Goal: Contribute content: Contribute content

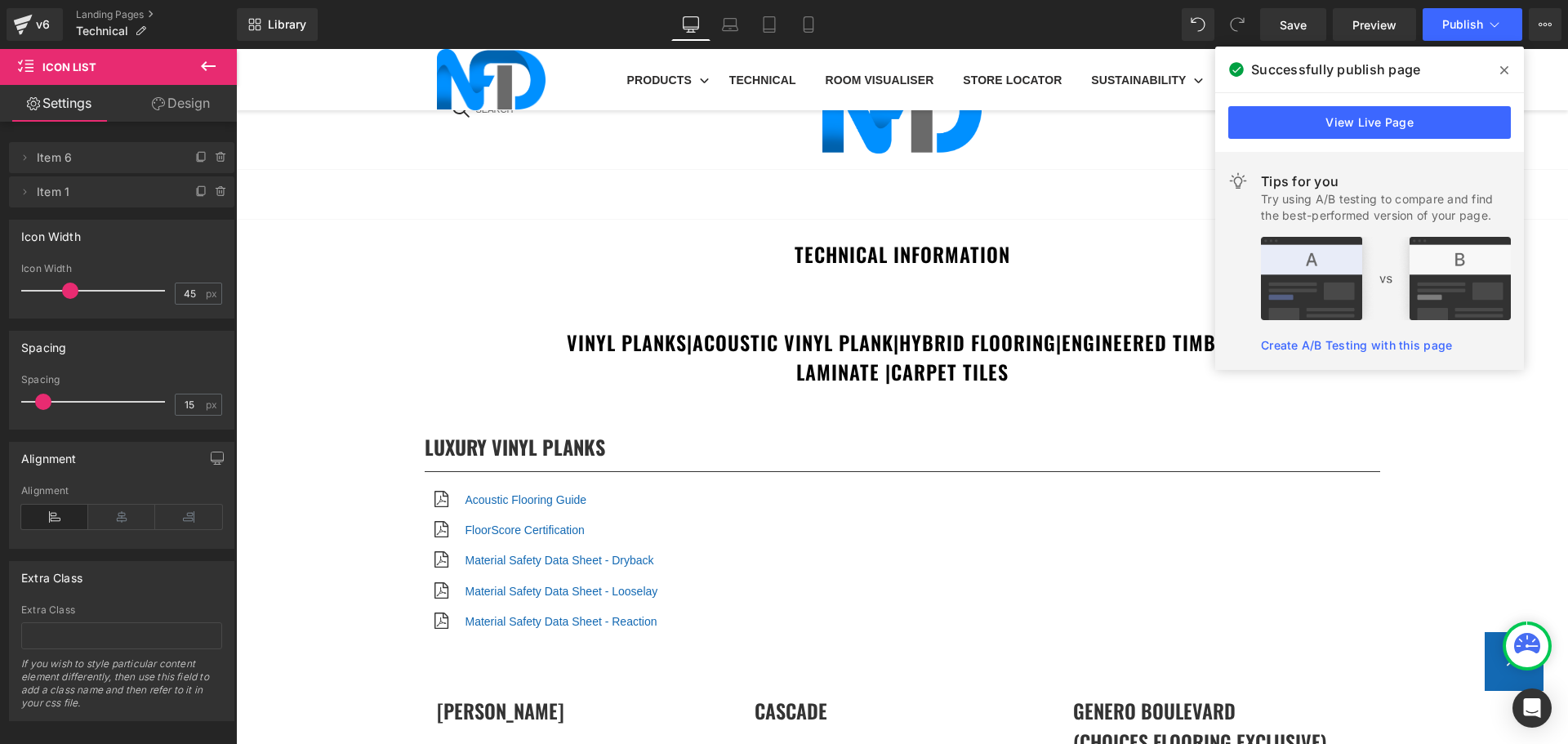
scroll to position [3187, 0]
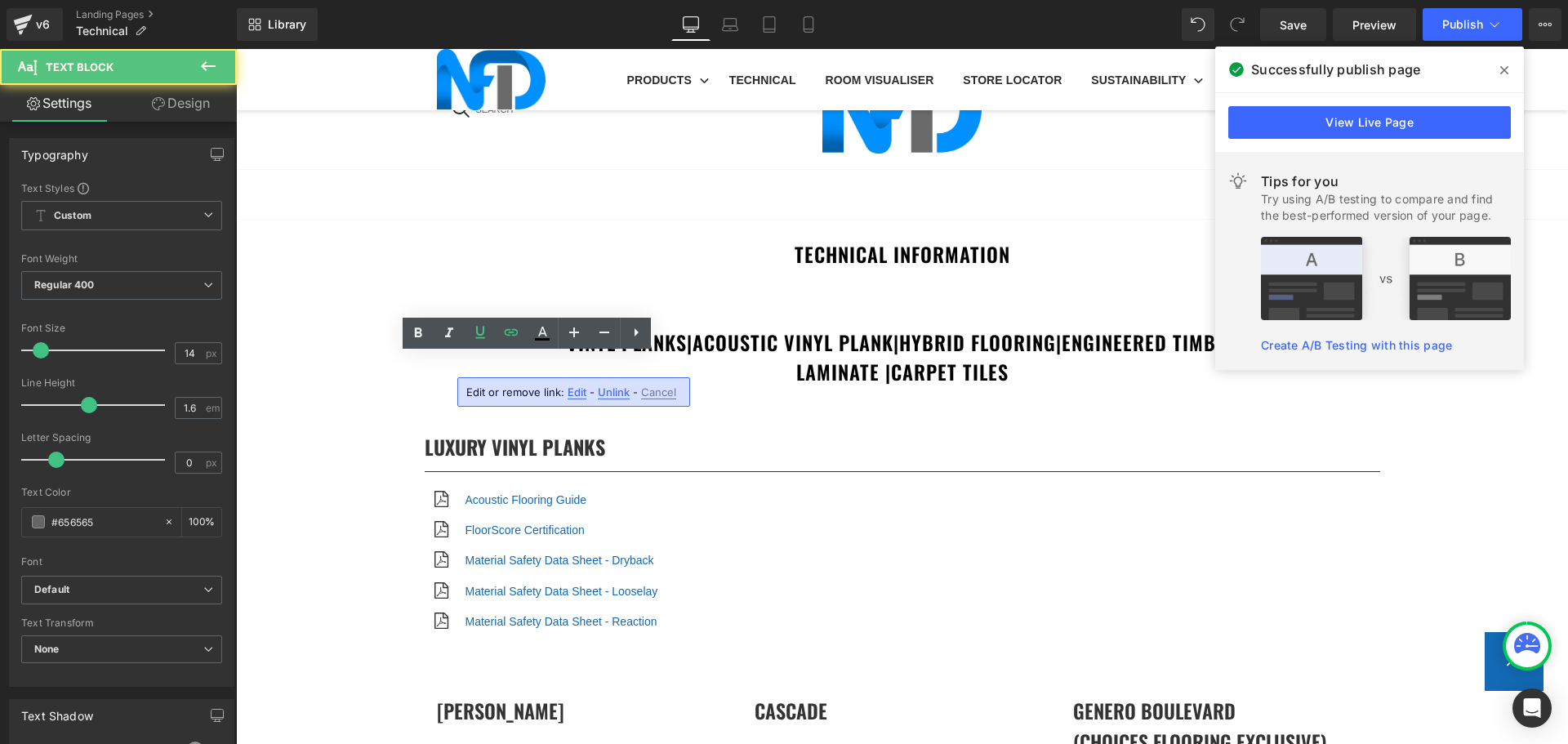
click at [574, 387] on span "Edit" at bounding box center [577, 392] width 18 height 14
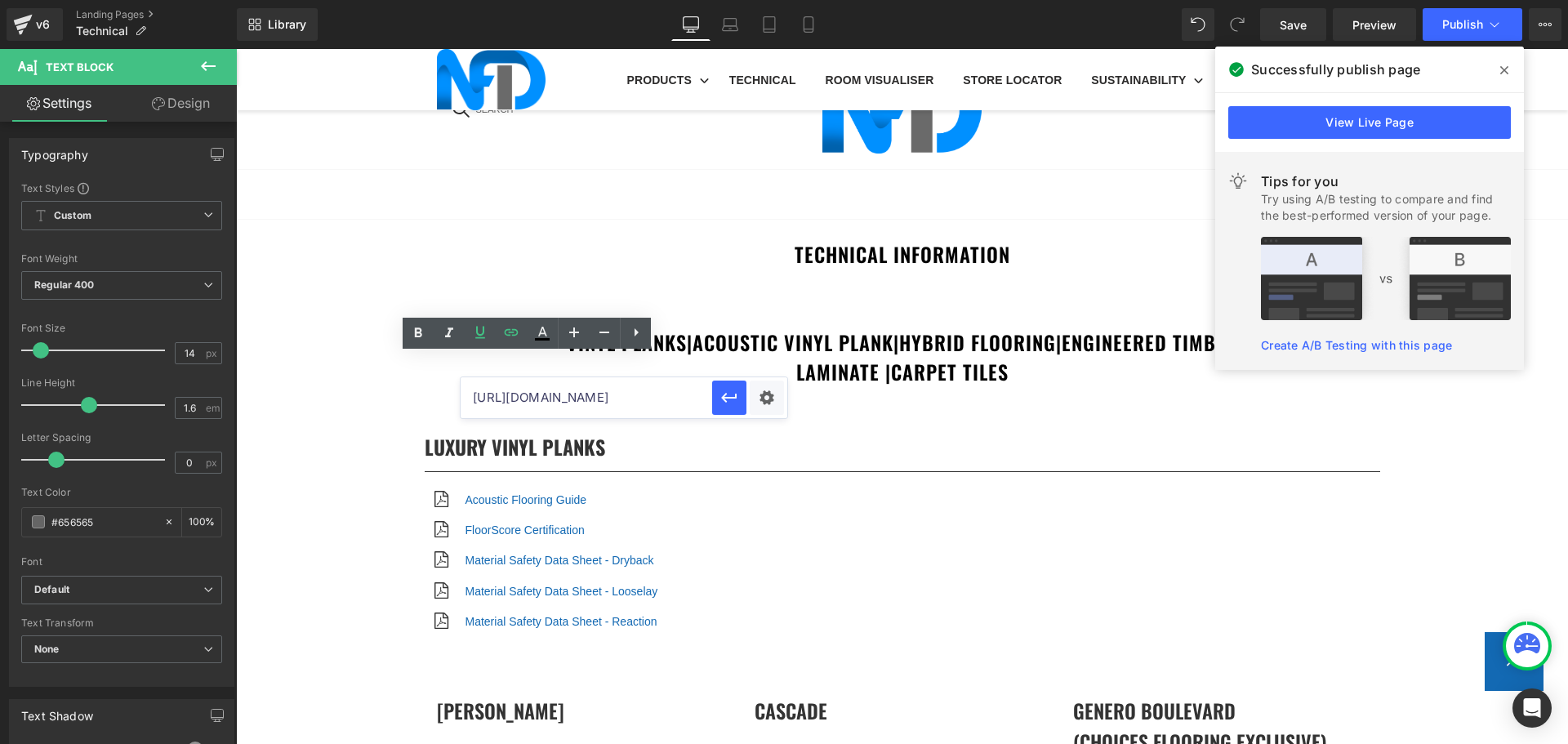
click at [594, 396] on input "[URL][DOMAIN_NAME]" at bounding box center [585, 398] width 251 height 41
click at [595, 395] on input "[URL][DOMAIN_NAME]" at bounding box center [585, 398] width 251 height 41
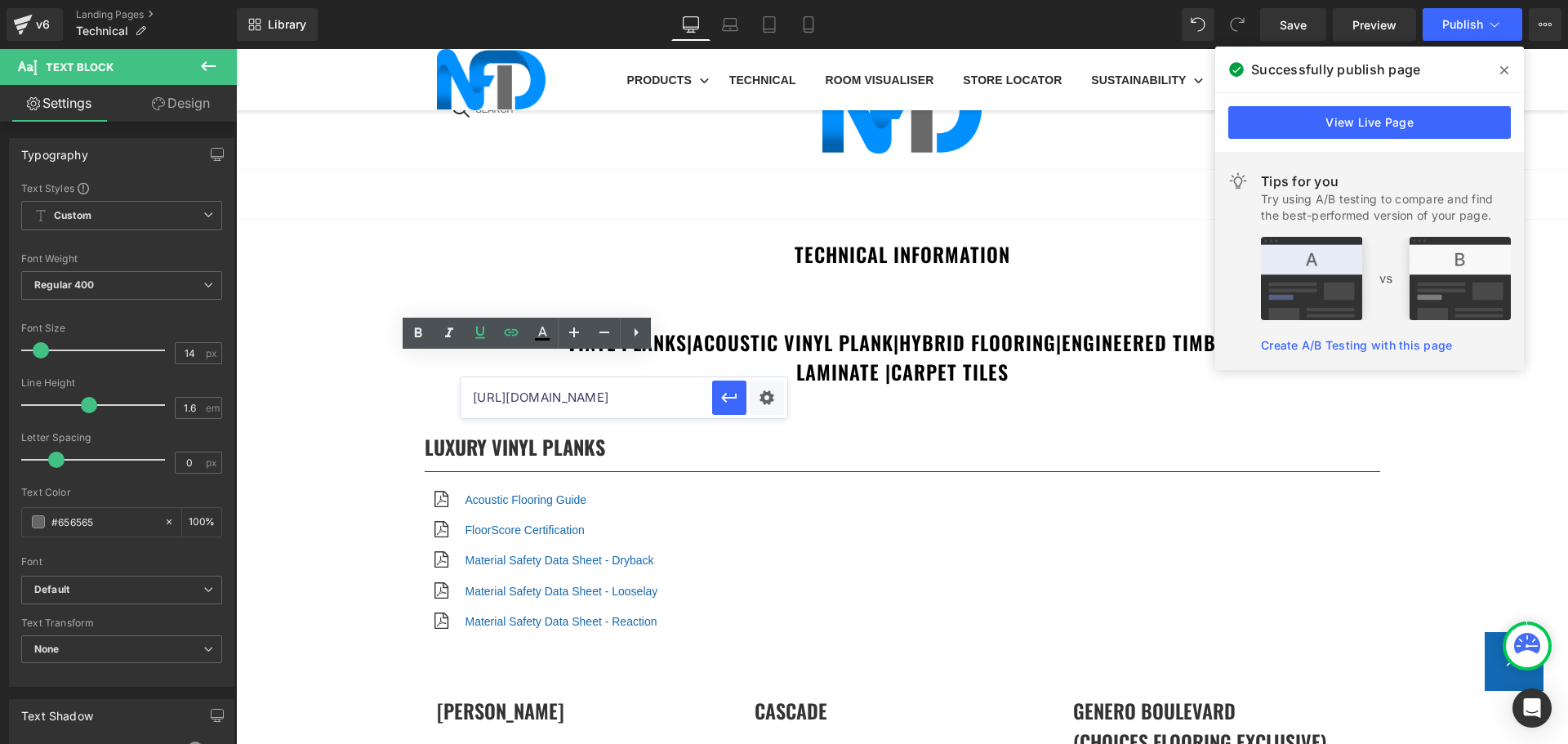
click at [595, 395] on input "[URL][DOMAIN_NAME]" at bounding box center [585, 398] width 251 height 41
click at [595, 395] on input "https://cdn.shopify.com/s/files/1/0075/7501/1395/files/NFD_InstallationGuide_IP…" at bounding box center [585, 398] width 251 height 41
paste input "https://cdn.shopify.com/s/files/1/0075/7501/1395/files/NFD_InstallationGuide_SP…"
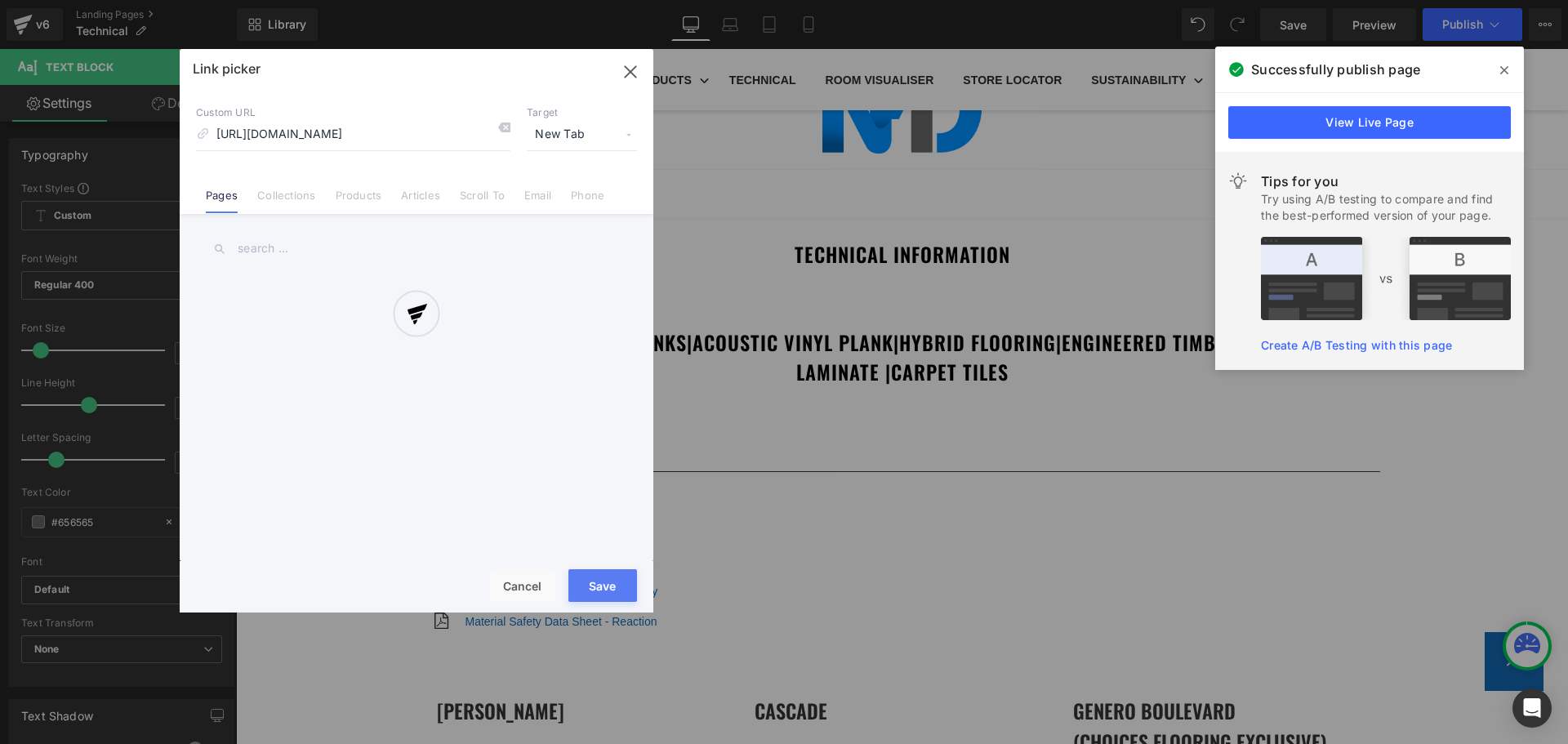
click at [755, 0] on div "Text Color Highlight Color #333333 Edit or remove link: Edit - Unlink - Cancel …" at bounding box center [784, 0] width 1568 height 0
click at [604, 590] on div at bounding box center [417, 330] width 474 height 563
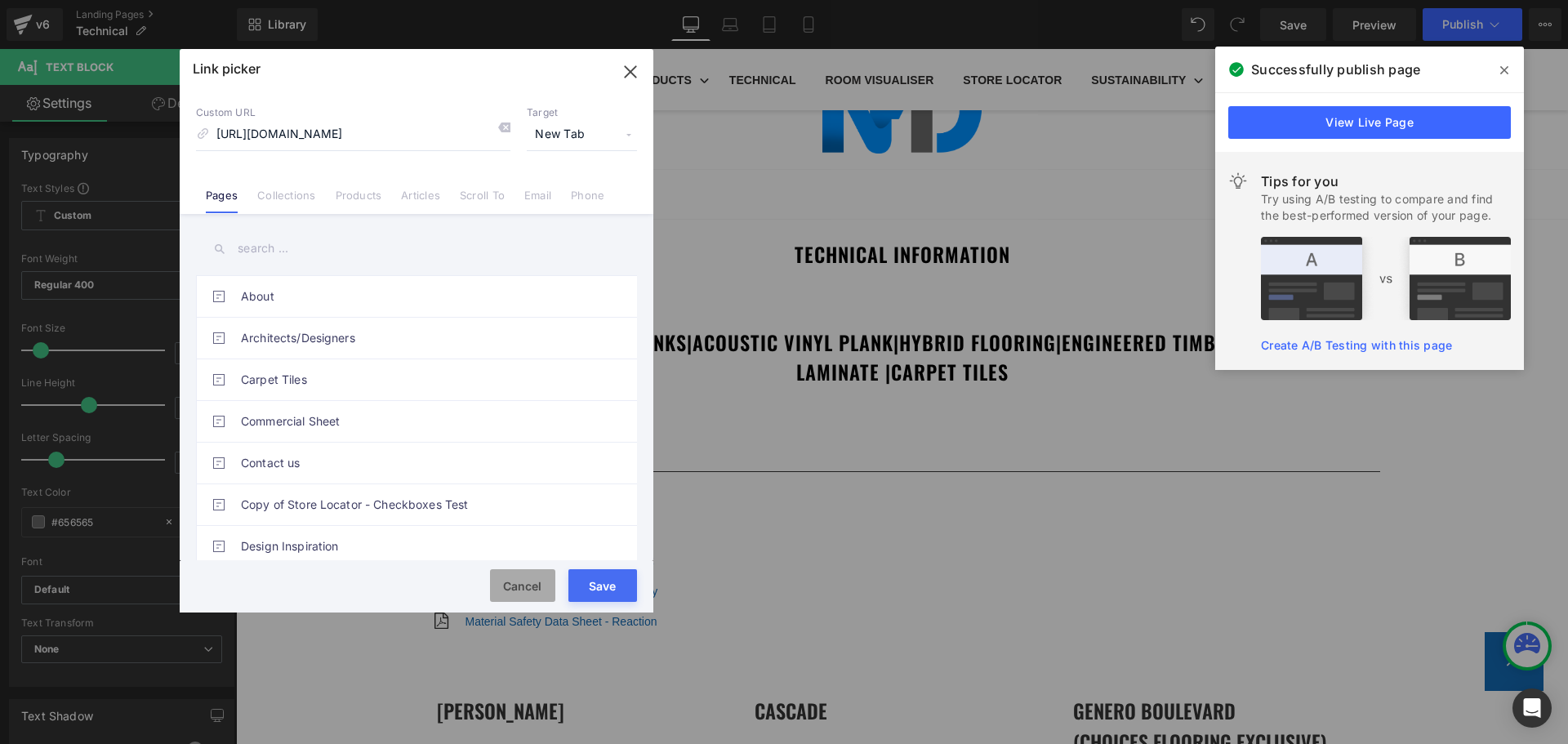
click at [522, 584] on button "Cancel" at bounding box center [522, 586] width 65 height 33
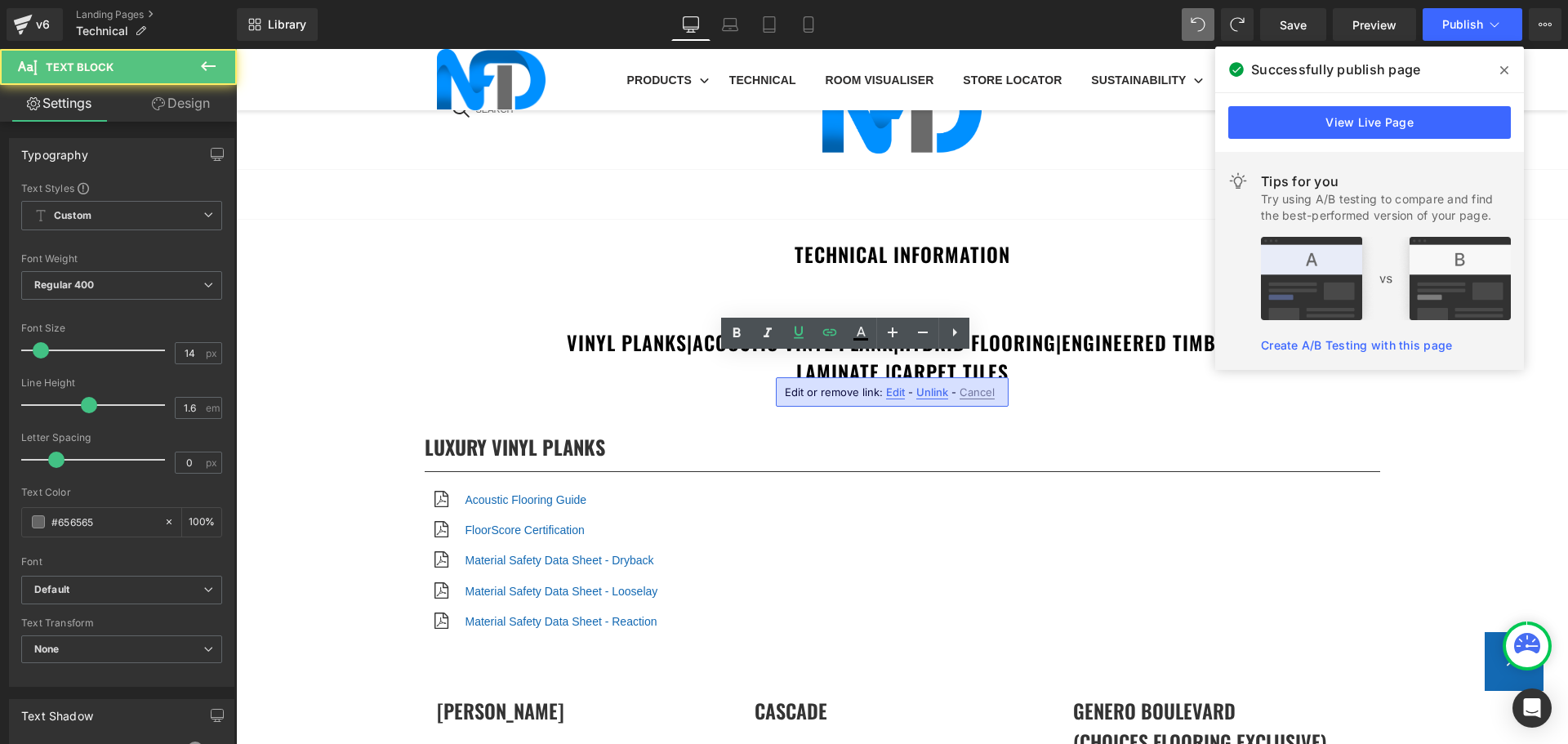
click at [895, 399] on span "Edit" at bounding box center [895, 392] width 18 height 14
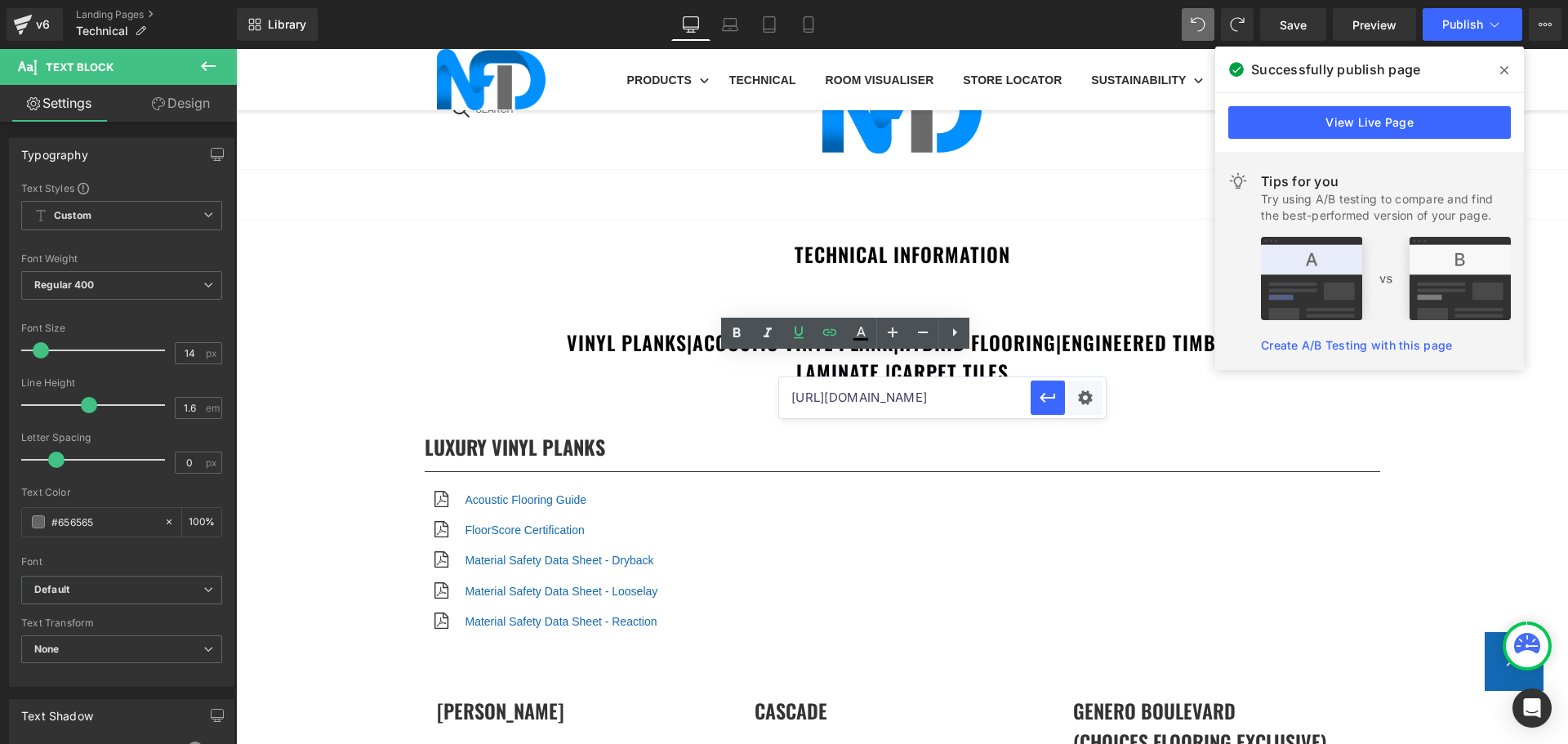
click at [895, 400] on input "https://cdn.shopify.com/s/files/1/0075/7501/1395/files/NFD_InstallationGuide_SP…" at bounding box center [905, 398] width 251 height 41
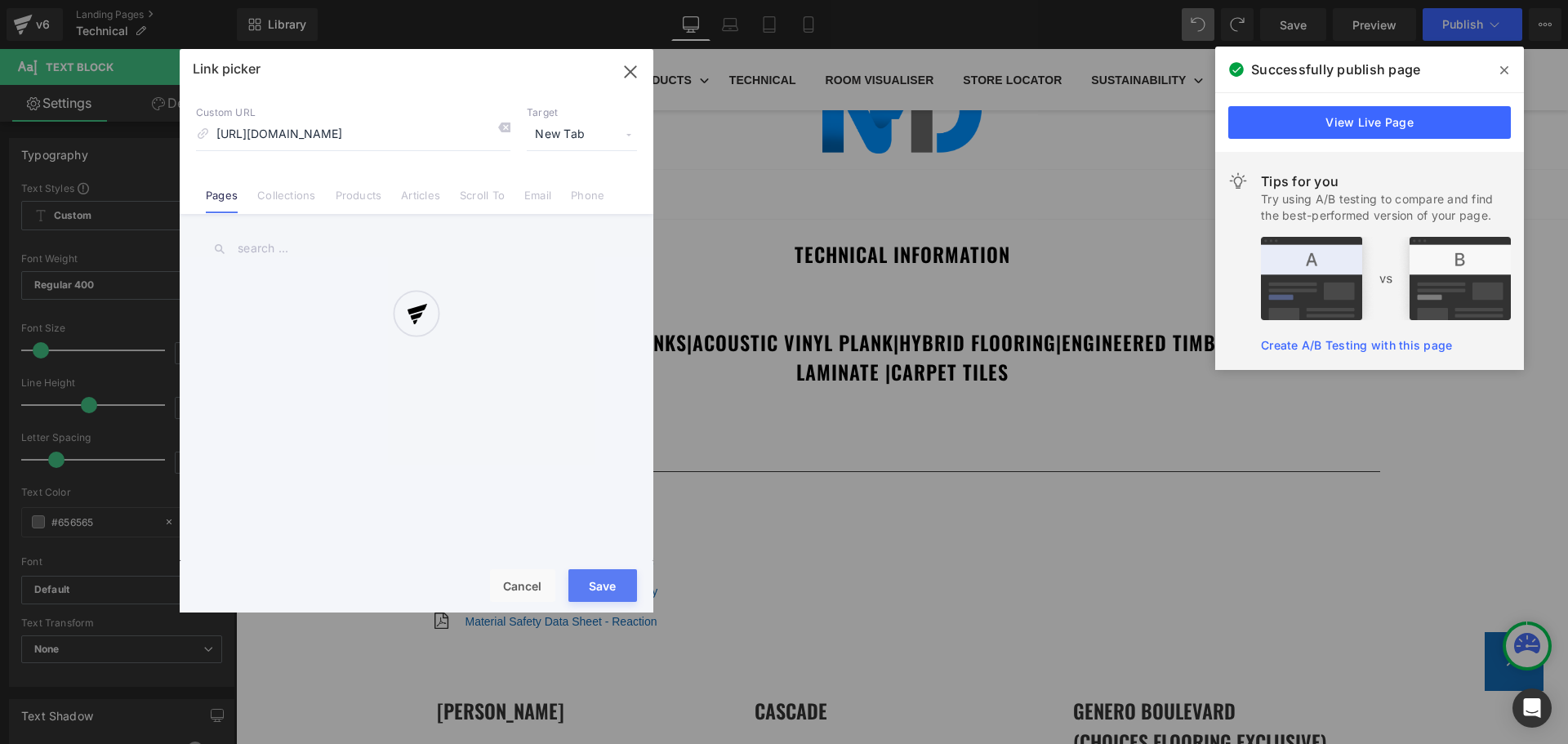
click at [1098, 0] on div "Text Color Highlight Color #333333 Edit or remove link: Edit - Unlink - Cancel …" at bounding box center [784, 0] width 1568 height 0
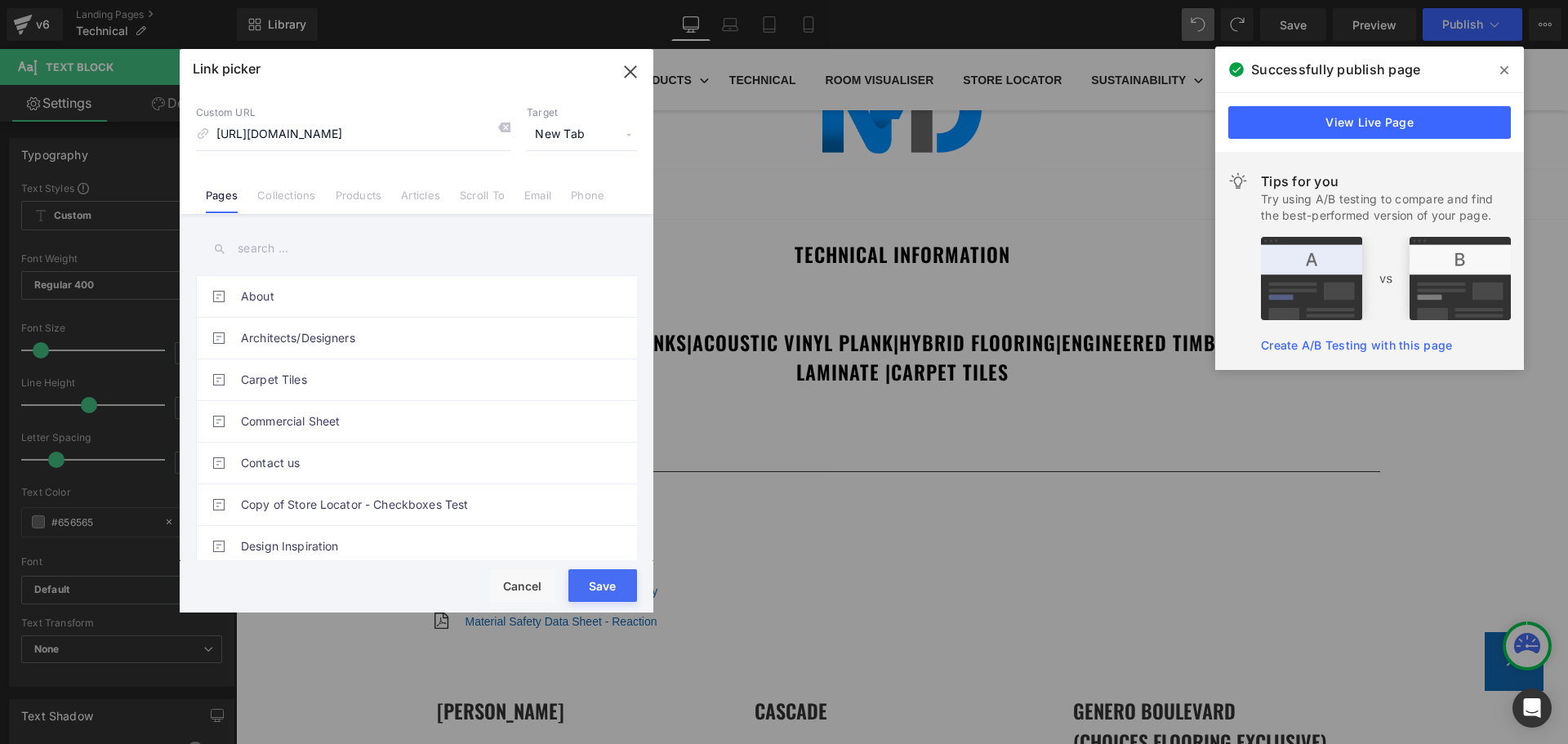
scroll to position [0, 0]
drag, startPoint x: 625, startPoint y: 573, endPoint x: 388, endPoint y: 523, distance: 242.2
click at [625, 573] on button "Save" at bounding box center [602, 586] width 69 height 33
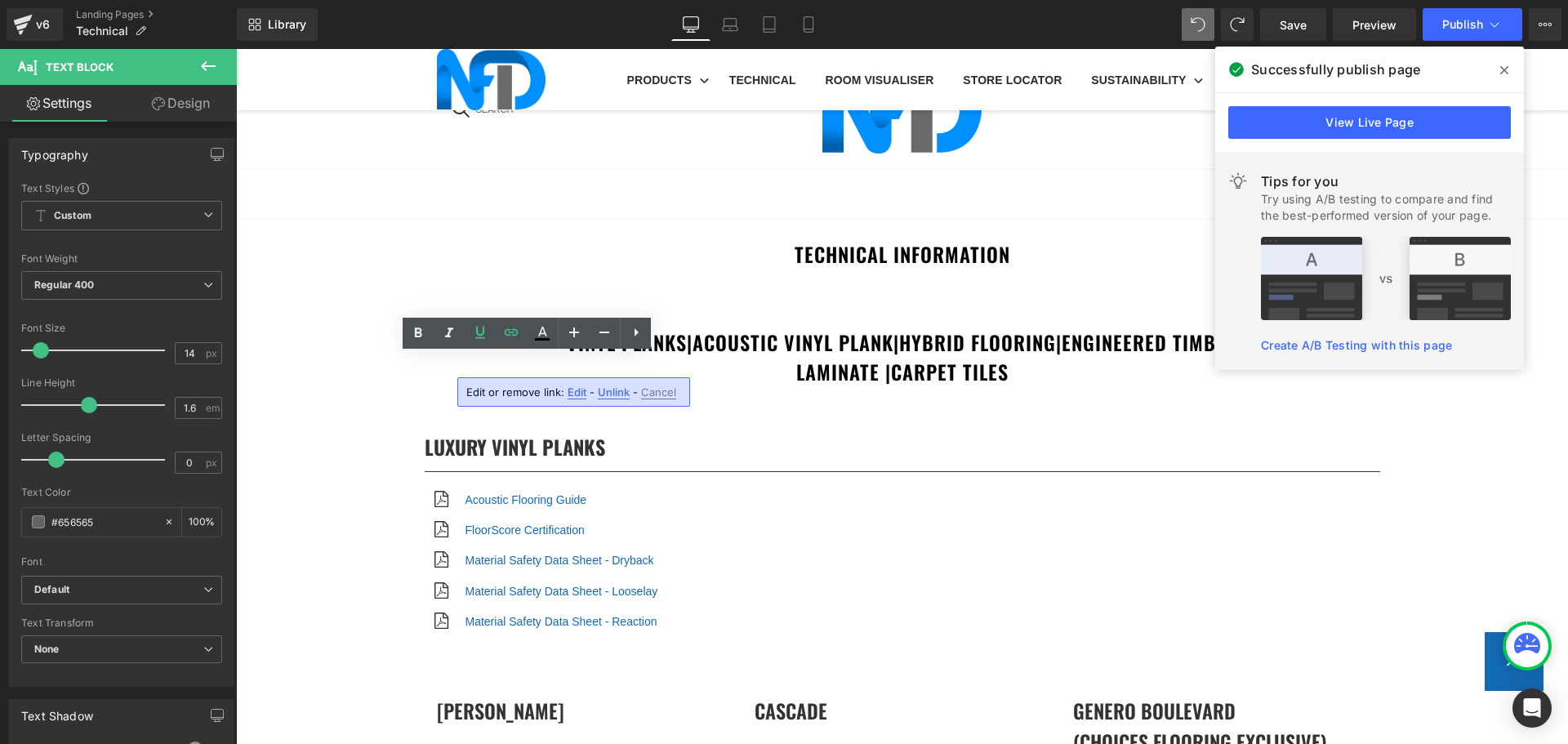
click at [576, 389] on span "Edit" at bounding box center [577, 392] width 18 height 14
type input "https://cdn.shopify.com/s/files/1/0075/7501/1395/files/NFD_InstallationGuide_IP…"
click at [585, 395] on input "https://cdn.shopify.com/s/files/1/0075/7501/1395/files/NFD_InstallationGuide_IP…" at bounding box center [585, 398] width 251 height 41
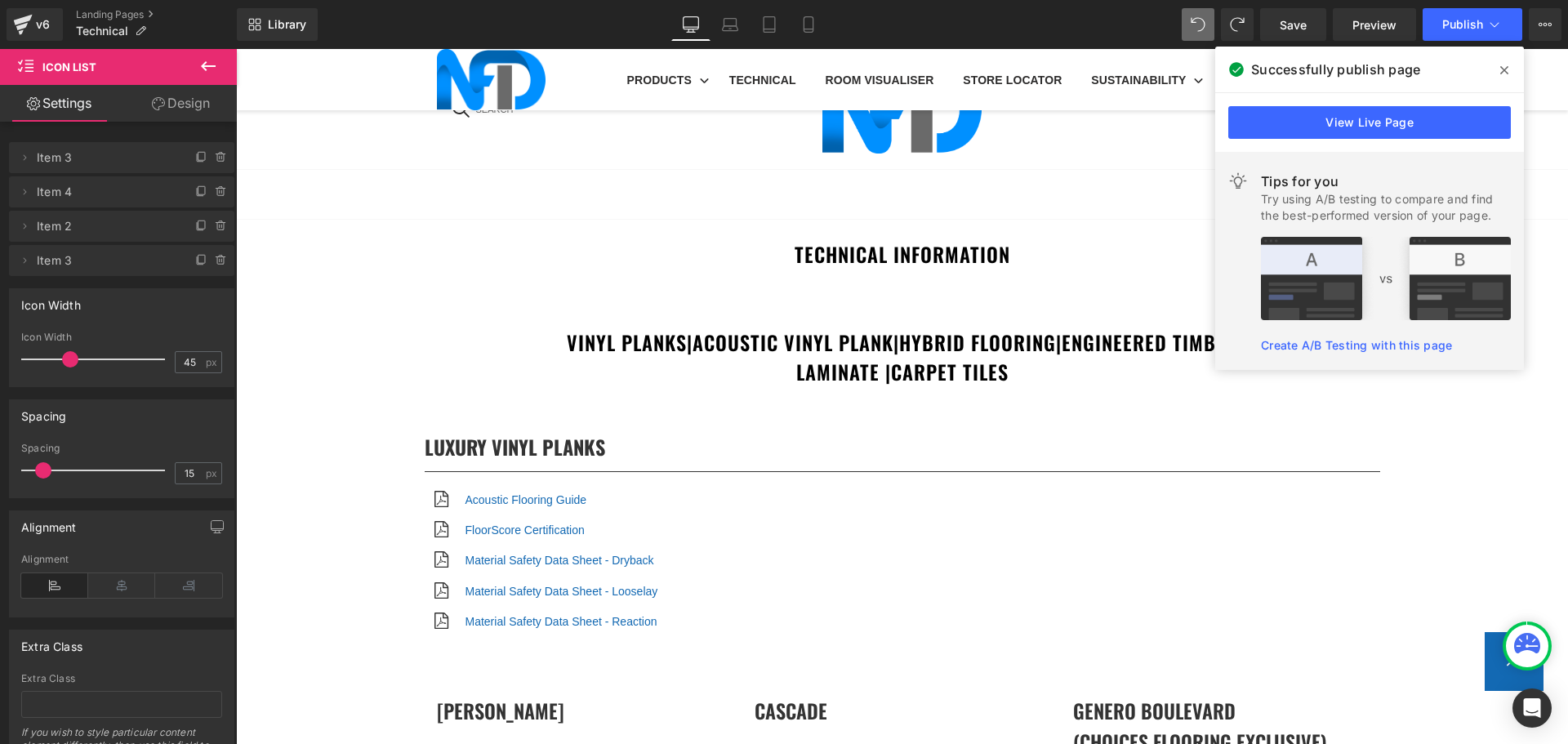
scroll to position [3840, 0]
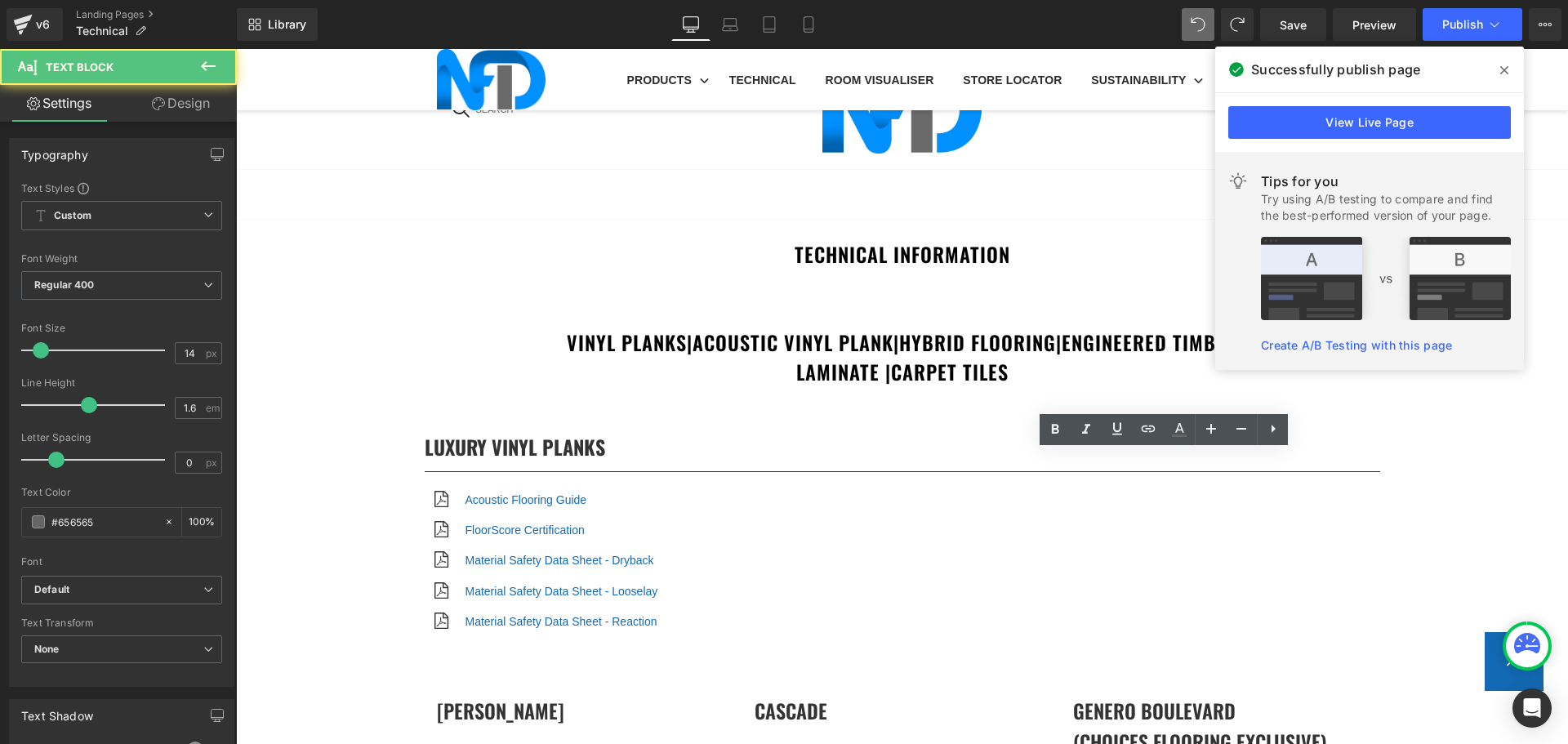
click at [1149, 433] on icon at bounding box center [1149, 429] width 19 height 19
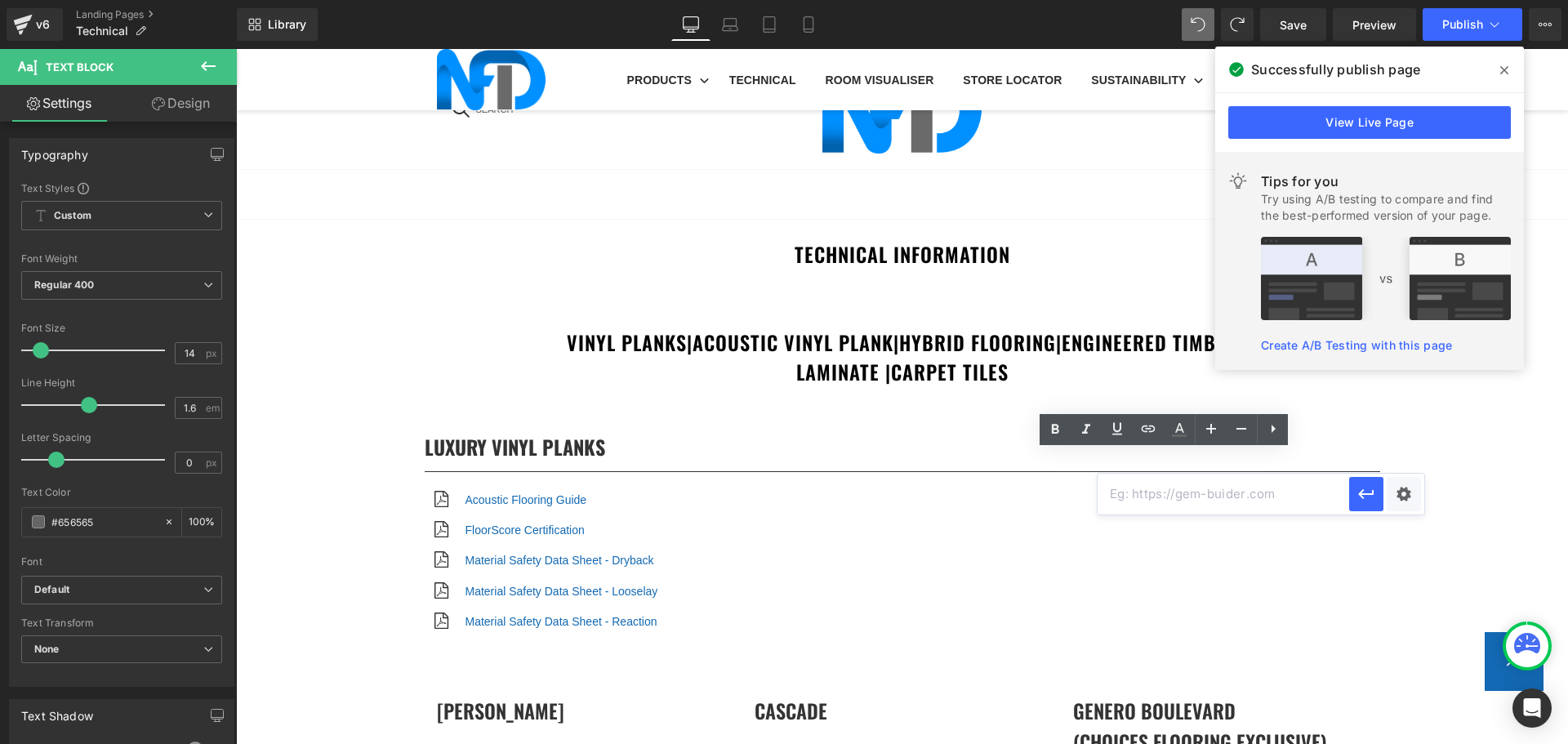
click at [1170, 504] on input "text" at bounding box center [1223, 494] width 251 height 41
paste input "https://cdn.shopify.com/s/files/1/0075/7501/1395/files/NFD_InstallationGuide_SP…"
type input "https://cdn.shopify.com/s/files/1/0075/7501/1395/files/NFD_InstallationGuide_SP…"
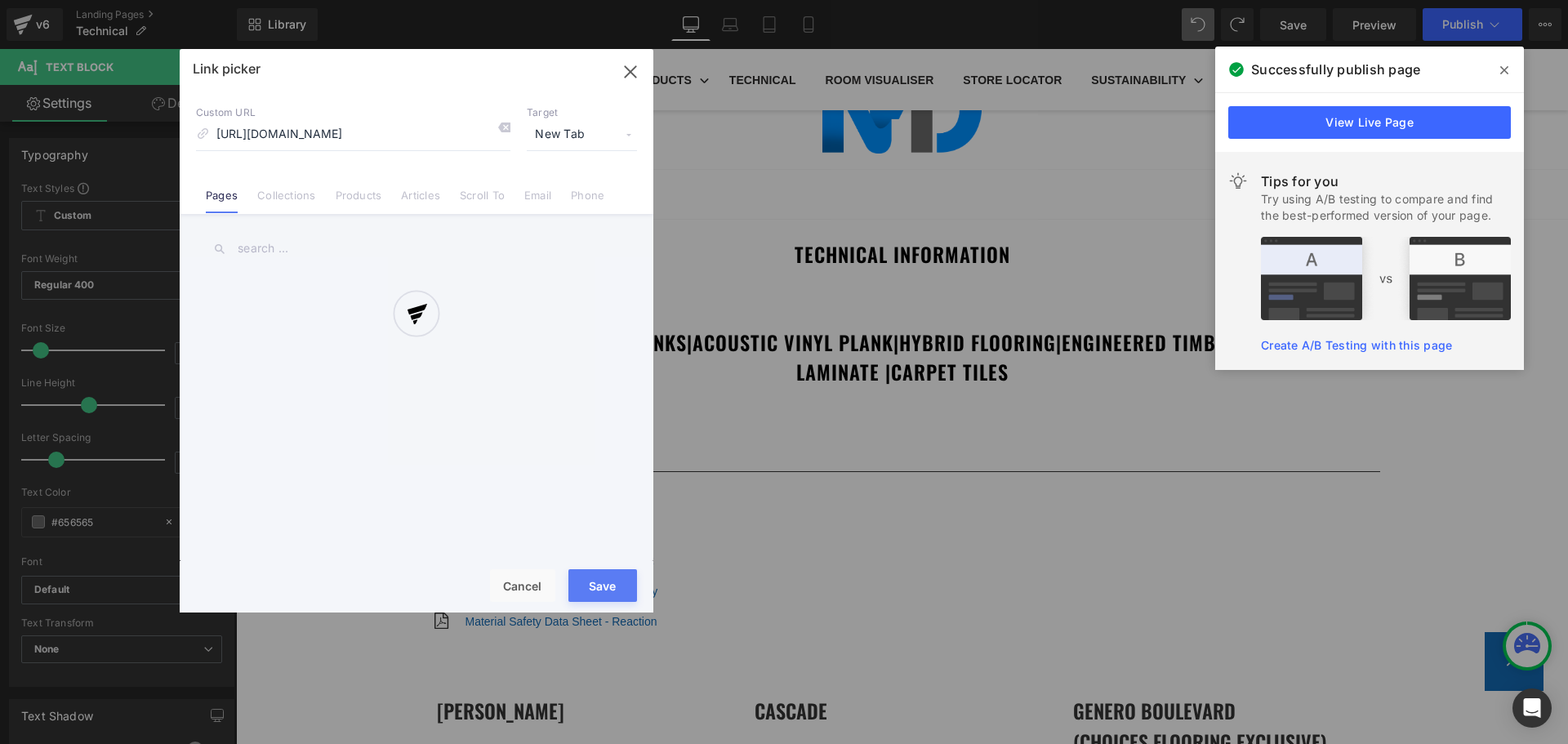
click at [1406, 0] on div "Text Color Highlight Color #333333 Edit or remove link: Edit - Unlink - Cancel …" at bounding box center [784, 0] width 1568 height 0
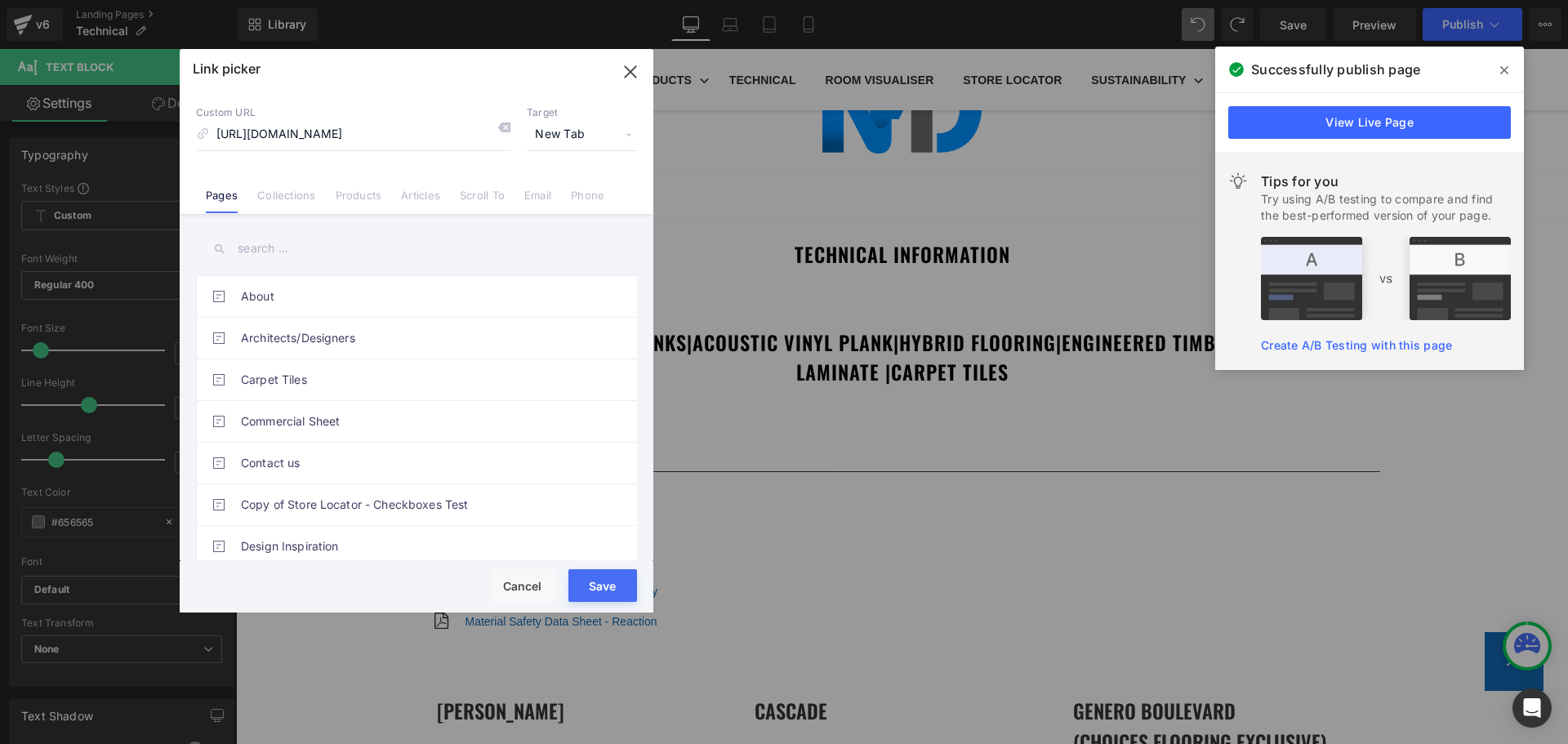
scroll to position [0, 0]
click at [618, 583] on button "Save" at bounding box center [602, 586] width 69 height 33
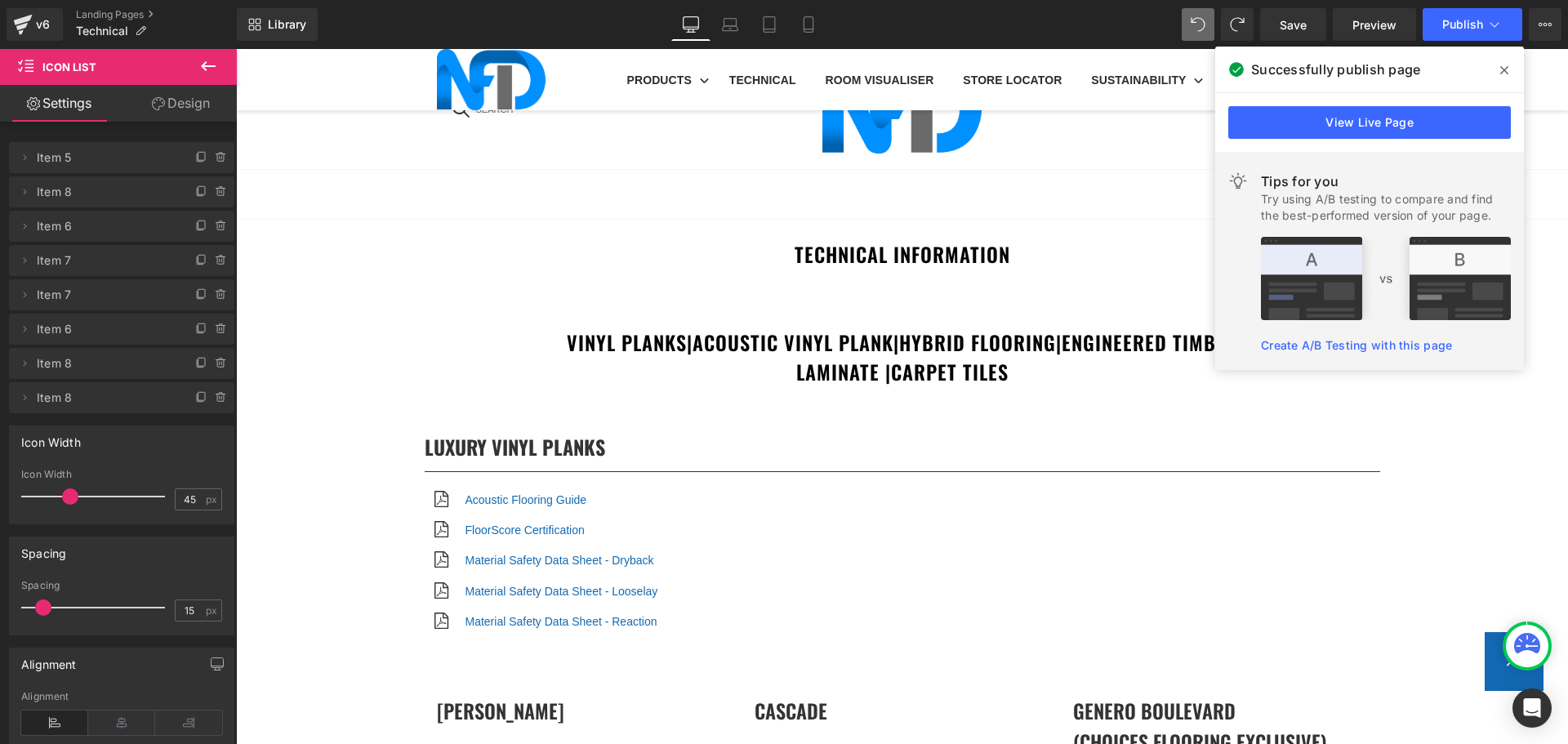
scroll to position [4004, 0]
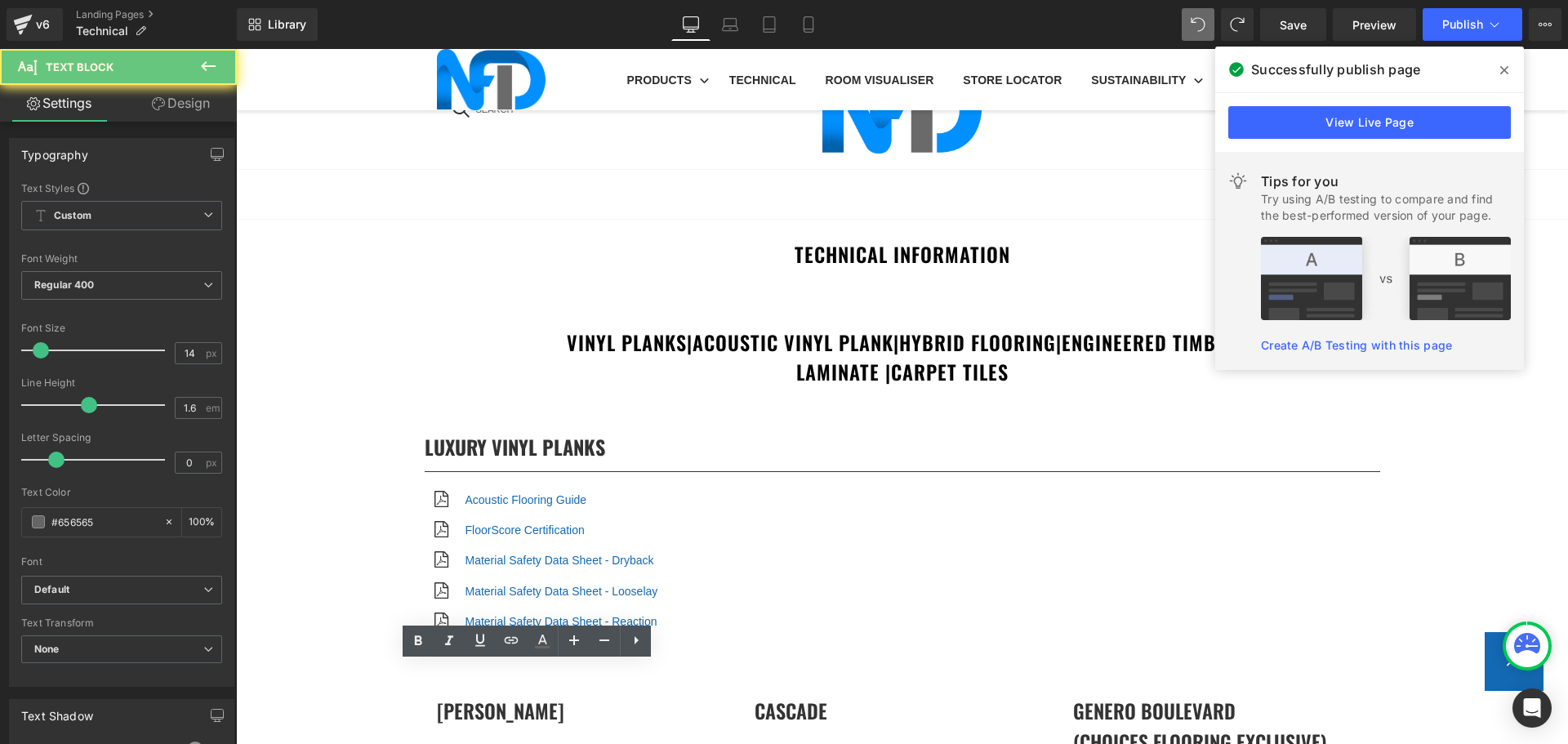
click at [514, 646] on icon at bounding box center [511, 640] width 19 height 19
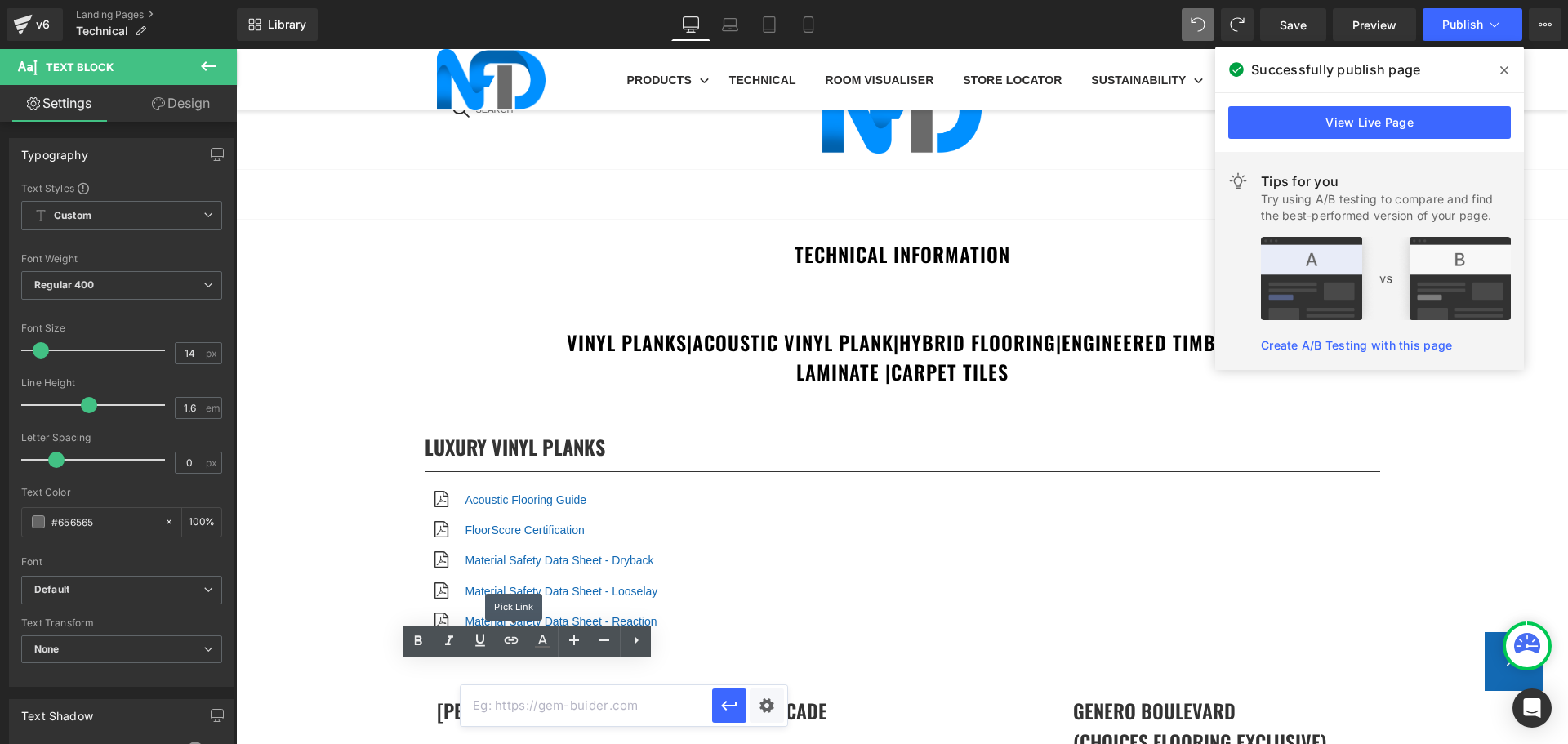
scroll to position [0, 0]
click at [555, 702] on input "text" at bounding box center [585, 706] width 251 height 41
paste input "https://cdn.shopify.com/s/files/1/0075/7501/1395/files/NFD_InstallationGuide_SP…"
click at [752, 0] on div "Text Color Highlight Color #333333 Edit or remove link: Edit - Unlink - Cancel …" at bounding box center [784, 0] width 1568 height 0
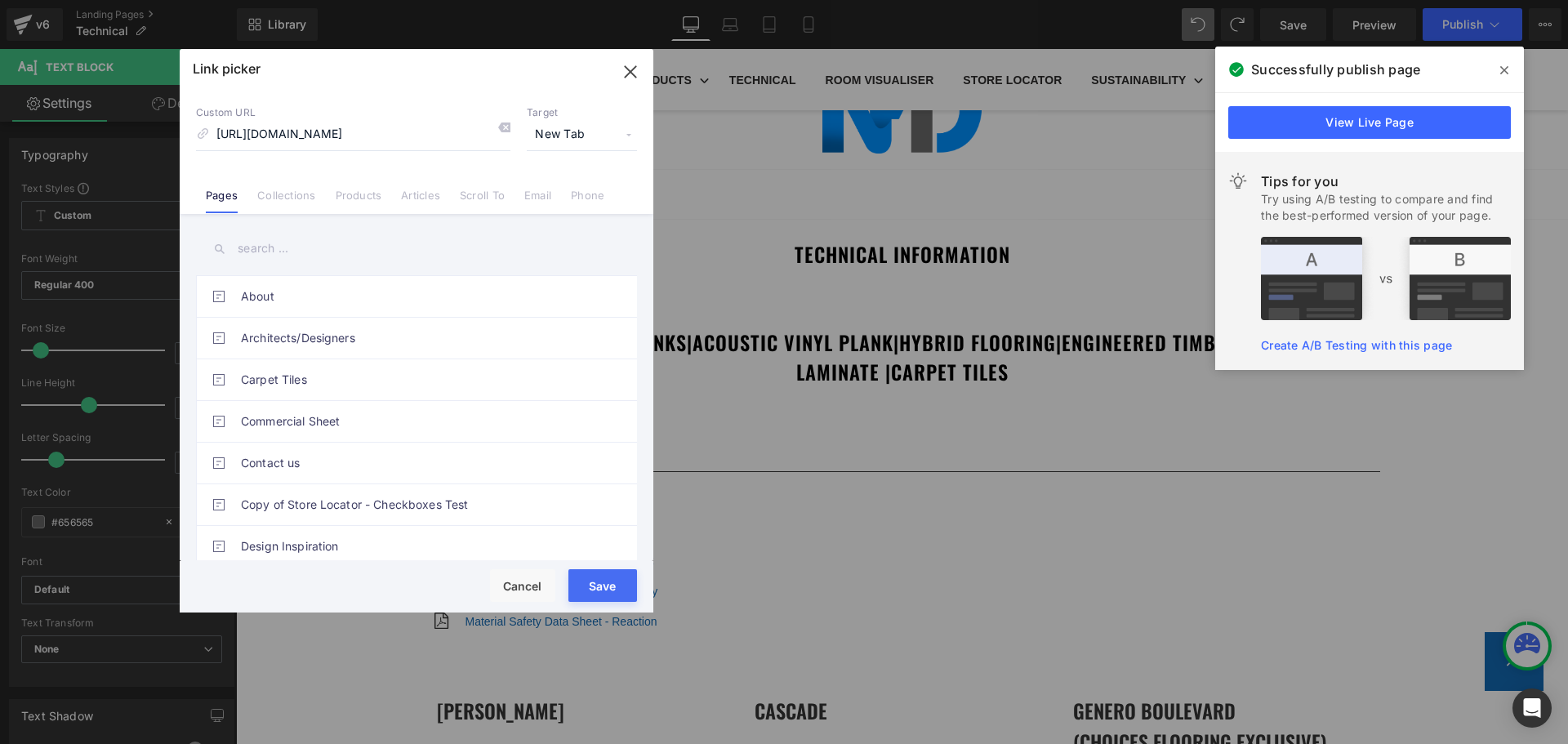
scroll to position [0, 0]
click at [608, 590] on button "Save" at bounding box center [602, 586] width 69 height 33
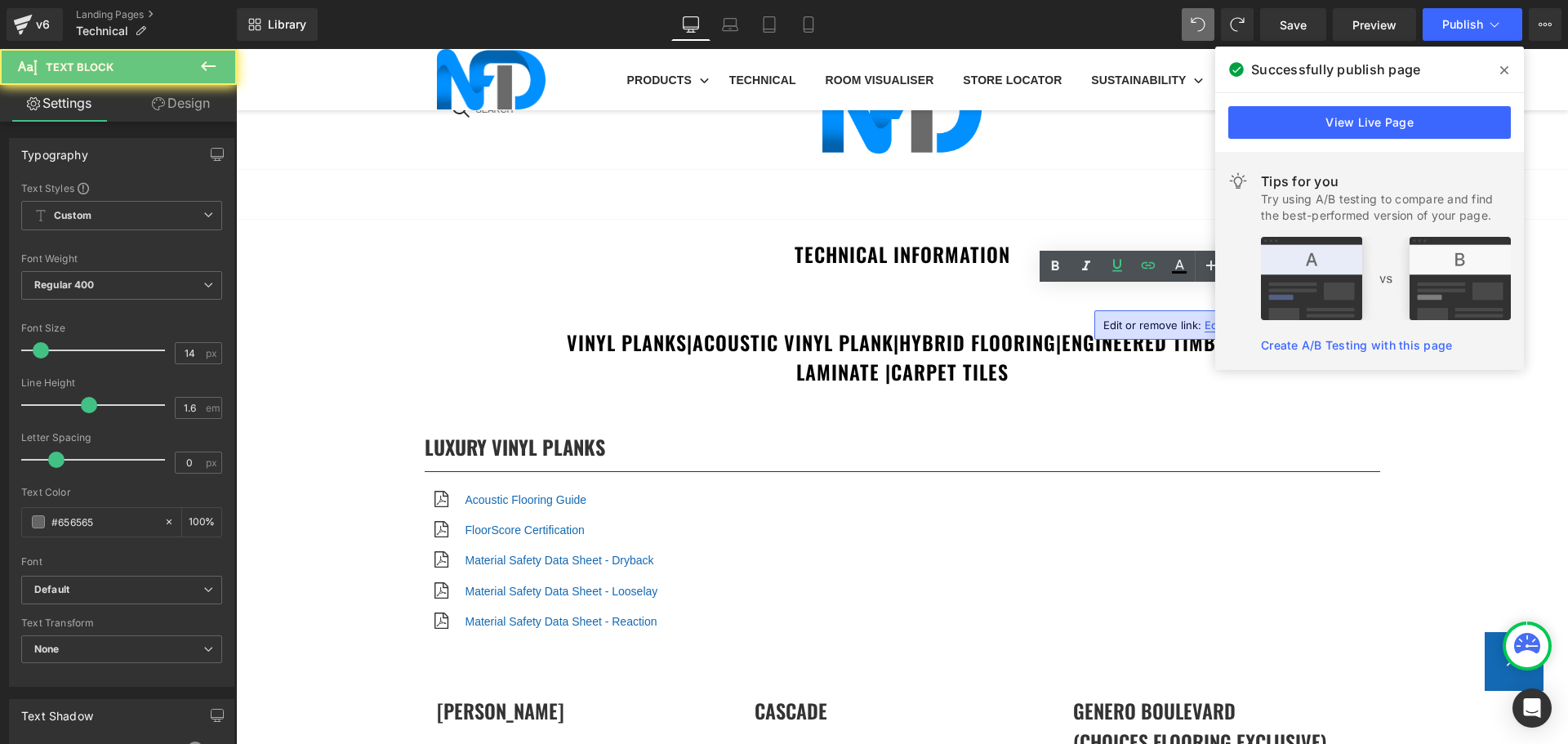
click at [1205, 326] on span "Edit" at bounding box center [1214, 325] width 18 height 14
type input "https://cdn.shopify.com/s/files/1/0075/7501/1395/files/NFD_InstallationGuide_SP…"
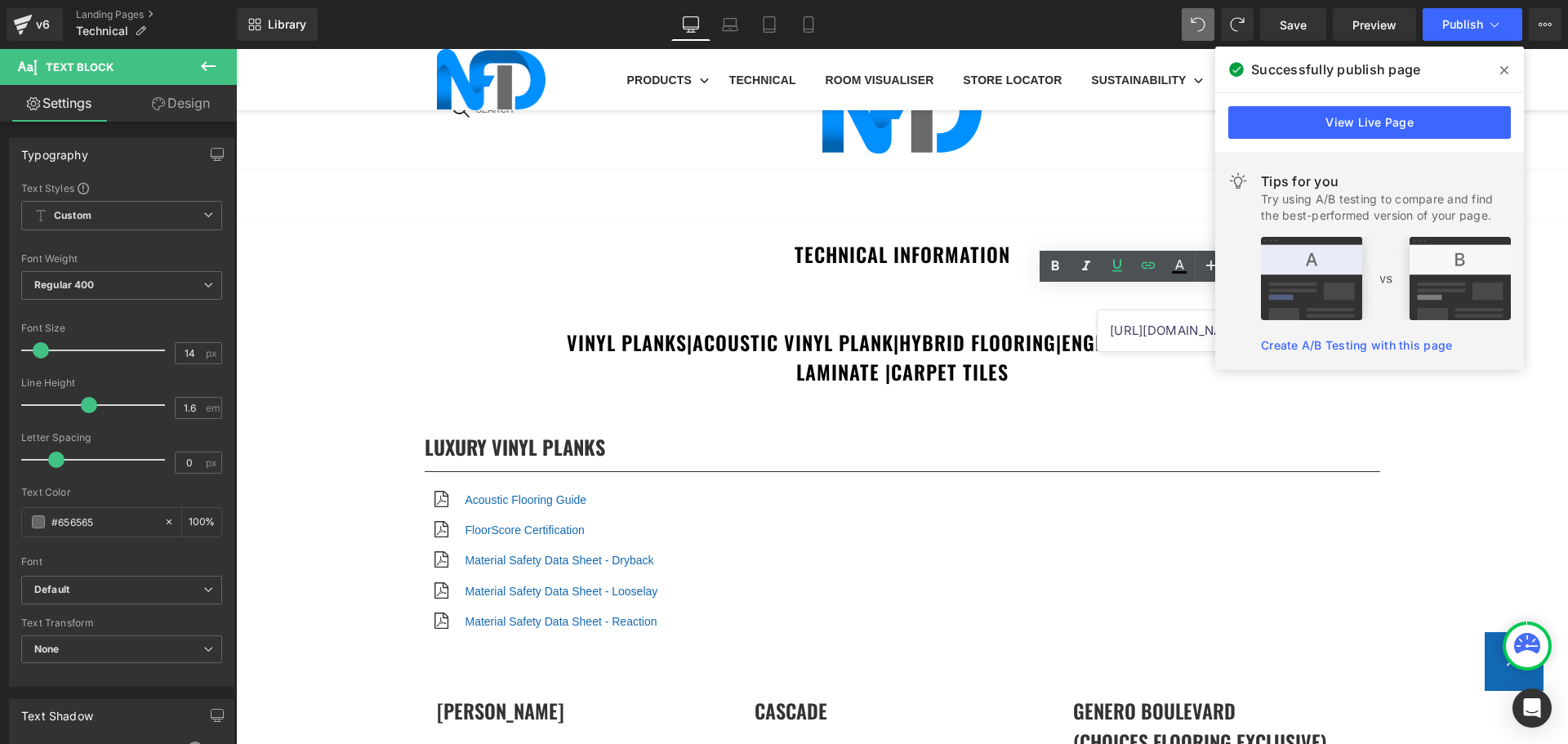
click at [1182, 331] on input "https://cdn.shopify.com/s/files/1/0075/7501/1395/files/NFD_InstallationGuide_SP…" at bounding box center [1223, 331] width 251 height 41
paste input "https://cdn.shopify.com/s/files/1/0075/7501/1395/files/NFD_InstallationGuide_SP…"
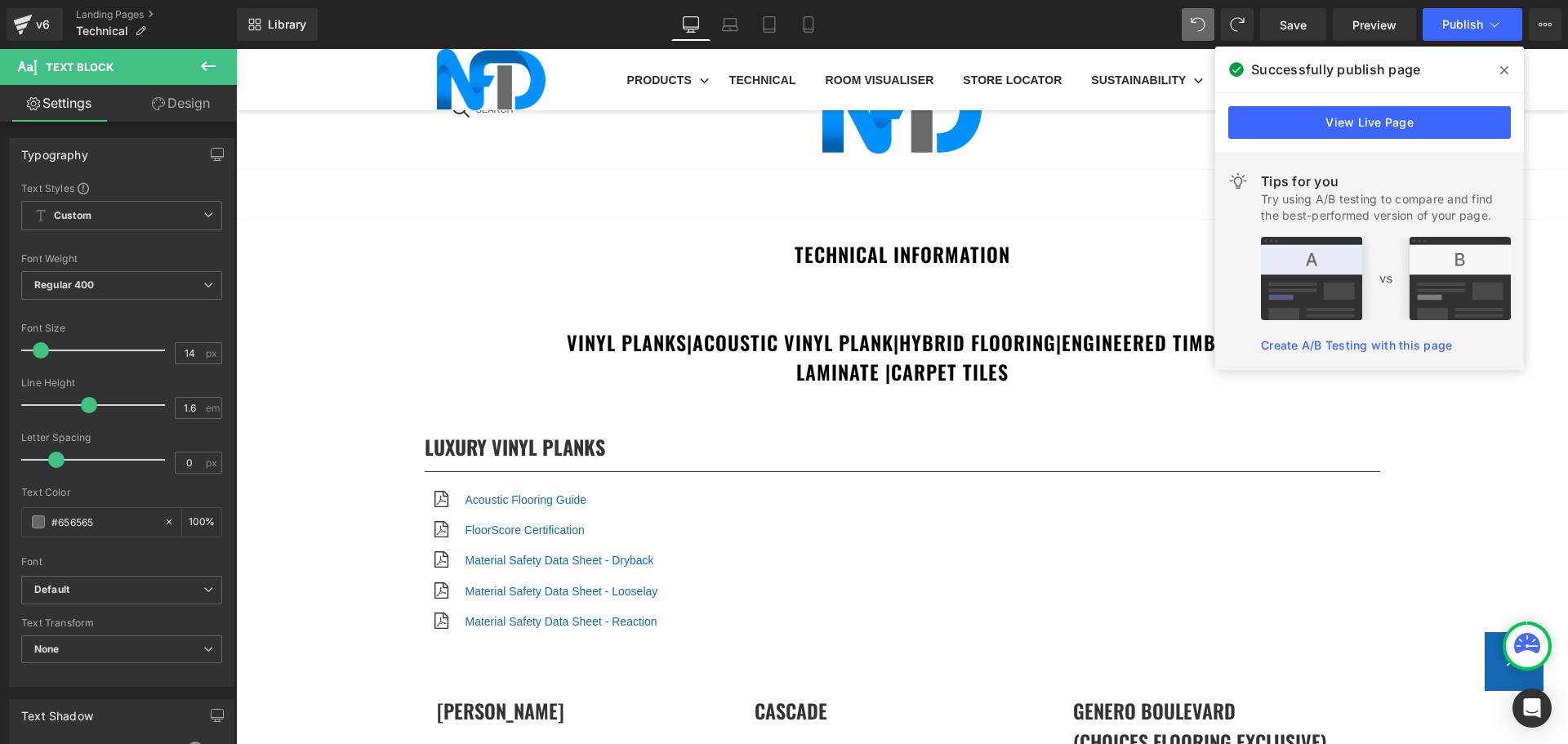
click at [1503, 70] on icon at bounding box center [1504, 70] width 8 height 8
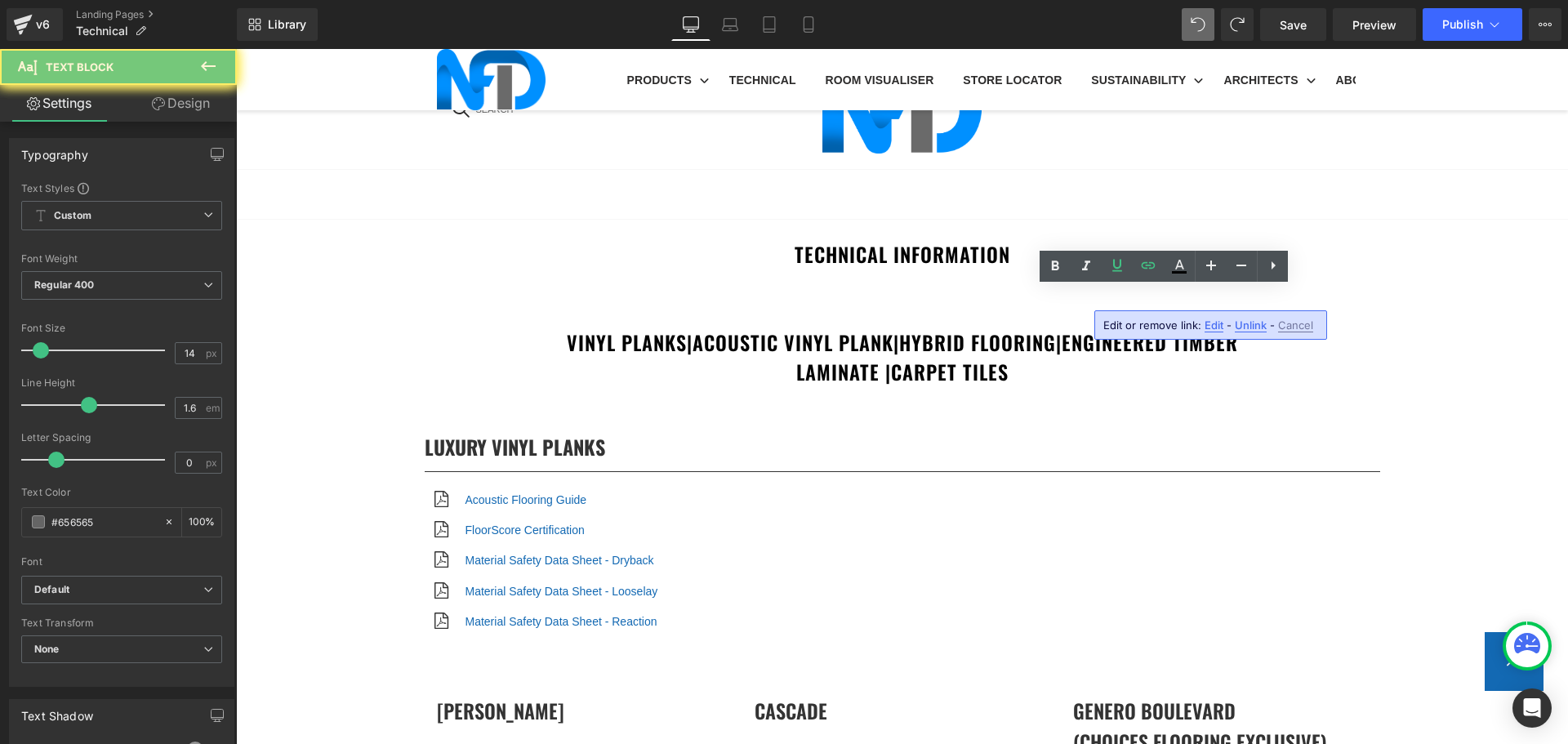
drag, startPoint x: 1216, startPoint y: 323, endPoint x: 979, endPoint y: 275, distance: 241.8
click at [1216, 323] on span "Edit" at bounding box center [1214, 325] width 18 height 14
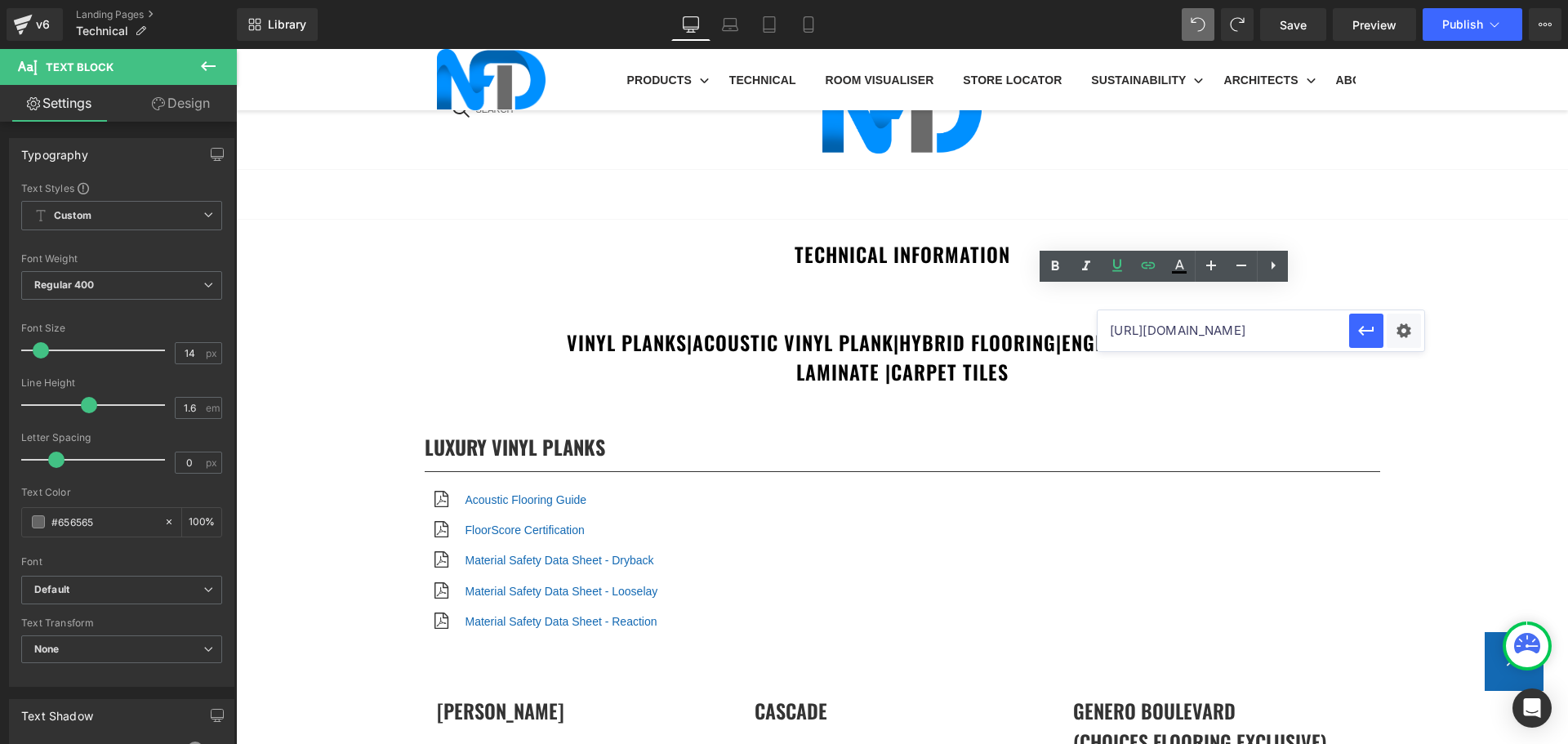
click at [1194, 326] on input "https://cdn.shopify.com/s/files/1/0075/7501/1395/files/NFD_InstallationGuide_SP…" at bounding box center [1223, 331] width 251 height 41
paste input "aXL_Seasons.pdf?v=1758067292"
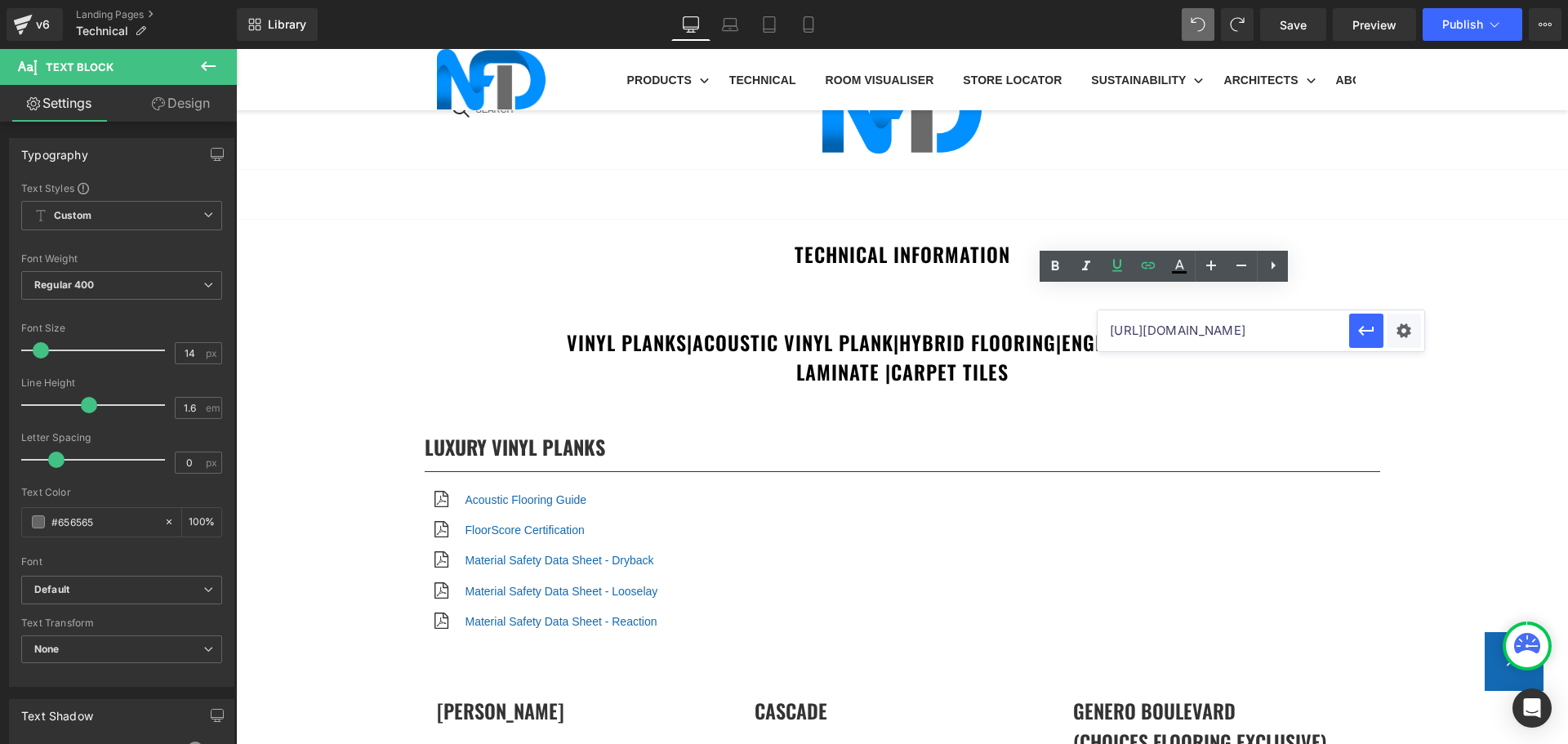
type input "https://cdn.shopify.com/s/files/1/0075/7501/1395/files/NFD_InstallationGuide_SP…"
click at [1306, 18] on span "Save" at bounding box center [1293, 25] width 27 height 17
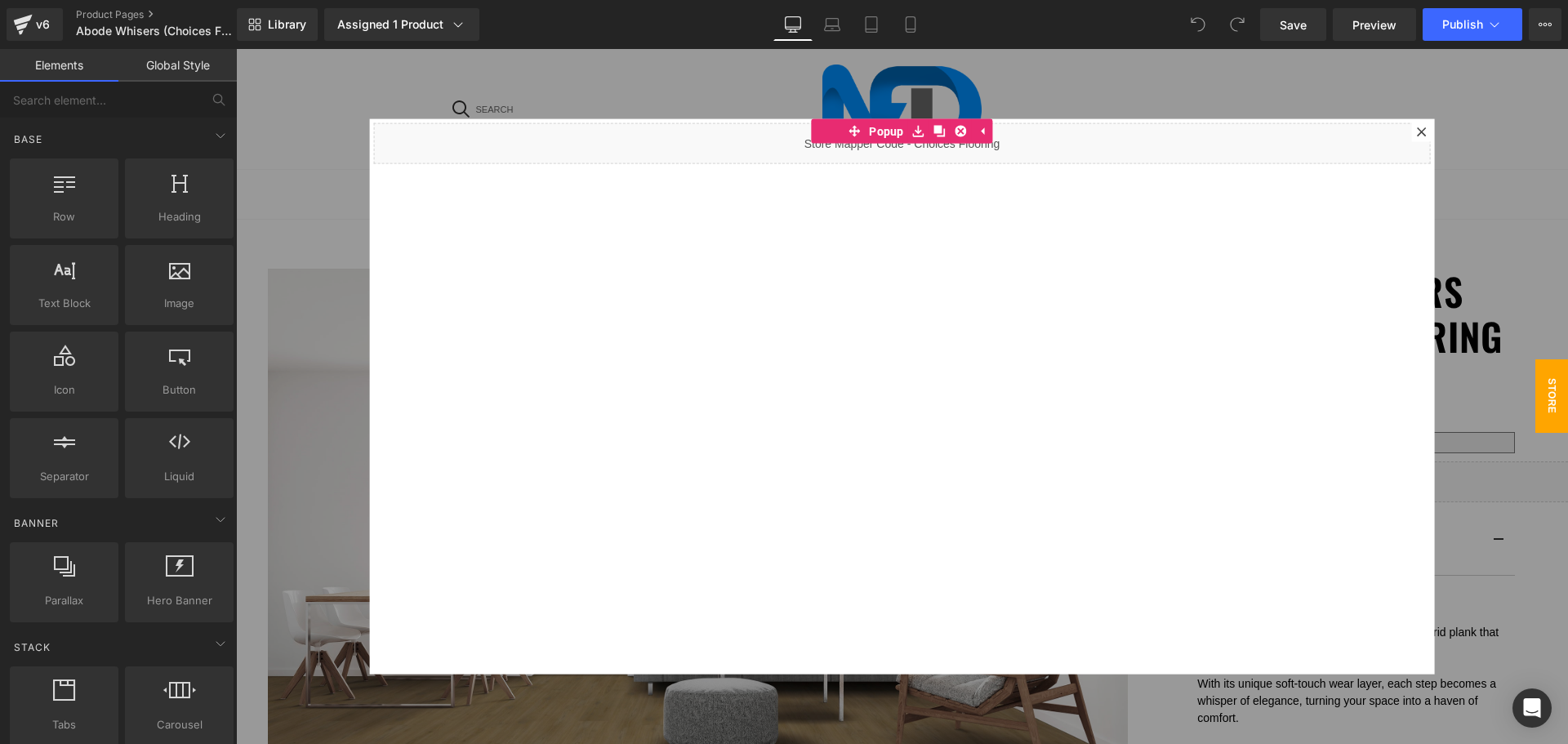
drag, startPoint x: 1408, startPoint y: 128, endPoint x: 1446, endPoint y: 269, distance: 146.0
click at [1417, 128] on icon at bounding box center [1420, 131] width 9 height 9
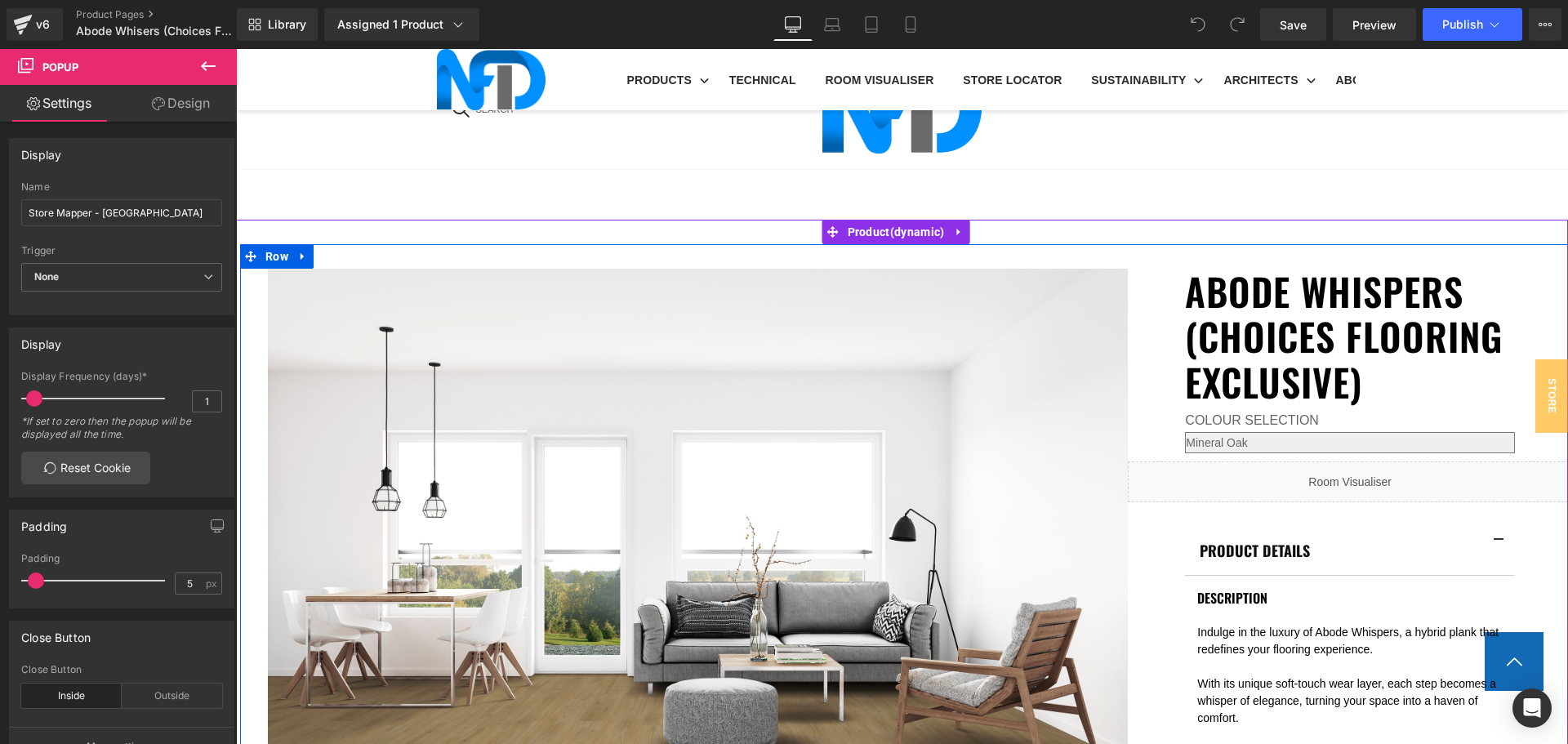
scroll to position [1144, 0]
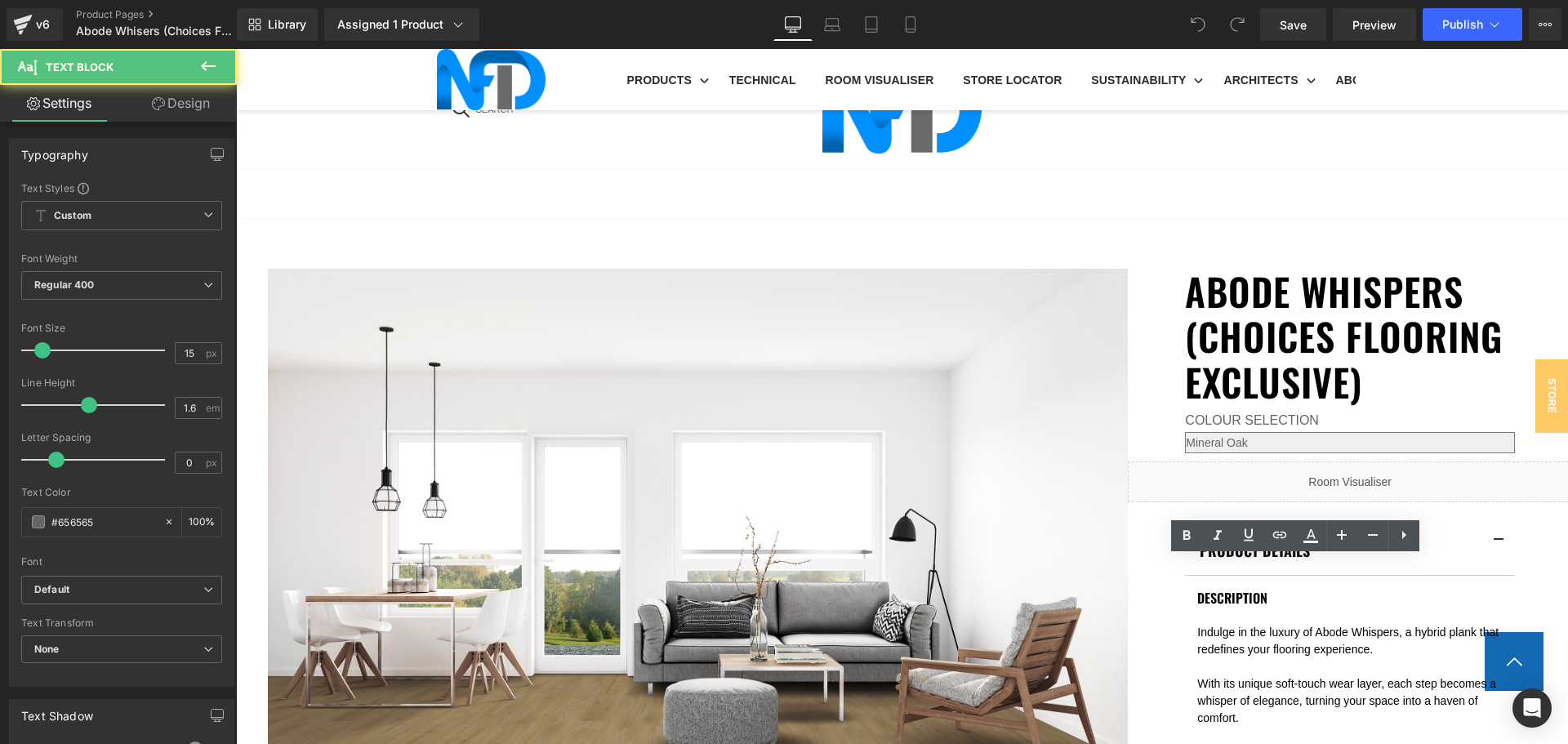
click at [1333, 594] on span "Edit" at bounding box center [1341, 596] width 18 height 14
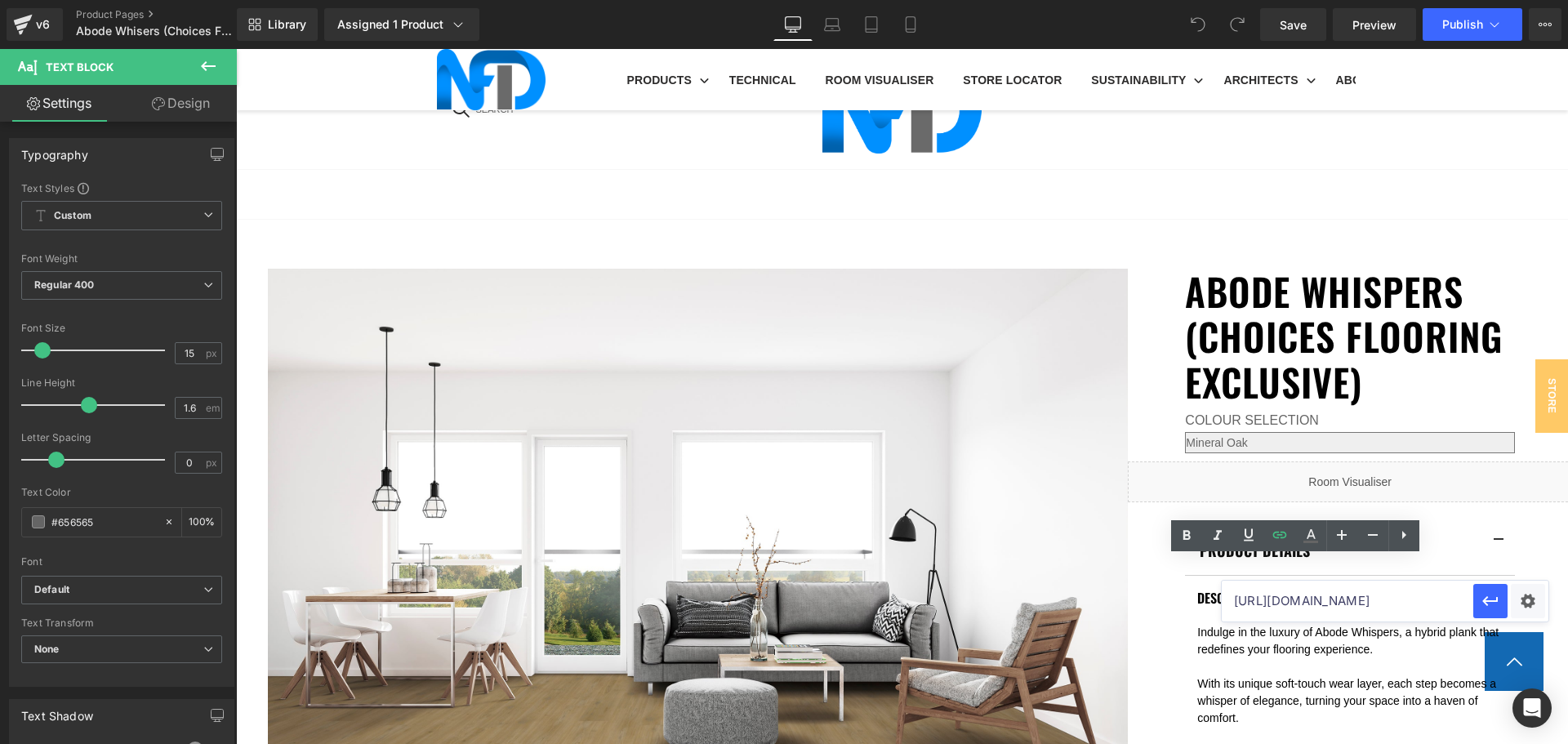
click at [1335, 604] on input "https://cdn.shopify.com/s/files/1/0075/7501/1395/files/NFD_InstallationGuide_SP…" at bounding box center [1347, 601] width 251 height 41
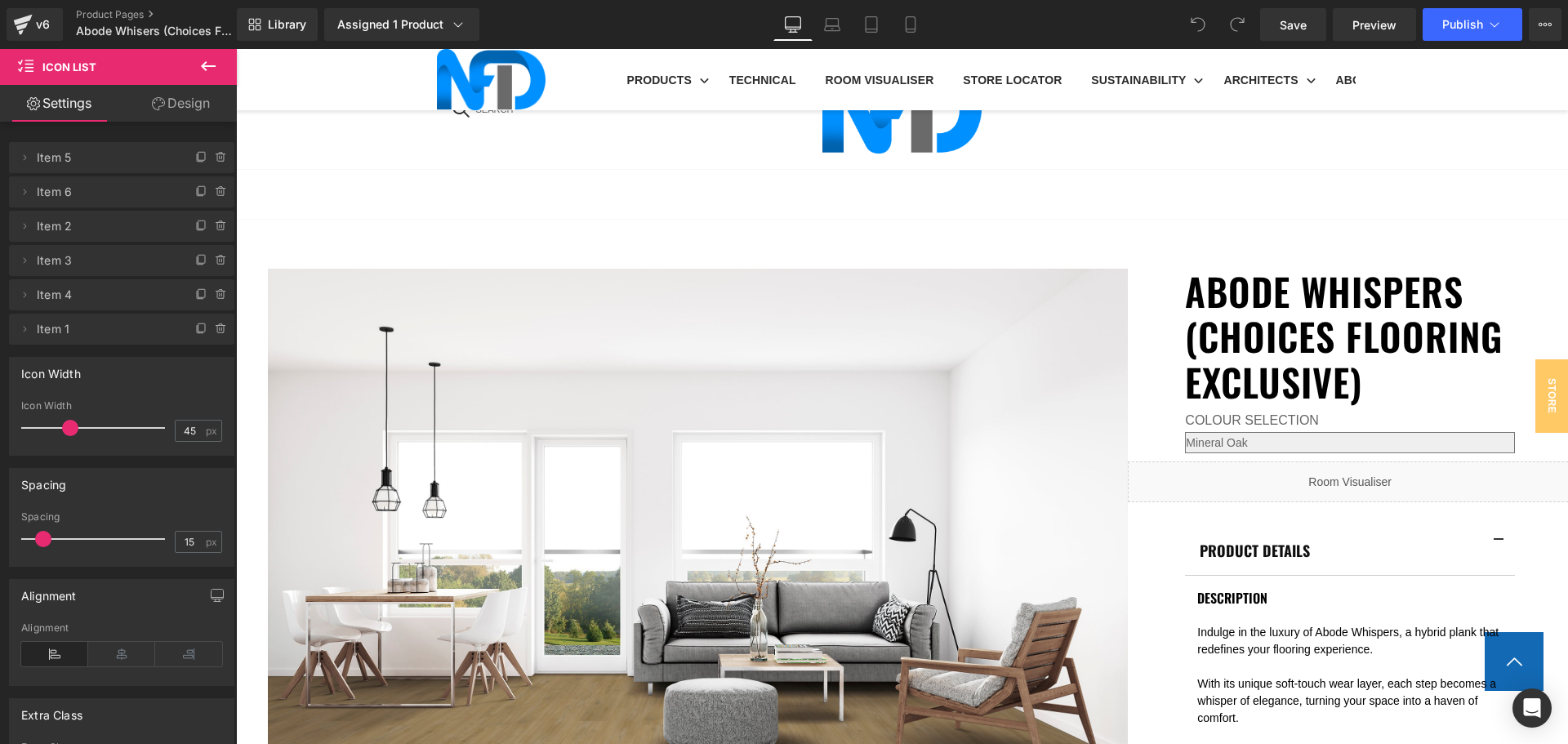
click at [83, 8] on div "v6 Product Pages Abode Whisers (Choices Flooring Exclusive)" at bounding box center [118, 24] width 237 height 49
click at [88, 13] on link "Product Pages" at bounding box center [169, 14] width 187 height 13
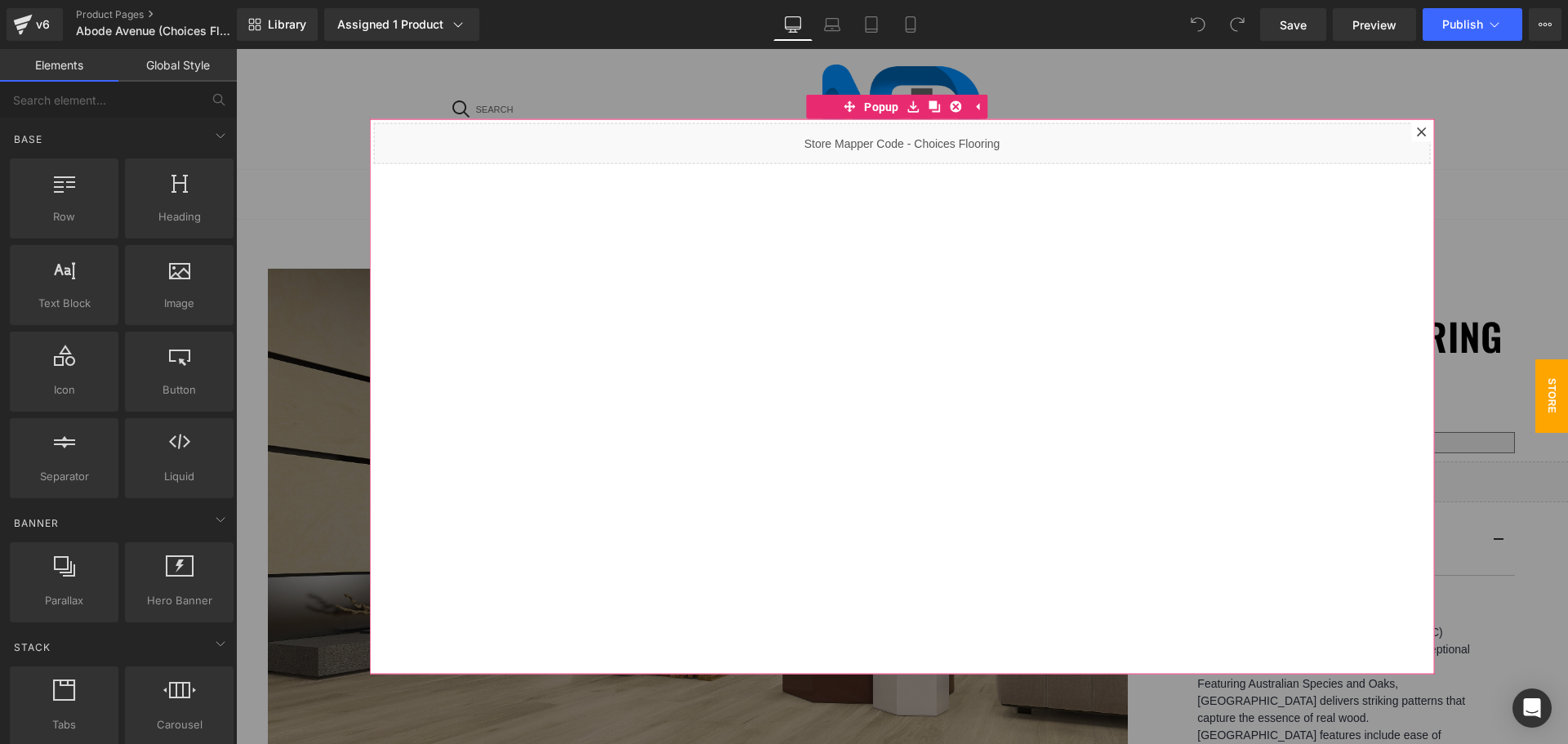
click at [1417, 134] on icon at bounding box center [1421, 131] width 10 height 10
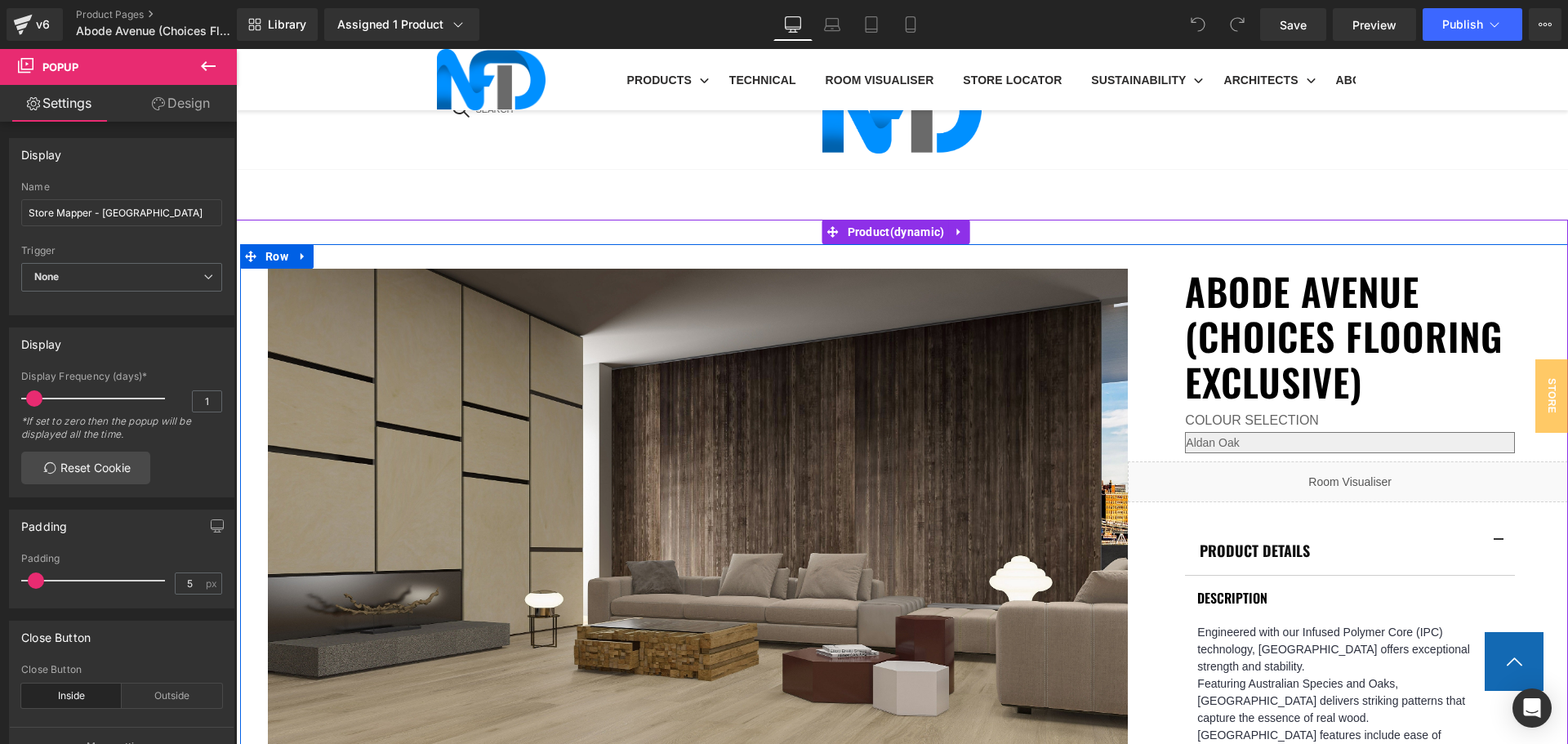
scroll to position [980, 0]
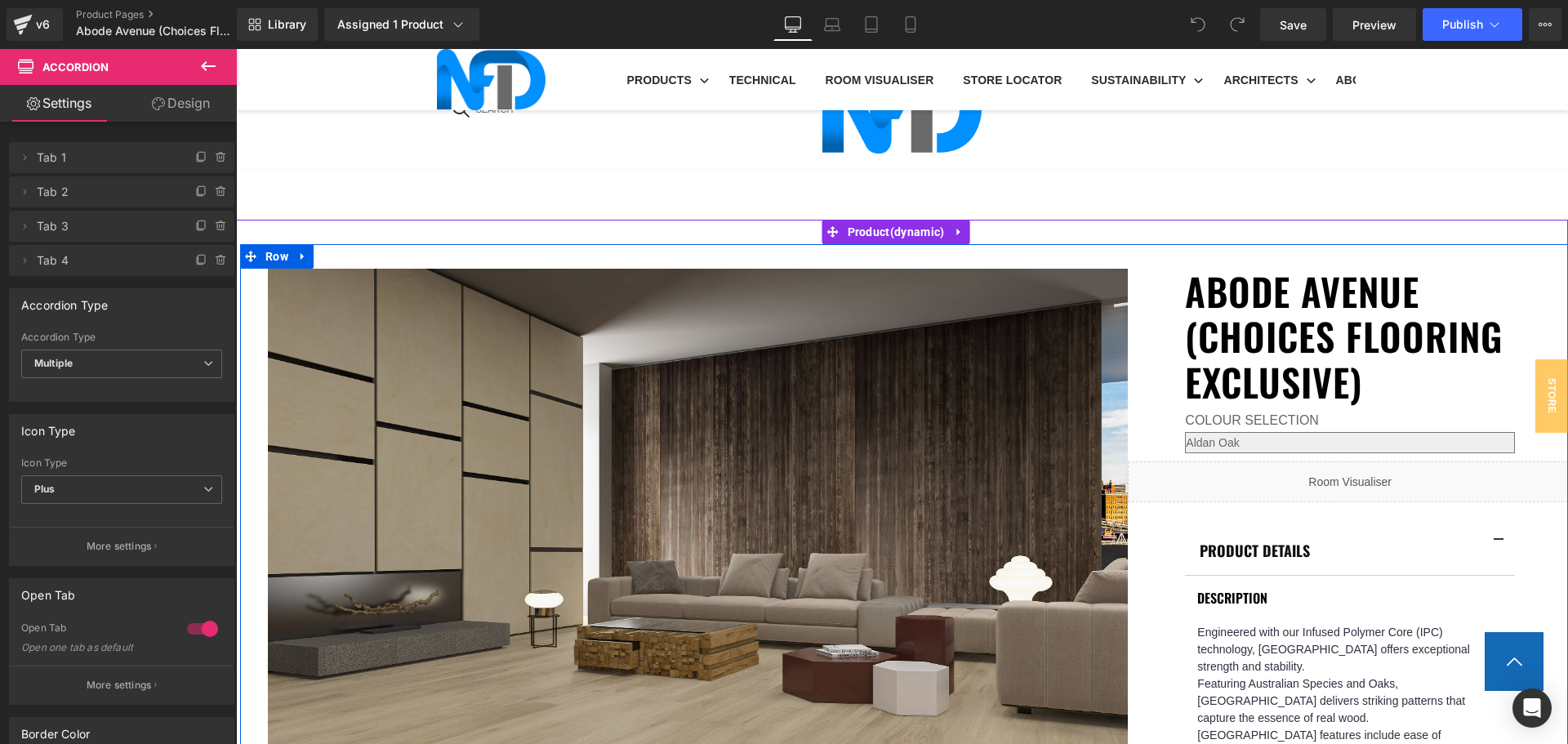
scroll to position [1063, 0]
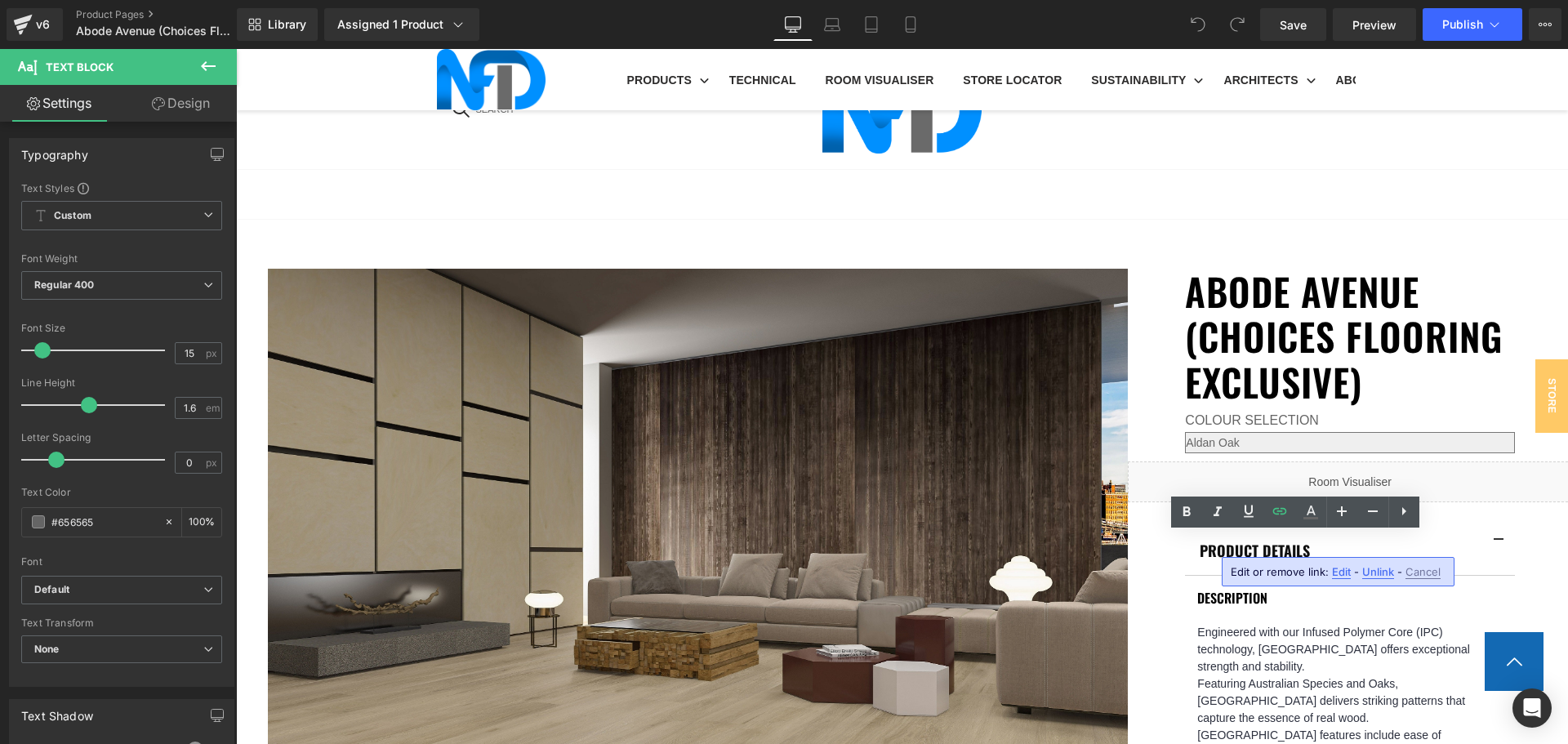
click at [1332, 575] on span "Edit" at bounding box center [1341, 572] width 18 height 14
click at [1330, 575] on input "[URL][DOMAIN_NAME]" at bounding box center [1347, 578] width 251 height 41
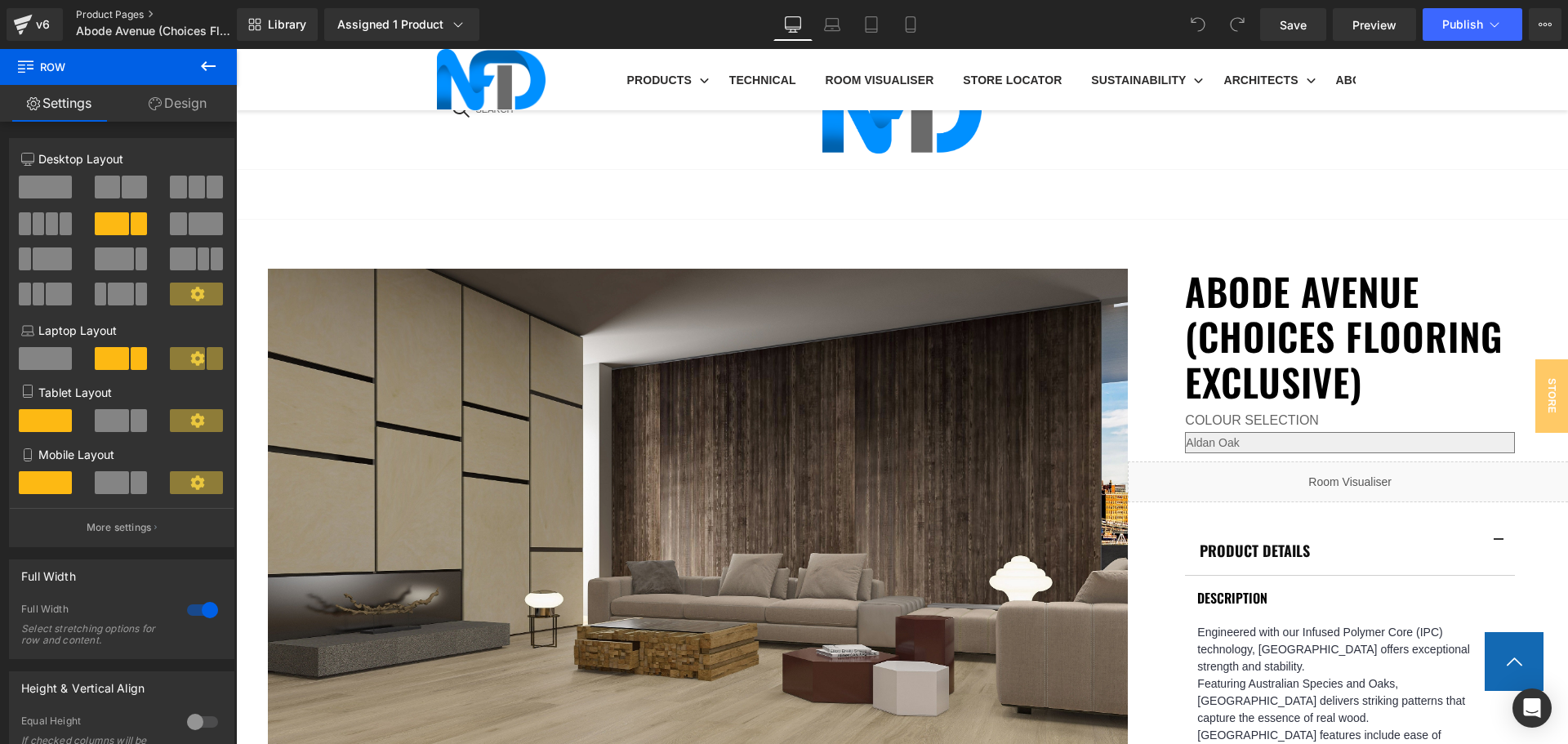
click at [91, 15] on link "Product Pages" at bounding box center [169, 14] width 187 height 13
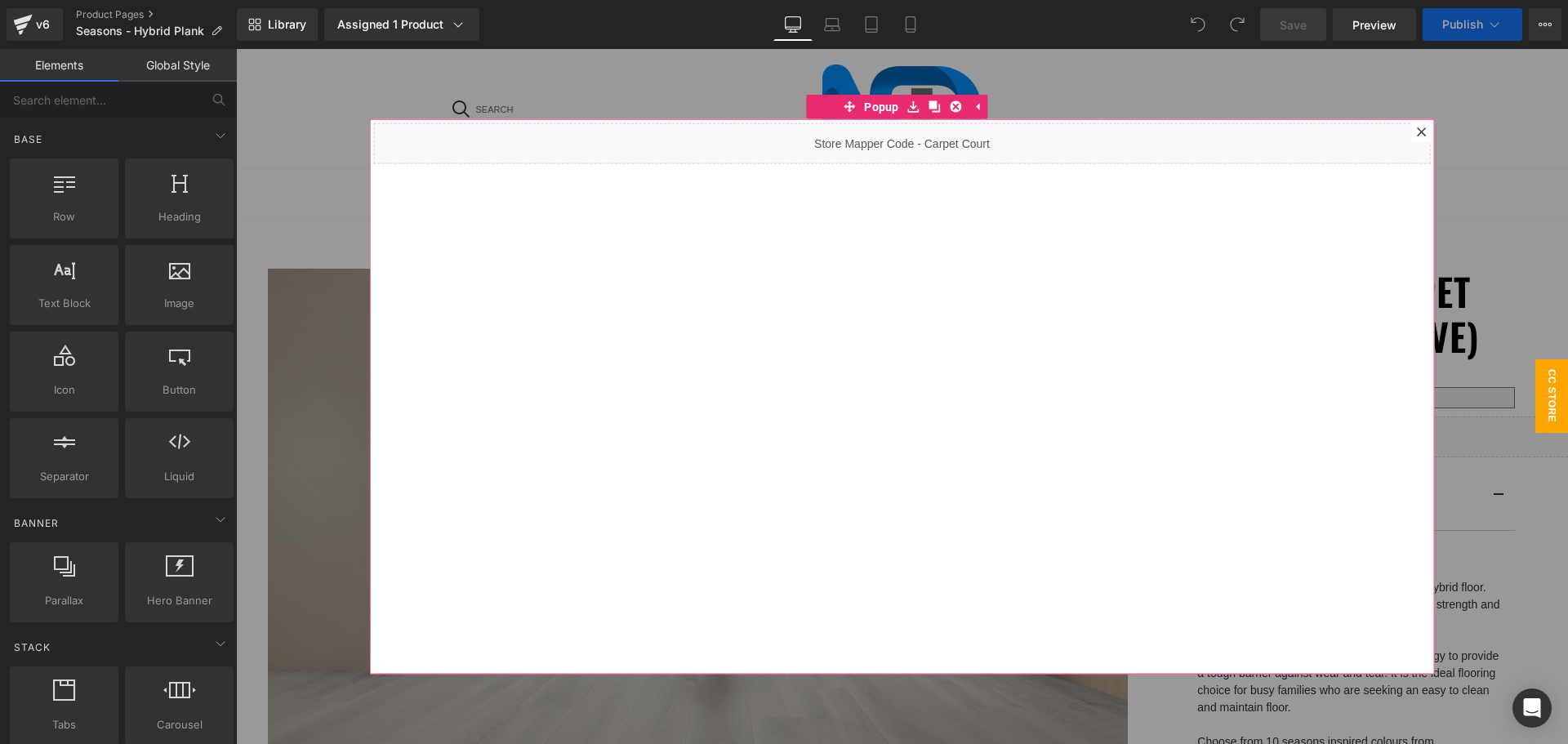
click at [1417, 134] on icon at bounding box center [1420, 131] width 9 height 9
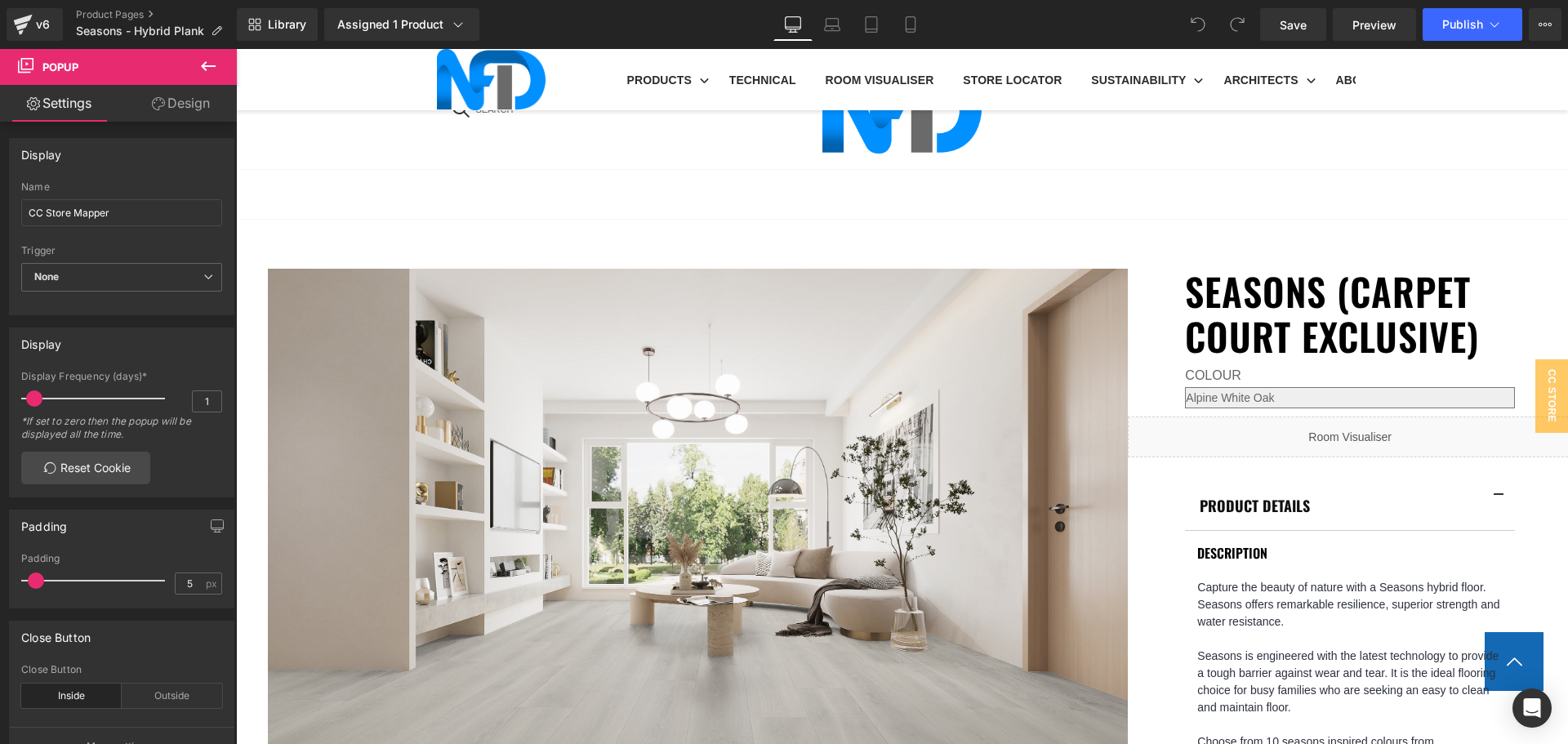
scroll to position [980, 0]
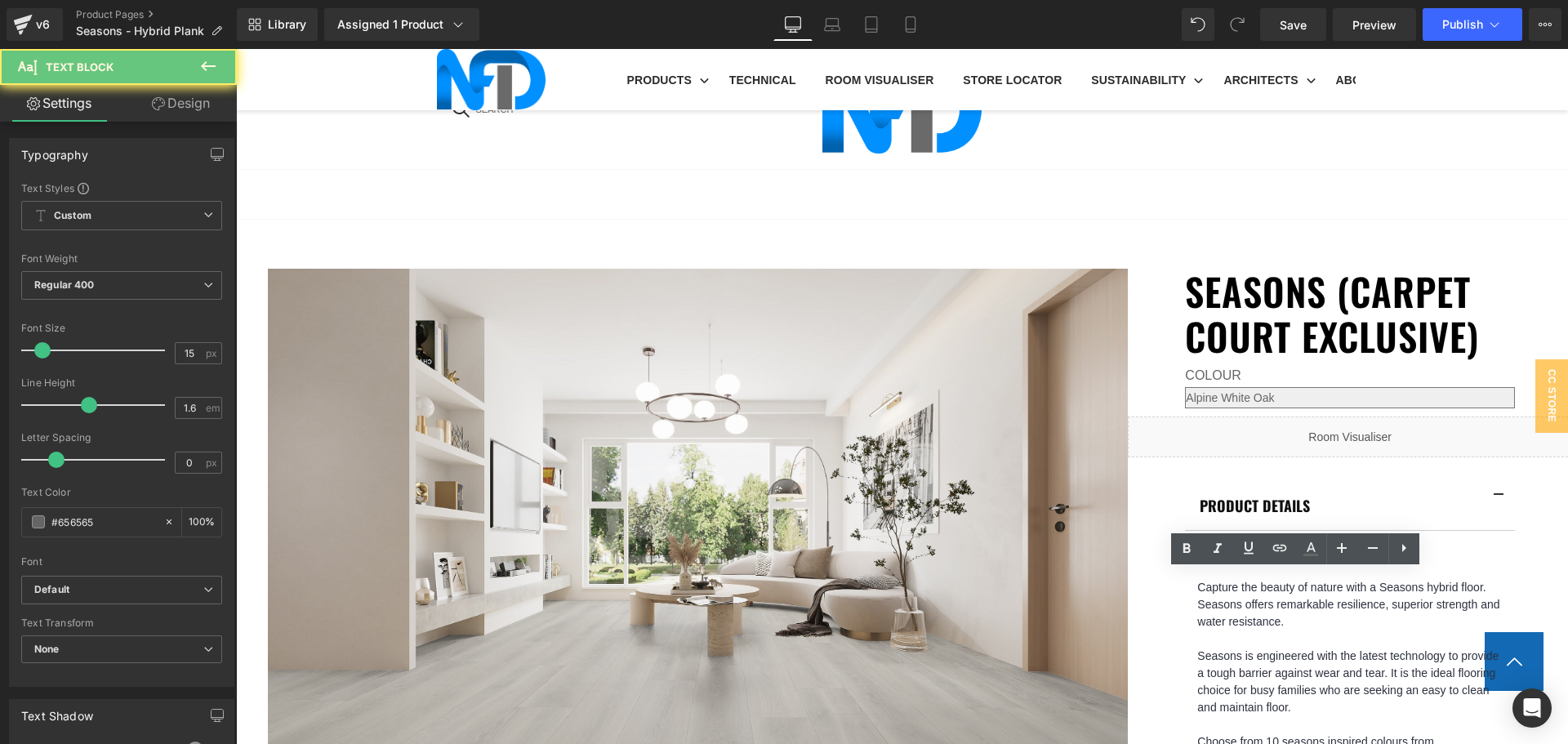
click at [1281, 553] on icon at bounding box center [1280, 548] width 19 height 19
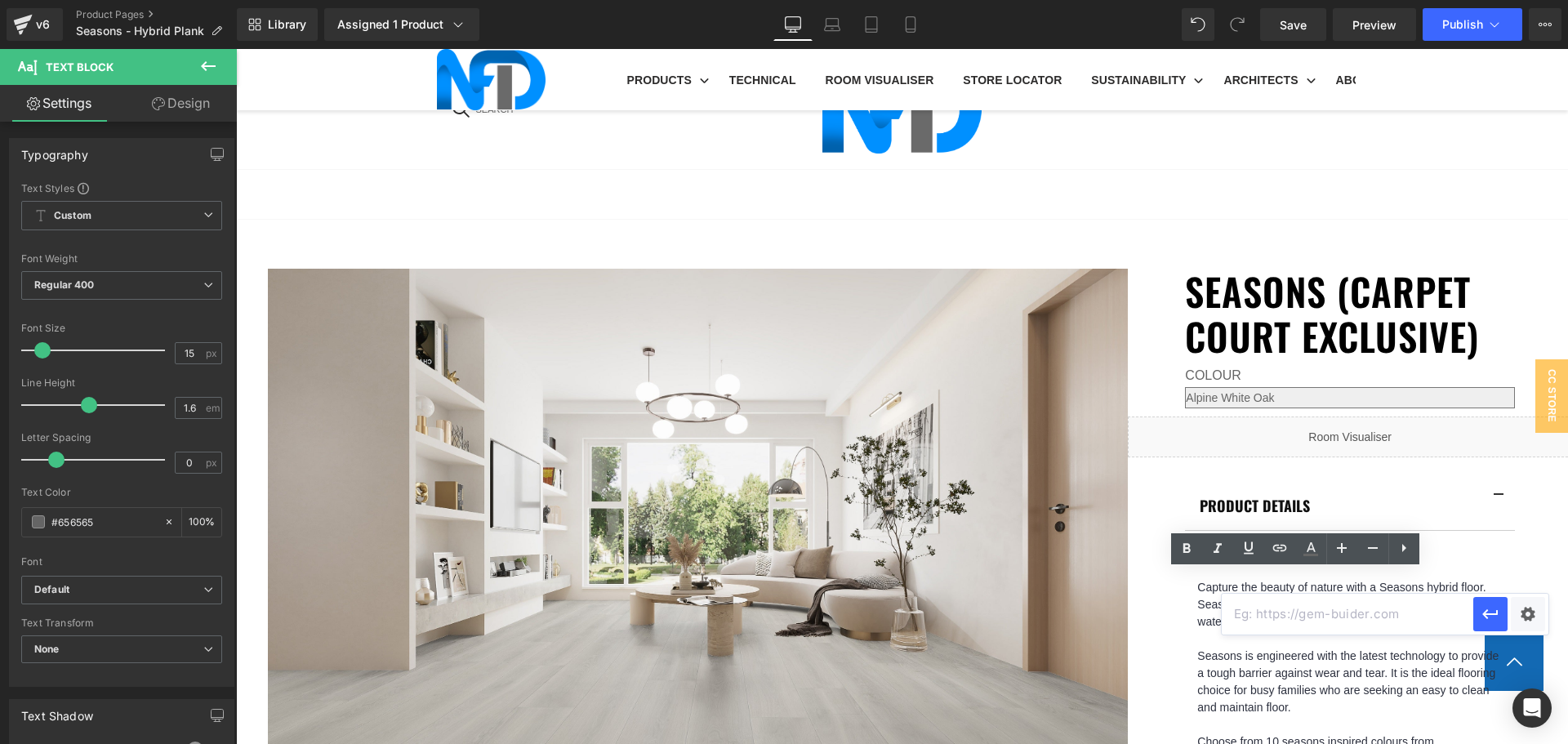
click at [1300, 620] on input "text" at bounding box center [1347, 615] width 251 height 41
paste input "[URL][DOMAIN_NAME]"
type input "[URL][DOMAIN_NAME]"
click at [1516, 0] on div "Text Color Highlight Color #333333 Edit or remove link: Edit - Unlink - Cancel …" at bounding box center [784, 0] width 1568 height 0
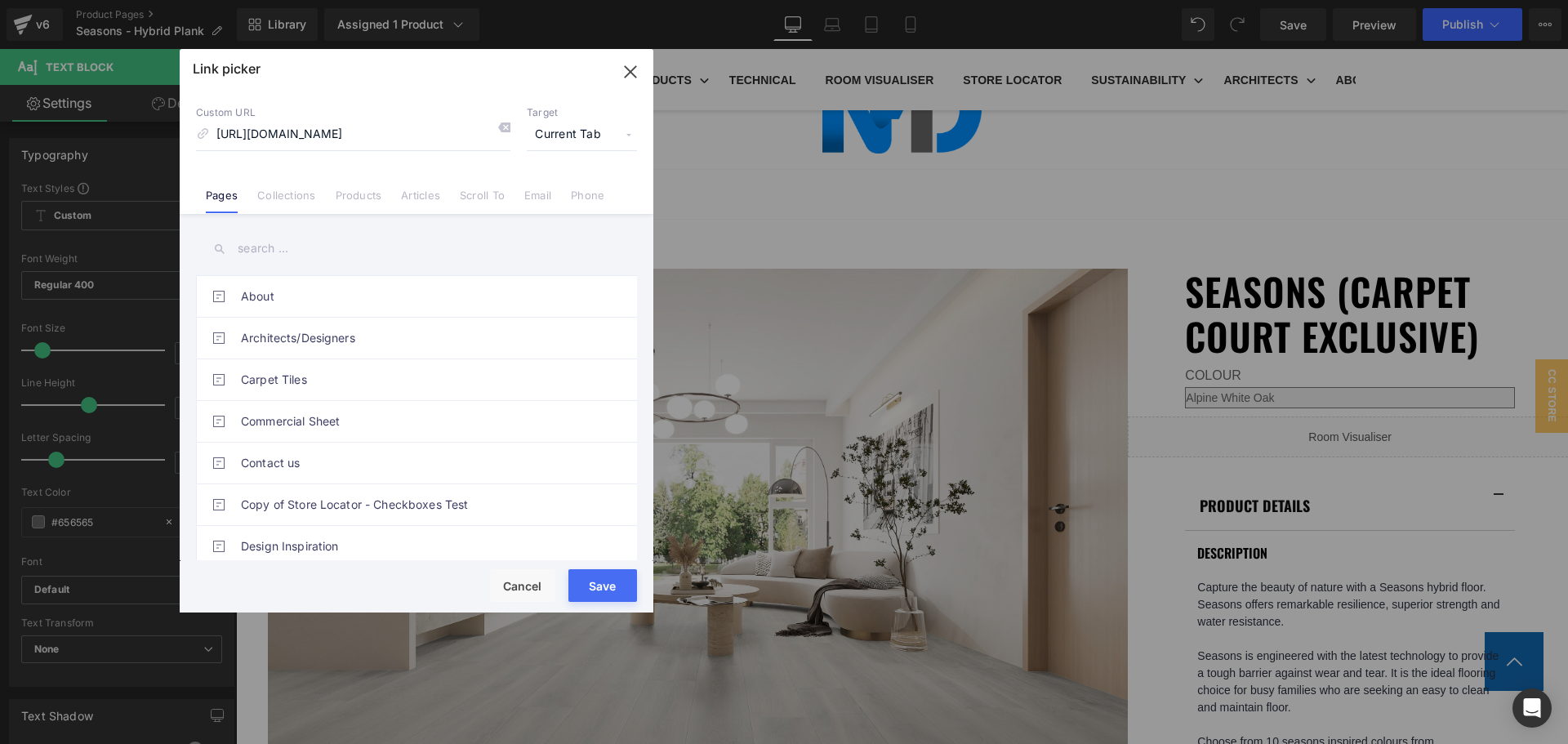
scroll to position [0, 0]
click at [569, 144] on span "Current Tab" at bounding box center [583, 135] width 111 height 31
click at [569, 195] on li "New Tab" at bounding box center [582, 192] width 126 height 28
click at [617, 586] on button "Save" at bounding box center [602, 586] width 69 height 33
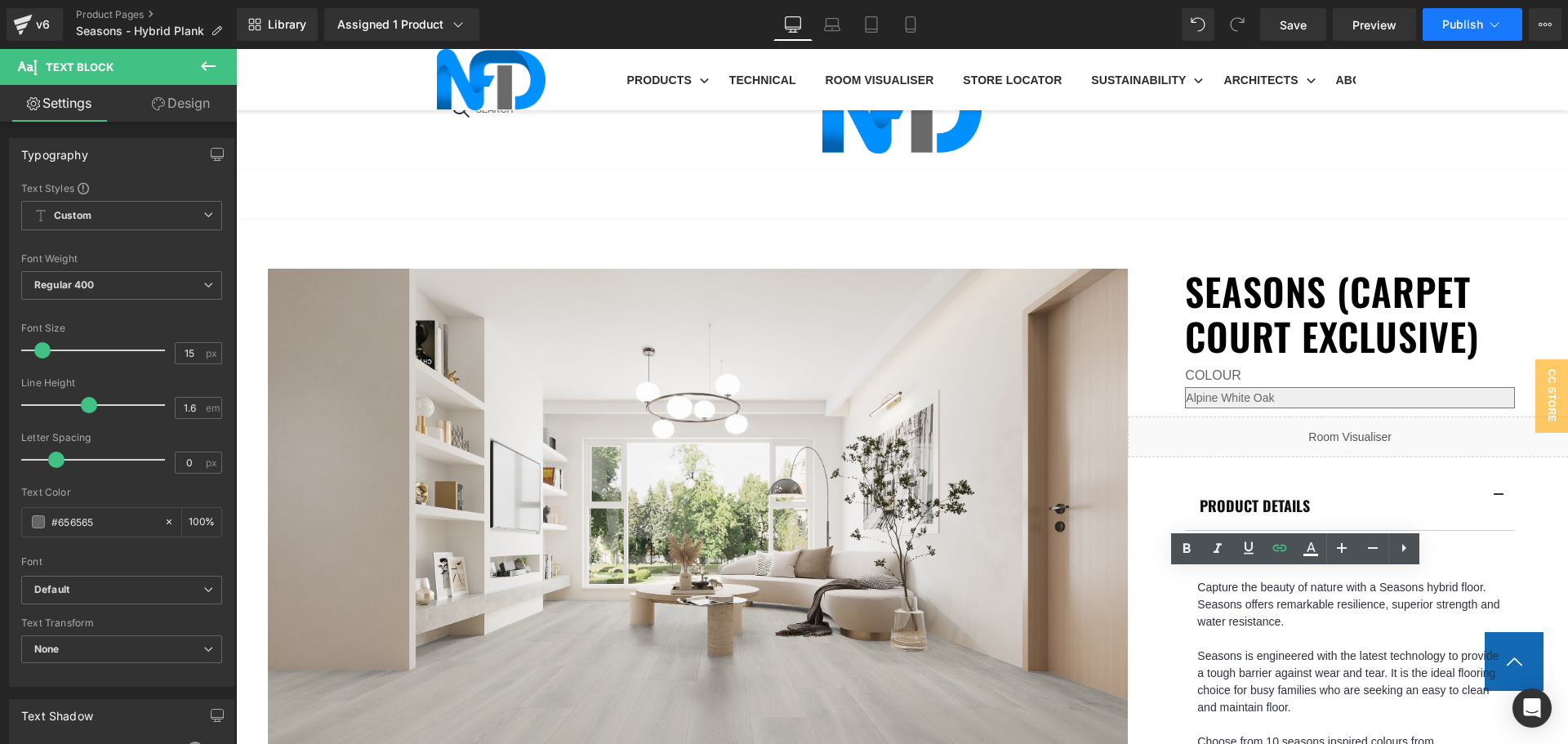
click at [1458, 28] on span "Publish" at bounding box center [1463, 24] width 41 height 13
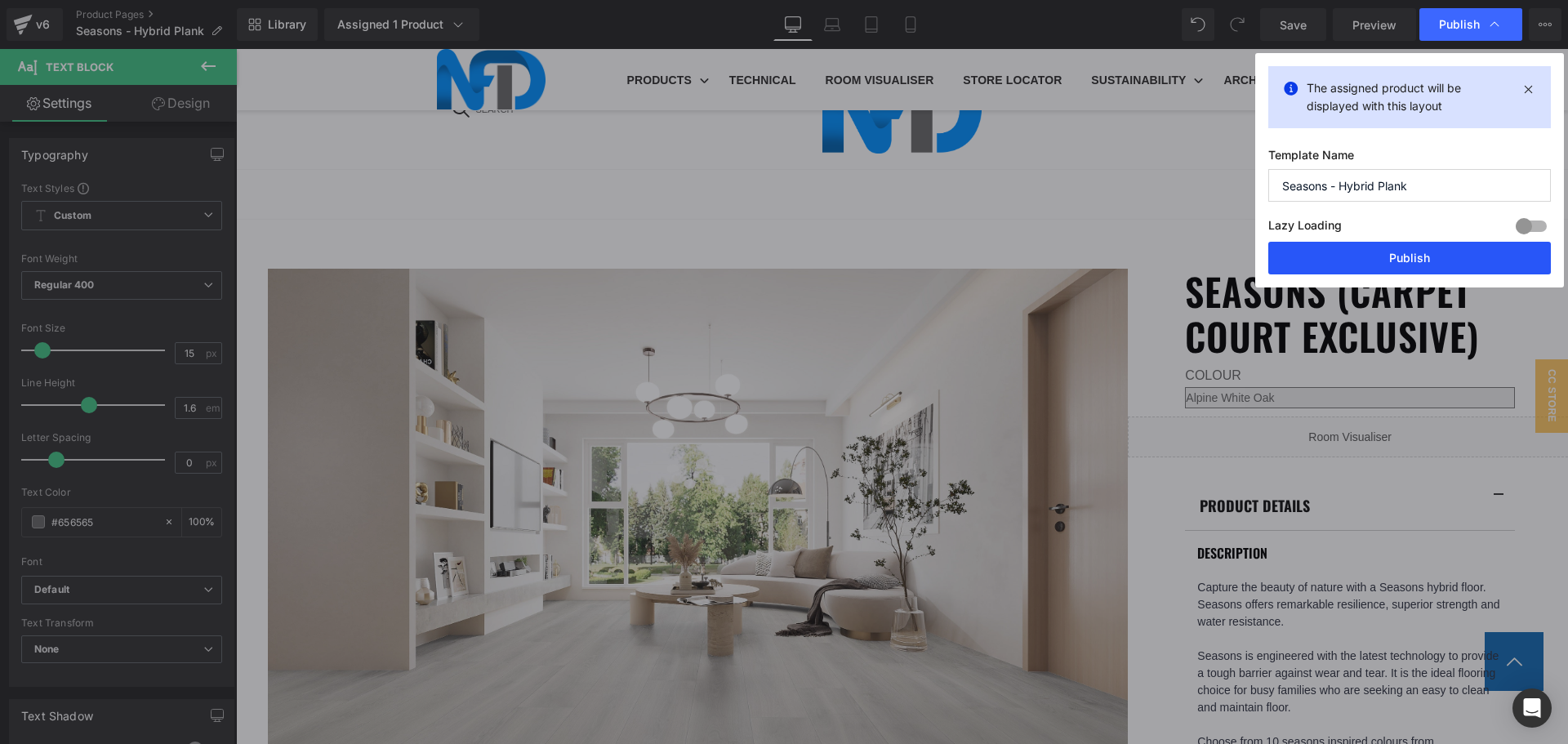
click at [1436, 255] on button "Publish" at bounding box center [1409, 258] width 283 height 33
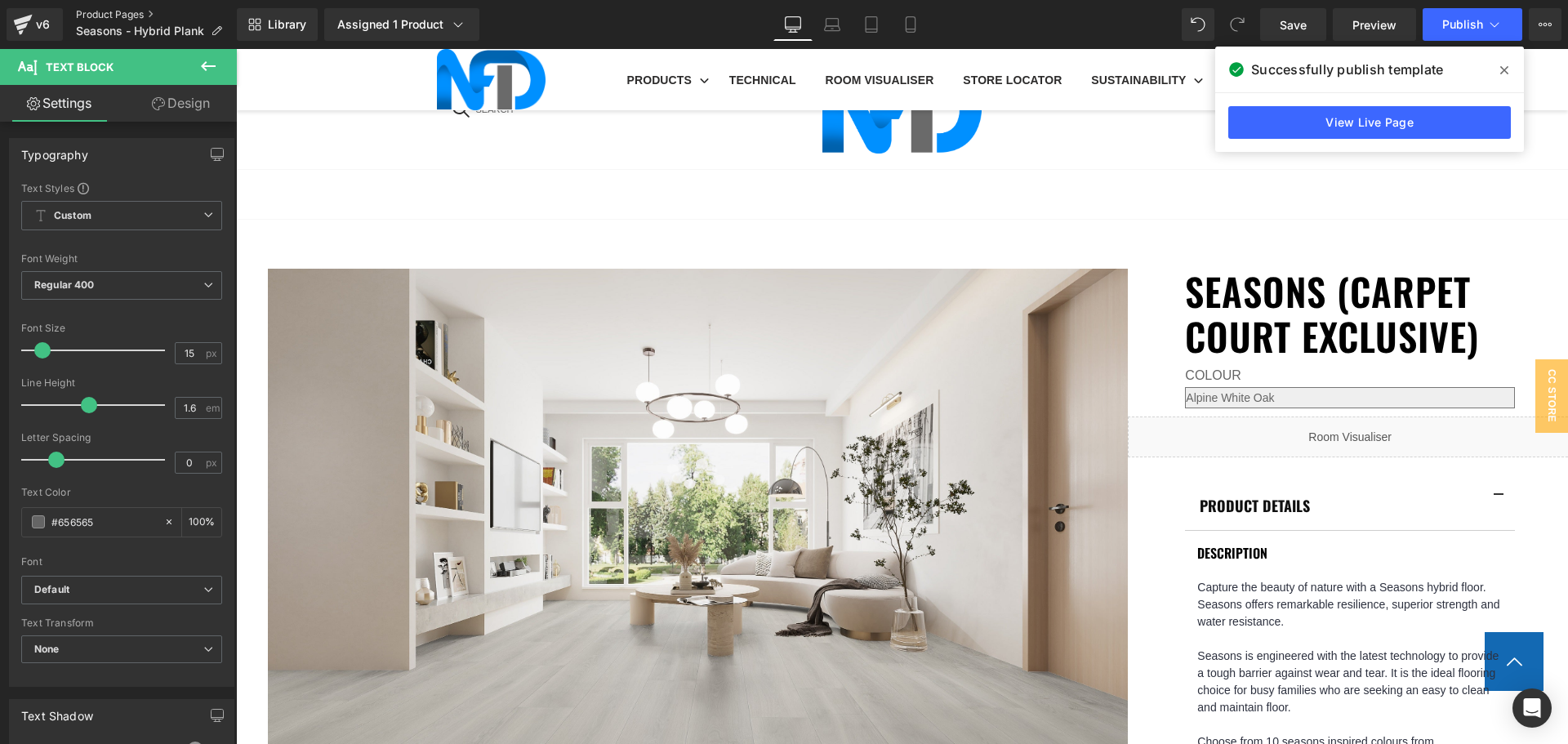
click at [95, 20] on link "Product Pages" at bounding box center [156, 14] width 161 height 13
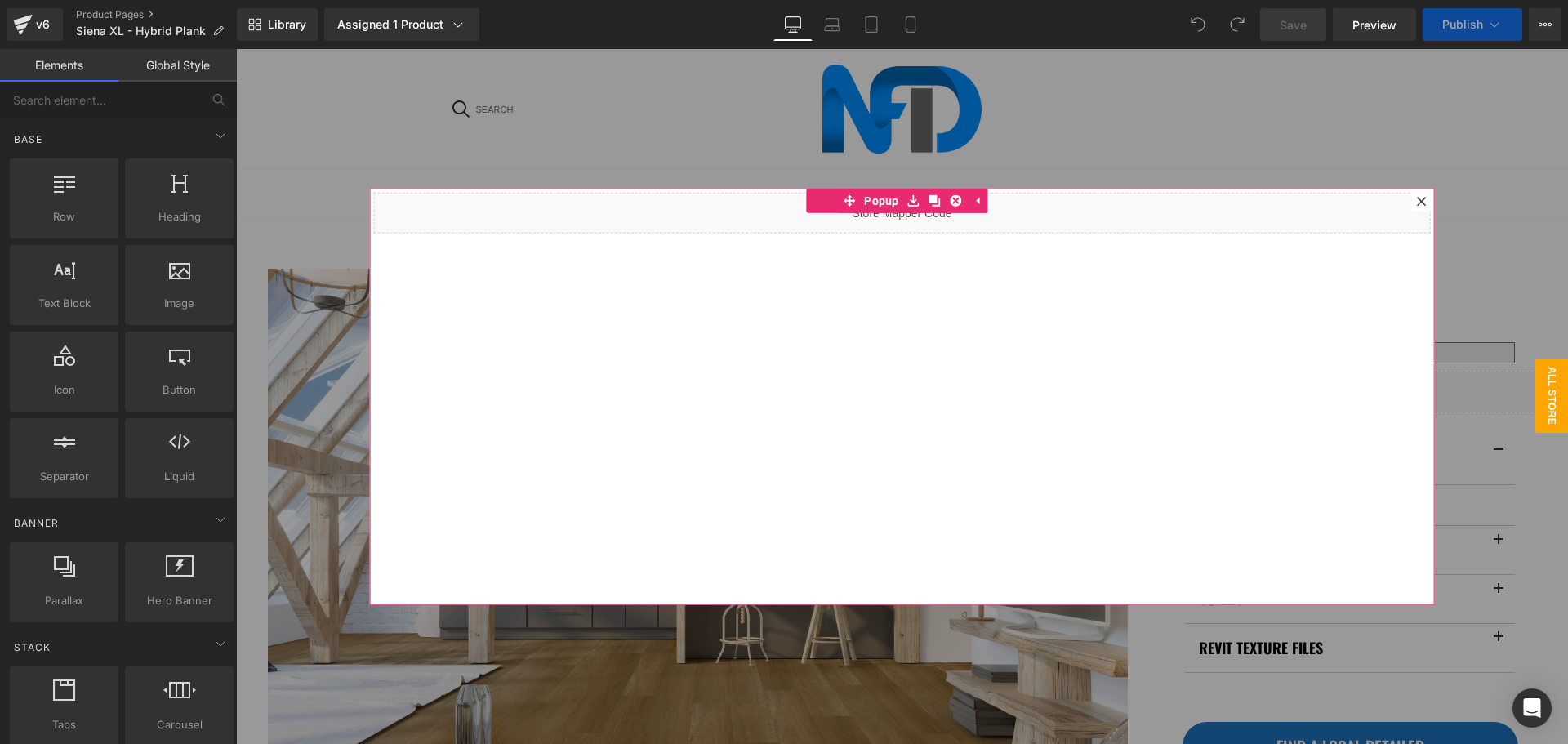
select select "Southern Spotted Gum"
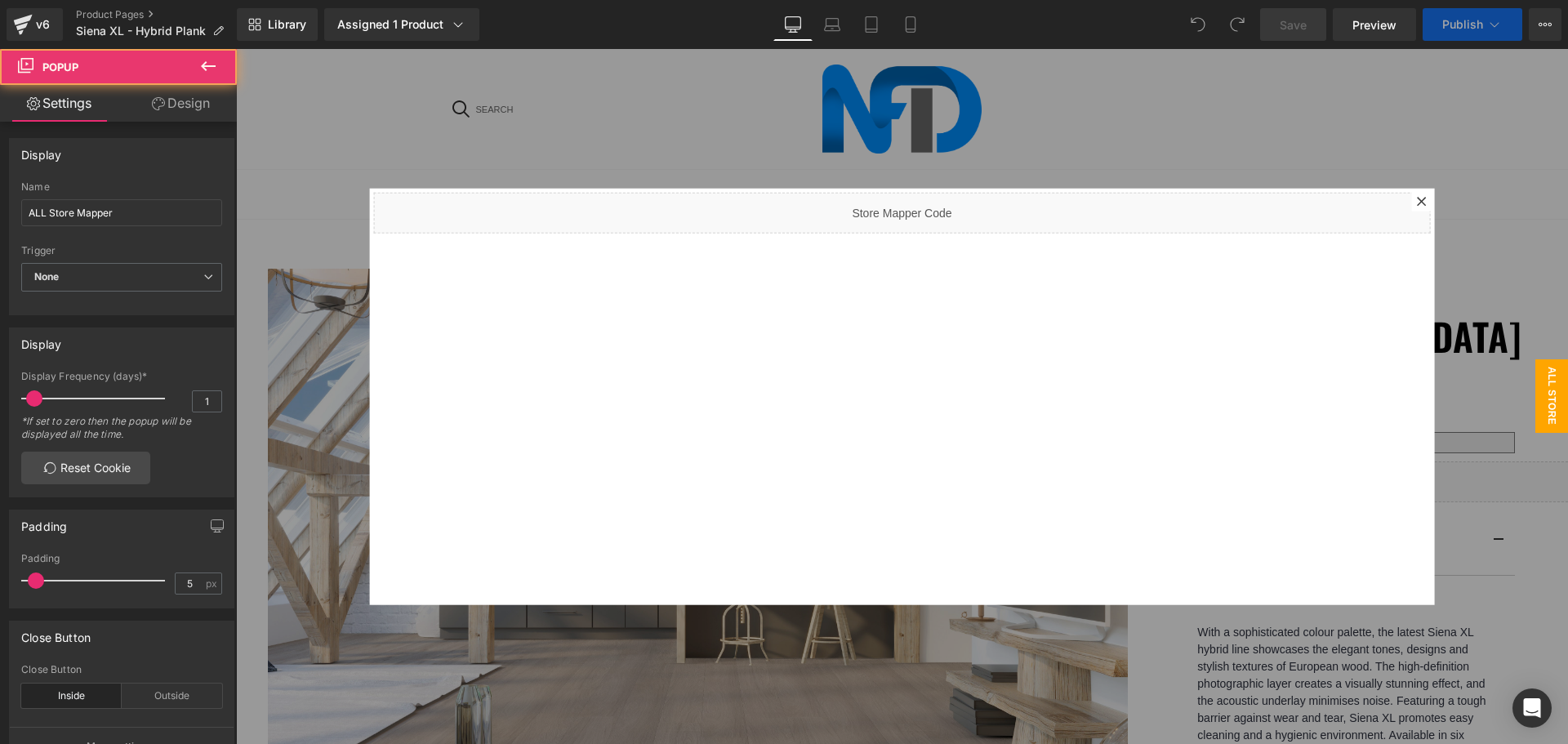
click at [1417, 197] on icon at bounding box center [1420, 201] width 9 height 9
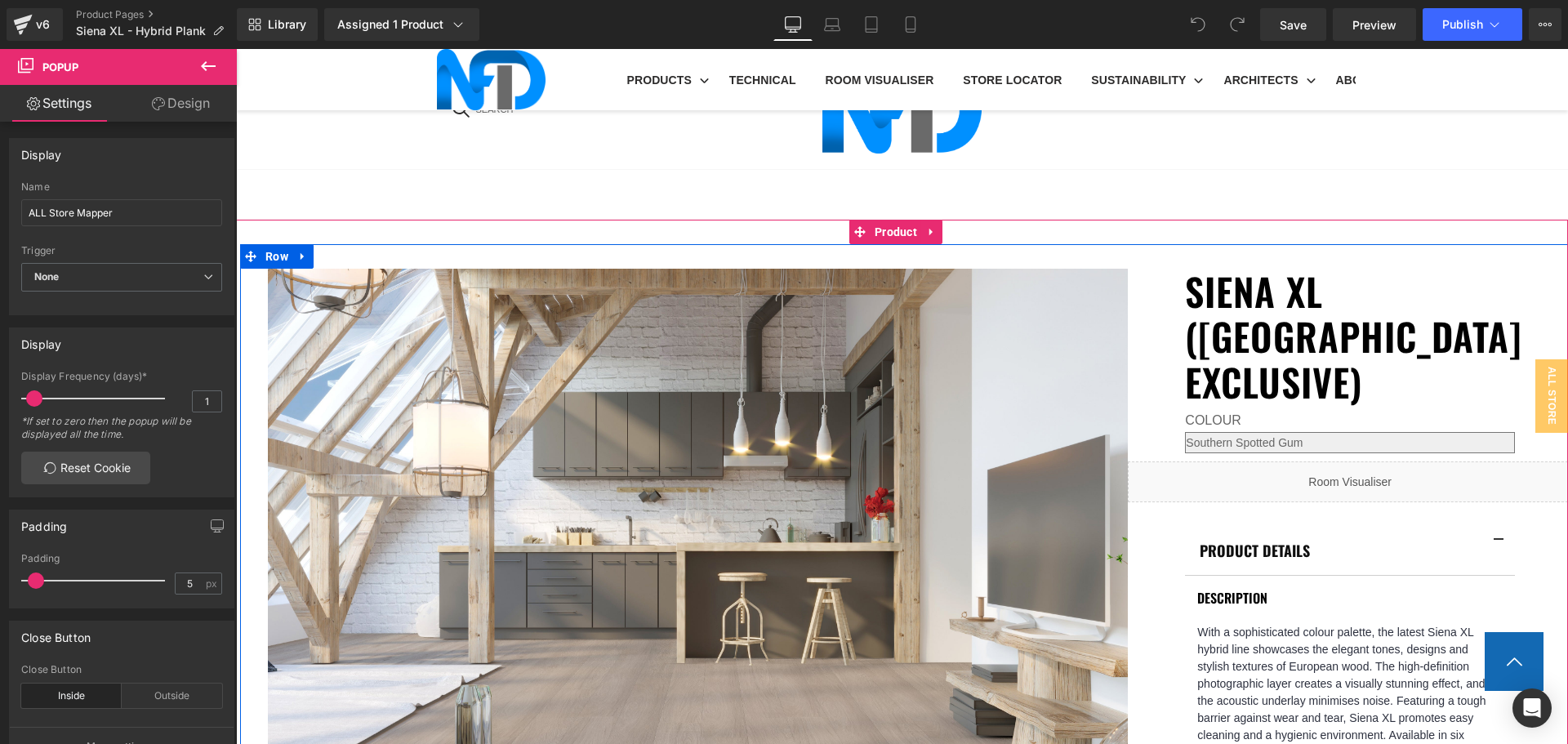
scroll to position [980, 0]
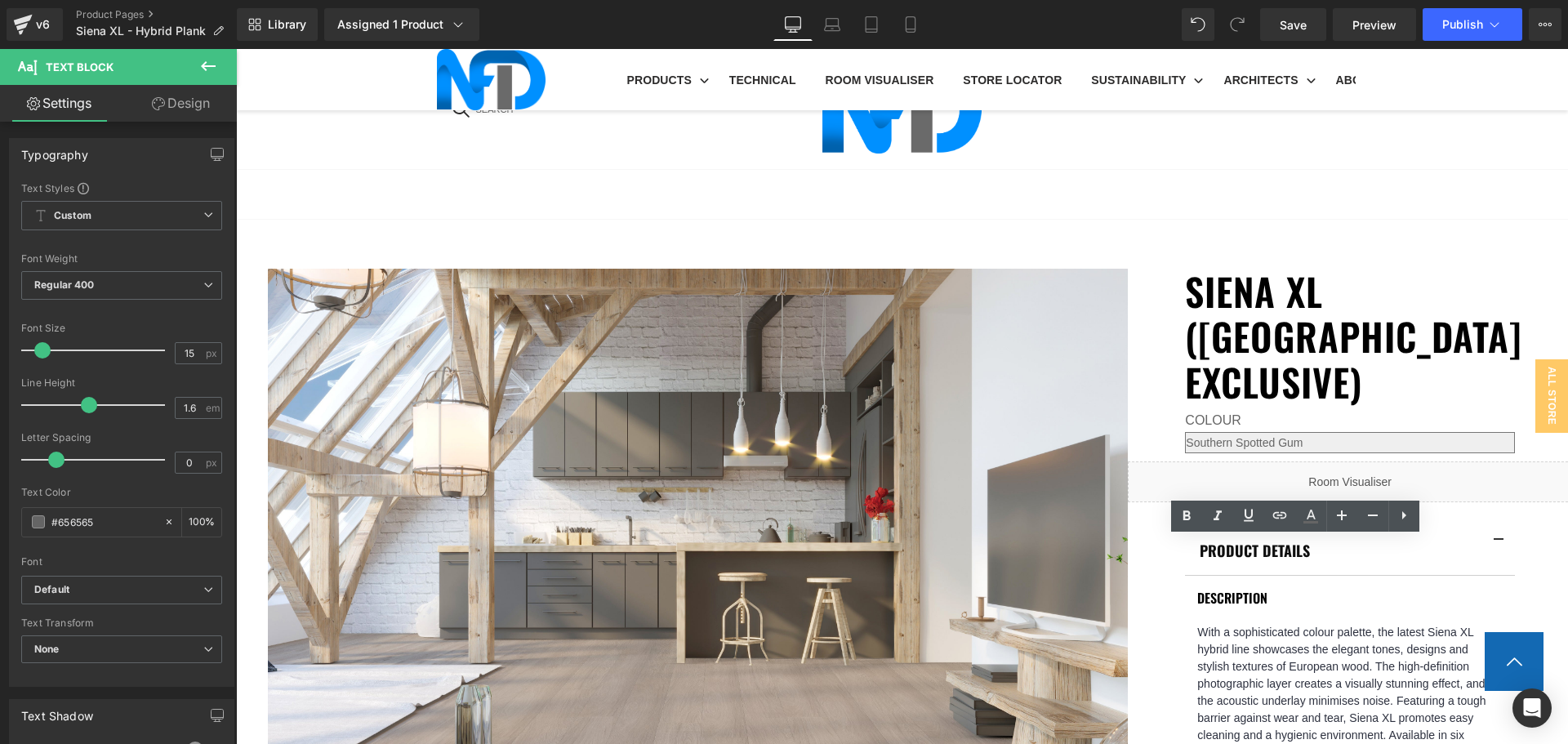
click at [1278, 520] on icon at bounding box center [1280, 516] width 19 height 19
click at [1309, 591] on input "text" at bounding box center [1347, 582] width 251 height 41
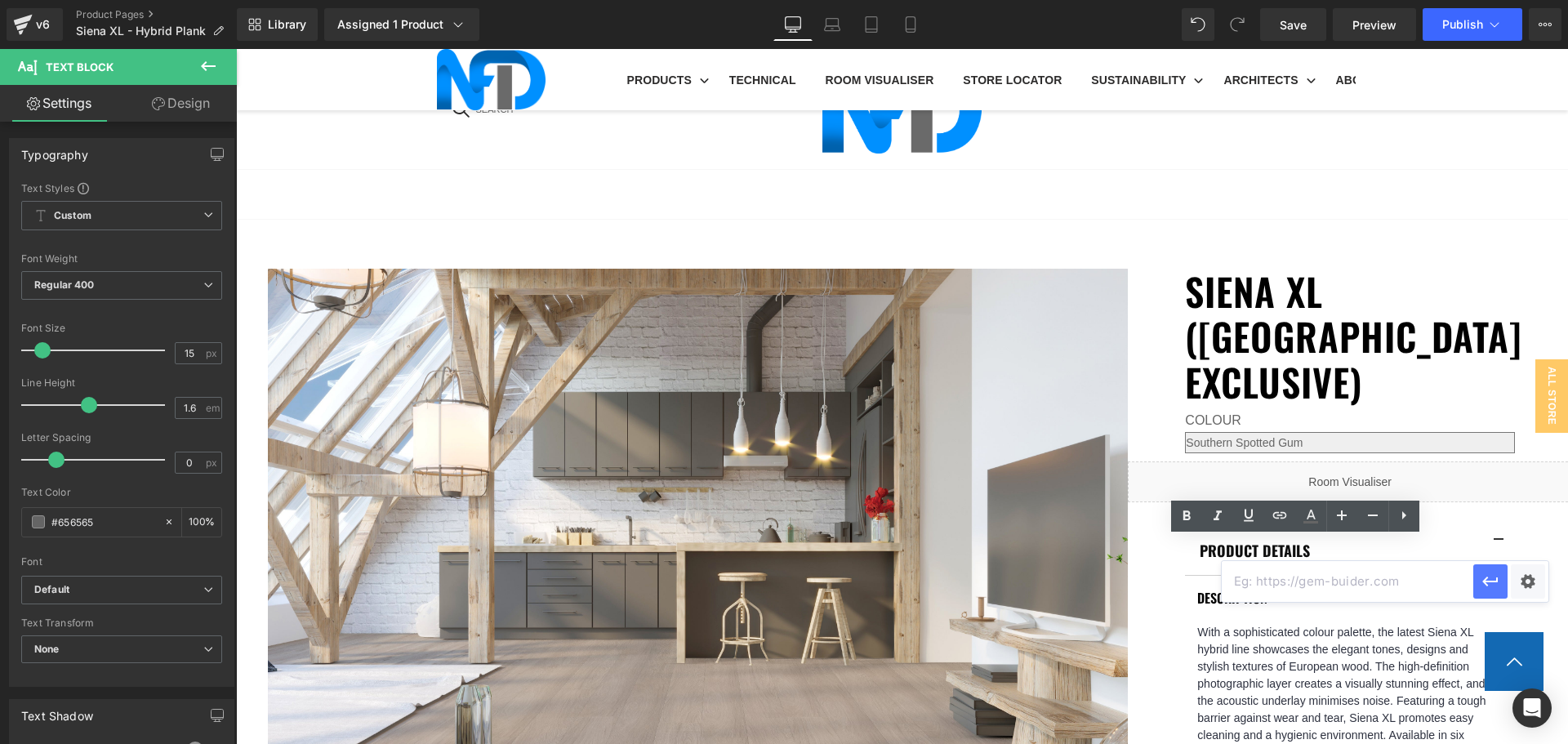
paste input "[URL][DOMAIN_NAME]"
type input "[URL][DOMAIN_NAME]"
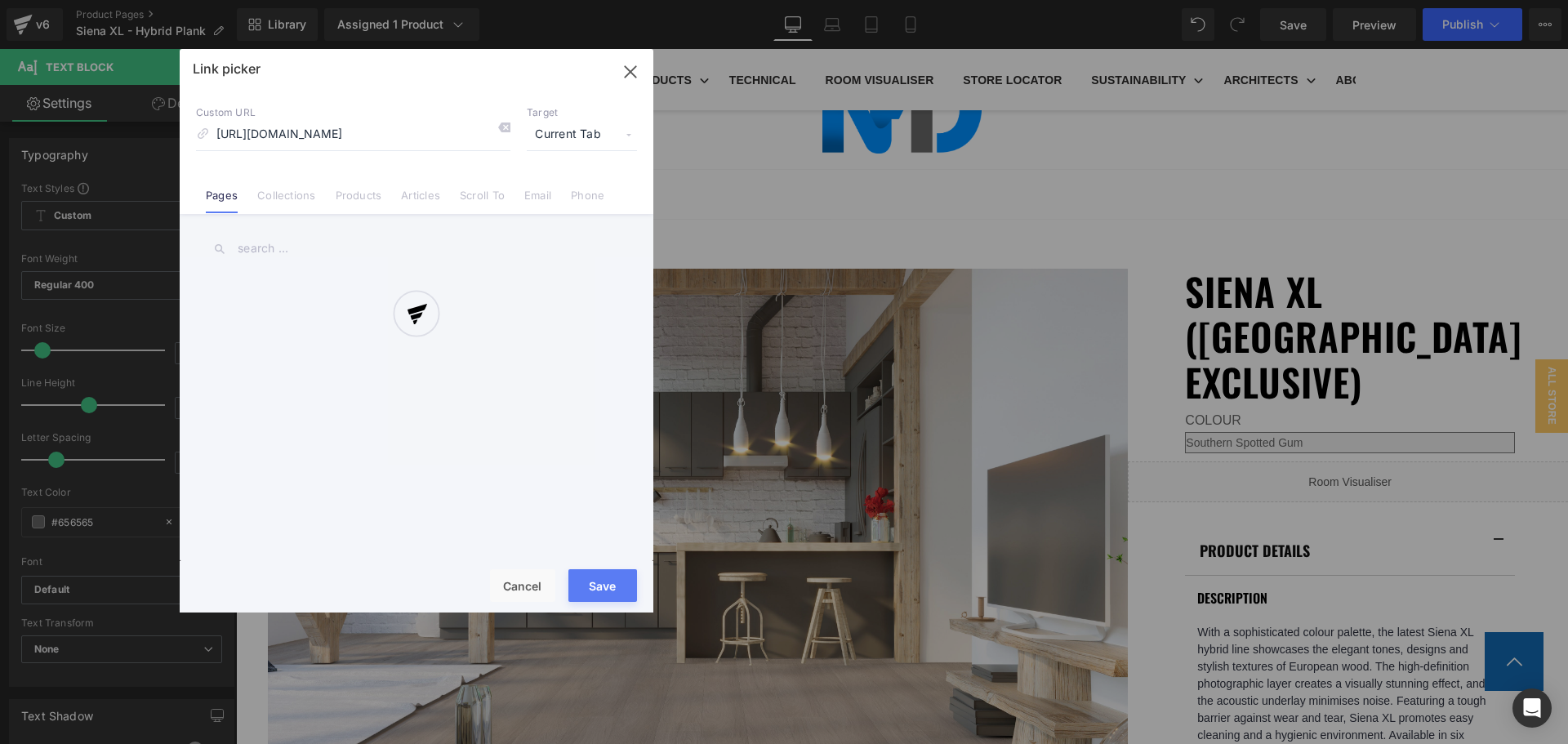
click at [1515, 0] on div "Text Color Highlight Color #333333 Edit or remove link: Edit - Unlink - Cancel …" at bounding box center [784, 0] width 1568 height 0
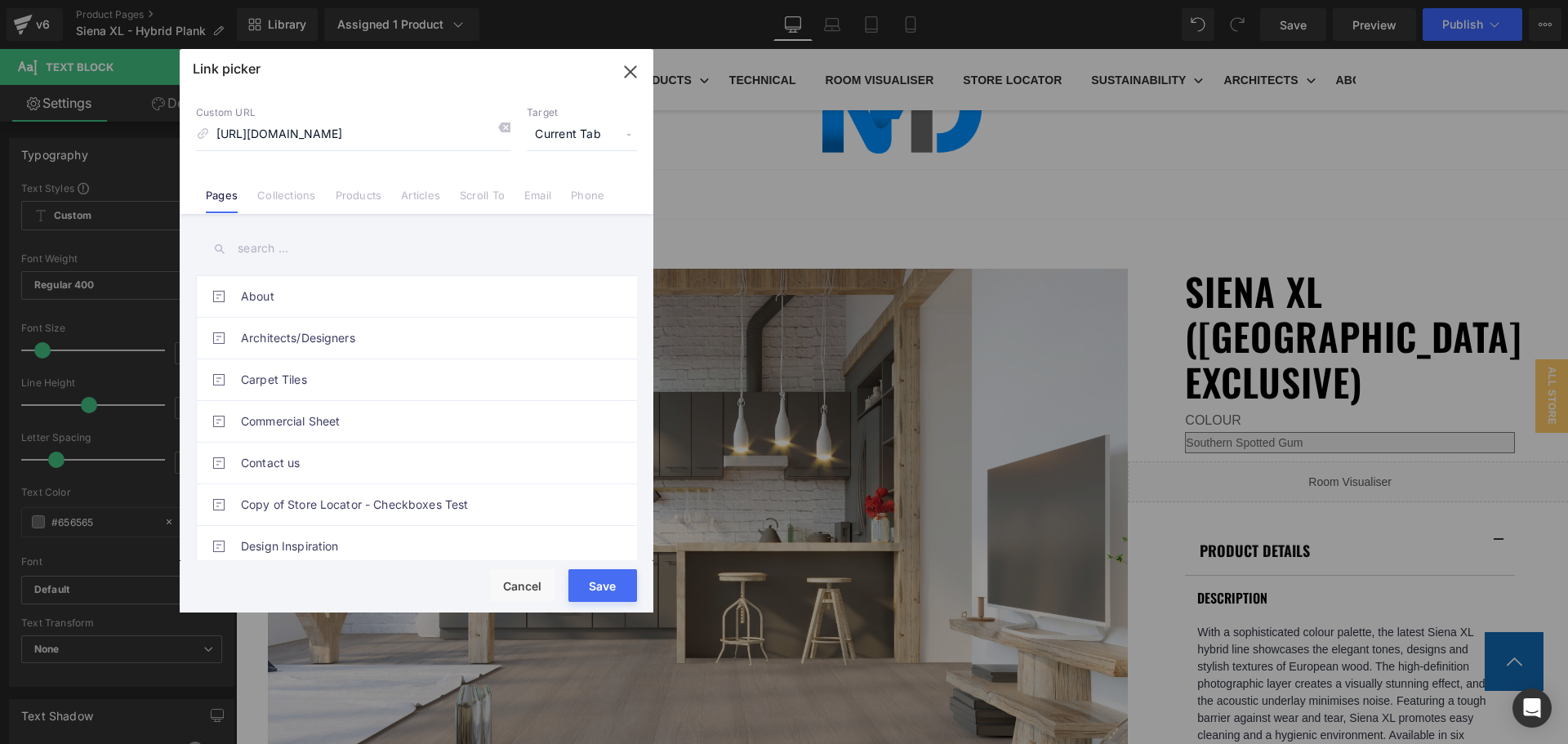
click at [566, 130] on span "Current Tab" at bounding box center [583, 135] width 111 height 31
click at [575, 189] on li "New Tab" at bounding box center [582, 192] width 126 height 28
drag, startPoint x: 609, startPoint y: 582, endPoint x: 872, endPoint y: 318, distance: 372.6
click at [609, 582] on button "Save" at bounding box center [602, 586] width 69 height 33
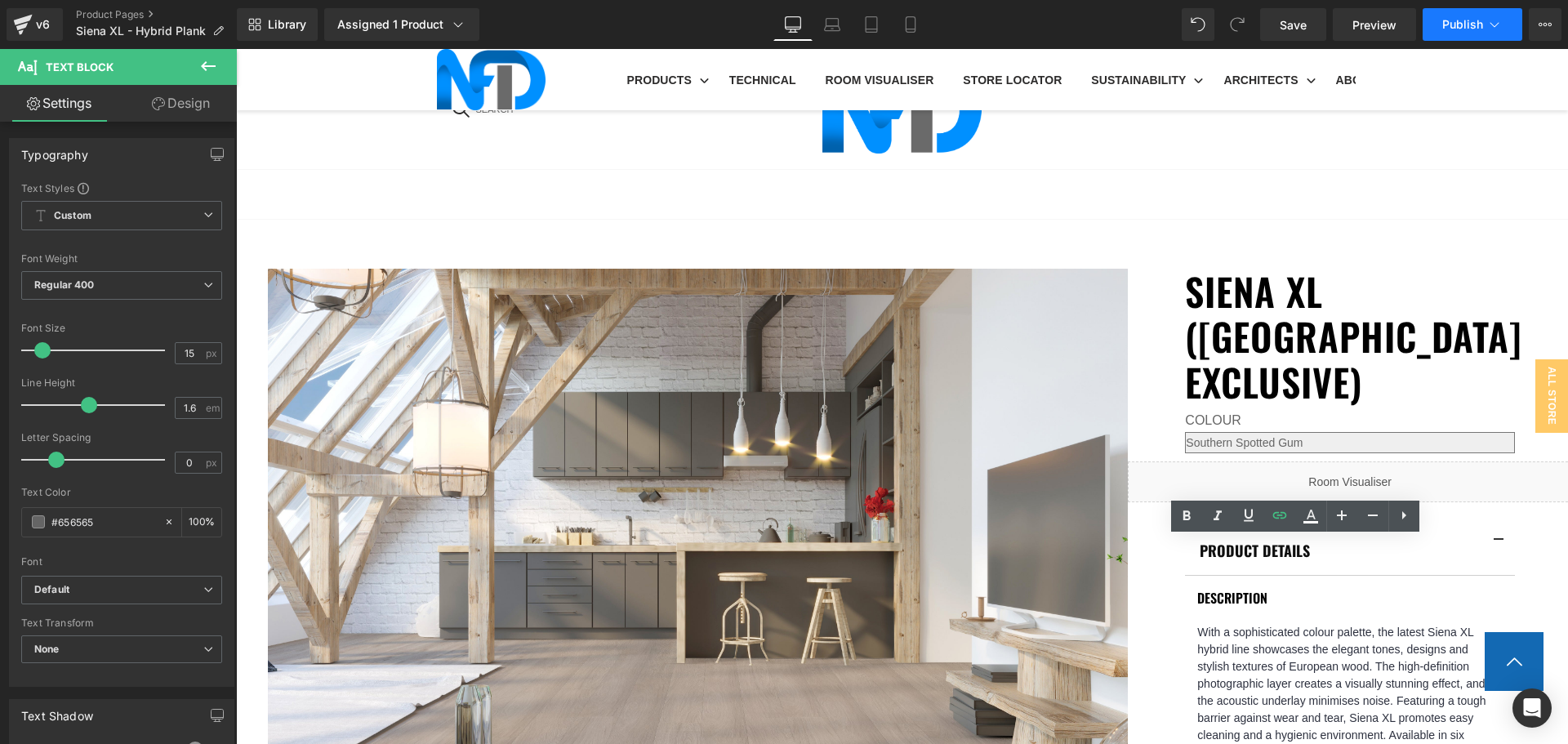
click at [1471, 33] on button "Publish" at bounding box center [1472, 24] width 100 height 33
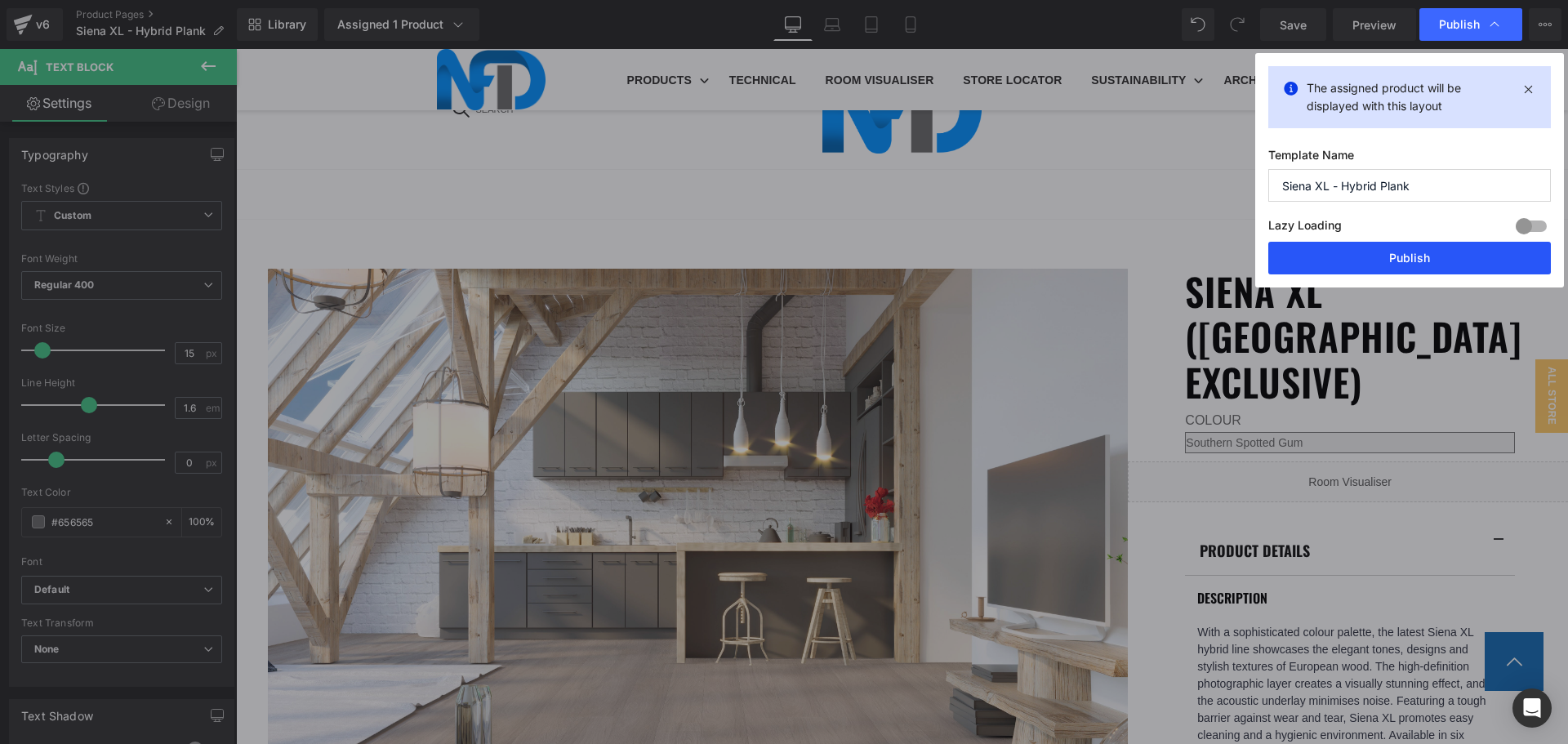
click at [1365, 265] on button "Publish" at bounding box center [1409, 258] width 283 height 33
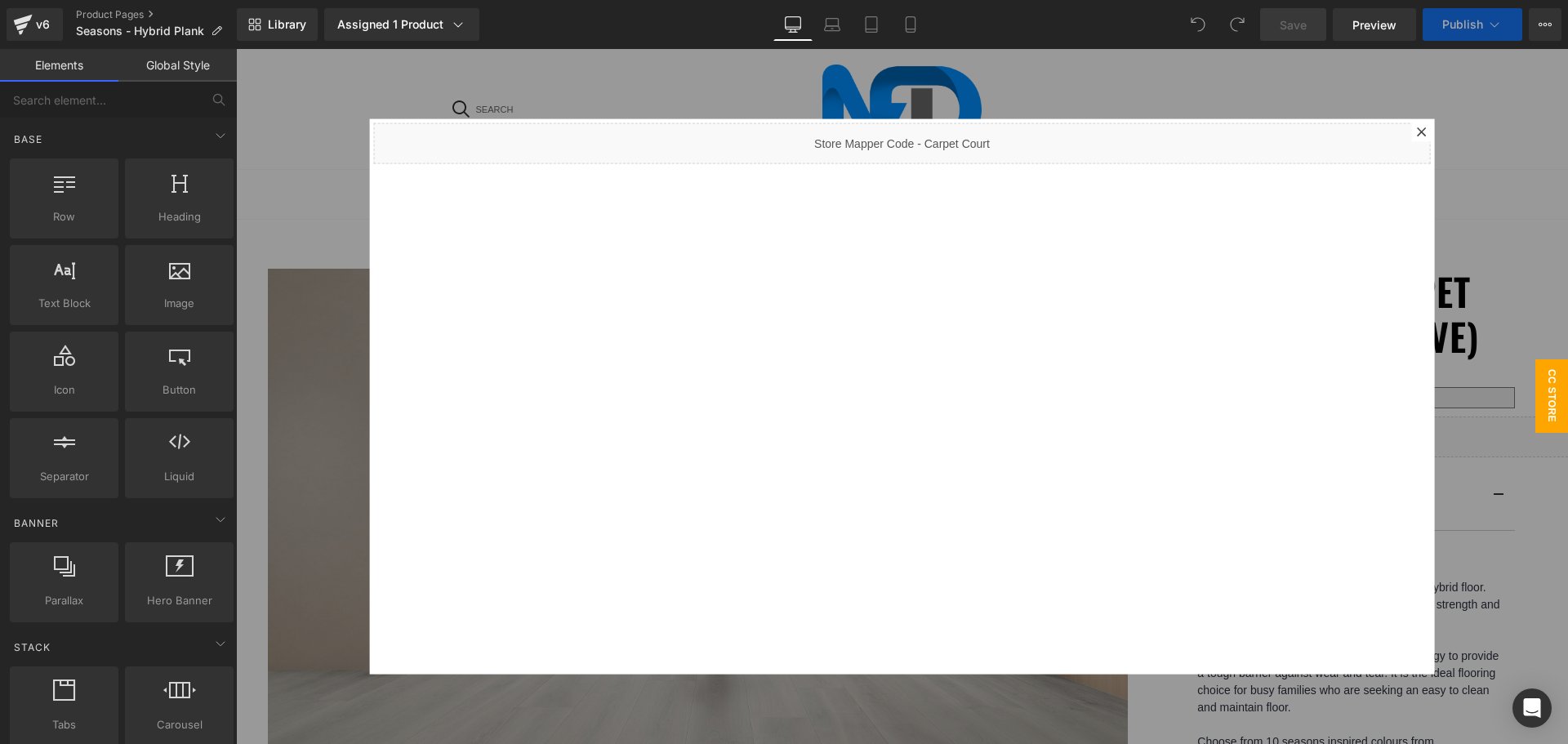
click at [1417, 131] on icon at bounding box center [1421, 131] width 10 height 10
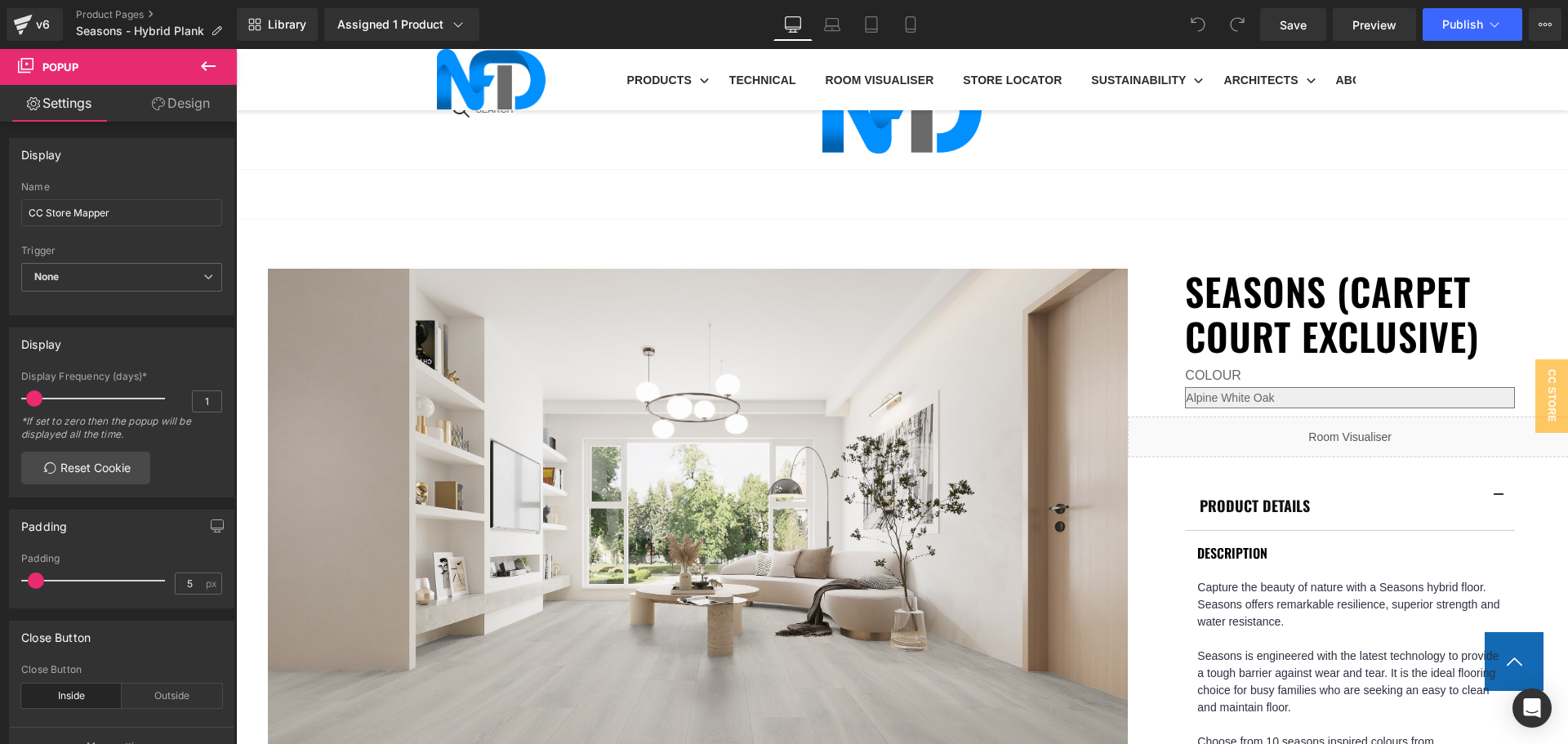
scroll to position [898, 0]
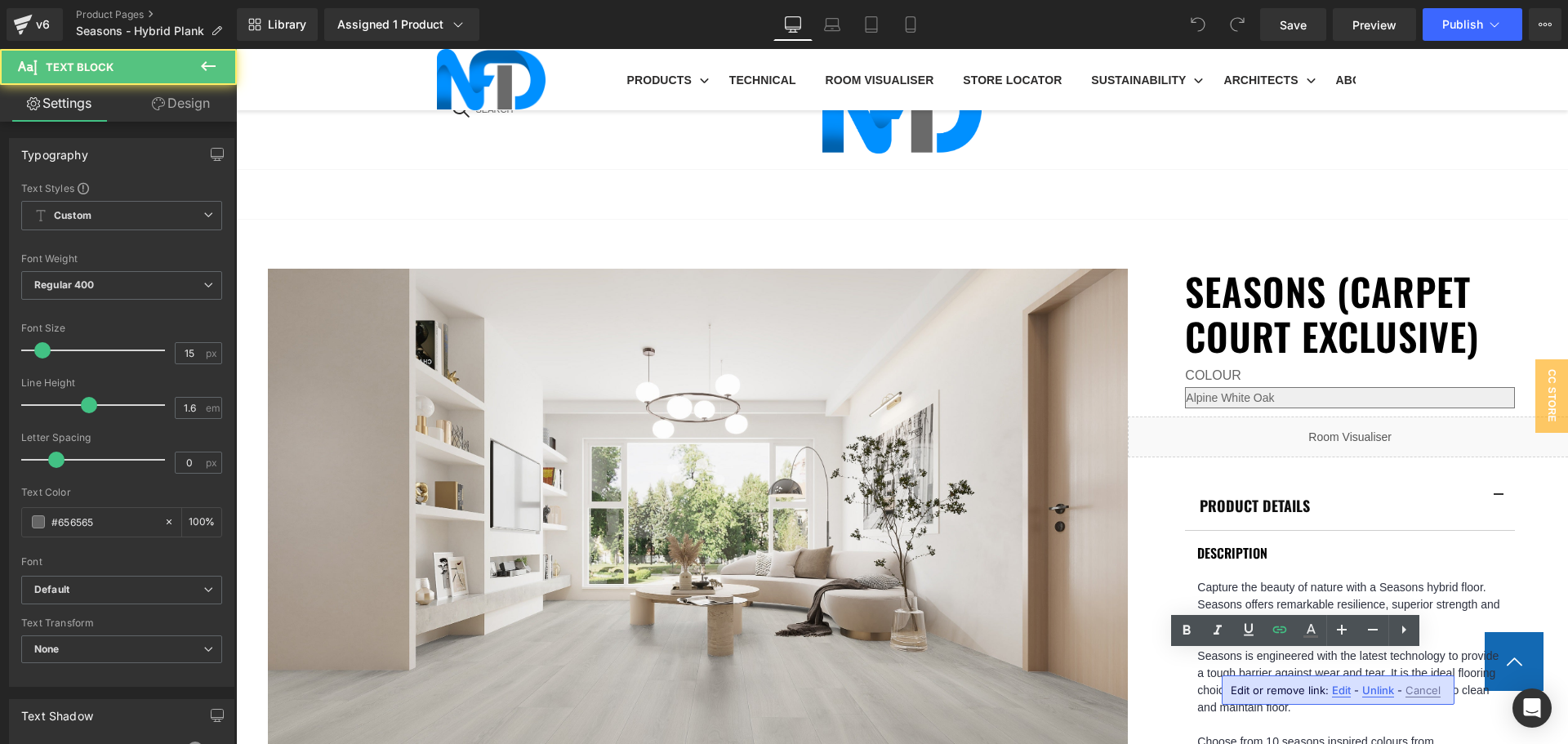
click at [1340, 695] on span "Edit" at bounding box center [1341, 691] width 18 height 14
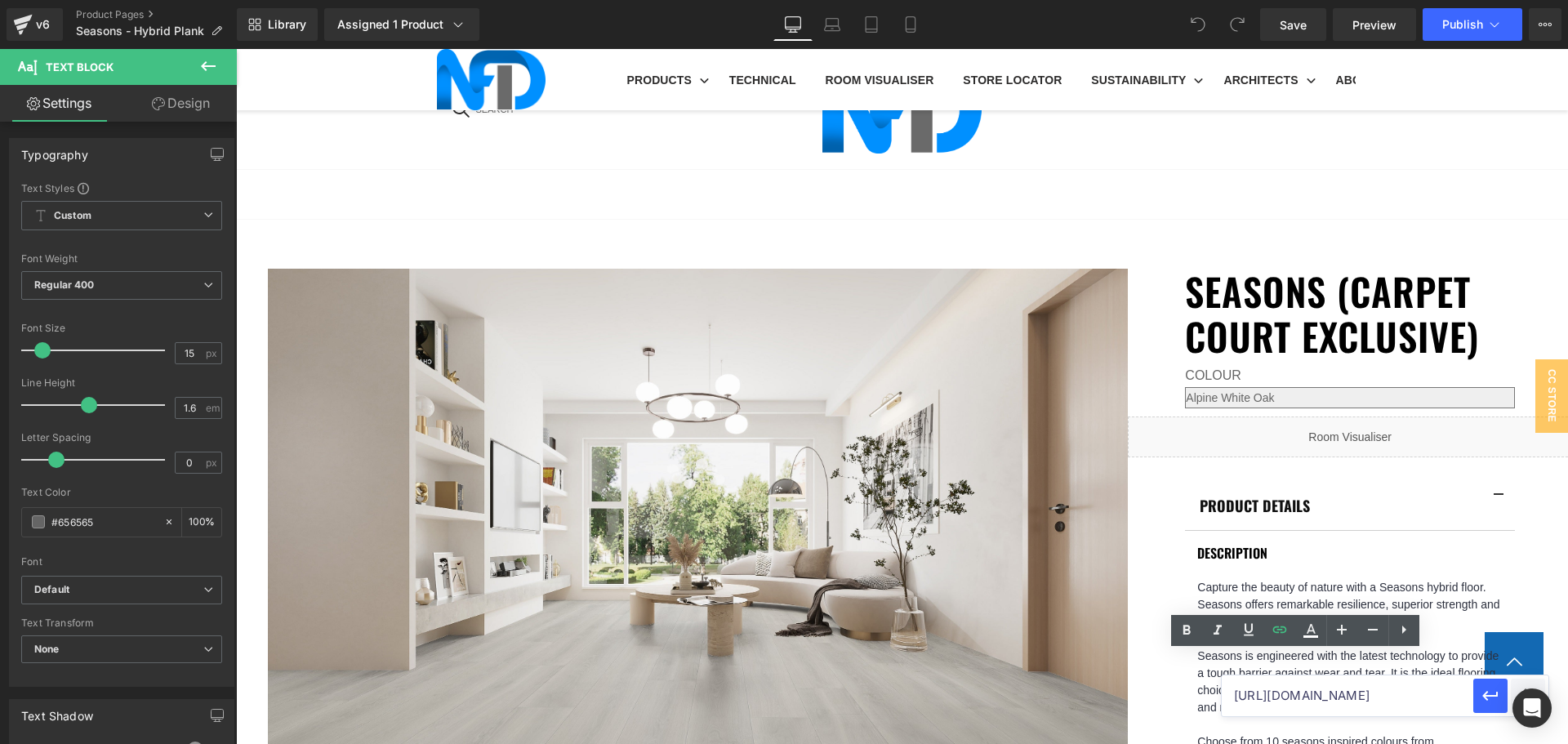
click at [1332, 693] on input "https://cdn.shopify.com/s/files/1/0075/7501/1395/files/NFD_InstallationGuide_SP…" at bounding box center [1347, 696] width 251 height 41
paste input "https://cdn.shopify.com/s/files/1/0075/7501/1395/files/NFD_InstallationGuide_SP…"
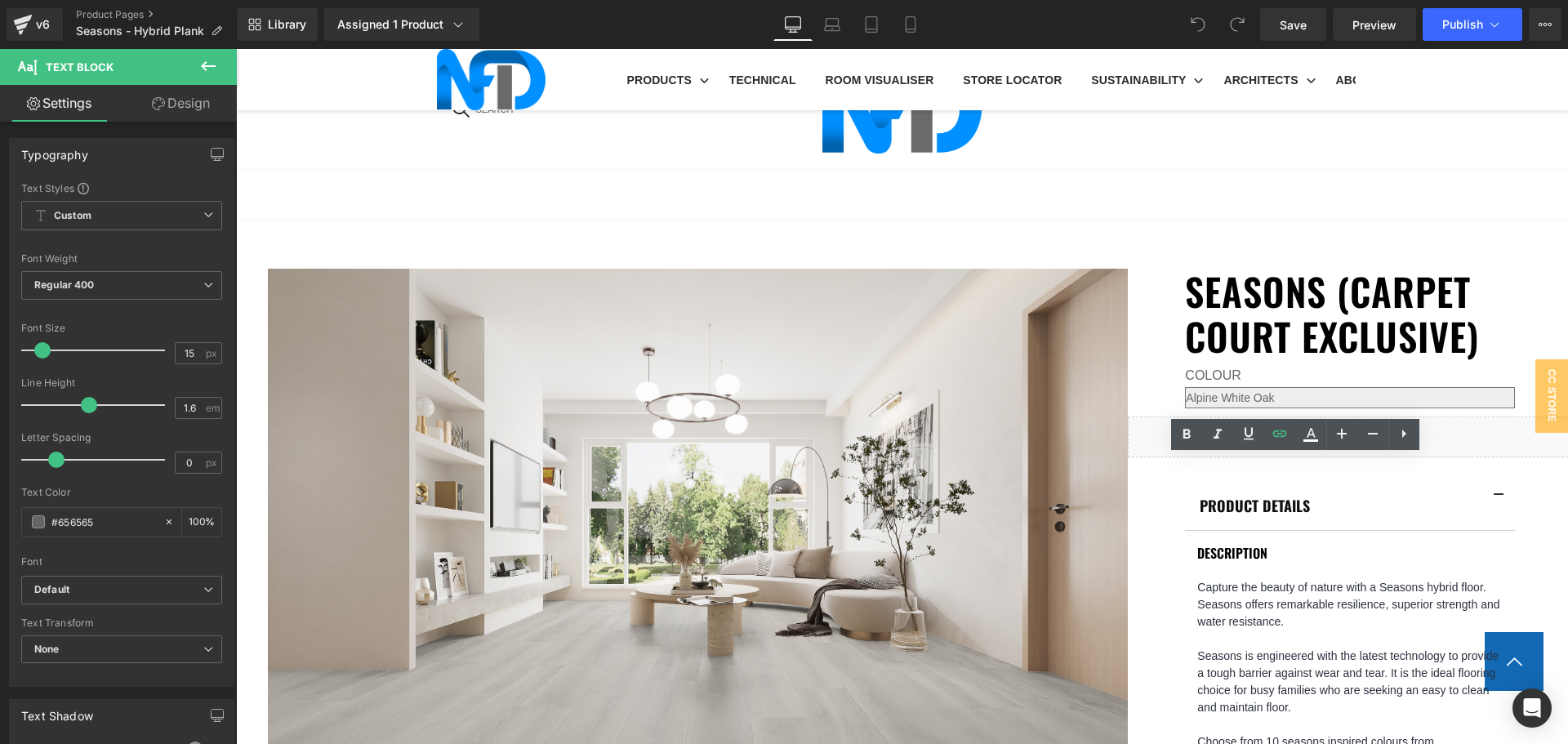
scroll to position [980, 0]
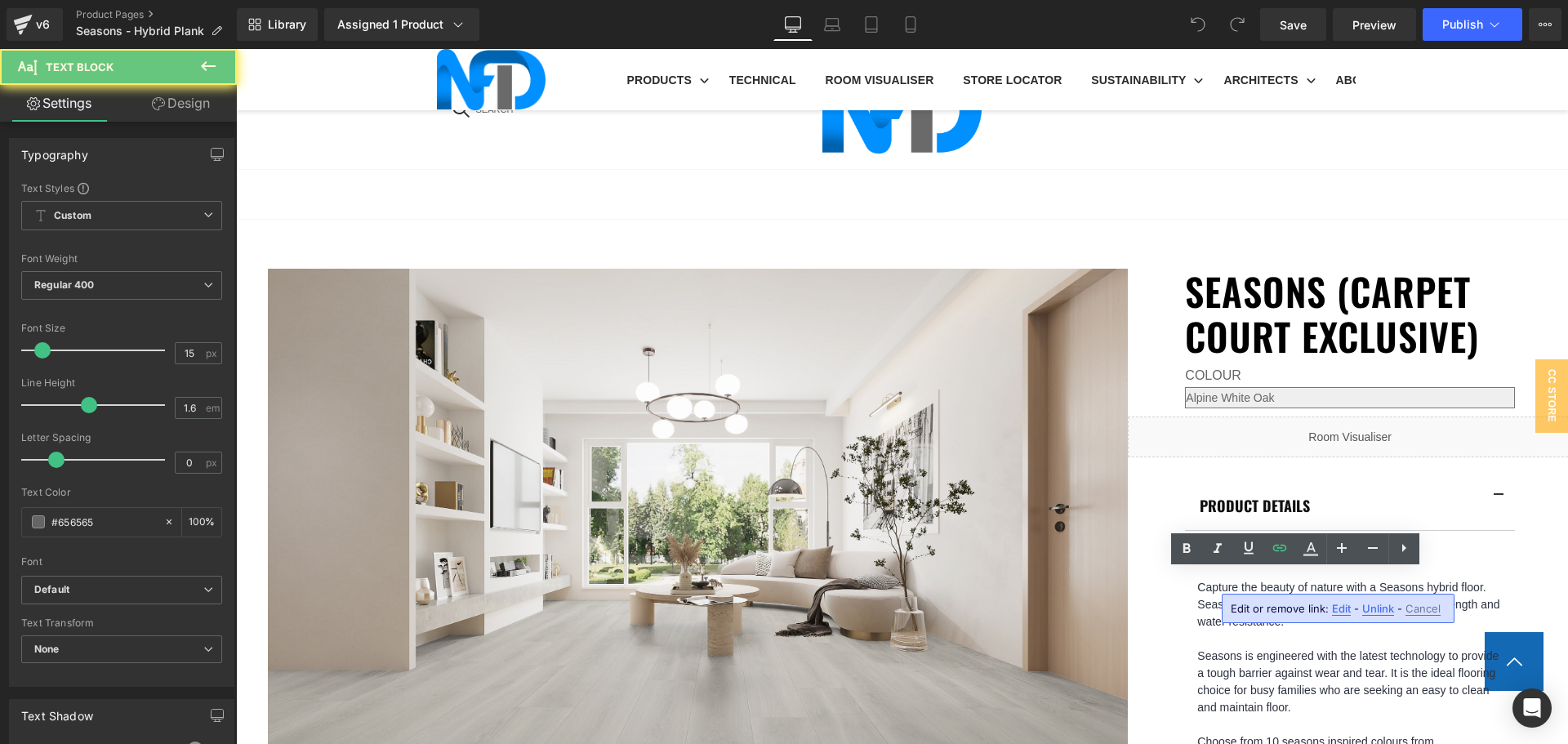
click at [1338, 605] on span "Edit" at bounding box center [1341, 609] width 18 height 14
type input "https://cdn.shopify.com/s/files/1/0075/7501/1395/files/NFD_InstallationGuide_SP…"
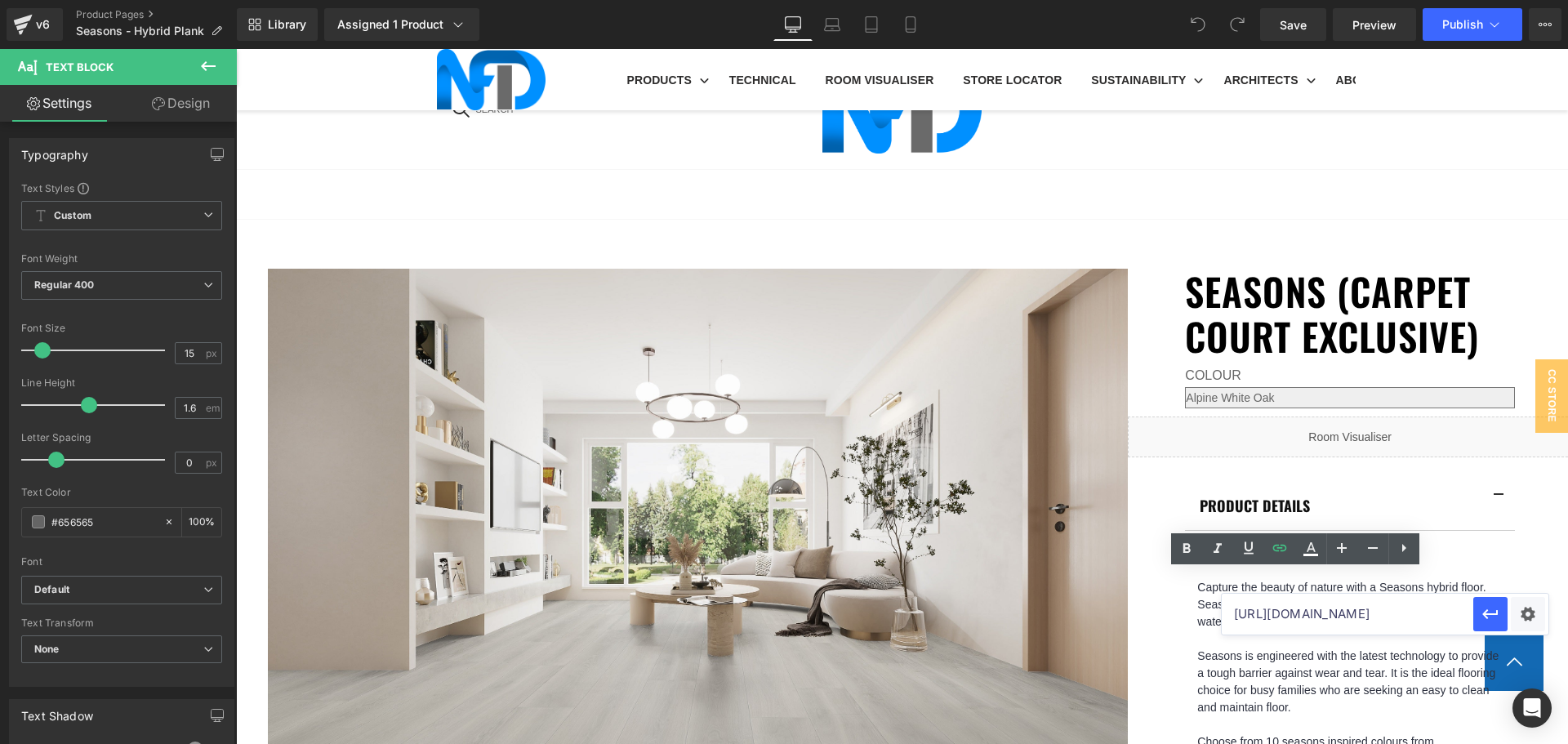
click at [1341, 613] on input "https://cdn.shopify.com/s/files/1/0075/7501/1395/files/NFD_InstallationGuide_SP…" at bounding box center [1347, 615] width 251 height 41
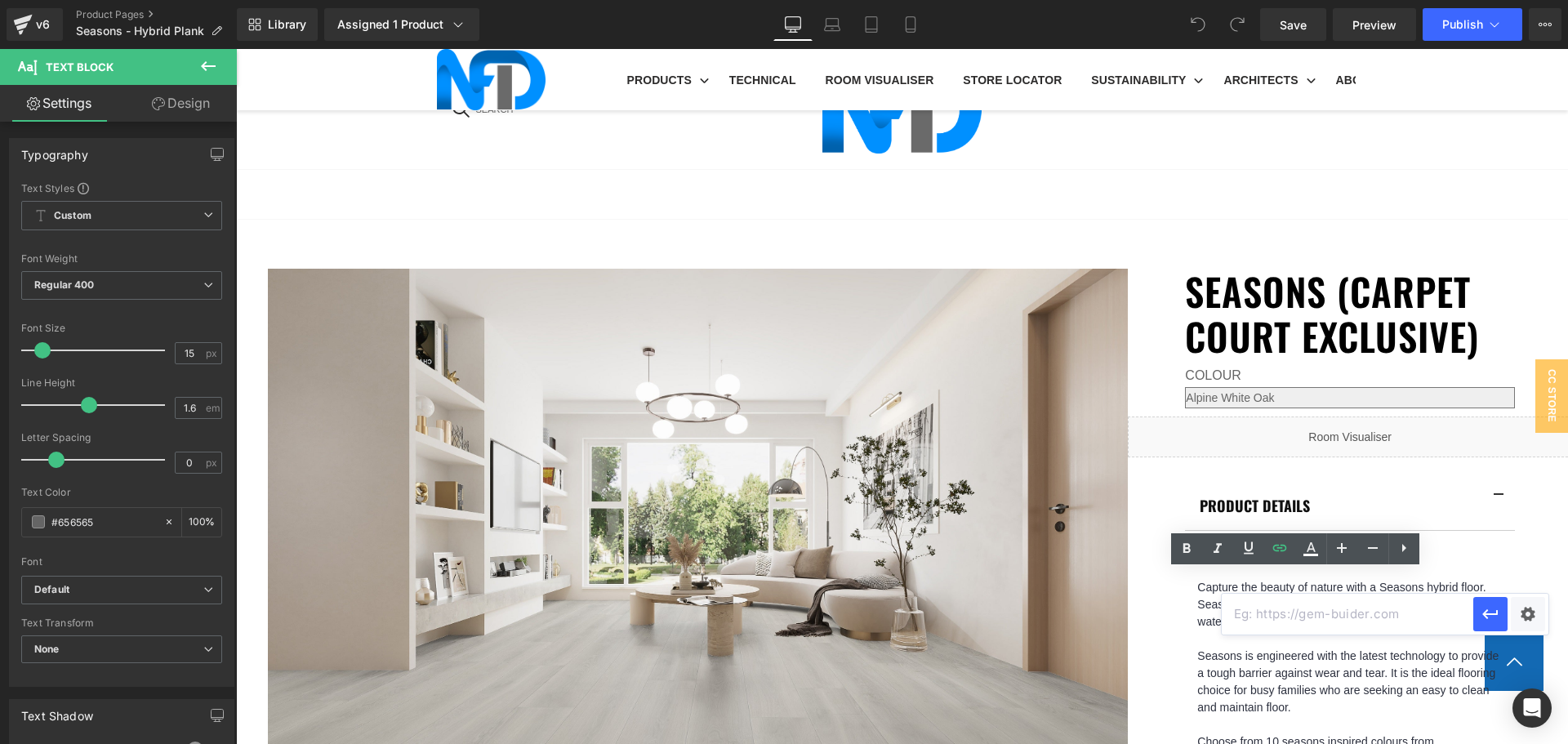
paste input "https://cdn.shopify.com/s/files/1/0075/7501/1395/files/NFD_InstallationGuide_SP…"
type input "https://cdn.shopify.com/s/files/1/0075/7501/1395/files/NFD_InstallationGuide_SP…"
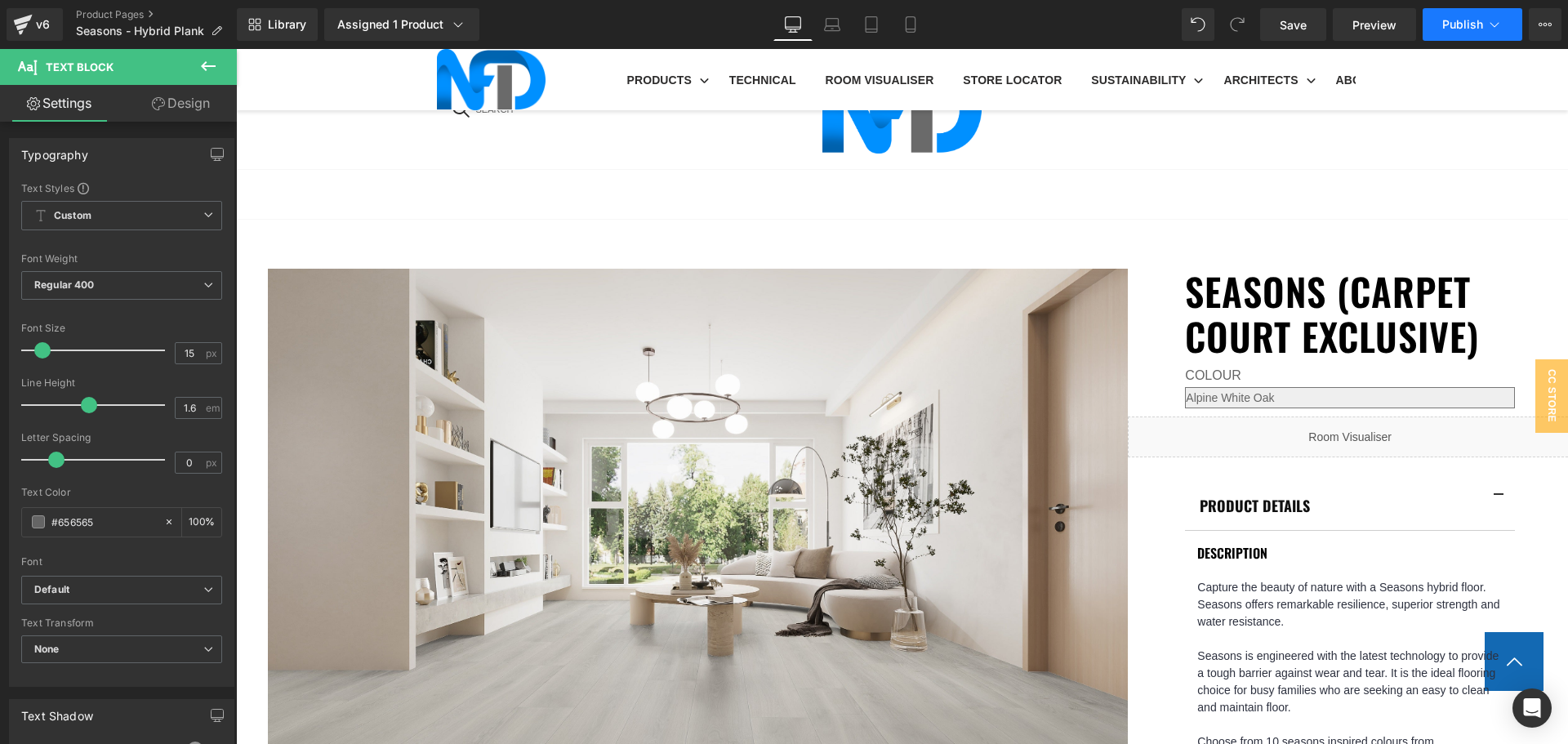
click at [1476, 16] on button "Publish" at bounding box center [1472, 24] width 100 height 33
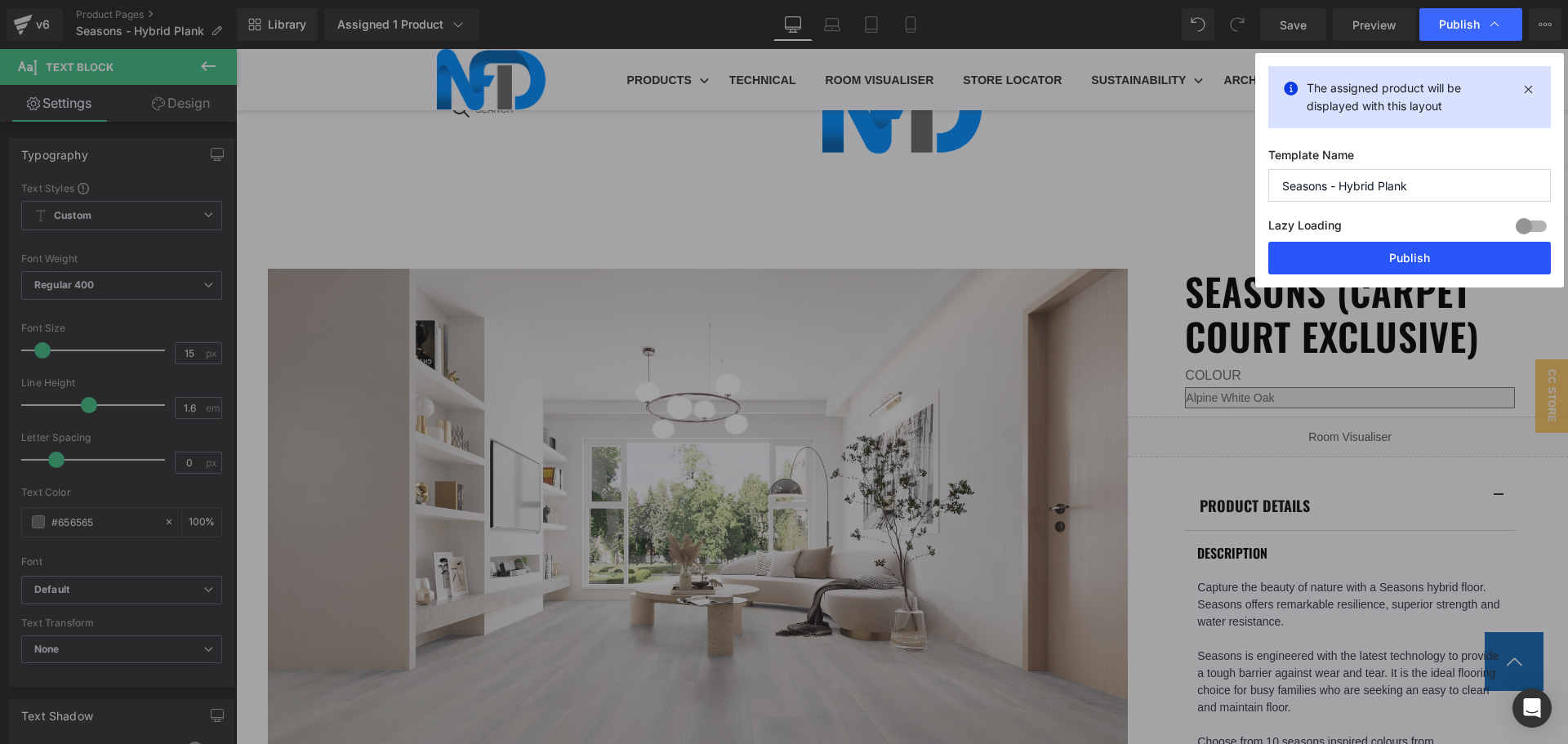
drag, startPoint x: 1402, startPoint y: 251, endPoint x: 1150, endPoint y: 202, distance: 256.7
click at [1402, 251] on button "Publish" at bounding box center [1409, 258] width 283 height 33
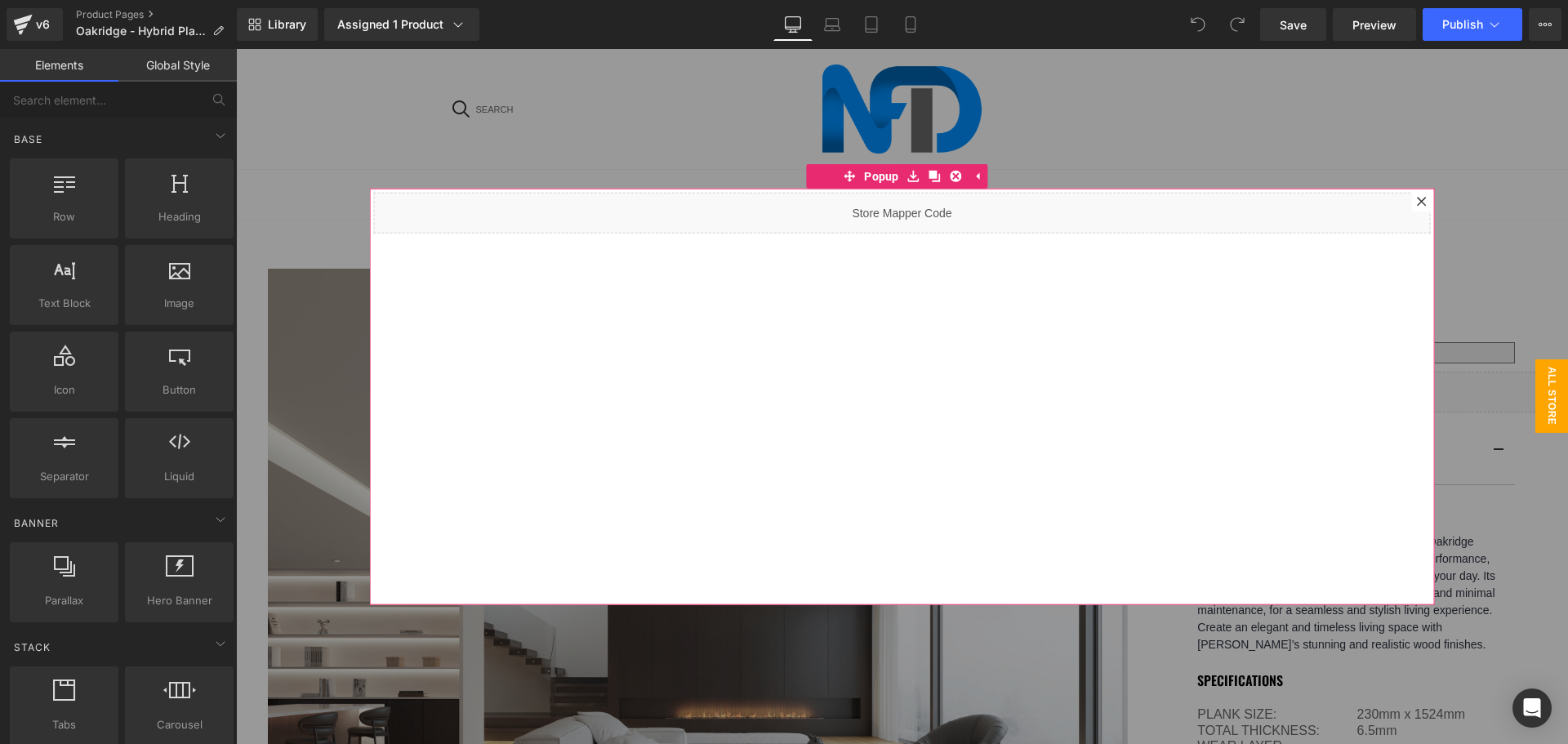
click at [1412, 206] on div at bounding box center [1421, 201] width 19 height 19
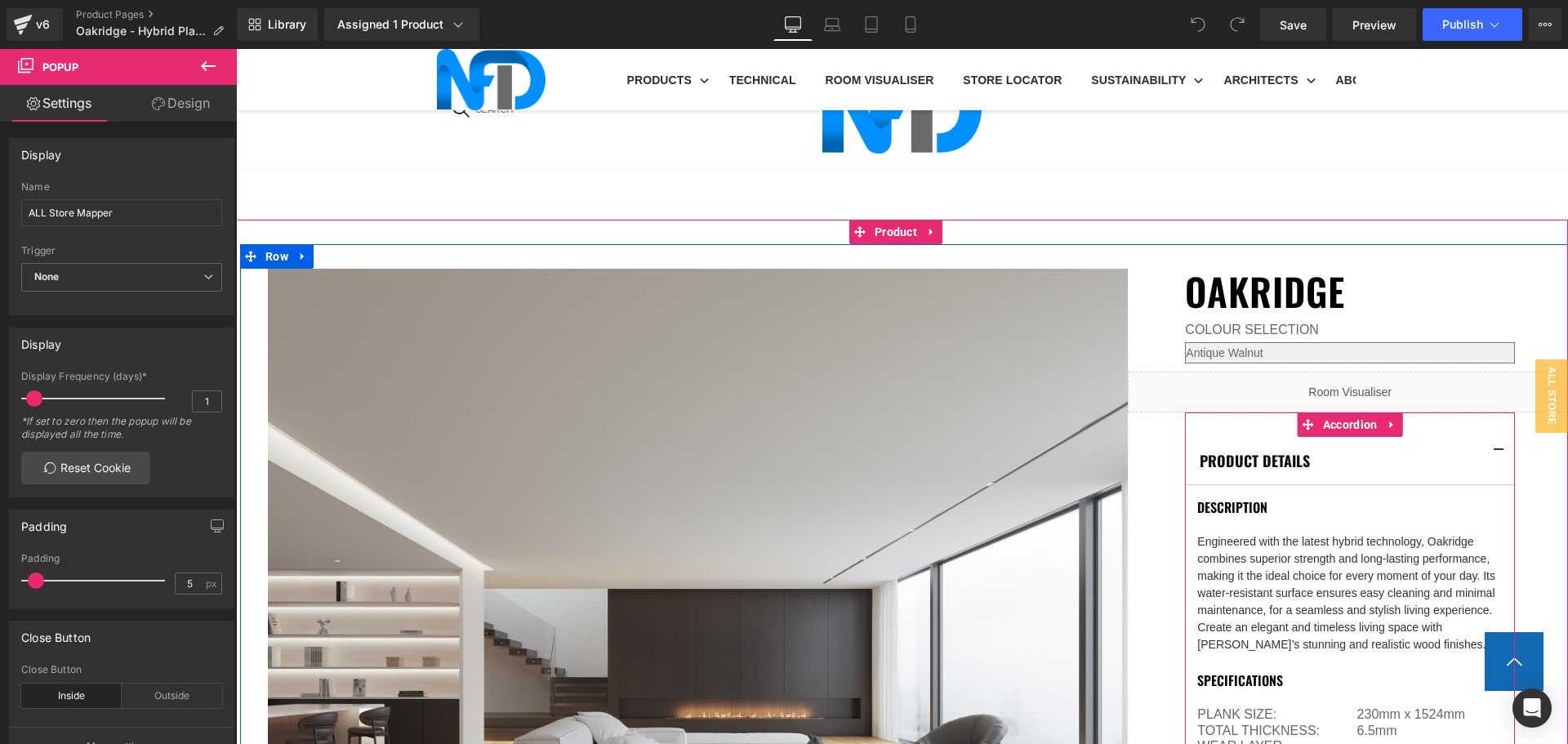
scroll to position [980, 0]
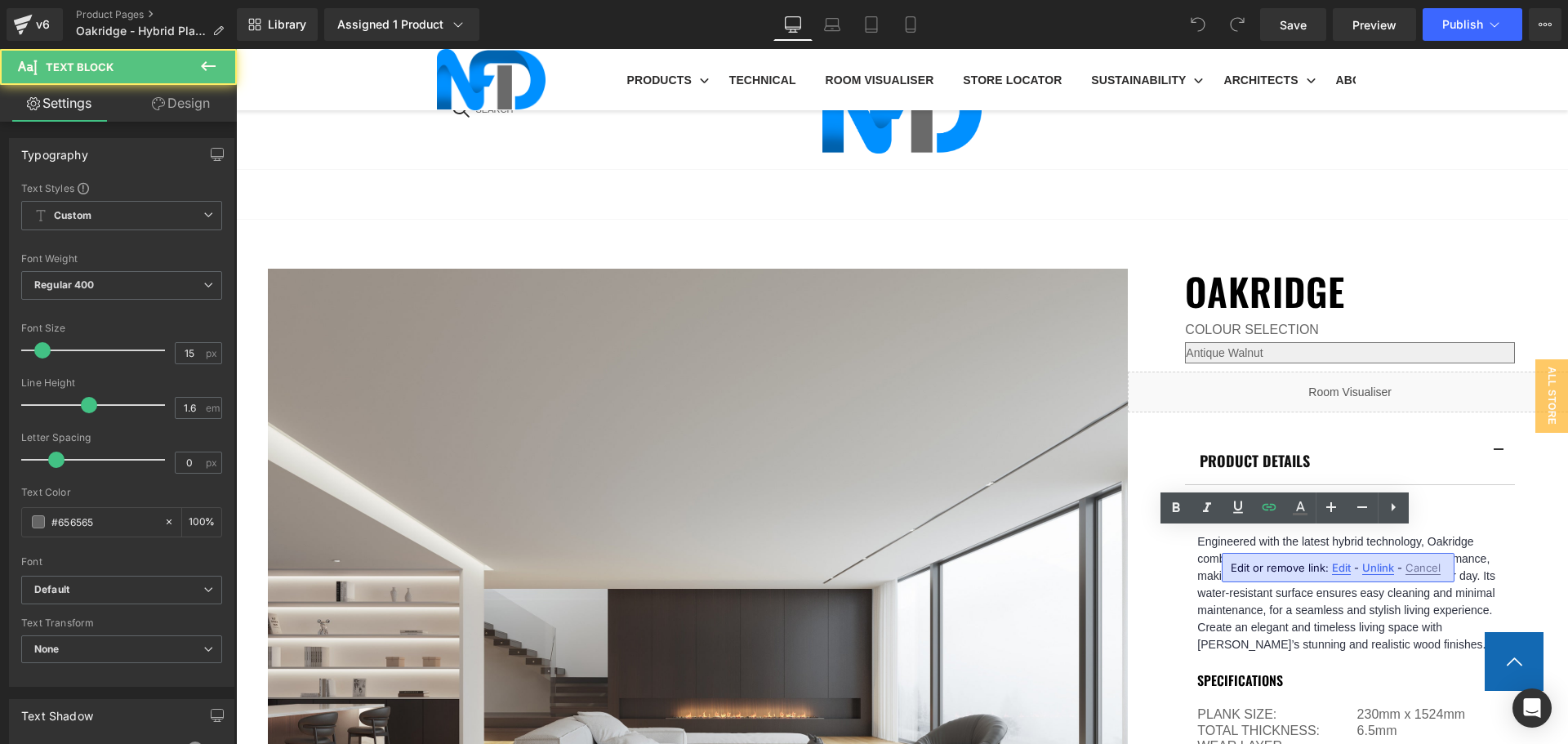
click at [1338, 566] on span "Edit" at bounding box center [1341, 568] width 18 height 14
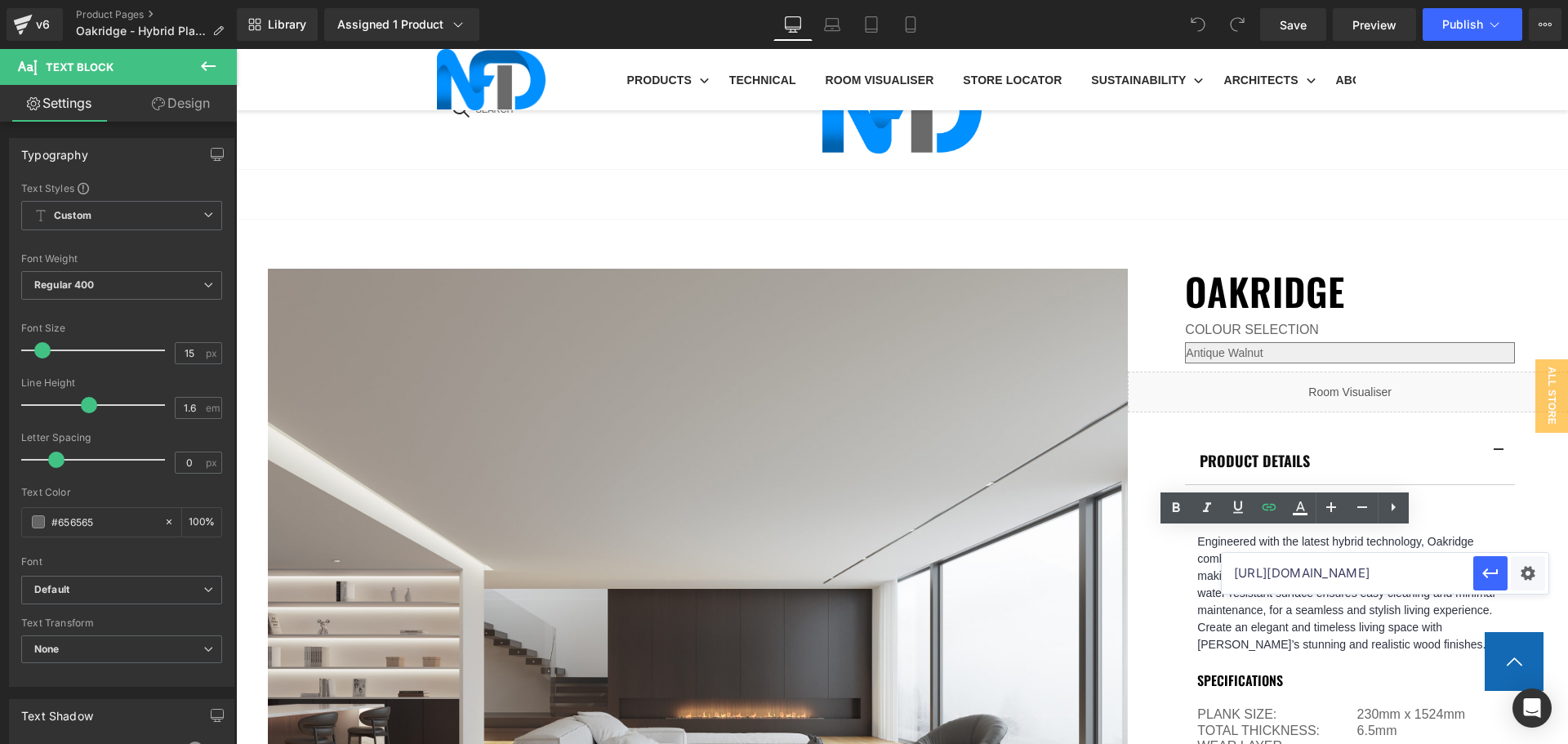
click at [1329, 567] on input "https://cdn.shopify.com/s/files/1/0075/7501/1395/files/NFD_InstallationGuide_SP…" at bounding box center [1347, 573] width 251 height 41
paste input ".pdf?v=1758067112"
type input "[URL][DOMAIN_NAME]"
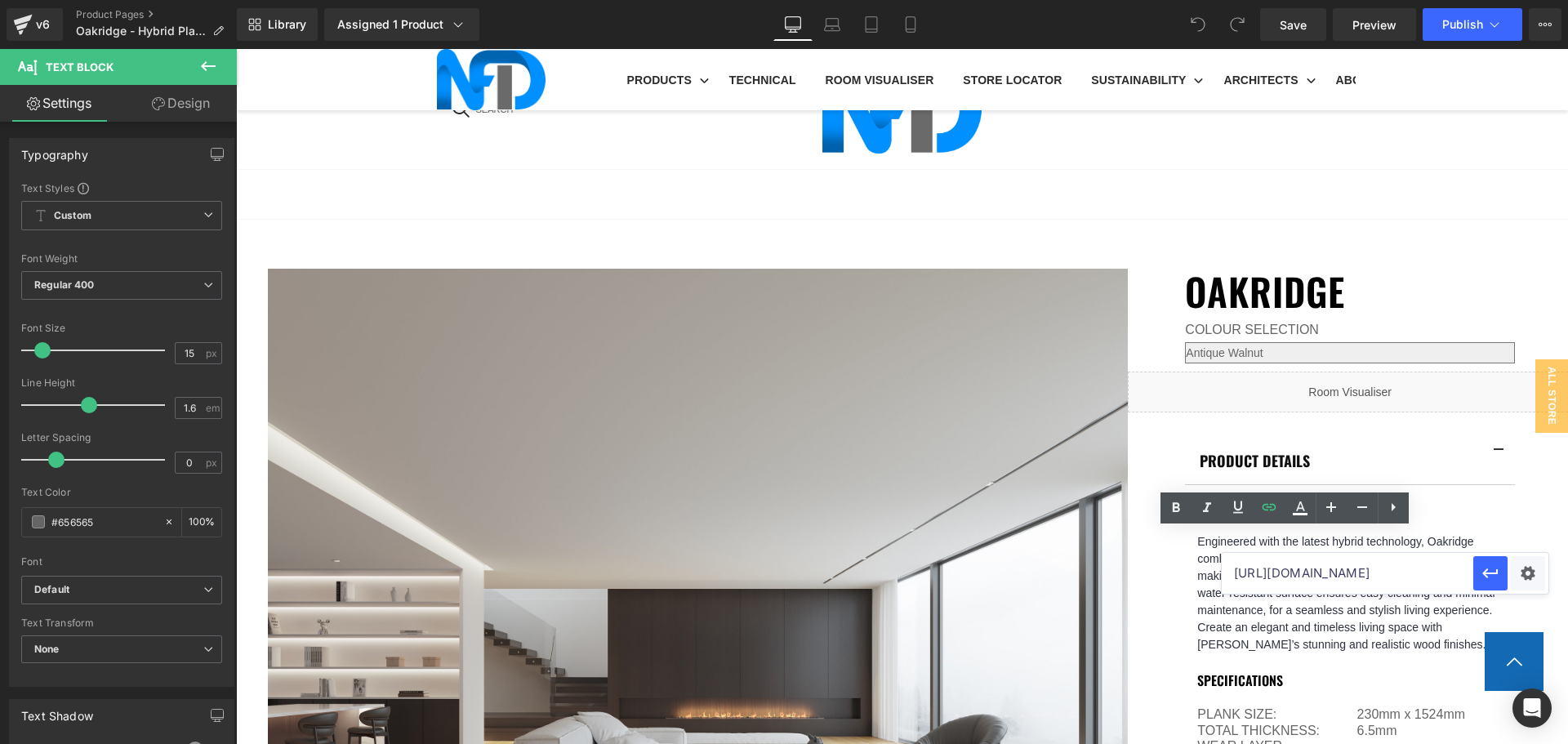
scroll to position [0, 428]
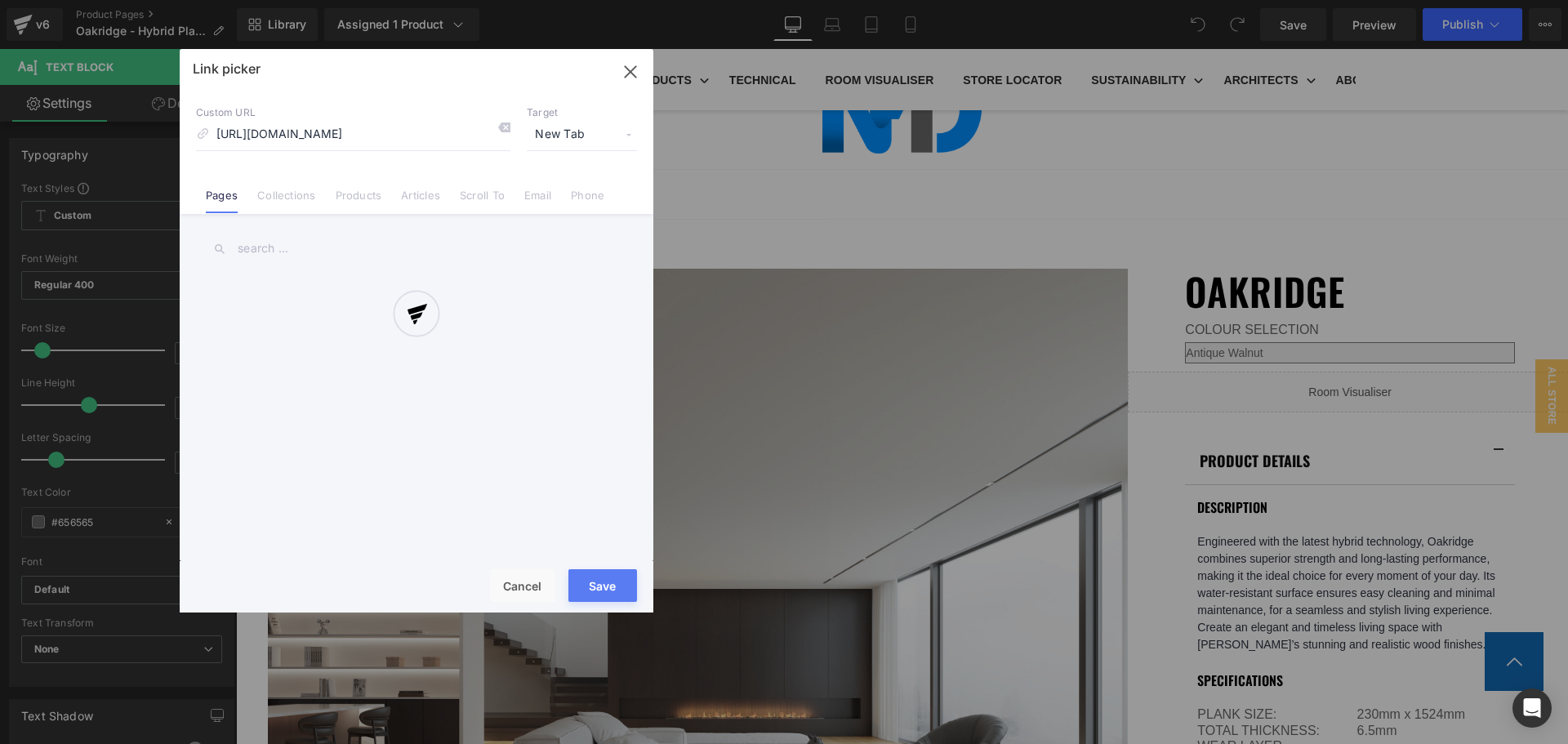
click at [1525, 0] on div "Text Color Highlight Color #333333 Edit or remove link: Edit - Unlink - Cancel …" at bounding box center [784, 0] width 1568 height 0
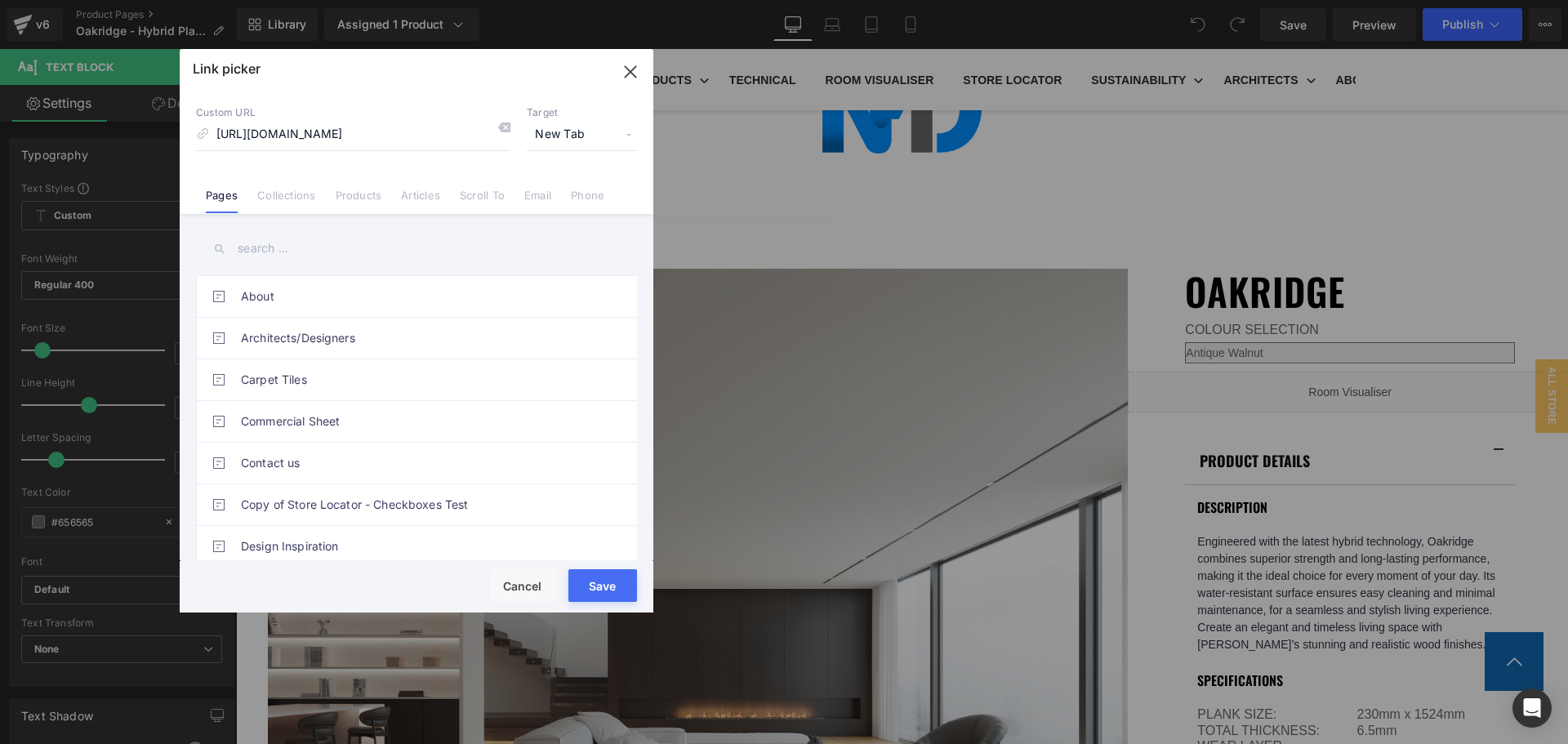
scroll to position [0, 0]
click at [619, 591] on button "Save" at bounding box center [602, 586] width 69 height 33
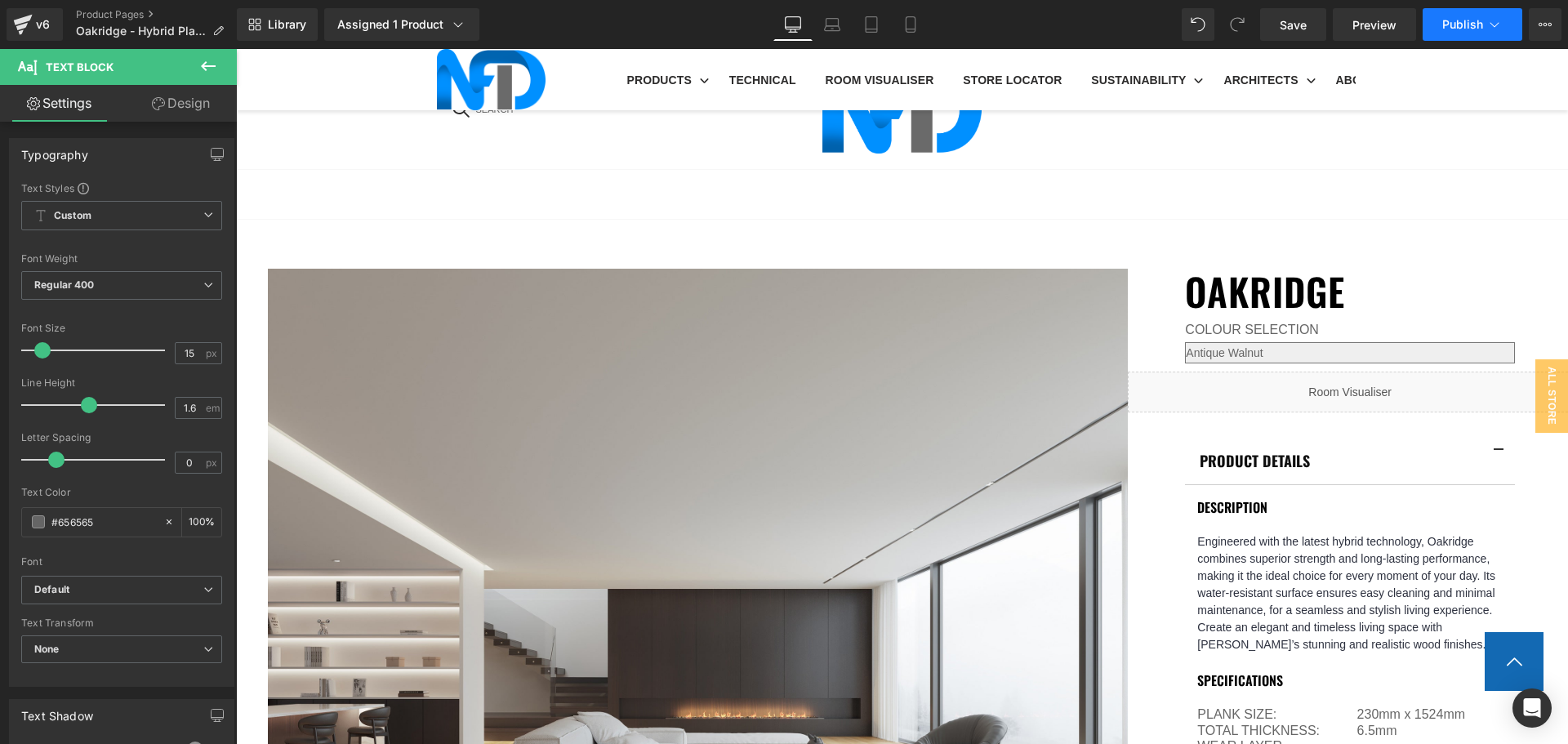
click at [1445, 30] on span "Publish" at bounding box center [1463, 24] width 41 height 13
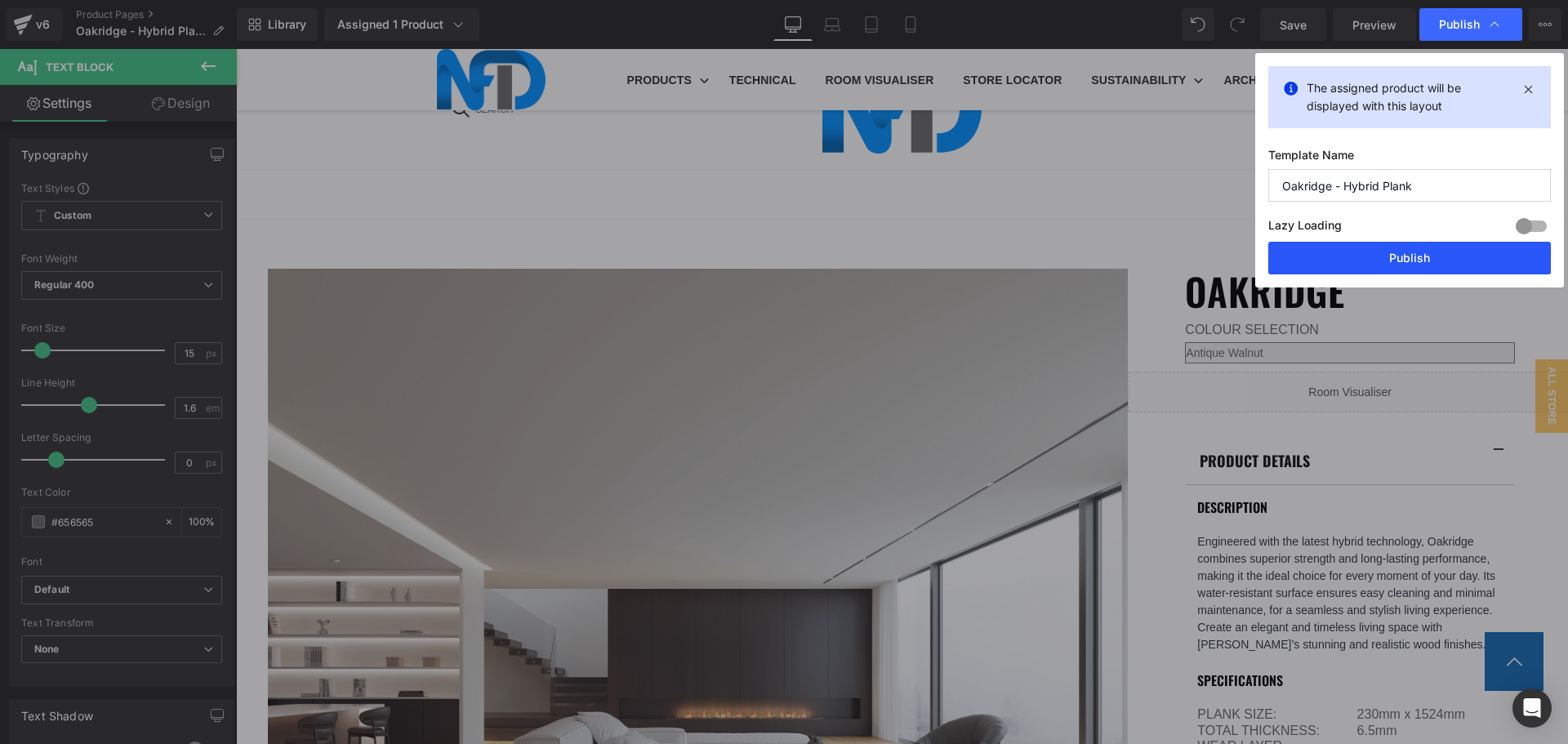
click at [1390, 260] on button "Publish" at bounding box center [1409, 258] width 283 height 33
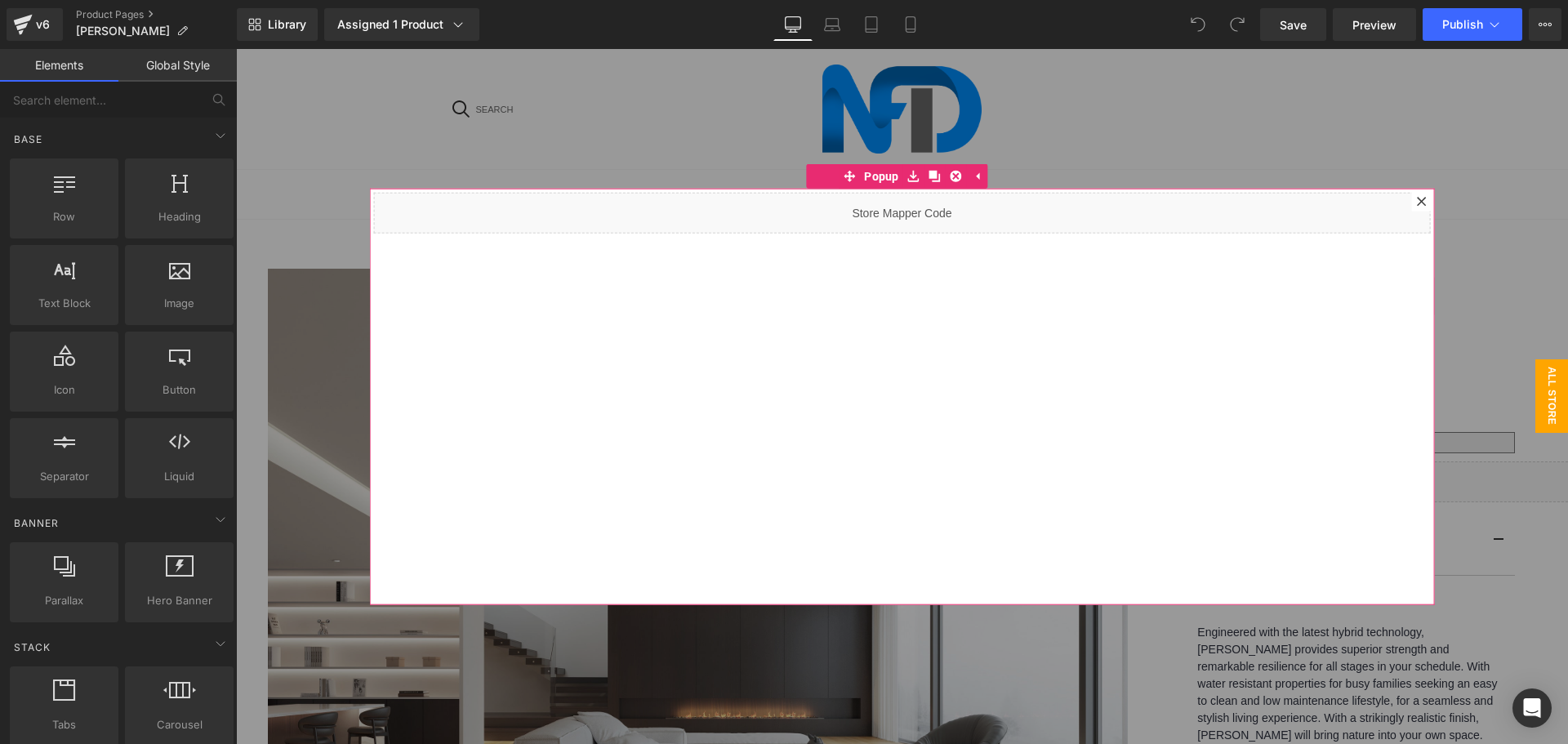
click at [1412, 194] on div at bounding box center [1421, 201] width 19 height 19
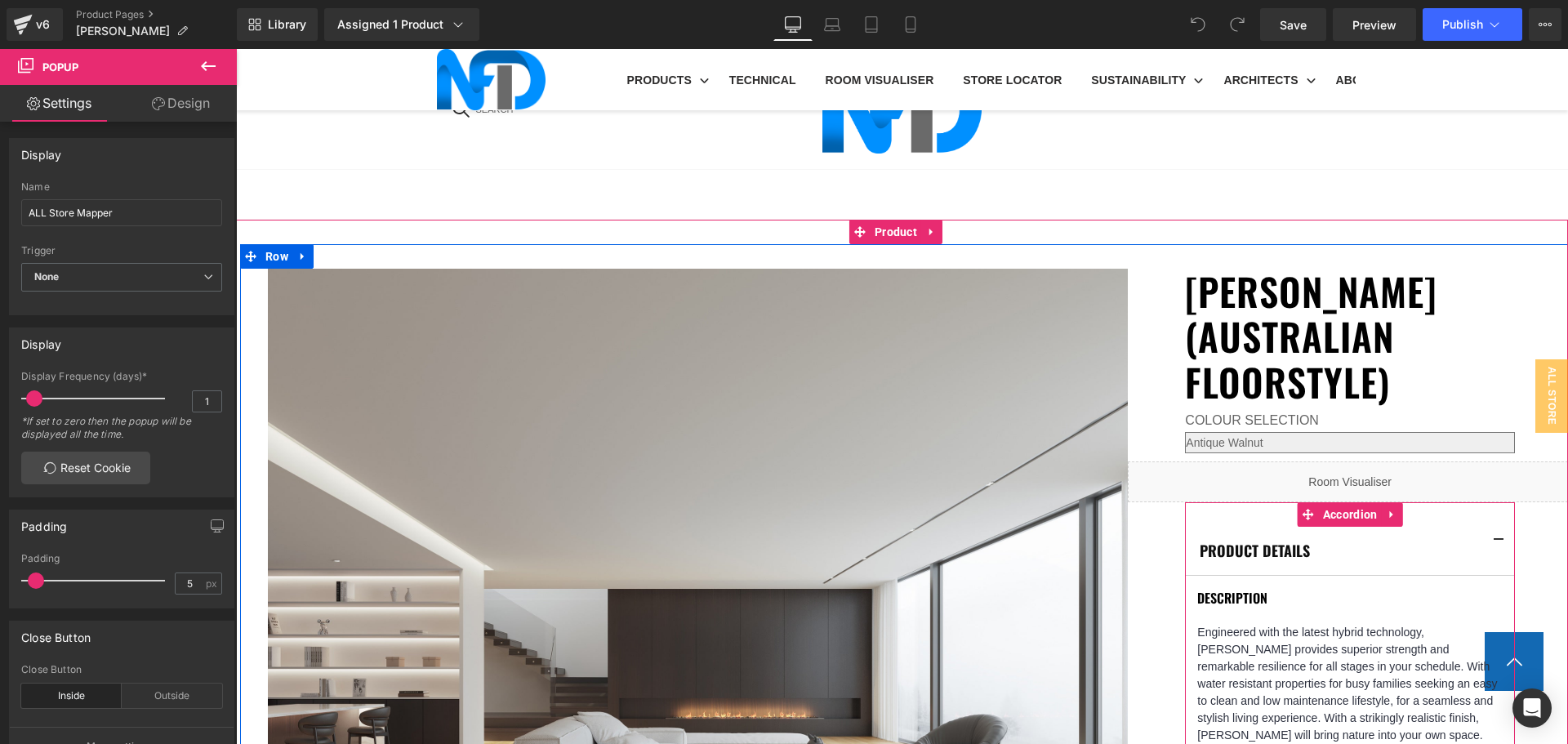
scroll to position [898, 0]
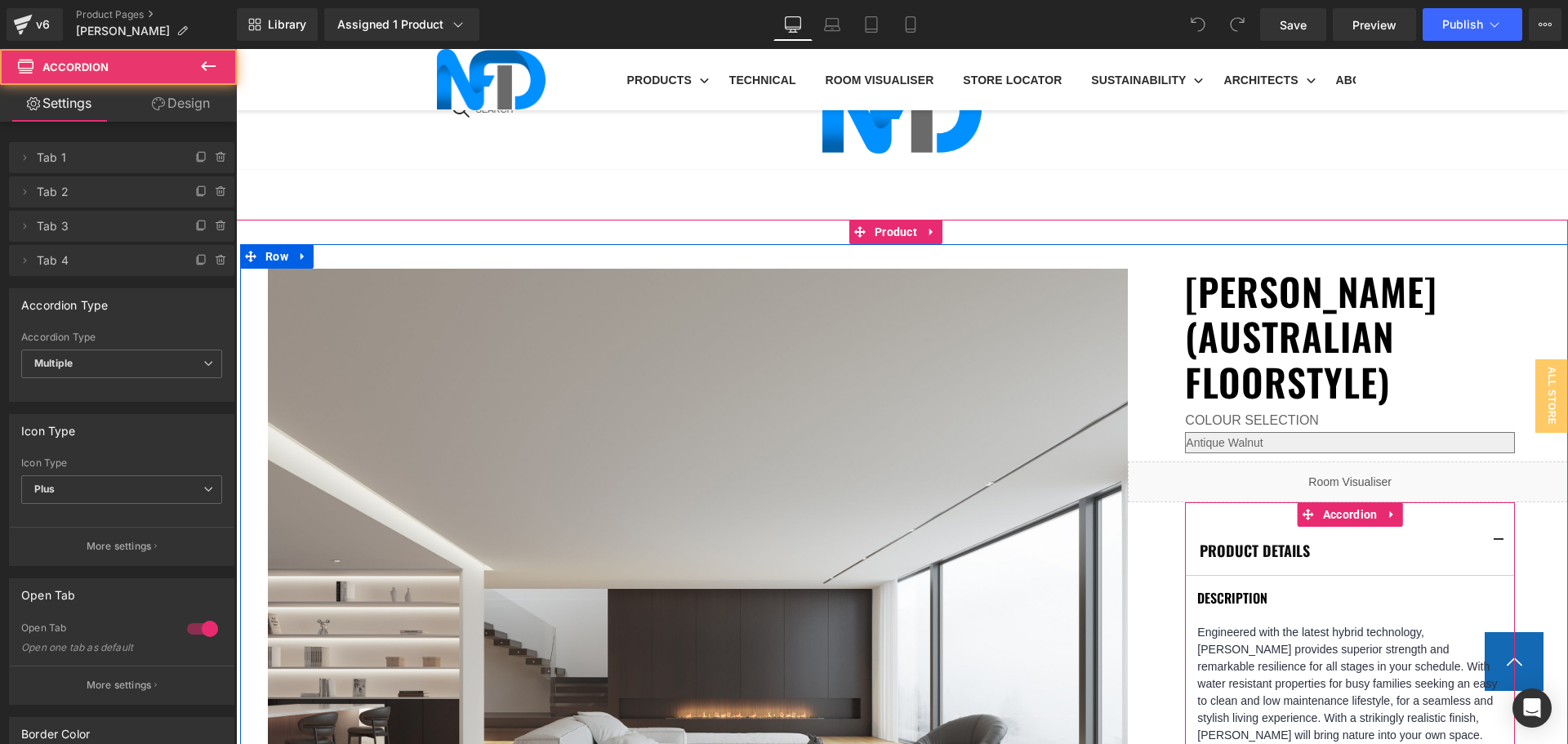
scroll to position [1063, 0]
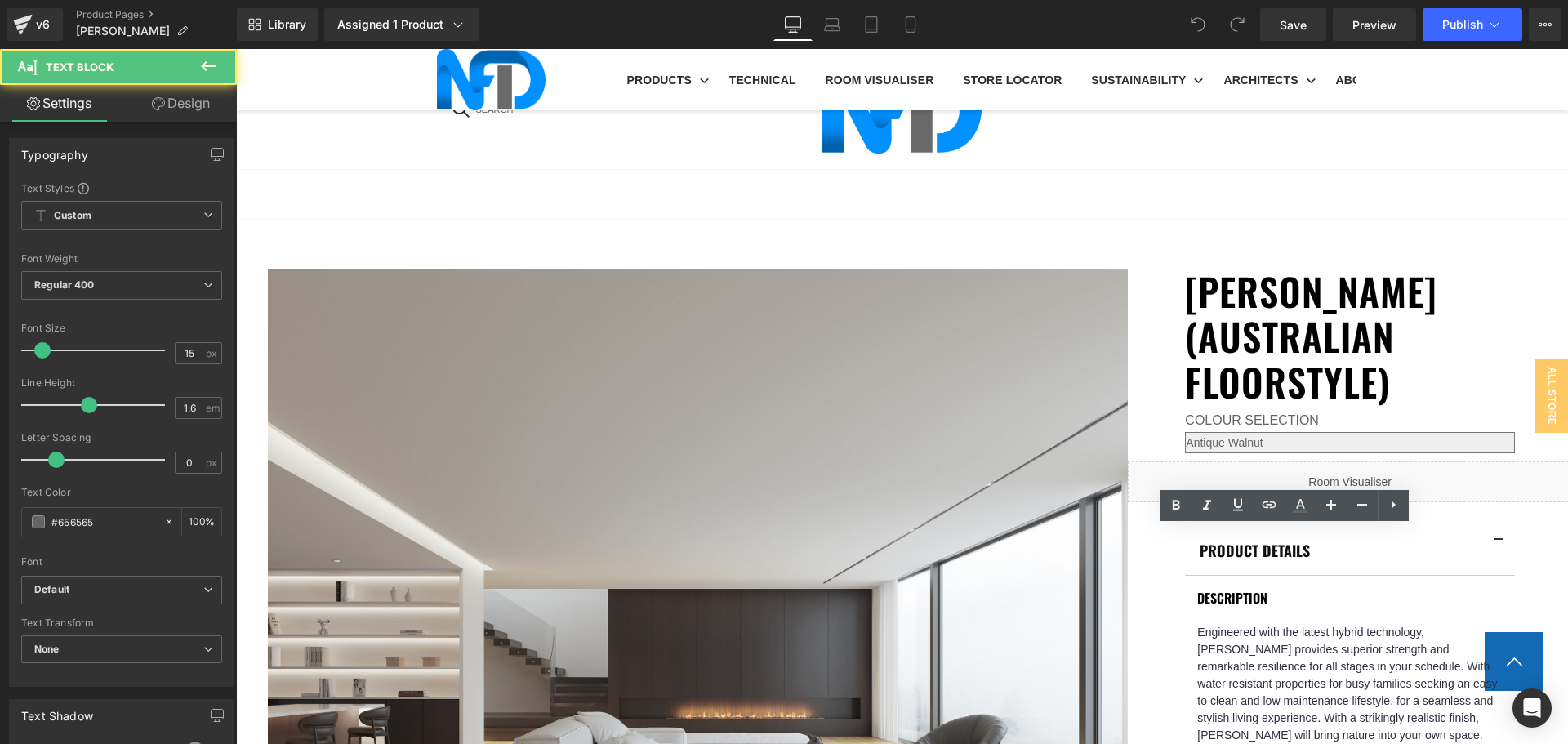
click at [1273, 508] on icon at bounding box center [1269, 504] width 14 height 7
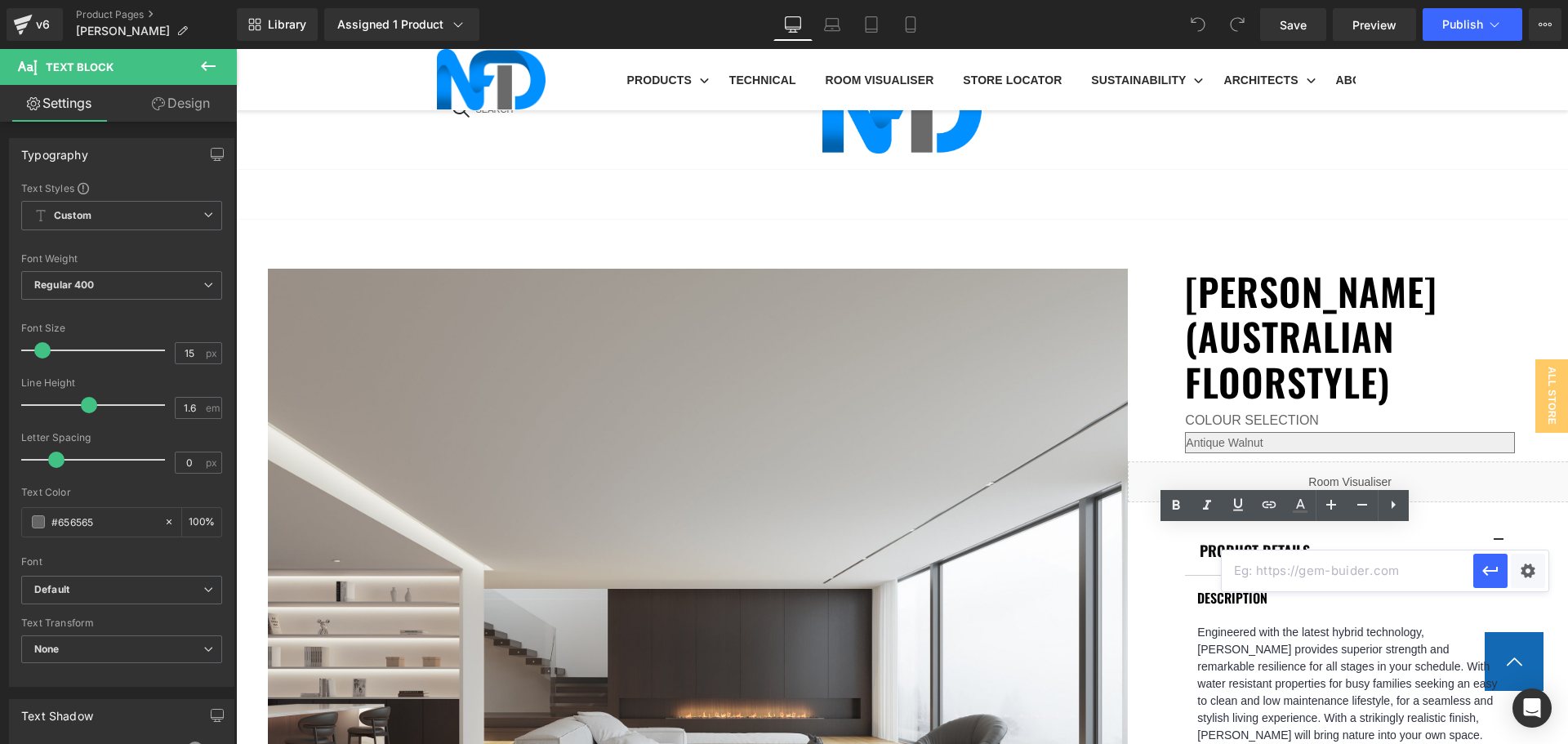
click at [1292, 568] on input "text" at bounding box center [1347, 571] width 251 height 41
paste input "https://cdn.shopify.com/s/files/1/0075/7501/1395/files/NFD_InstallationGuide_SP…"
type input "https://cdn.shopify.com/s/files/1/0075/7501/1395/files/NFD_InstallationGuide_SP…"
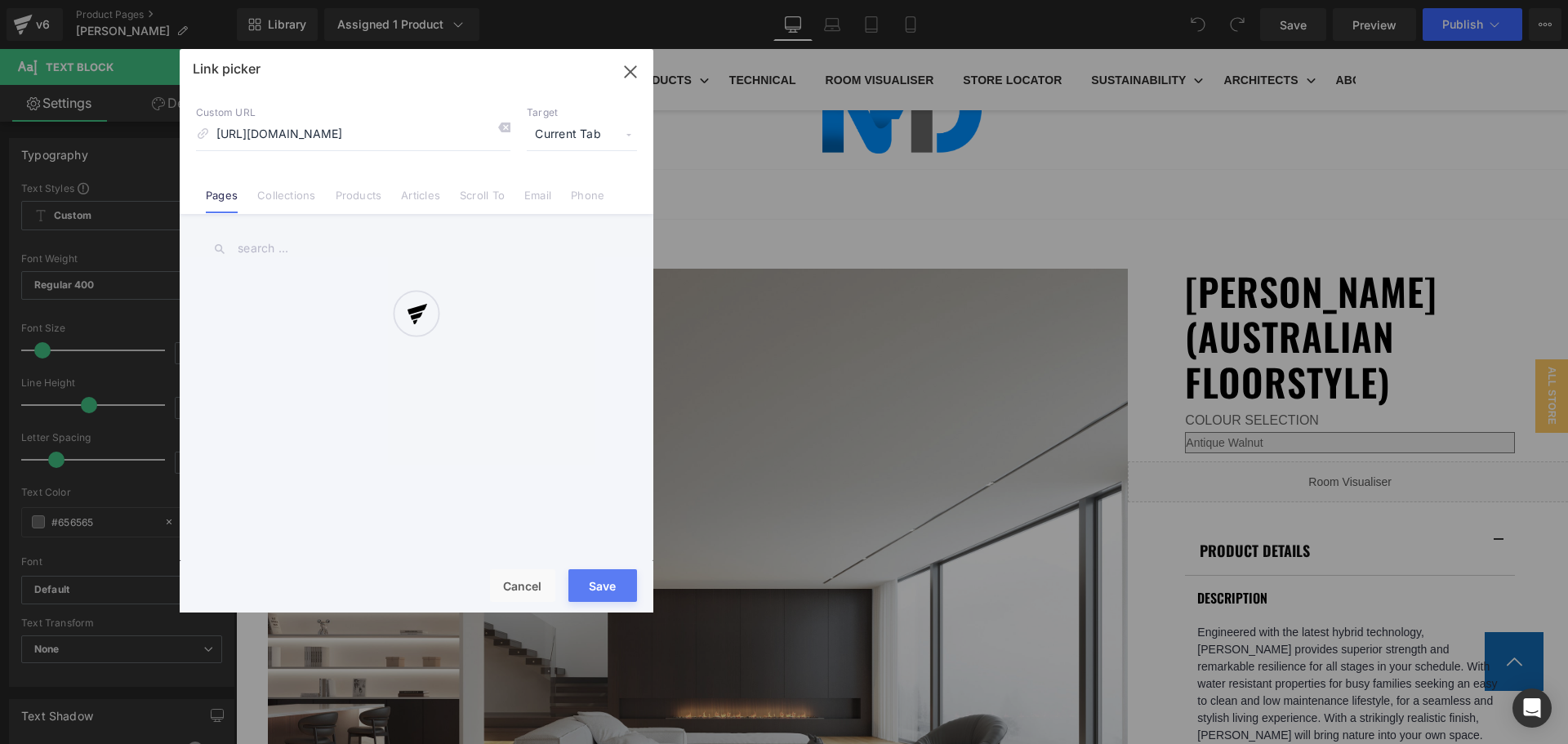
click at [1518, 0] on div "Text Color Highlight Color #333333 Edit or remove link: Edit - Unlink - Cancel …" at bounding box center [784, 0] width 1568 height 0
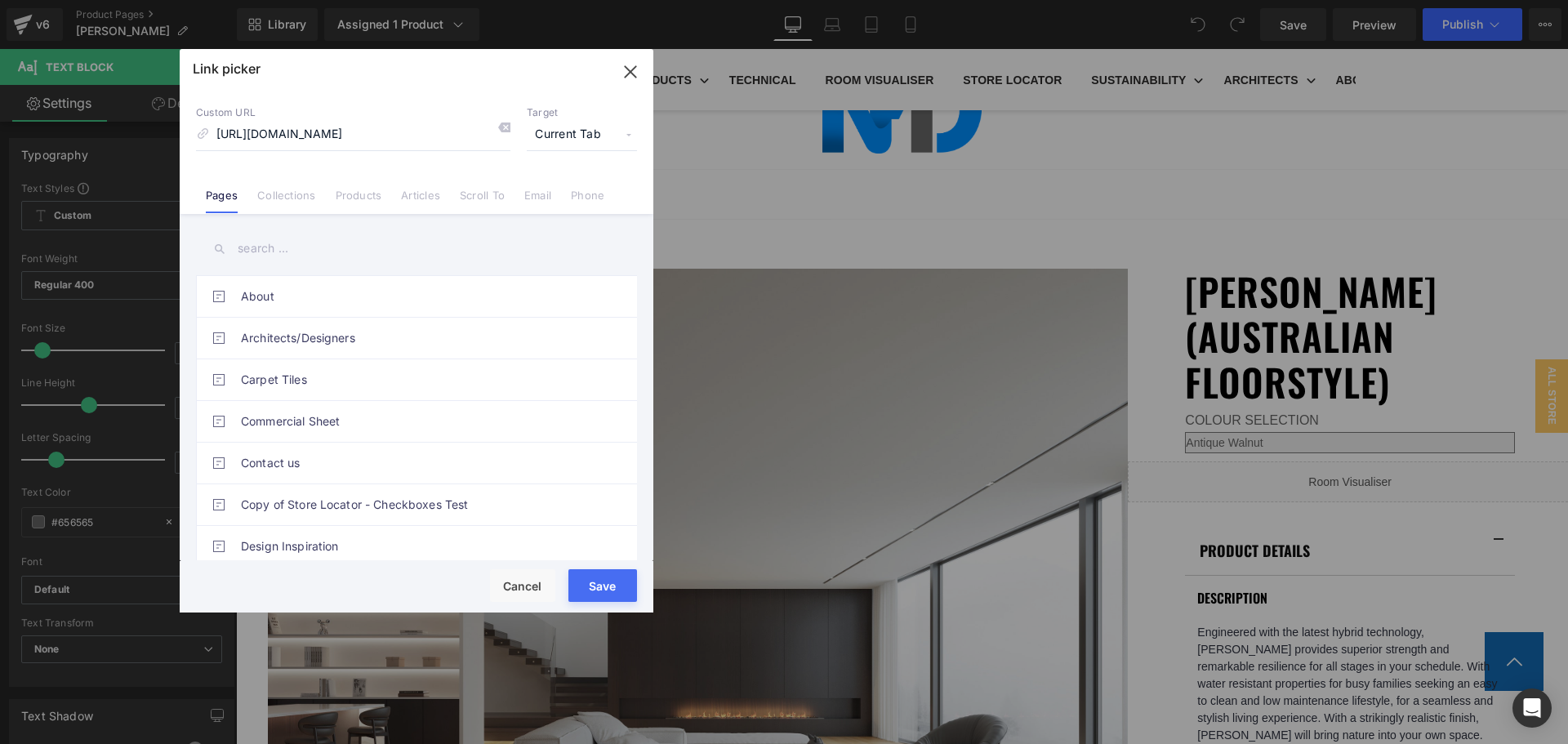
click at [570, 124] on span "Current Tab" at bounding box center [583, 135] width 111 height 31
drag, startPoint x: 576, startPoint y: 186, endPoint x: 634, endPoint y: 375, distance: 197.7
click at [575, 186] on li "New Tab" at bounding box center [582, 192] width 126 height 28
click at [607, 587] on button "Save" at bounding box center [602, 586] width 69 height 33
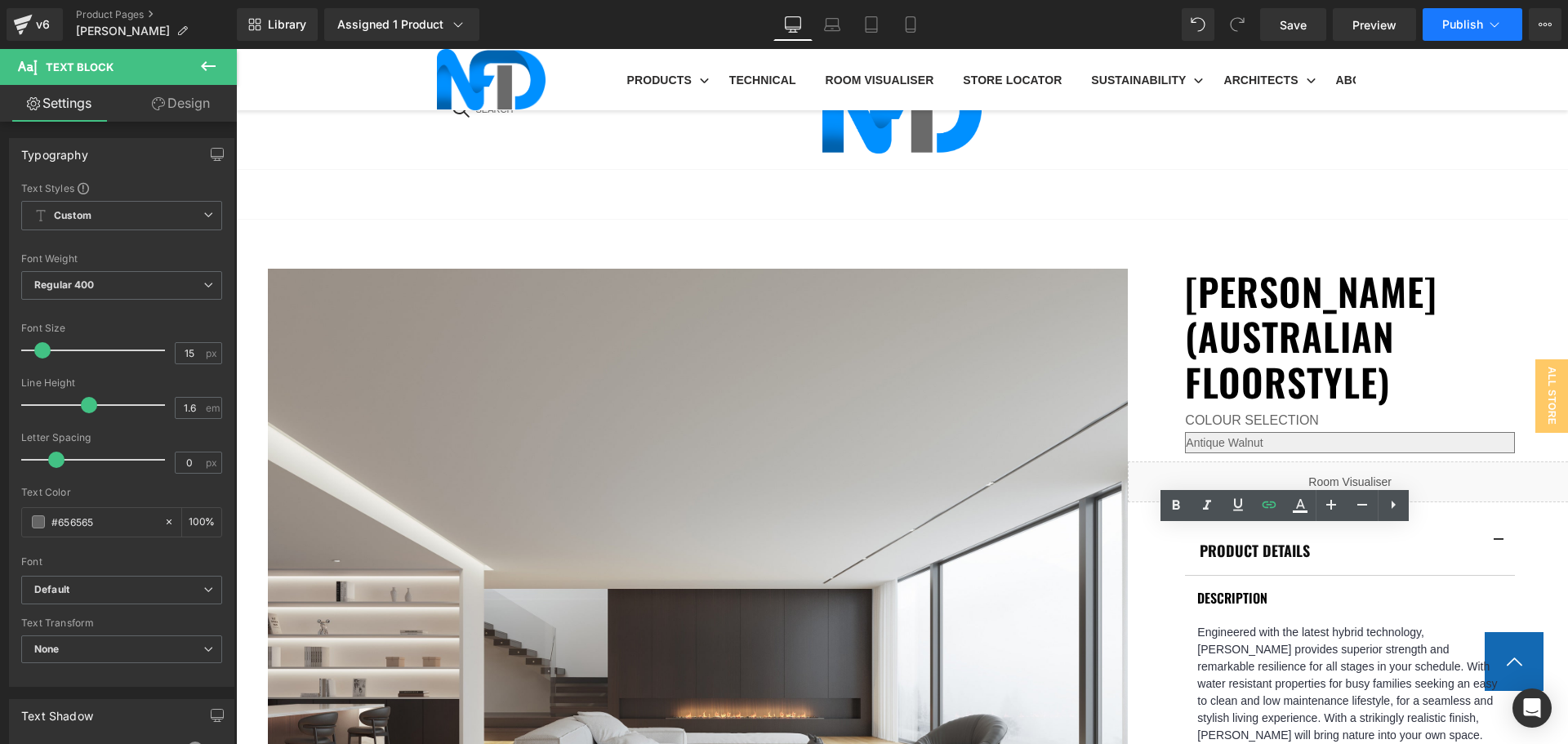
click at [1465, 33] on button "Publish" at bounding box center [1472, 24] width 100 height 33
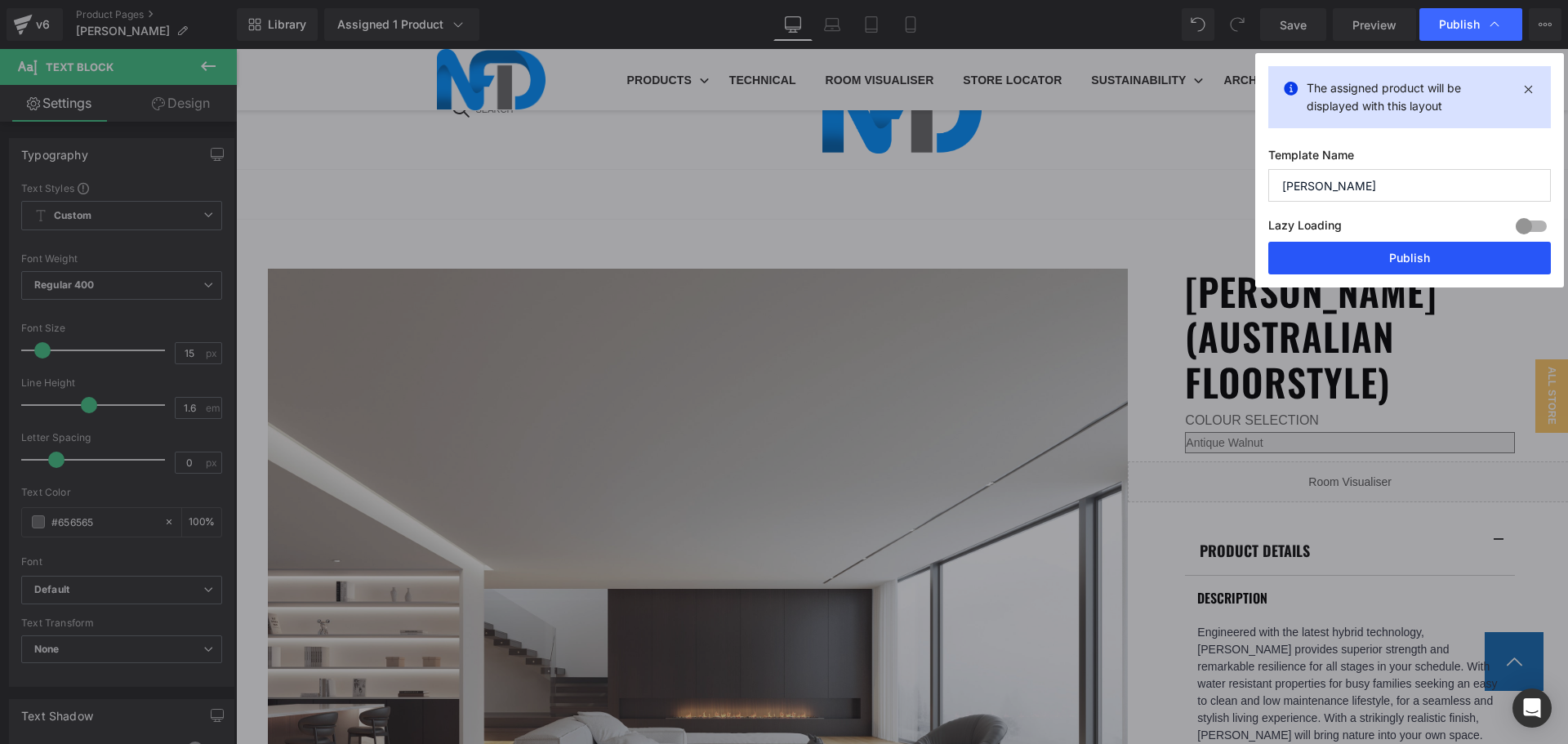
click at [1418, 254] on button "Publish" at bounding box center [1409, 258] width 283 height 33
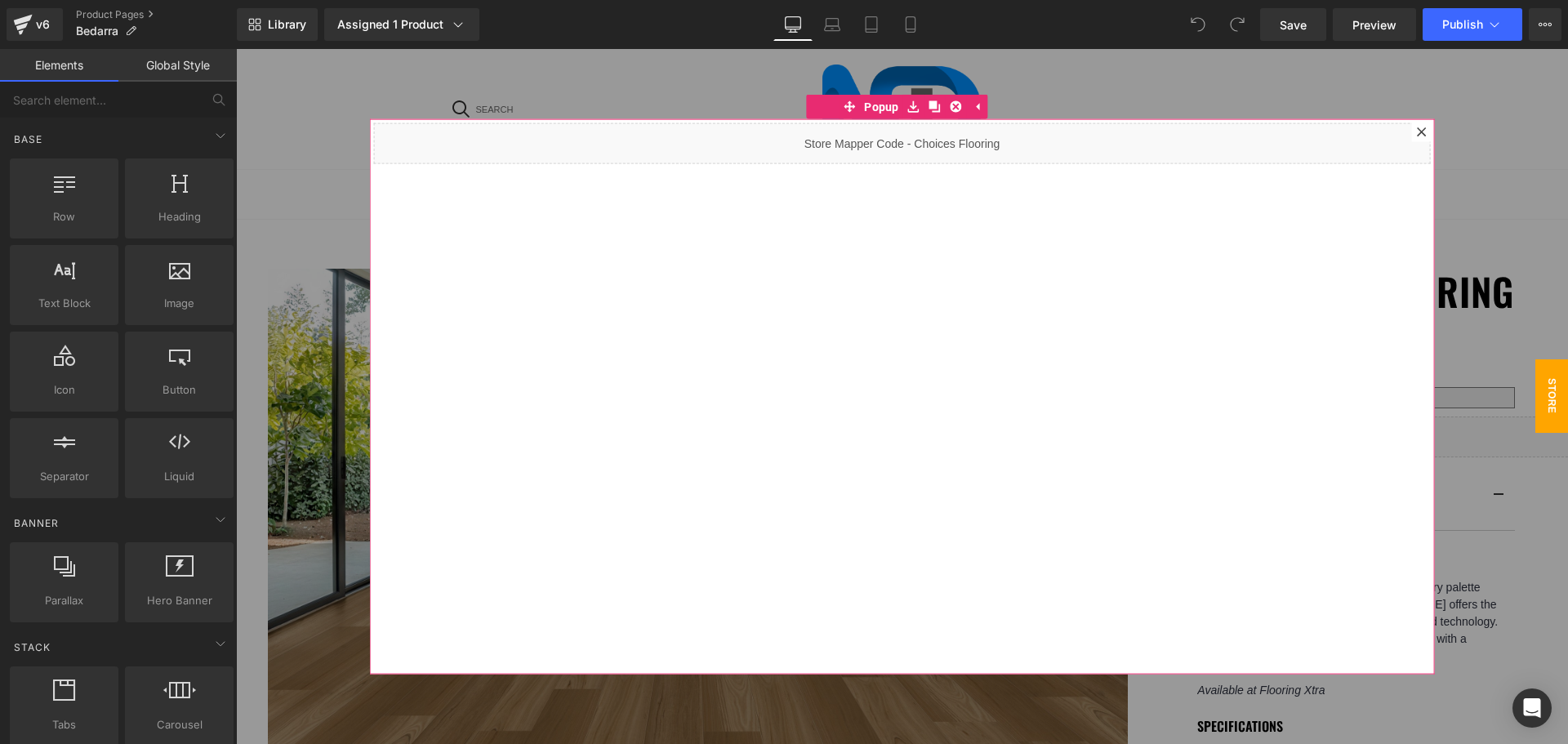
drag, startPoint x: 1414, startPoint y: 131, endPoint x: 1370, endPoint y: 261, distance: 137.2
click at [1417, 131] on icon at bounding box center [1421, 131] width 10 height 10
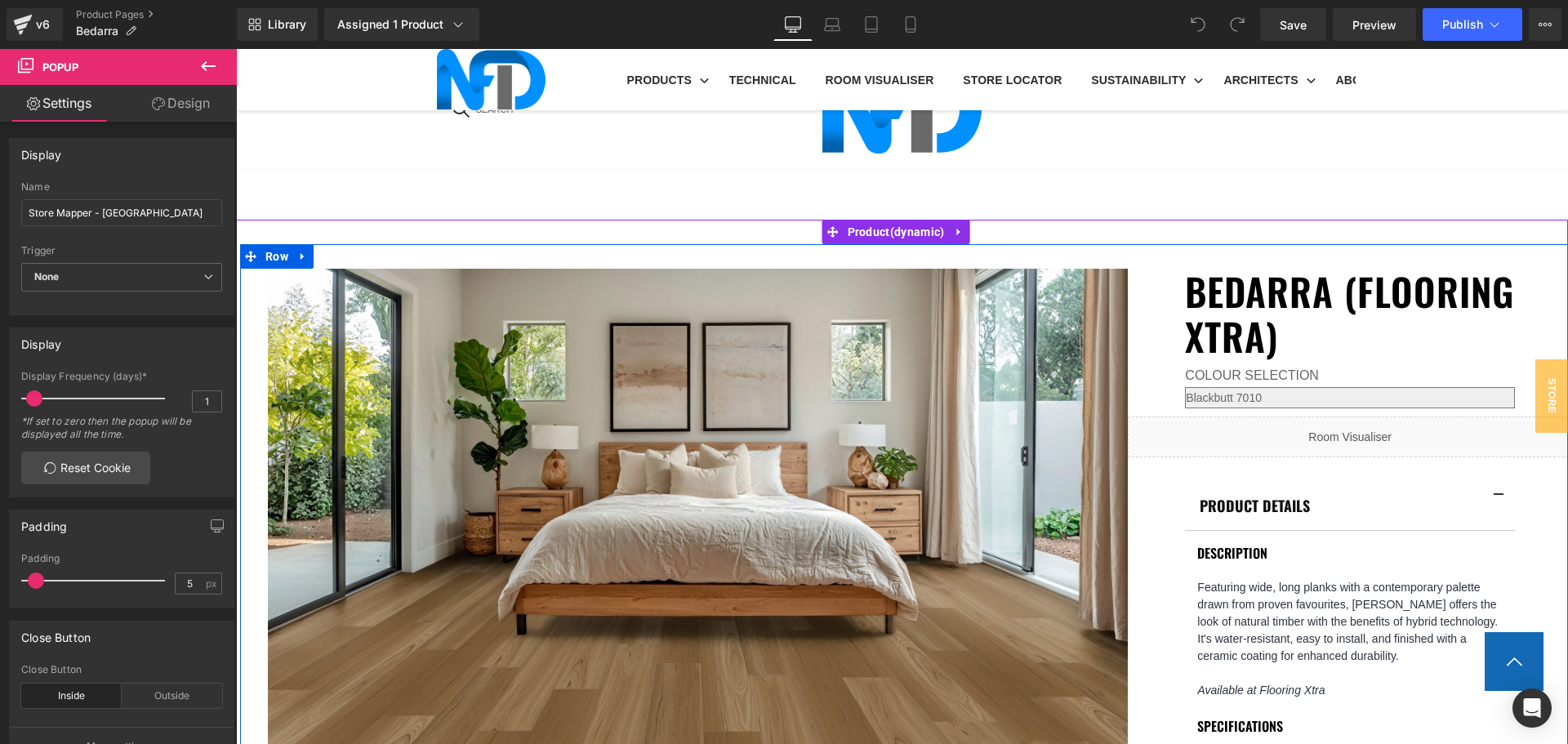
scroll to position [1063, 0]
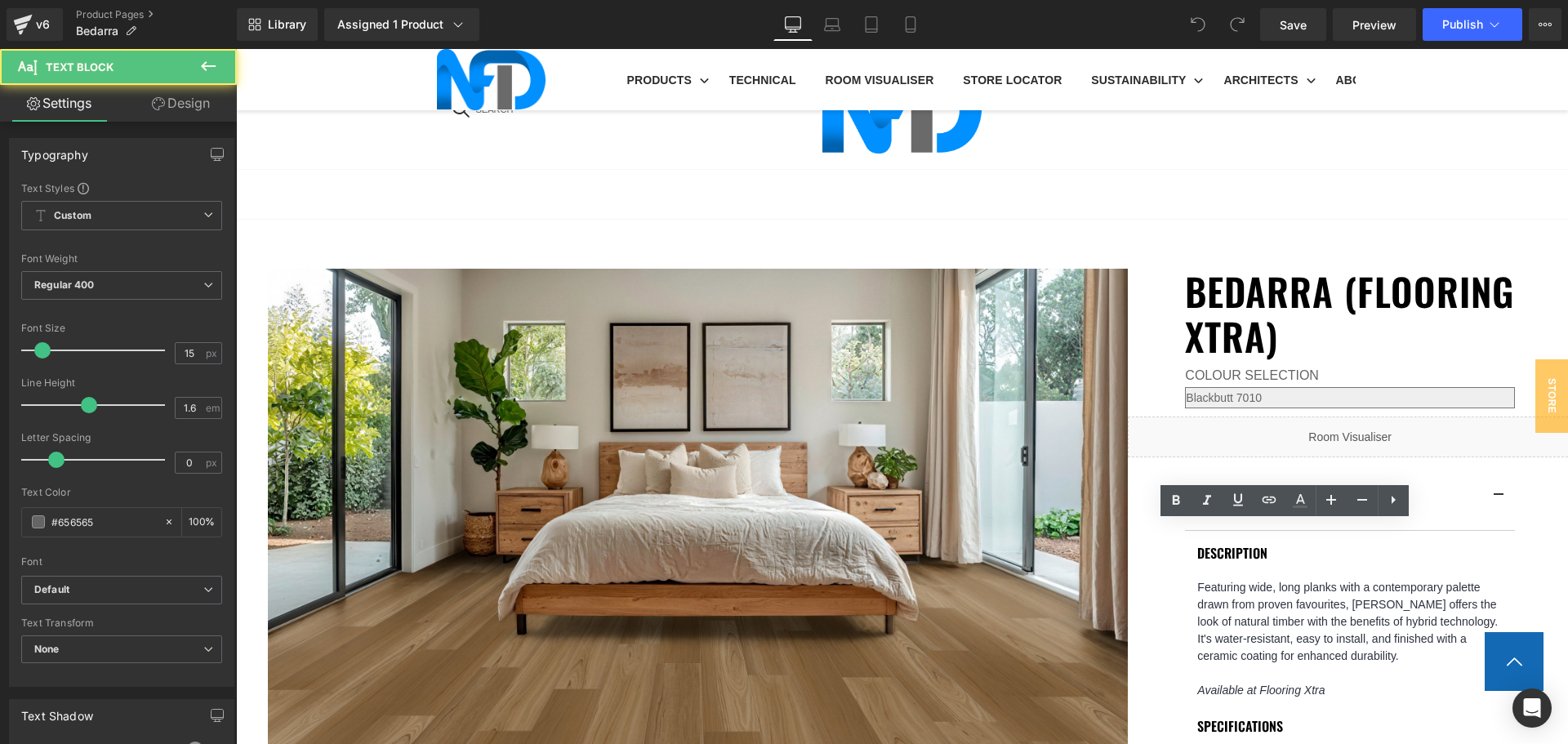
click at [1261, 503] on icon at bounding box center [1269, 500] width 19 height 19
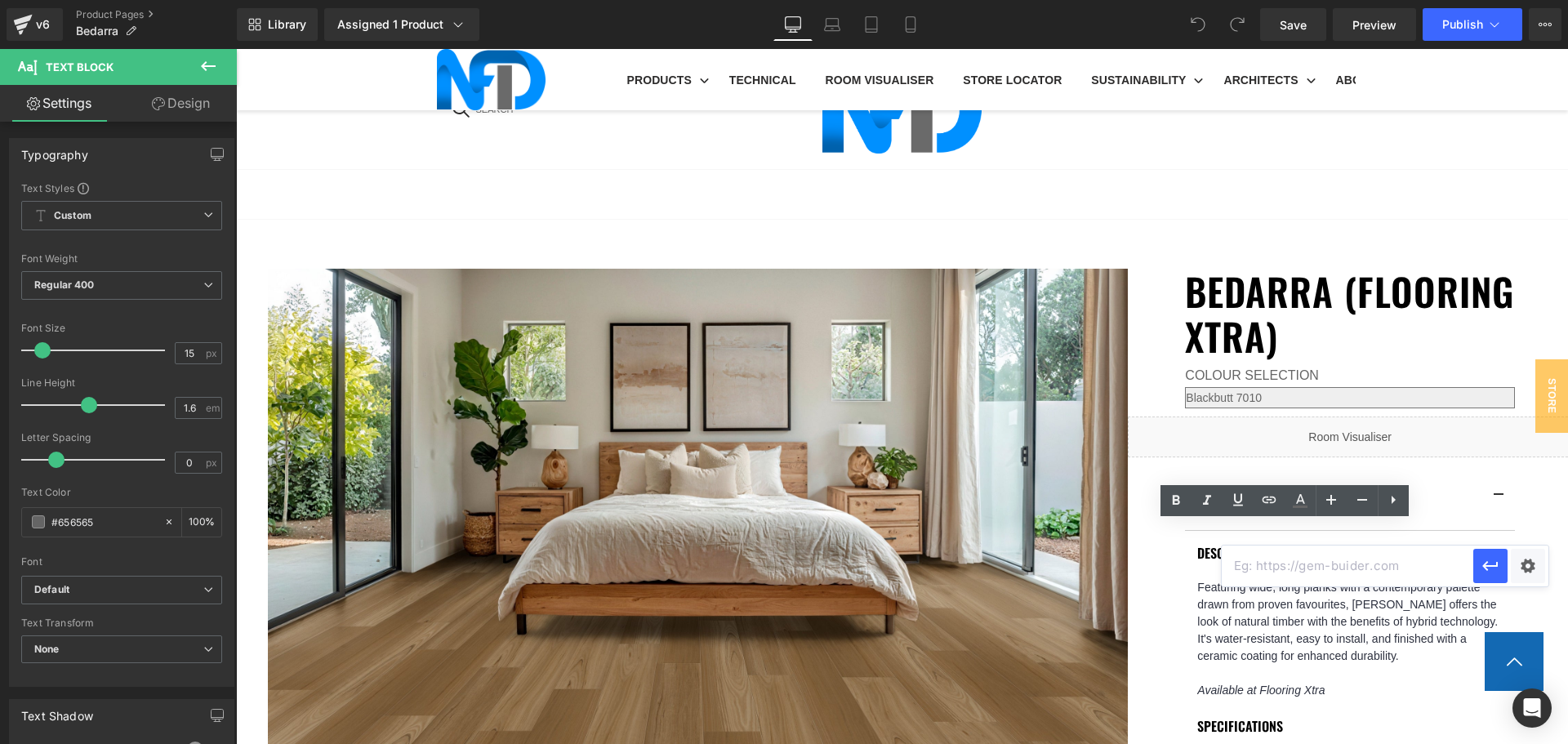
click at [1293, 568] on input "text" at bounding box center [1347, 566] width 251 height 41
paste input "[URL][DOMAIN_NAME]"
type input "[URL][DOMAIN_NAME]"
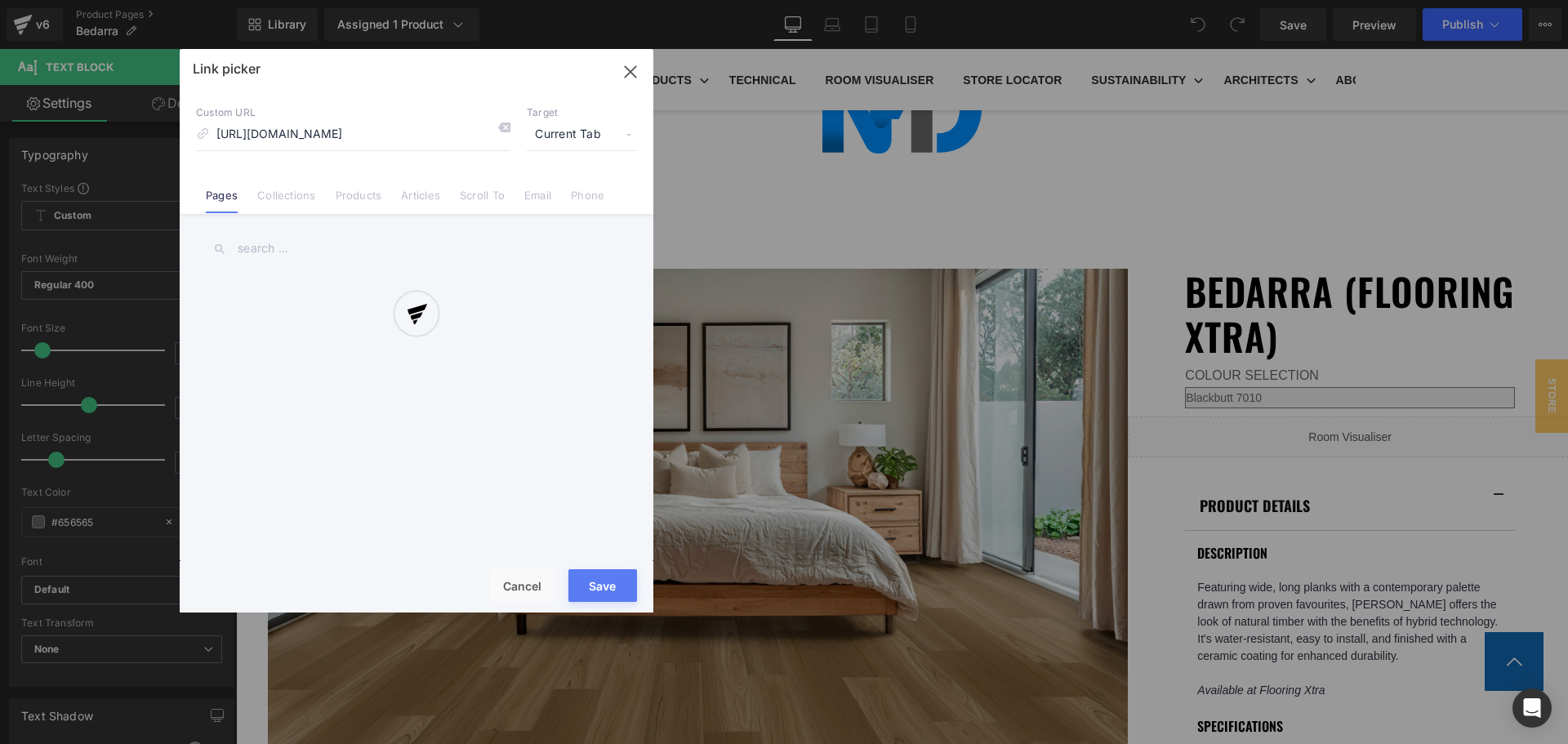
click at [1515, 0] on div "Text Color Highlight Color #333333 Edit or remove link: Edit - Unlink - Cancel …" at bounding box center [784, 0] width 1568 height 0
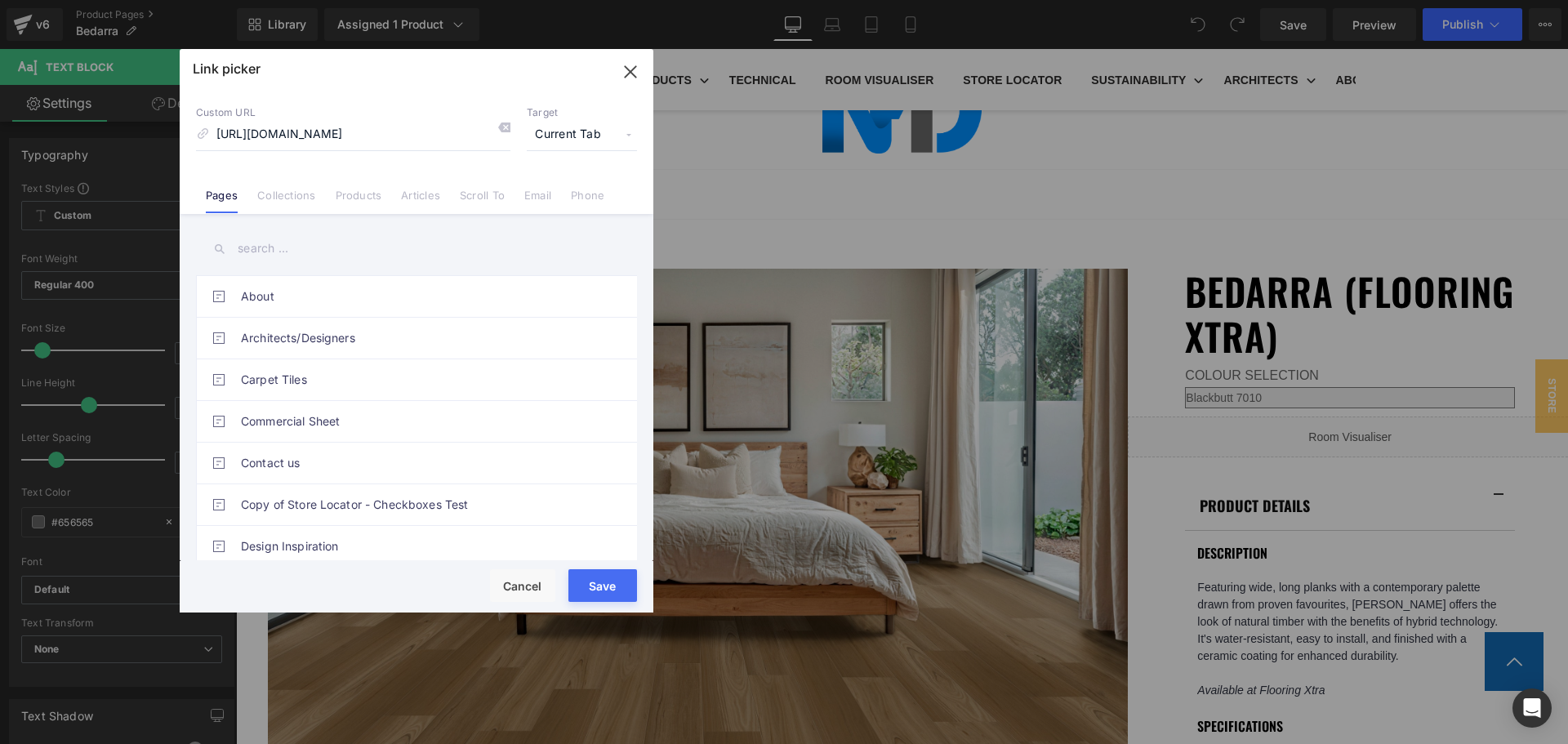
scroll to position [0, 0]
click at [597, 145] on span "Current Tab" at bounding box center [583, 135] width 111 height 31
click at [594, 183] on li "New Tab" at bounding box center [582, 192] width 126 height 28
drag, startPoint x: 613, startPoint y: 596, endPoint x: 377, endPoint y: 547, distance: 241.0
click at [613, 596] on button "Save" at bounding box center [602, 586] width 69 height 33
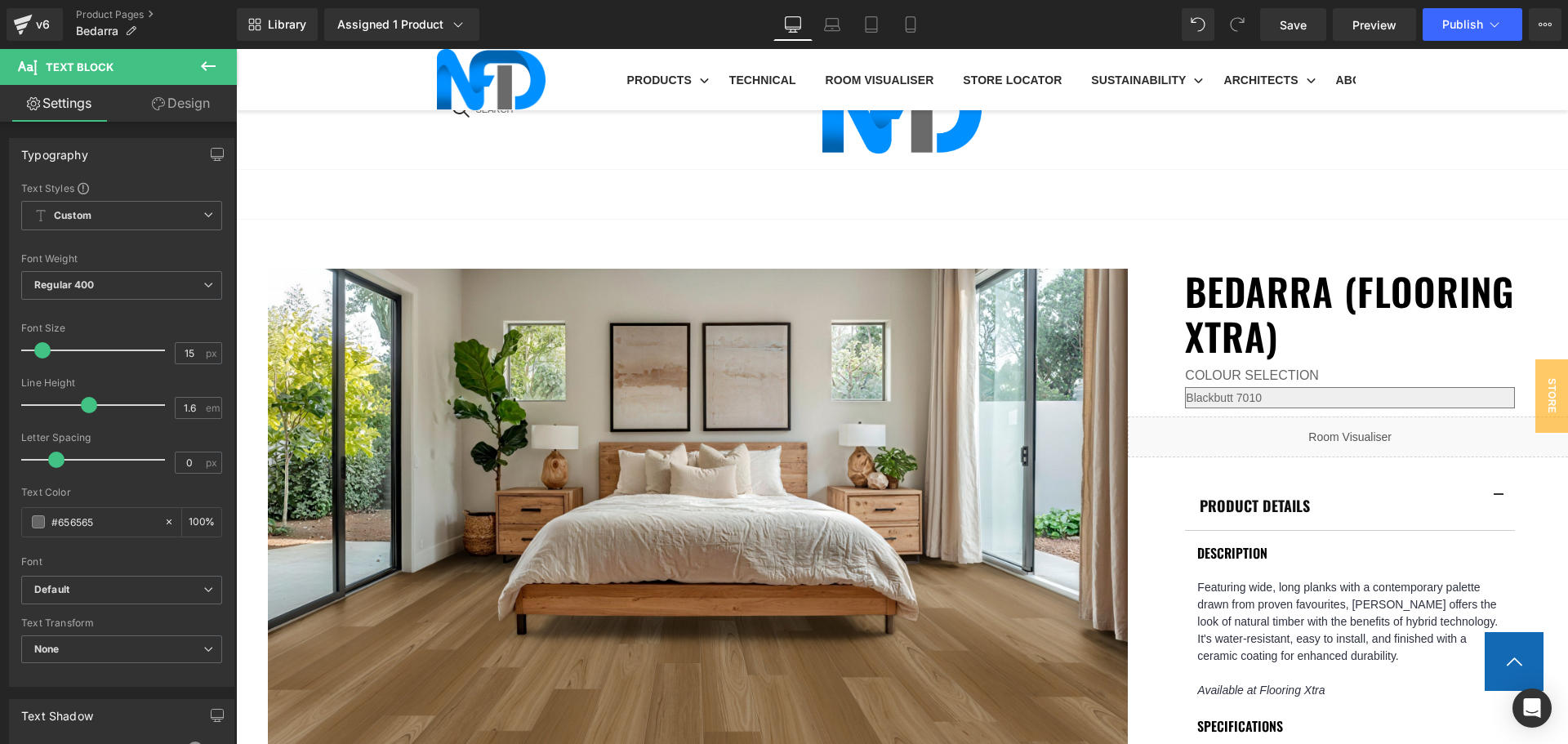
scroll to position [572, 0]
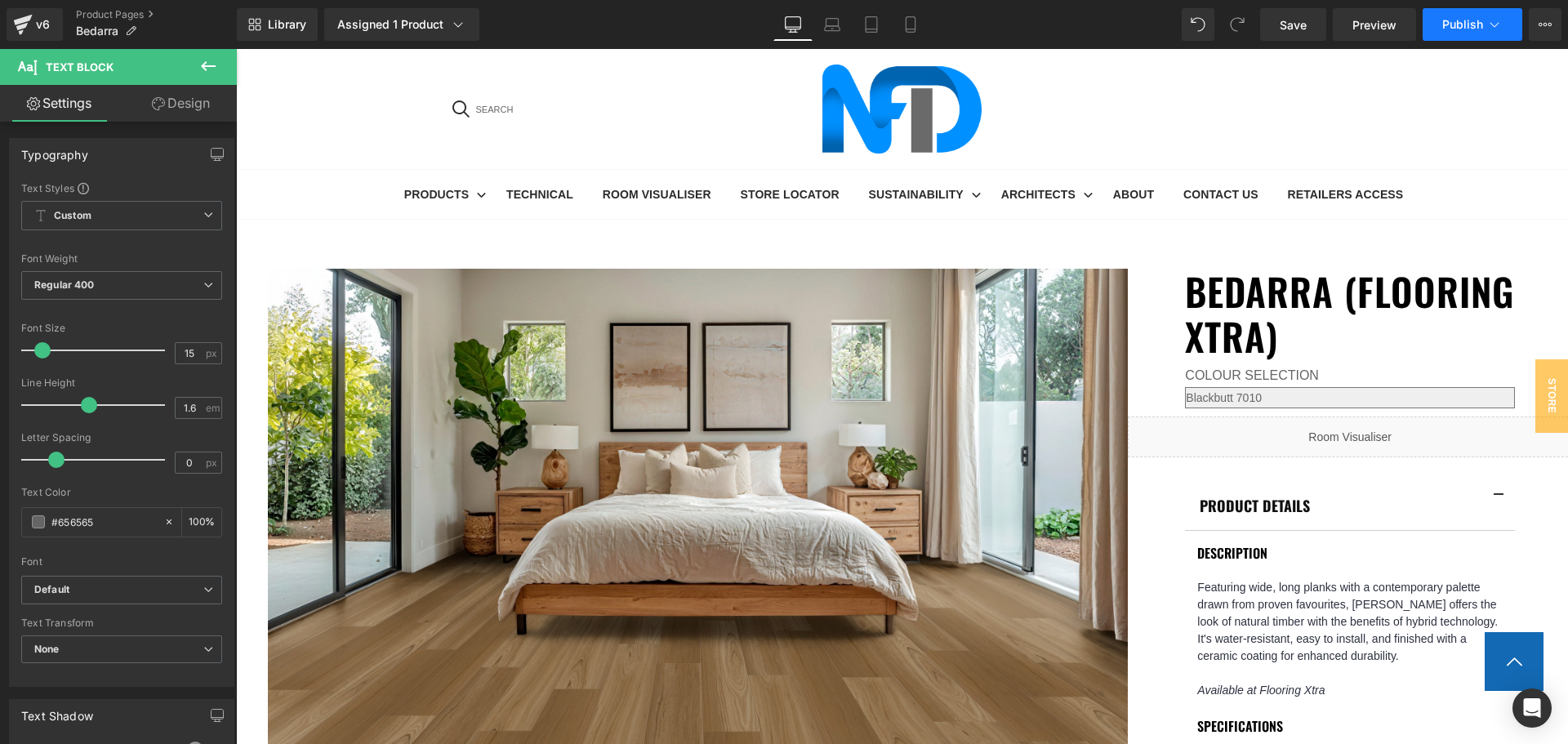
click at [1472, 17] on button "Publish" at bounding box center [1472, 24] width 100 height 33
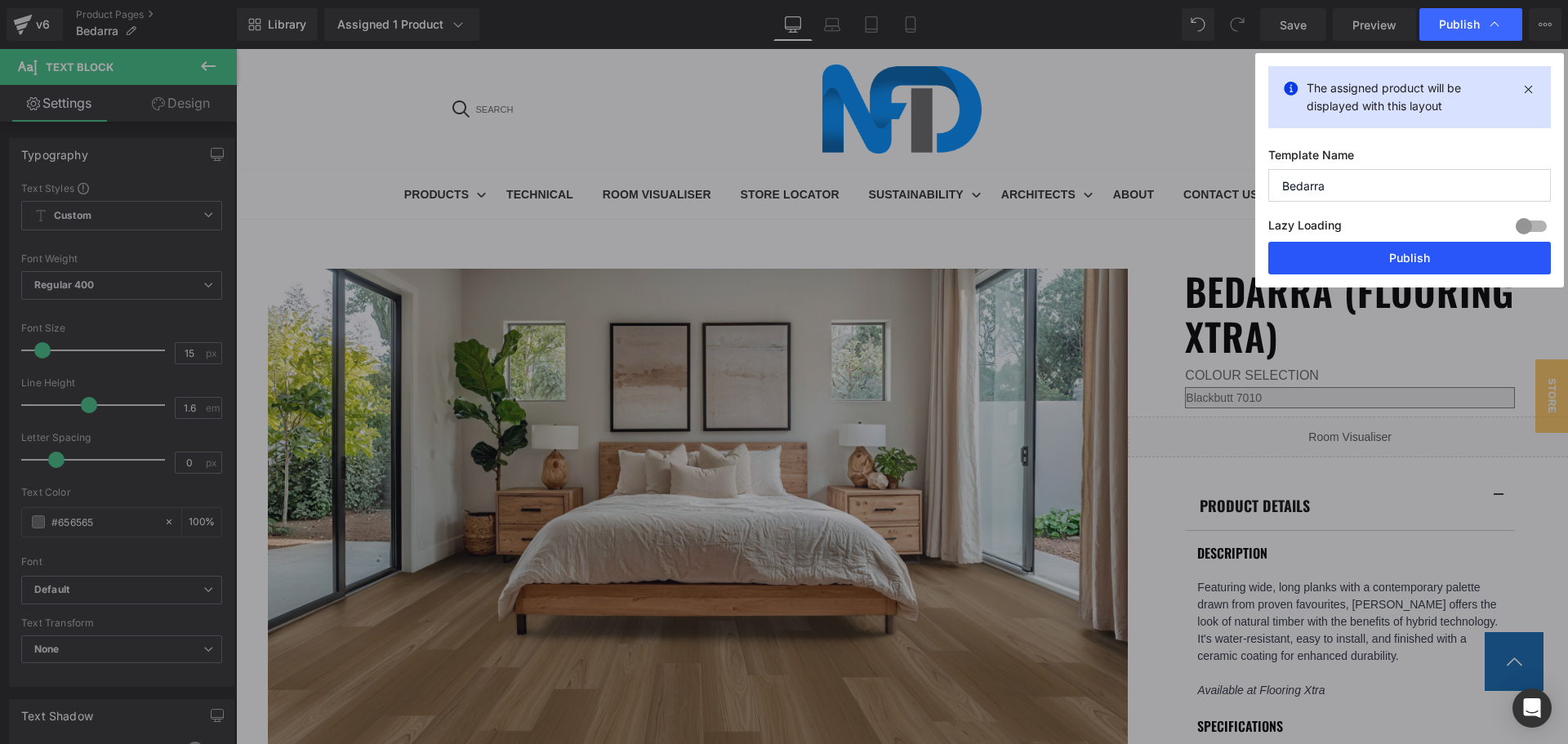
click at [1438, 260] on button "Publish" at bounding box center [1409, 258] width 283 height 33
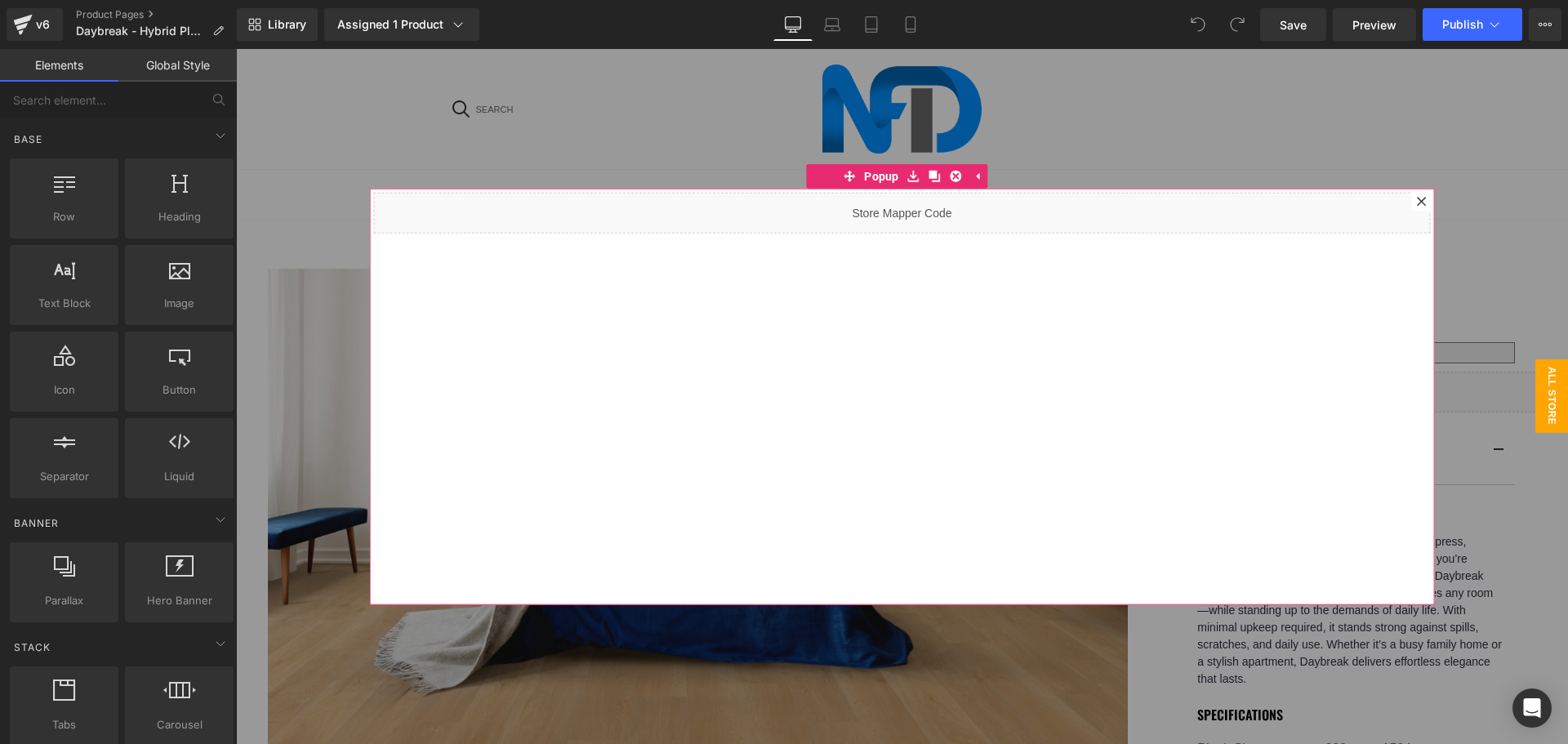
click at [1417, 198] on icon at bounding box center [1420, 201] width 9 height 9
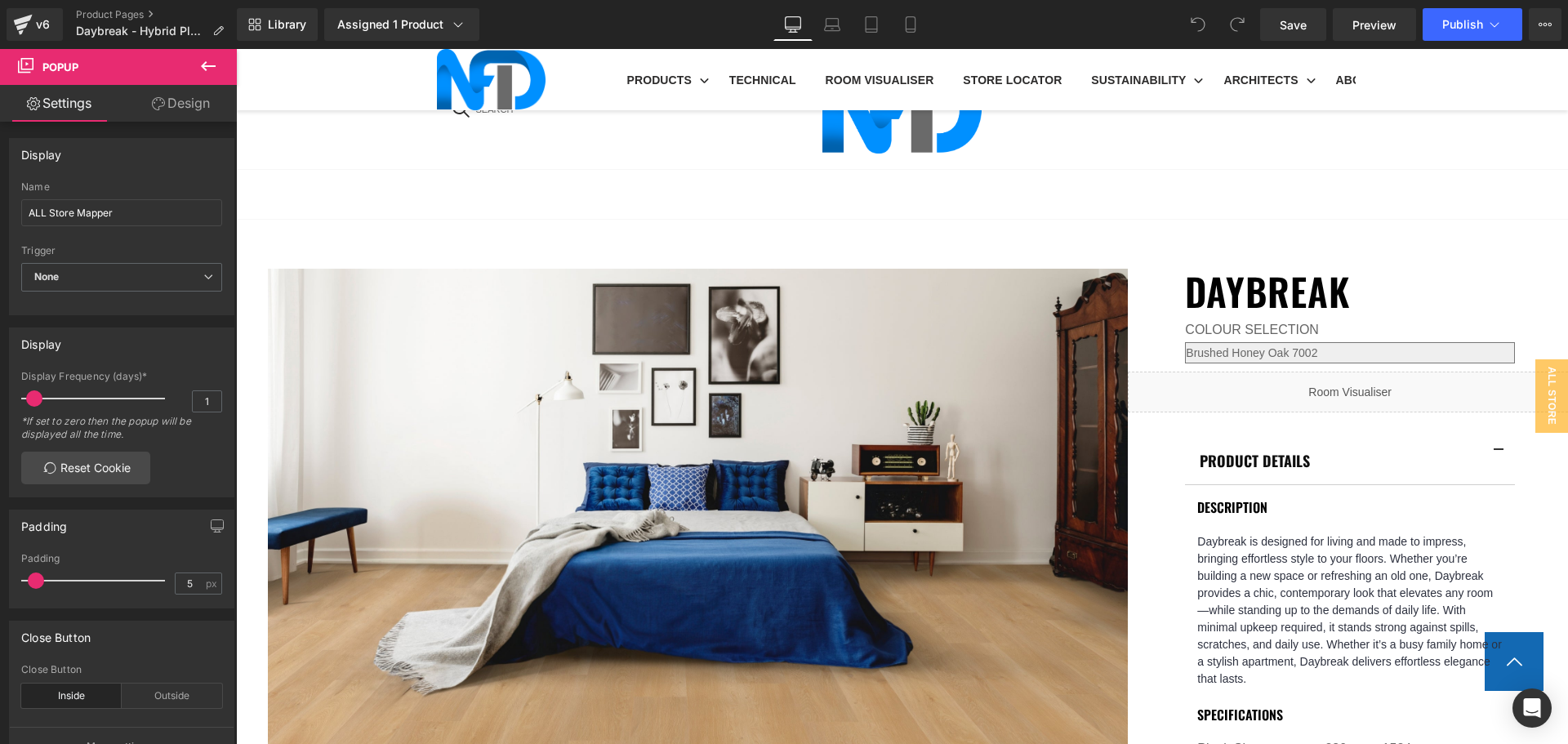
scroll to position [980, 0]
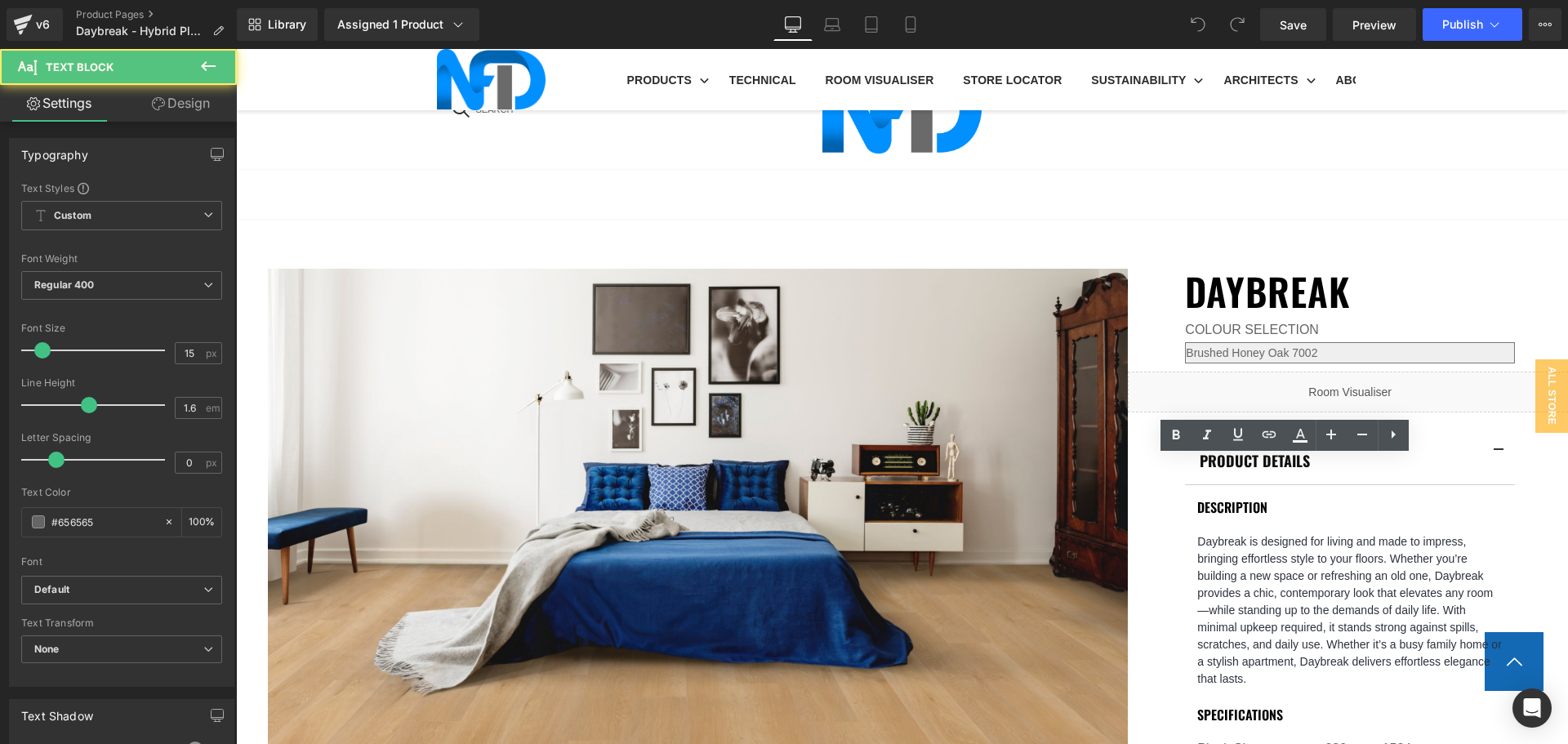
click at [1274, 444] on icon at bounding box center [1269, 434] width 19 height 19
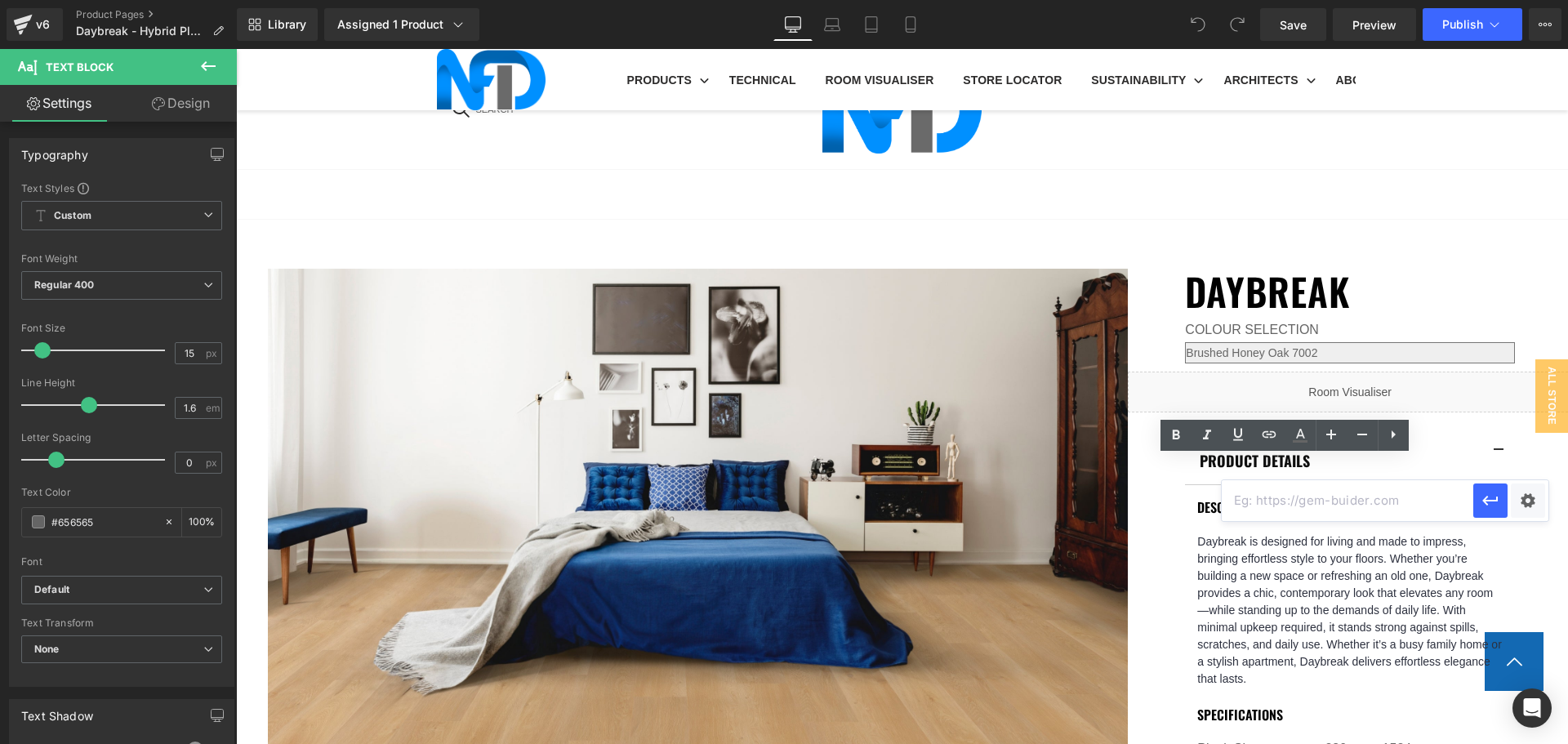
click at [1293, 492] on input "text" at bounding box center [1347, 501] width 251 height 41
paste input "[URL][DOMAIN_NAME]"
type input "[URL][DOMAIN_NAME]"
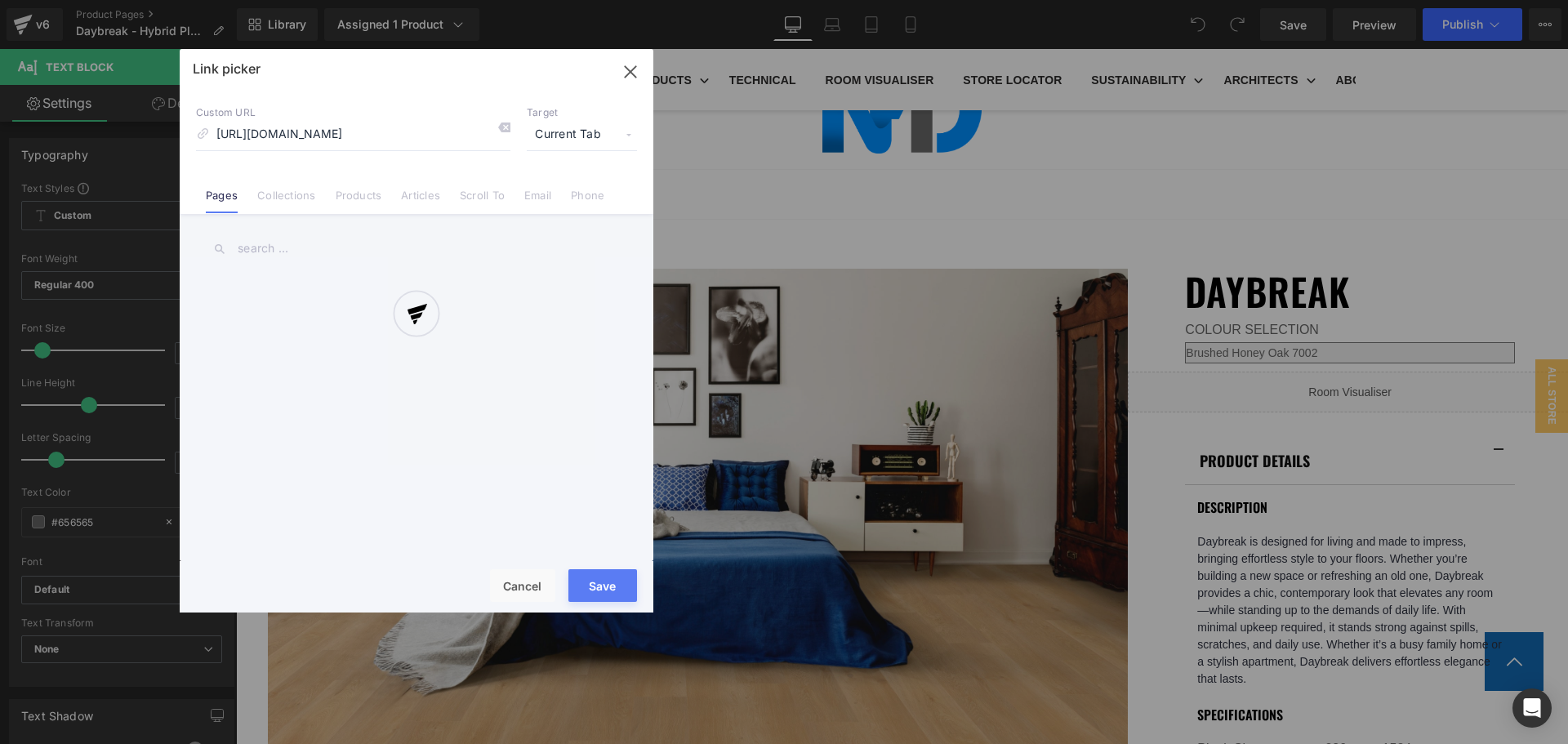
click at [1513, 0] on div "Text Color Highlight Color #333333 Edit or remove link: Edit - Unlink - Cancel …" at bounding box center [784, 0] width 1568 height 0
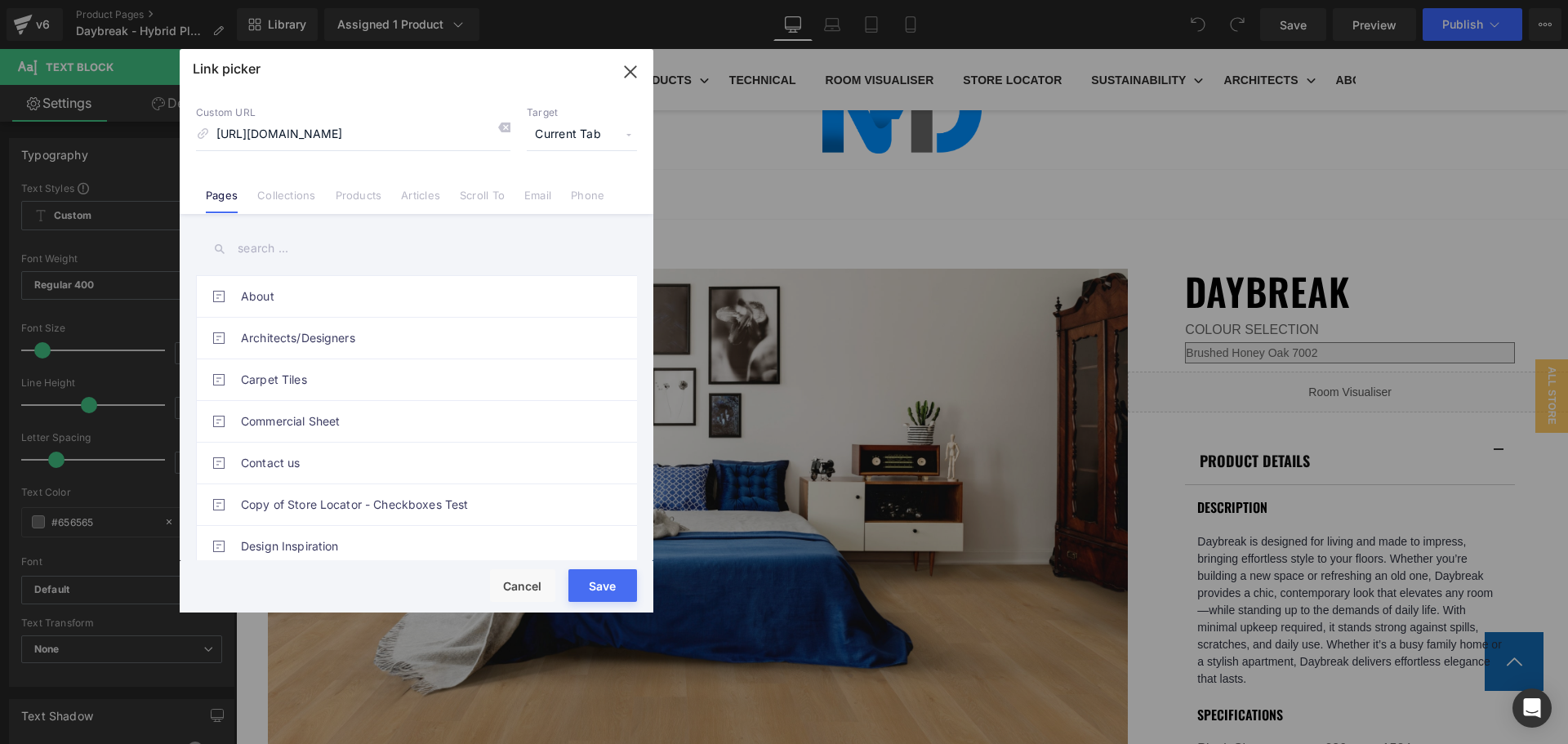
scroll to position [0, 0]
click at [569, 127] on span "Current Tab" at bounding box center [583, 135] width 111 height 31
click at [586, 194] on li "New Tab" at bounding box center [582, 192] width 126 height 28
click at [619, 576] on button "Save" at bounding box center [602, 586] width 69 height 33
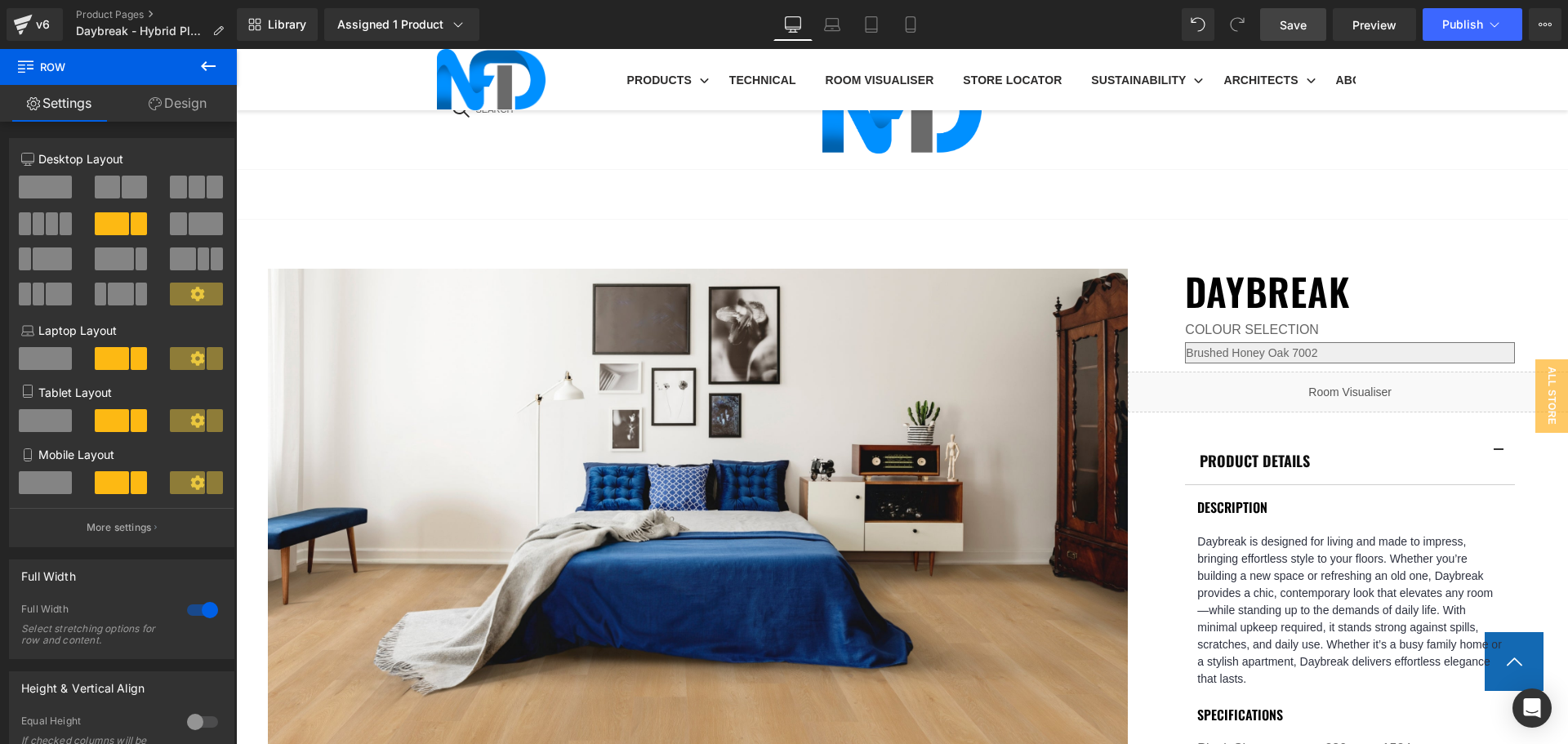
click at [1306, 17] on span "Save" at bounding box center [1293, 25] width 27 height 17
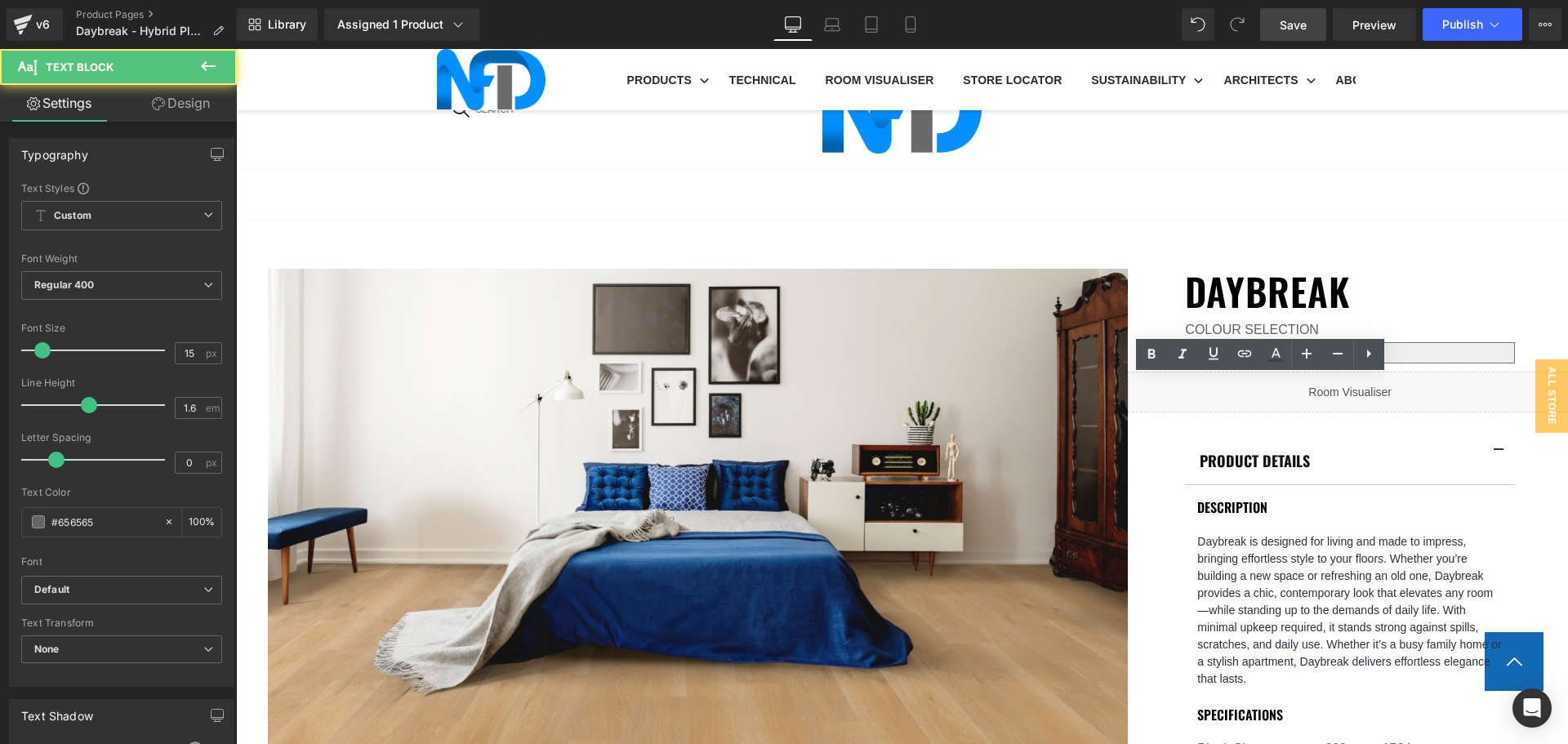
drag, startPoint x: 1289, startPoint y: 386, endPoint x: 1256, endPoint y: 389, distance: 33.1
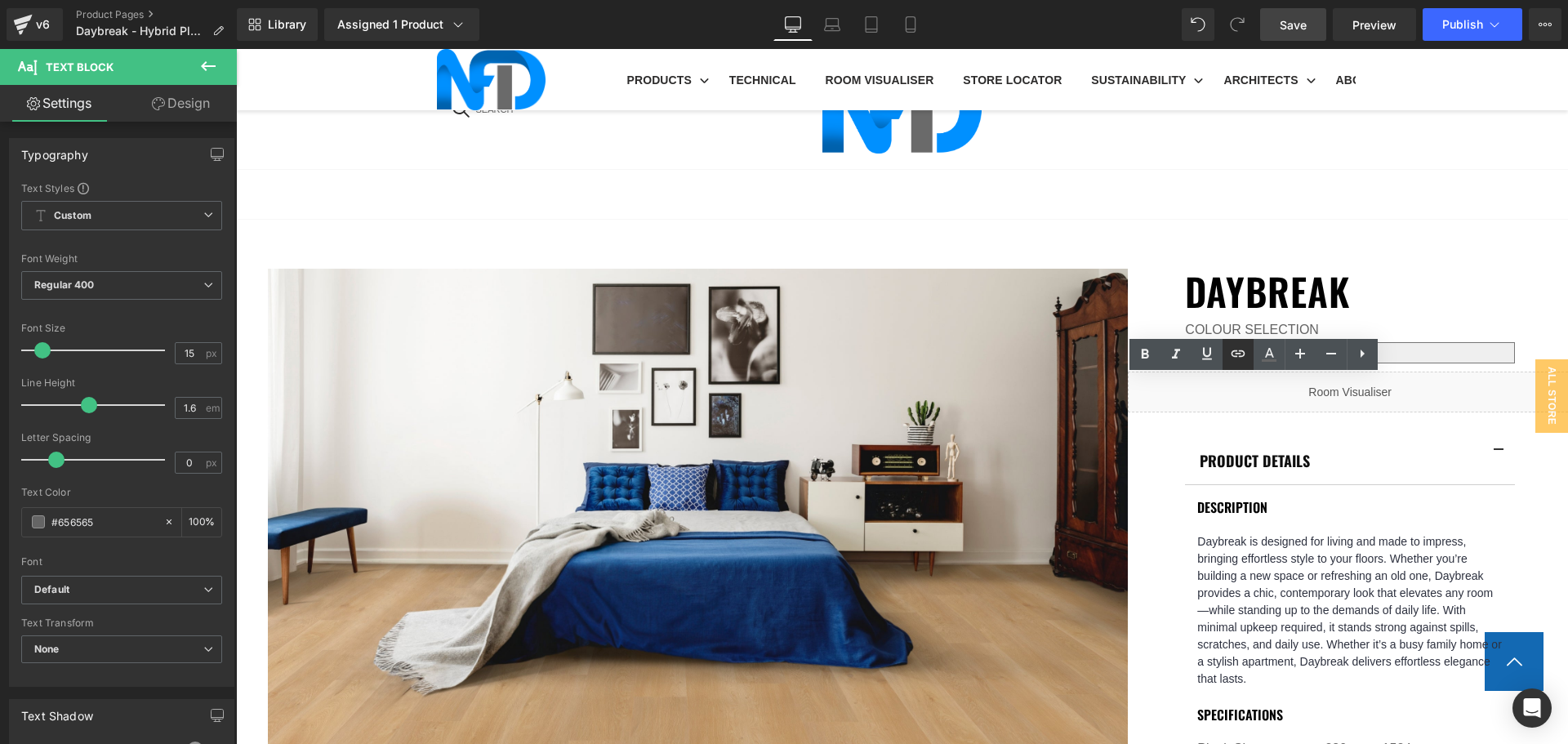
click at [1242, 359] on icon at bounding box center [1238, 354] width 19 height 19
click at [1282, 420] on input "text" at bounding box center [1347, 420] width 251 height 41
paste input "https://cdn.shopify.com/s/files/1/0075/7501/1395/files/NFD_Daybreak_SlipTest.pd…"
type input "https://cdn.shopify.com/s/files/1/0075/7501/1395/files/NFD_Daybreak_SlipTest.pd…"
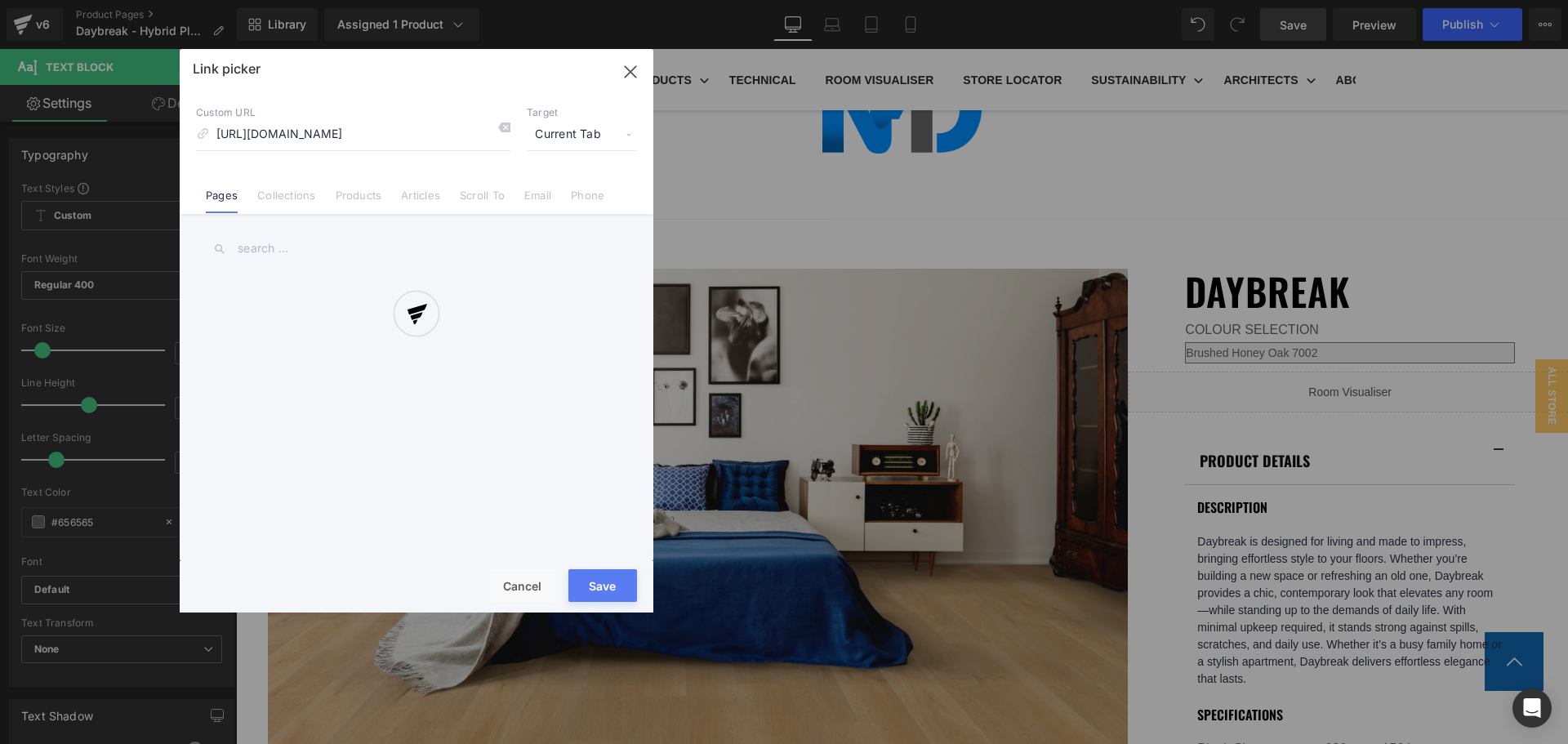
click at [1521, 0] on div "Text Color Highlight Color #333333 Edit or remove link: Edit - Unlink - Cancel …" at bounding box center [784, 0] width 1568 height 0
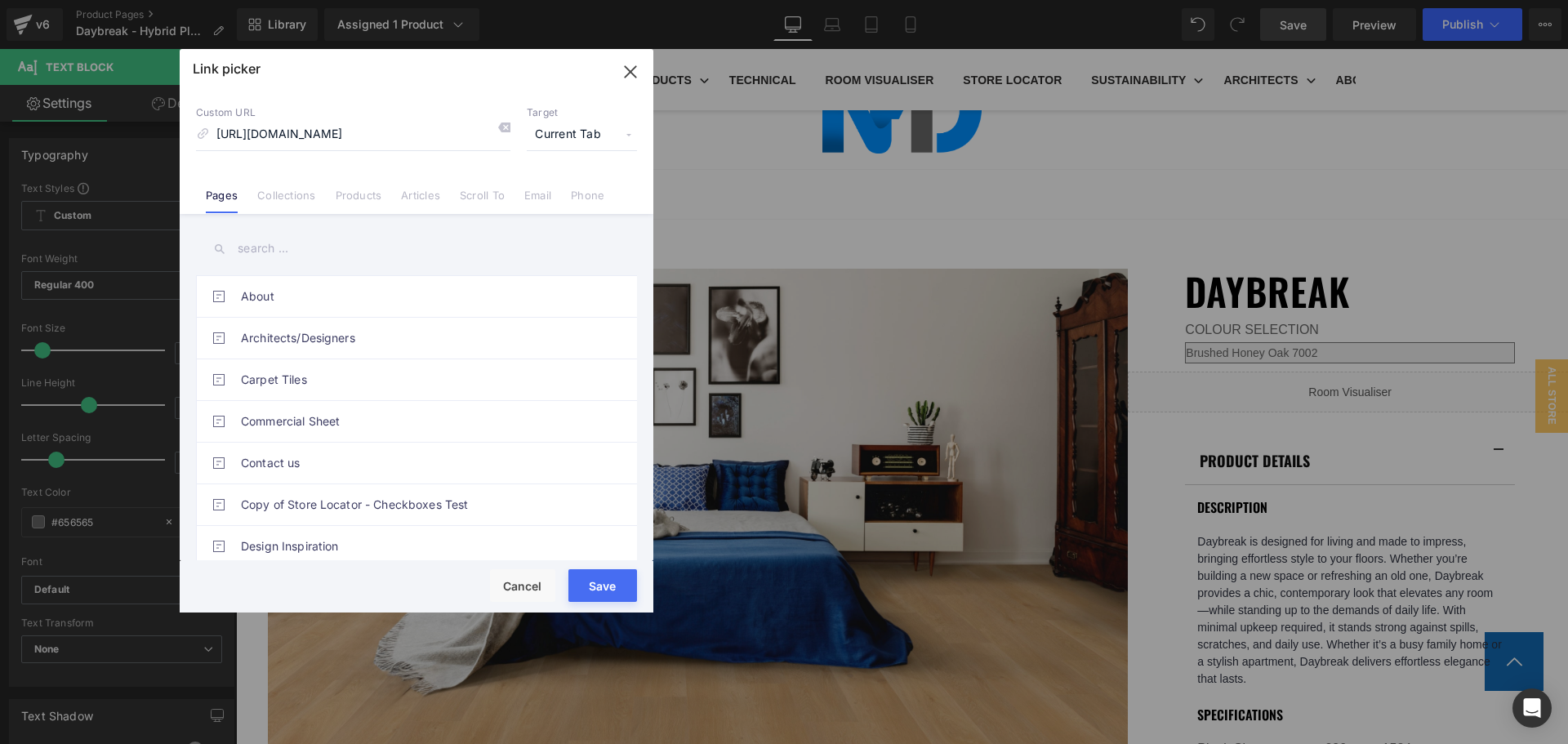
scroll to position [0, 0]
click at [586, 134] on span "Current Tab" at bounding box center [583, 135] width 111 height 31
click at [588, 186] on li "New Tab" at bounding box center [582, 192] width 126 height 28
click at [615, 581] on button "Save" at bounding box center [602, 586] width 69 height 33
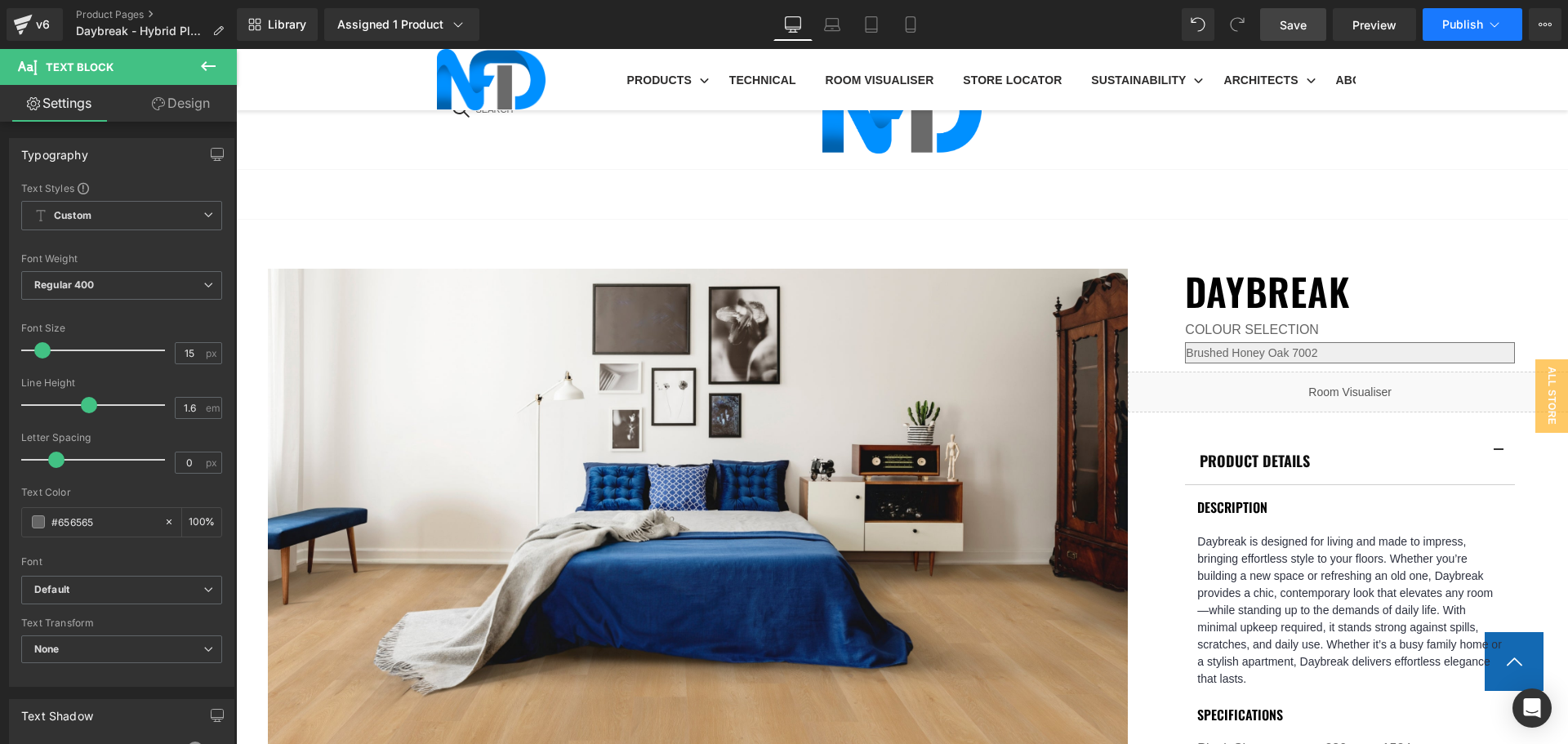
click at [1452, 16] on button "Publish" at bounding box center [1472, 24] width 100 height 33
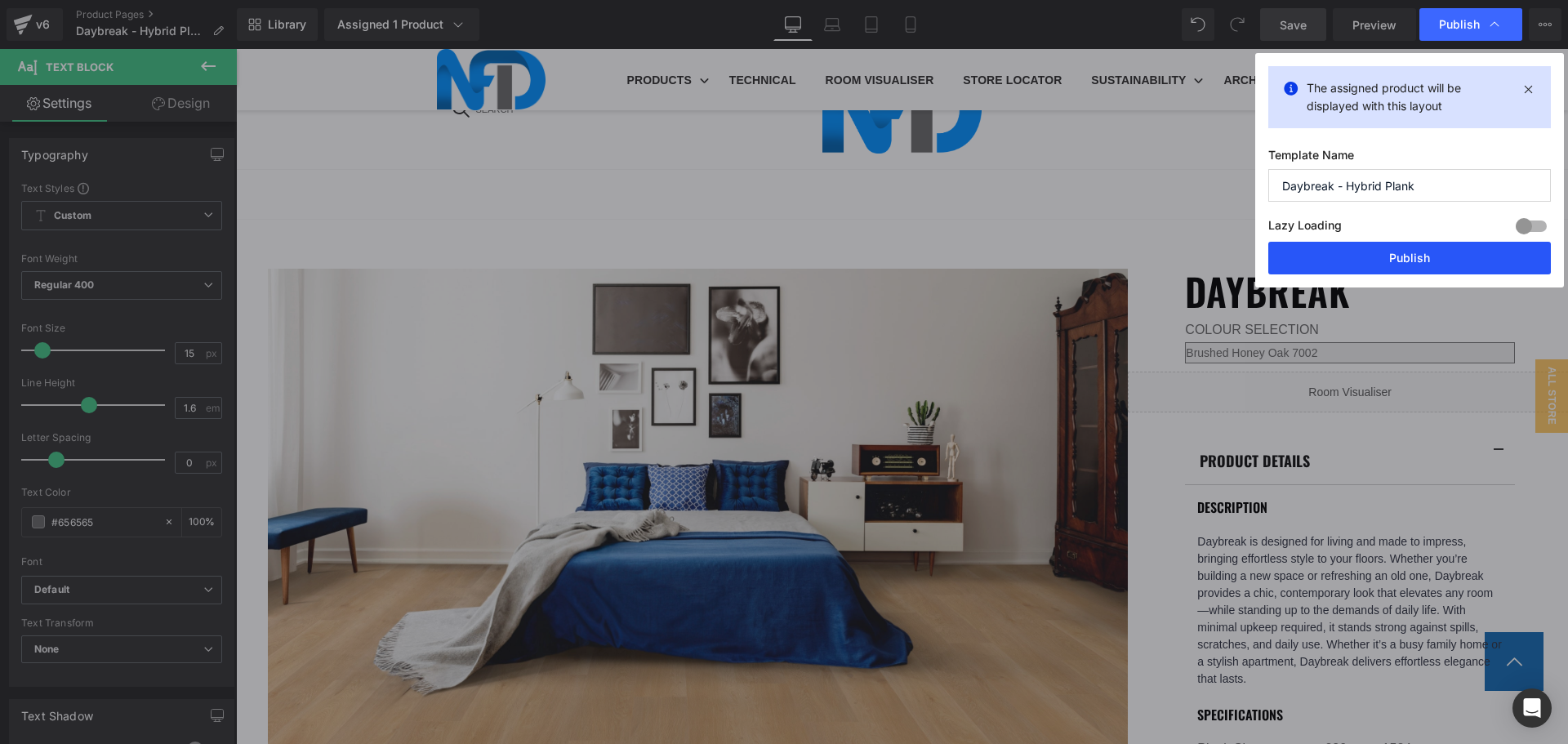
click at [1419, 248] on button "Publish" at bounding box center [1409, 258] width 283 height 33
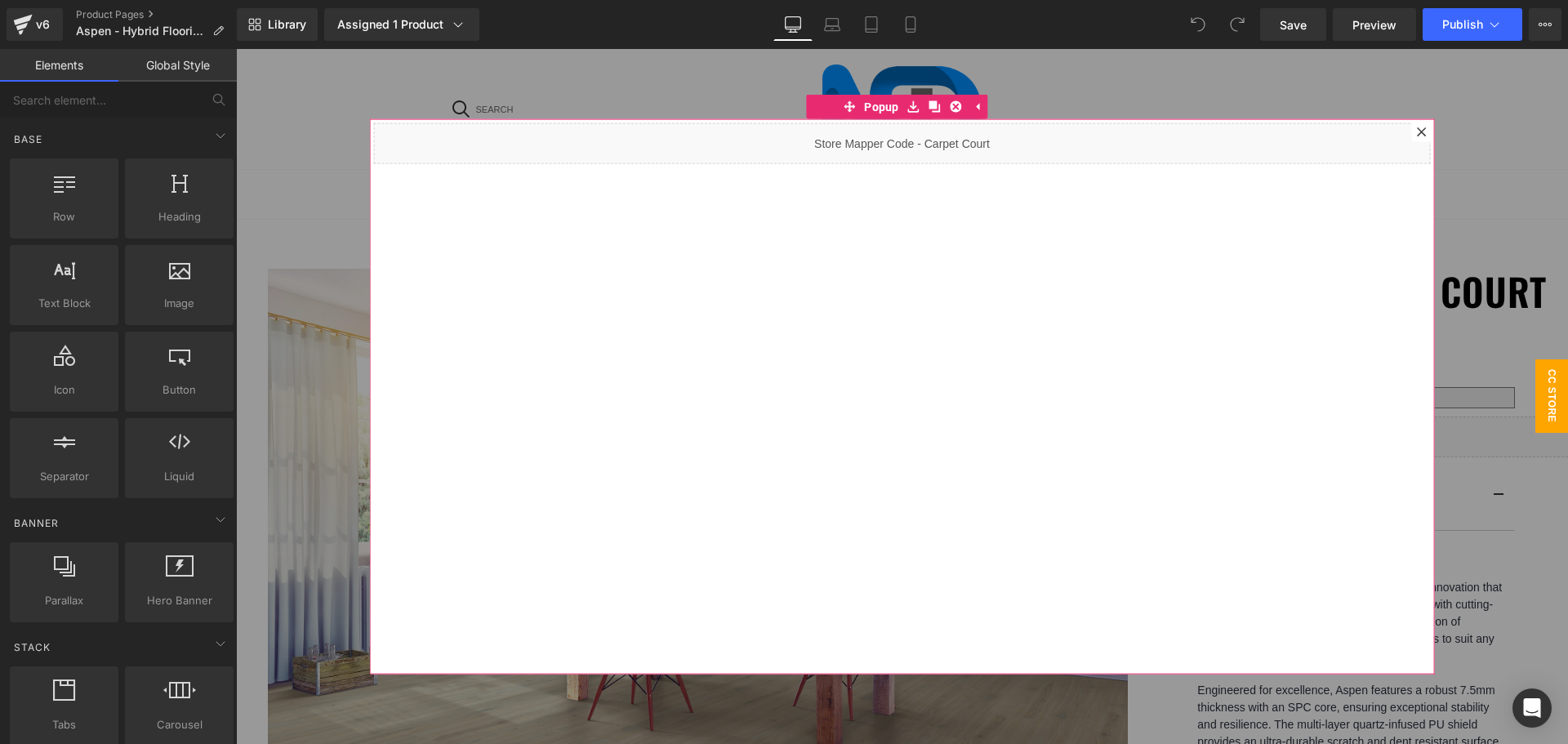
click at [1417, 130] on icon at bounding box center [1420, 131] width 9 height 9
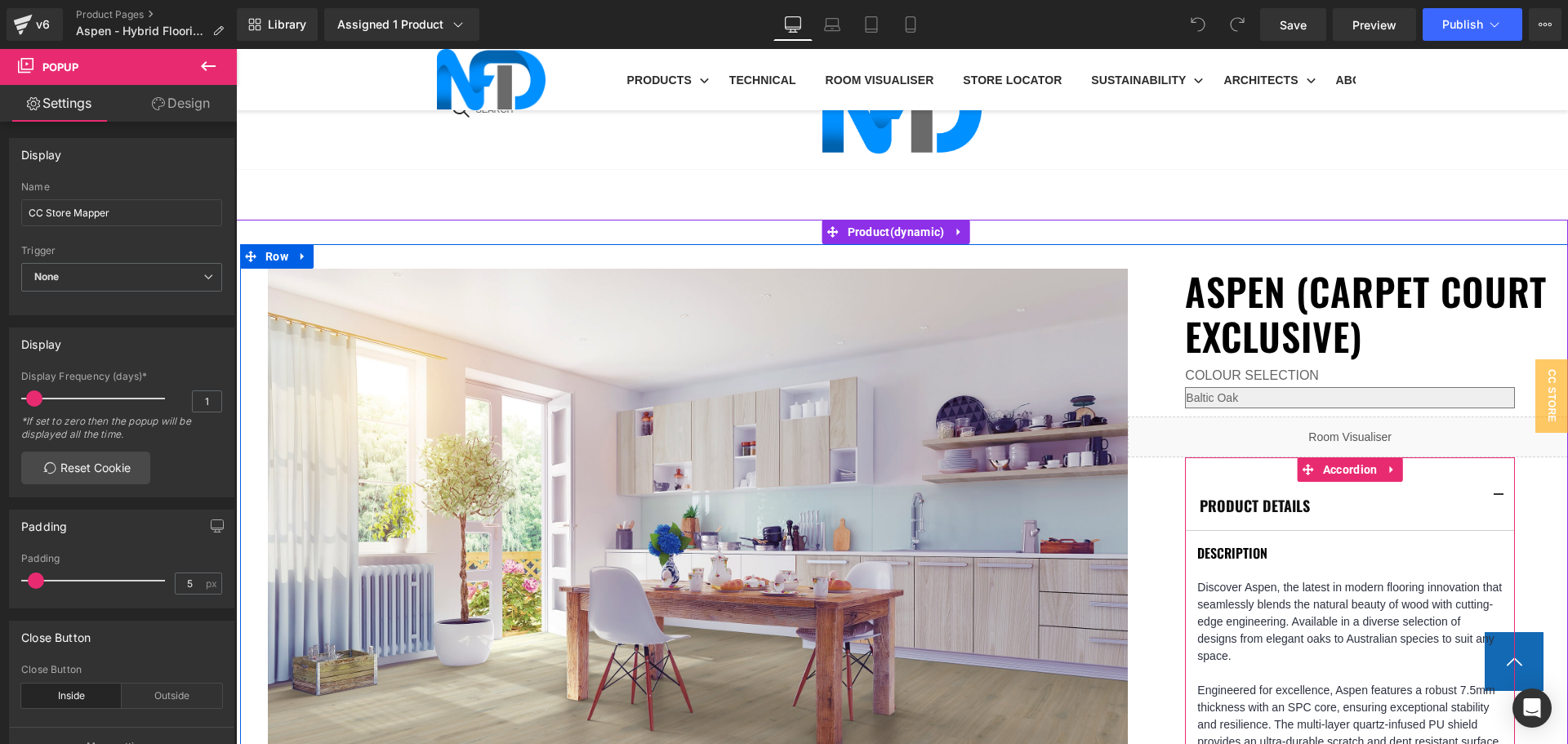
scroll to position [1471, 0]
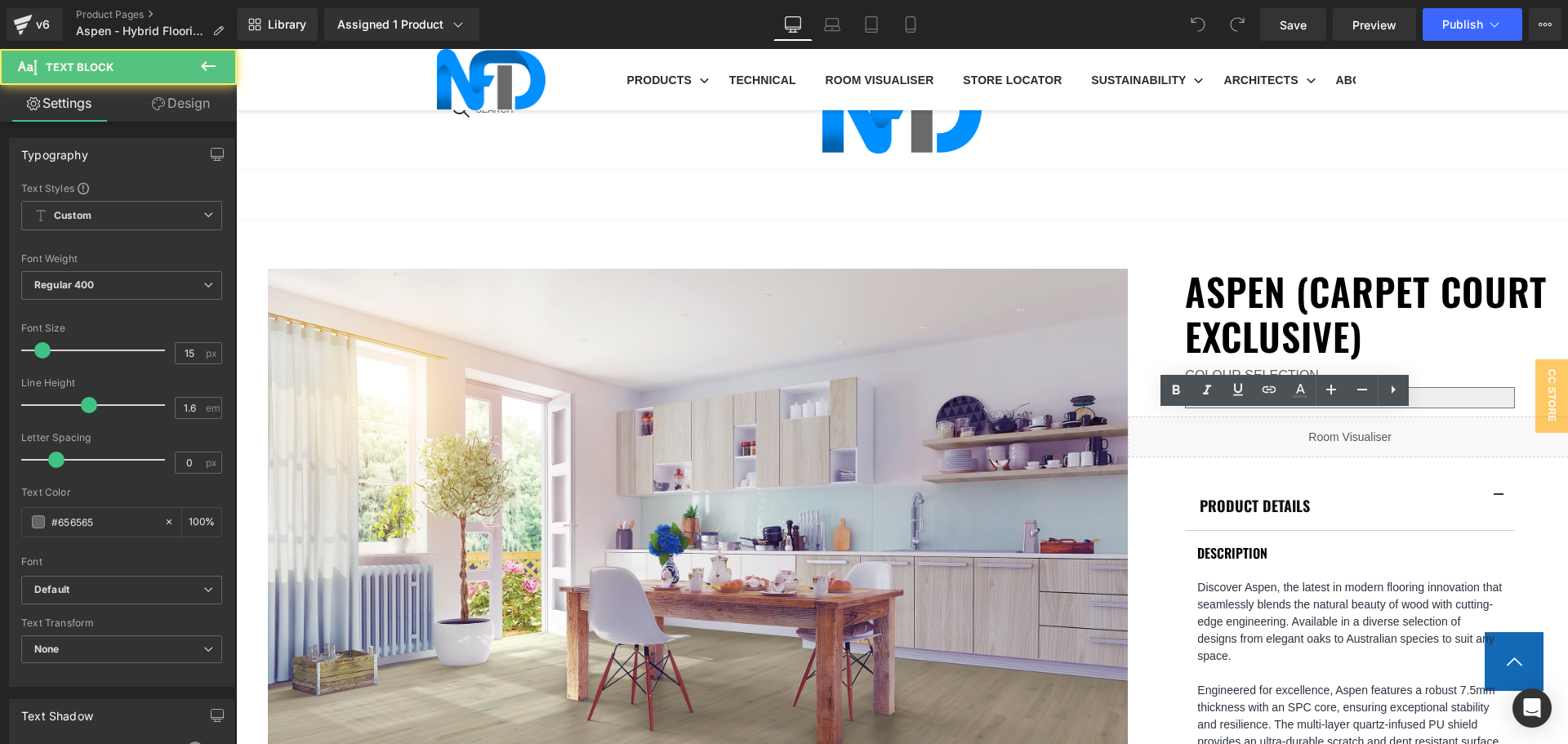
click at [1268, 394] on icon at bounding box center [1269, 389] width 19 height 19
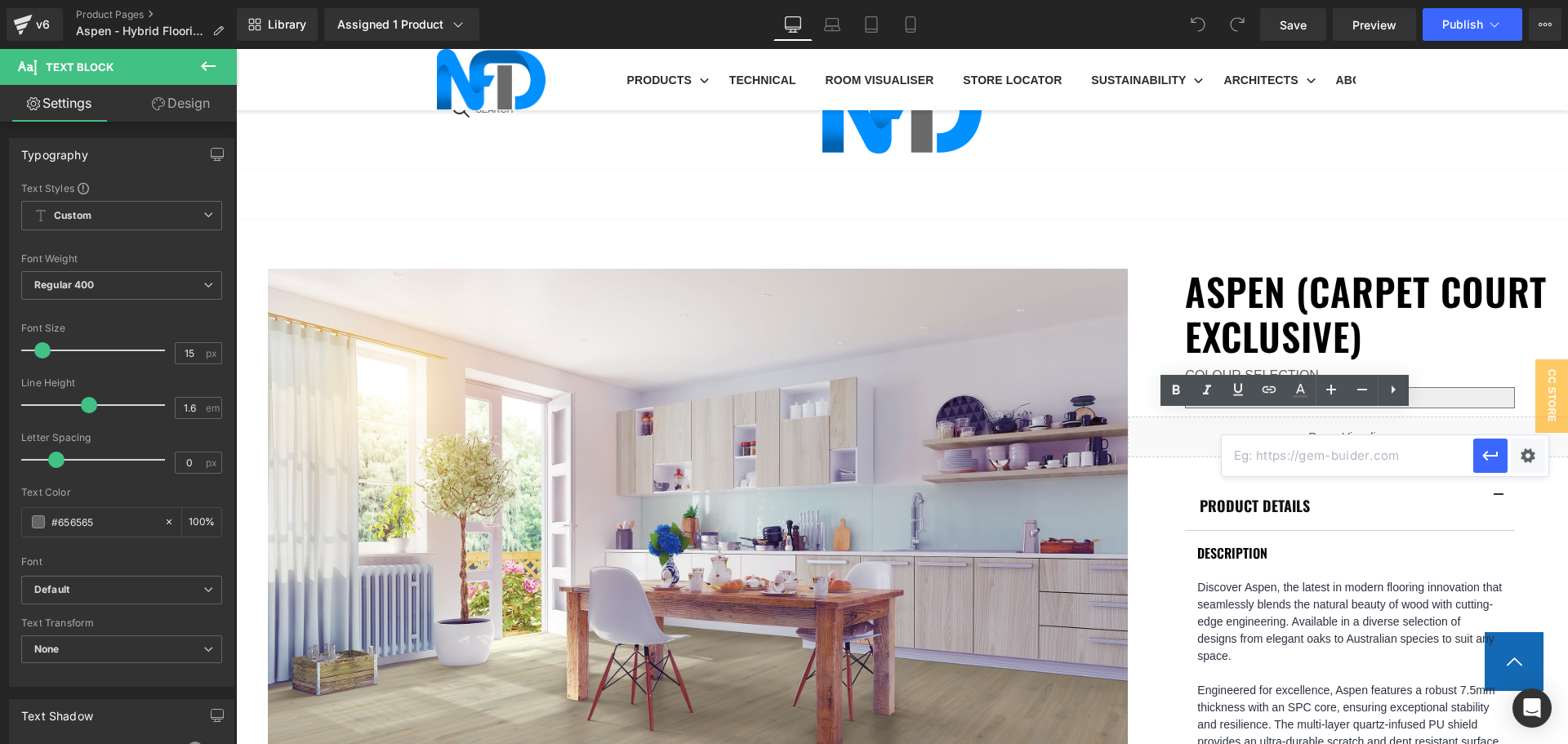
click at [1286, 454] on input "text" at bounding box center [1347, 456] width 251 height 41
paste input "https://cdn.shopify.com/s/files/1/0075/7501/1395/files/NFD_InstallationGuide_SP…"
type input "https://cdn.shopify.com/s/files/1/0075/7501/1395/files/NFD_InstallationGuide_SP…"
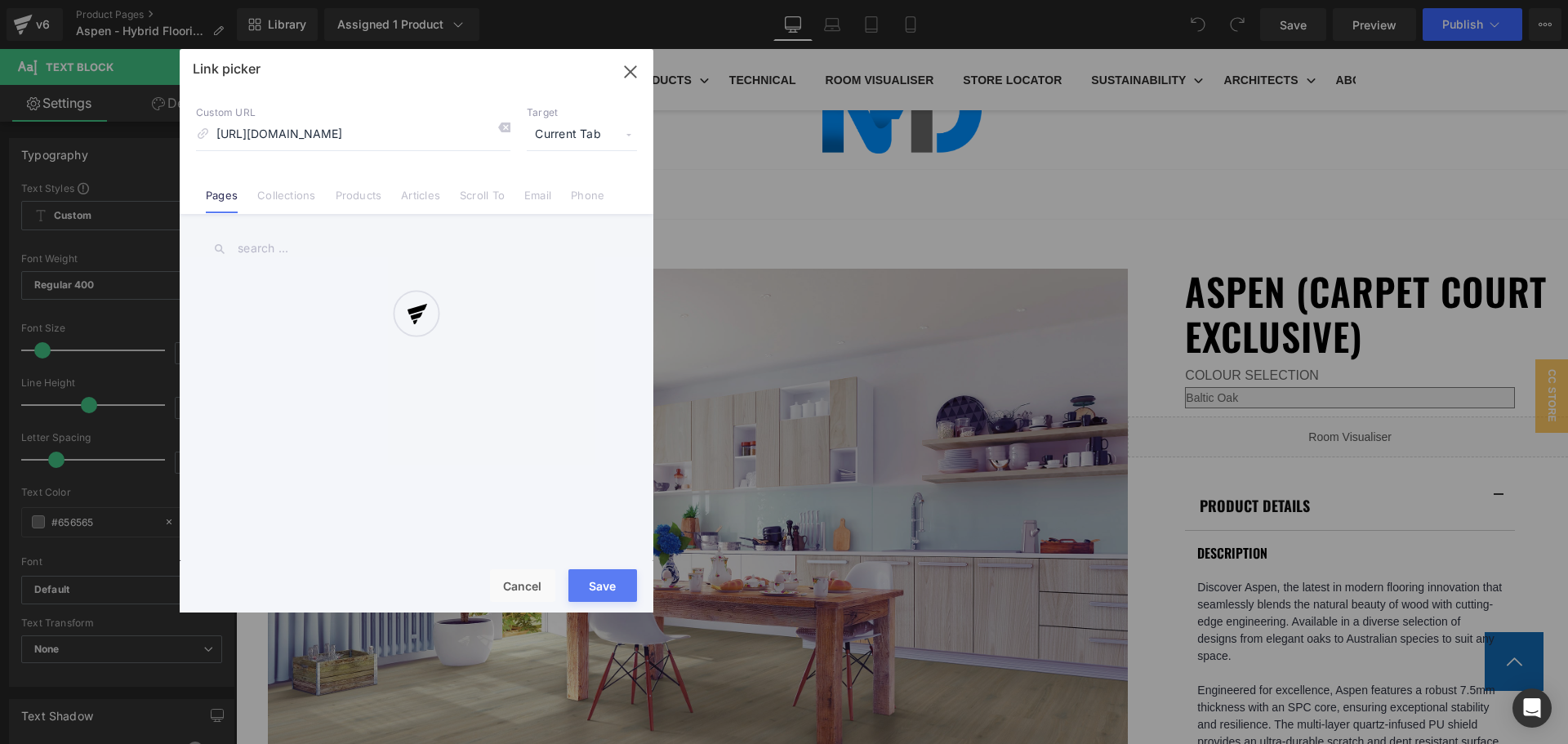
click at [1517, 0] on div "Text Color Highlight Color #333333 Edit or remove link: Edit - Unlink - Cancel …" at bounding box center [784, 0] width 1568 height 0
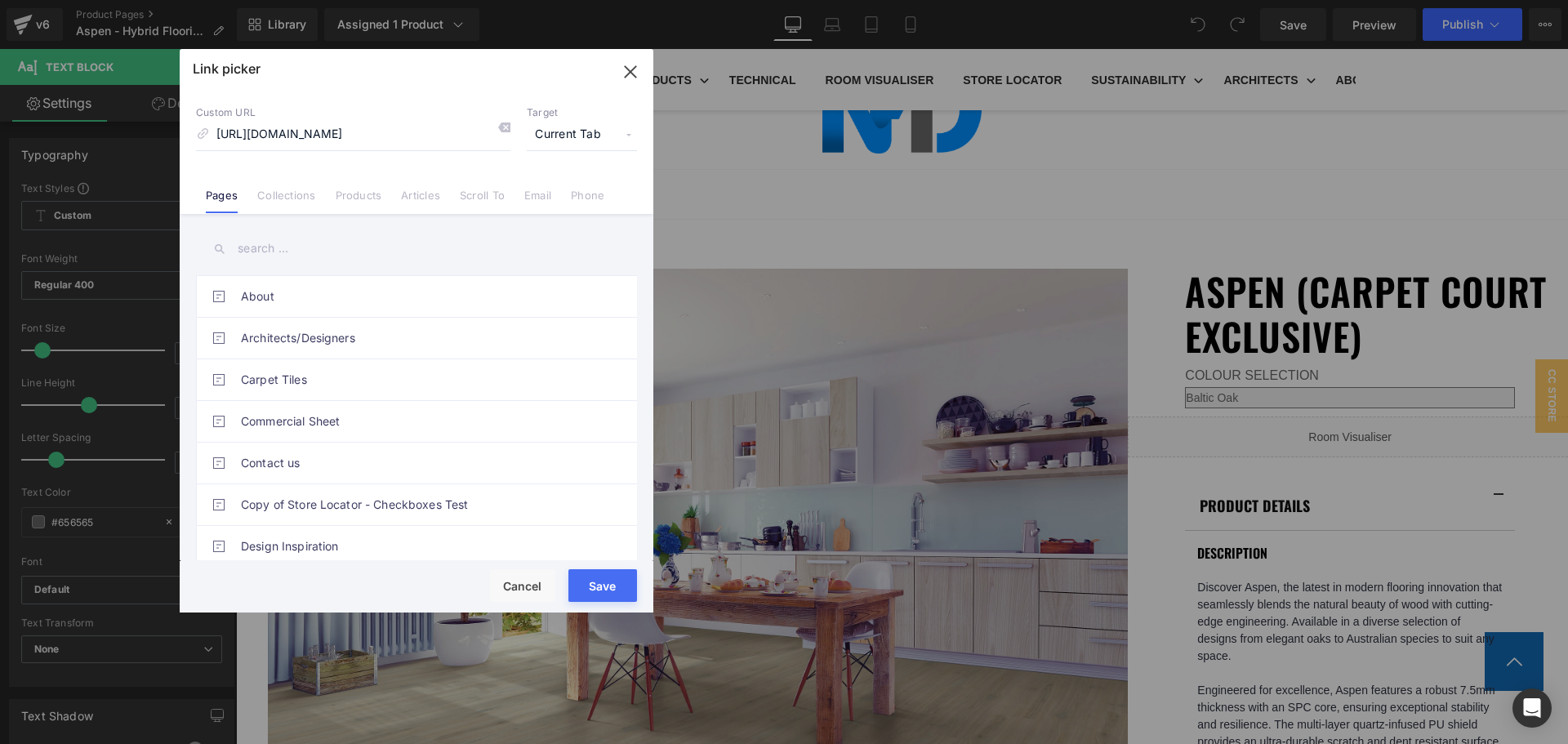
click at [559, 135] on span "Current Tab" at bounding box center [583, 135] width 111 height 31
click at [566, 190] on li "New Tab" at bounding box center [582, 192] width 126 height 28
click at [586, 583] on button "Save" at bounding box center [602, 586] width 69 height 33
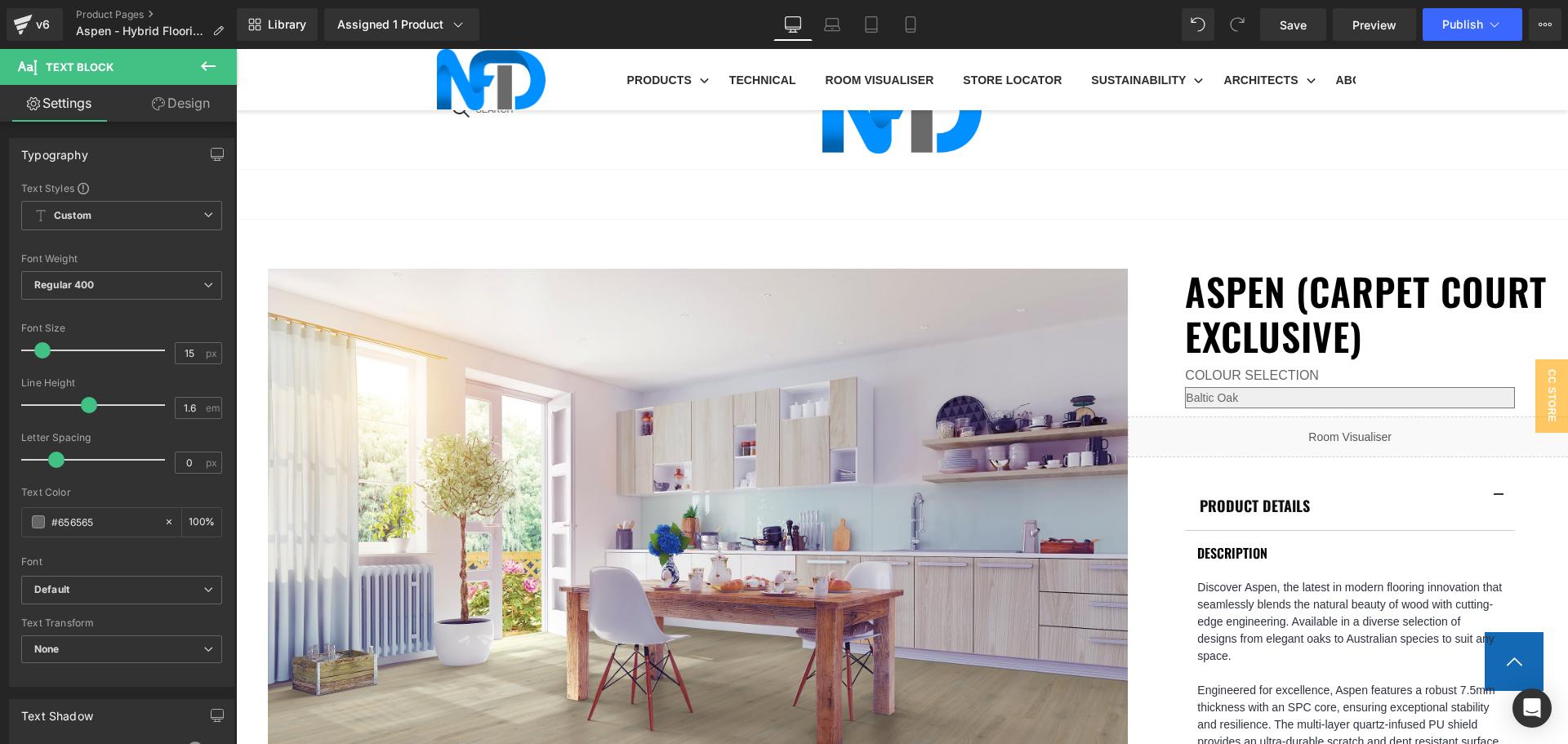
scroll to position [654, 0]
click at [1443, 33] on button "Publish" at bounding box center [1472, 24] width 100 height 33
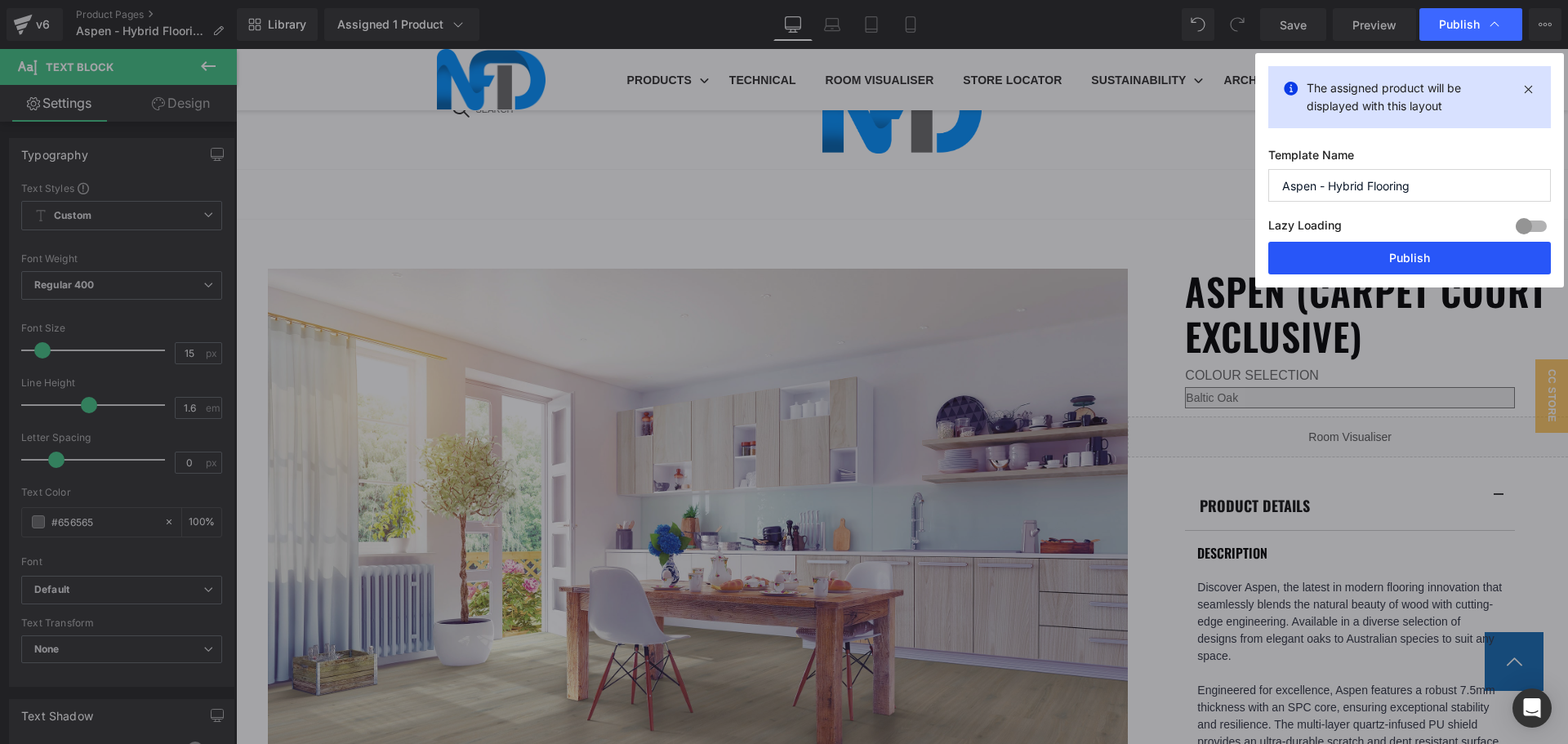
click at [1432, 253] on button "Publish" at bounding box center [1409, 258] width 283 height 33
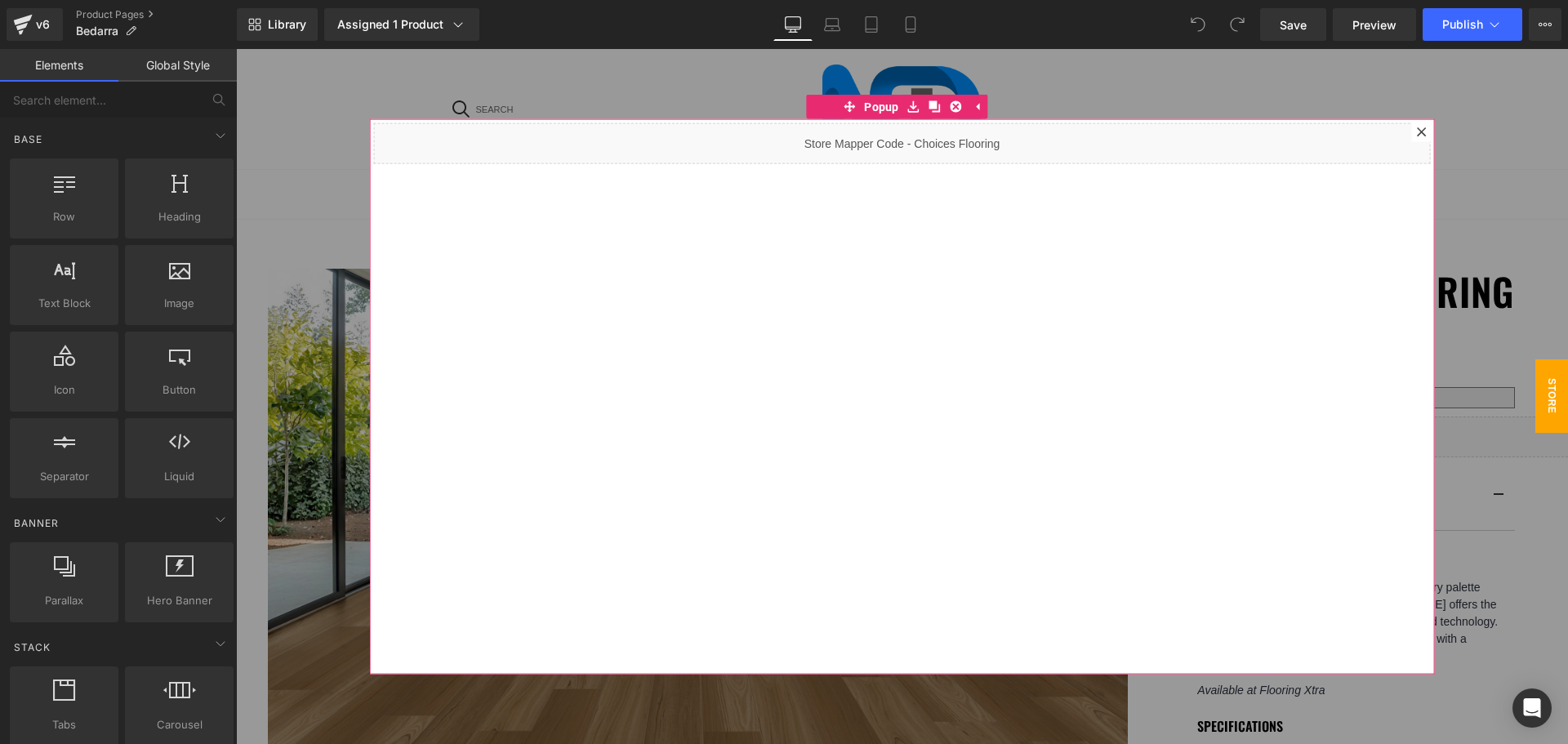
click at [1412, 135] on div at bounding box center [1421, 131] width 19 height 19
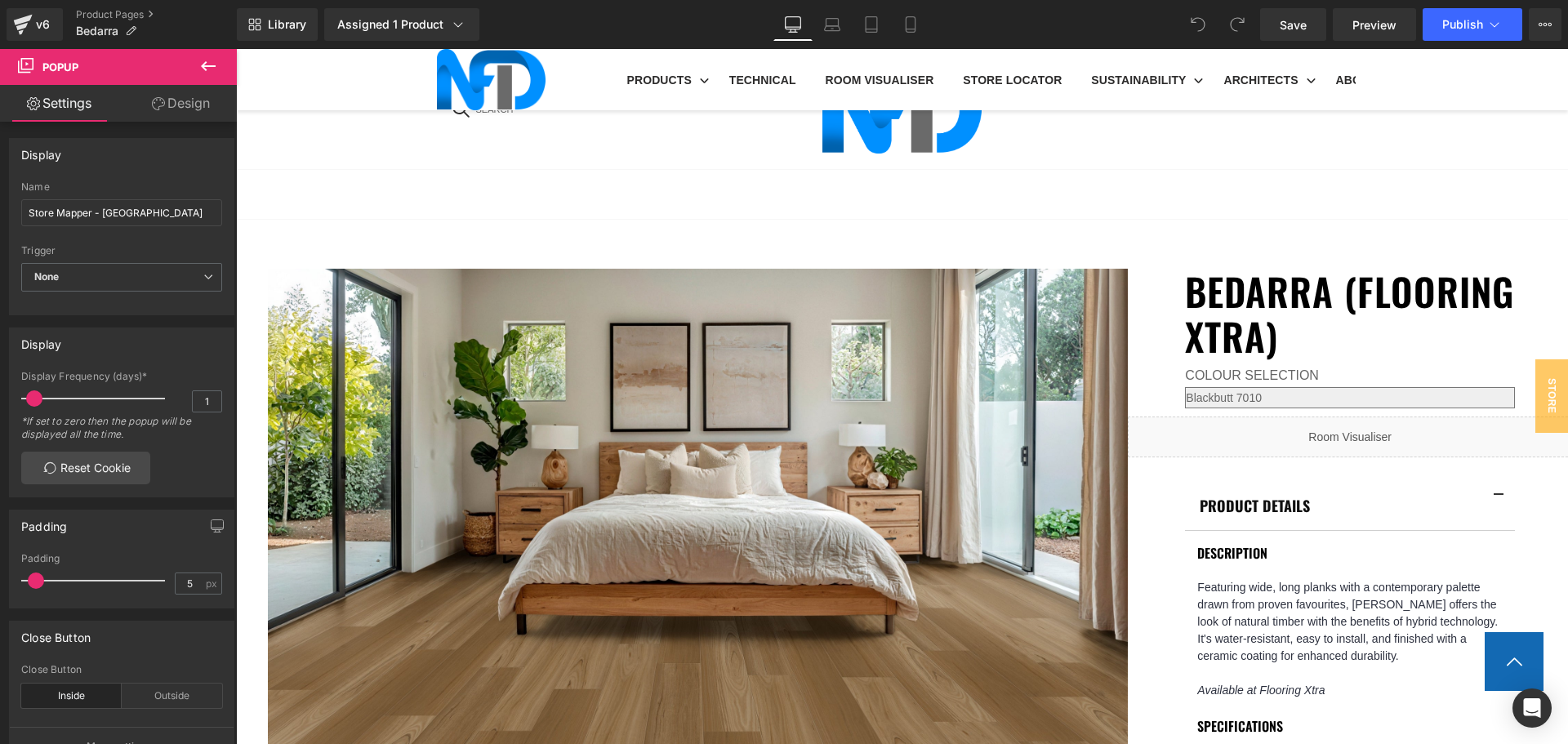
scroll to position [1063, 0]
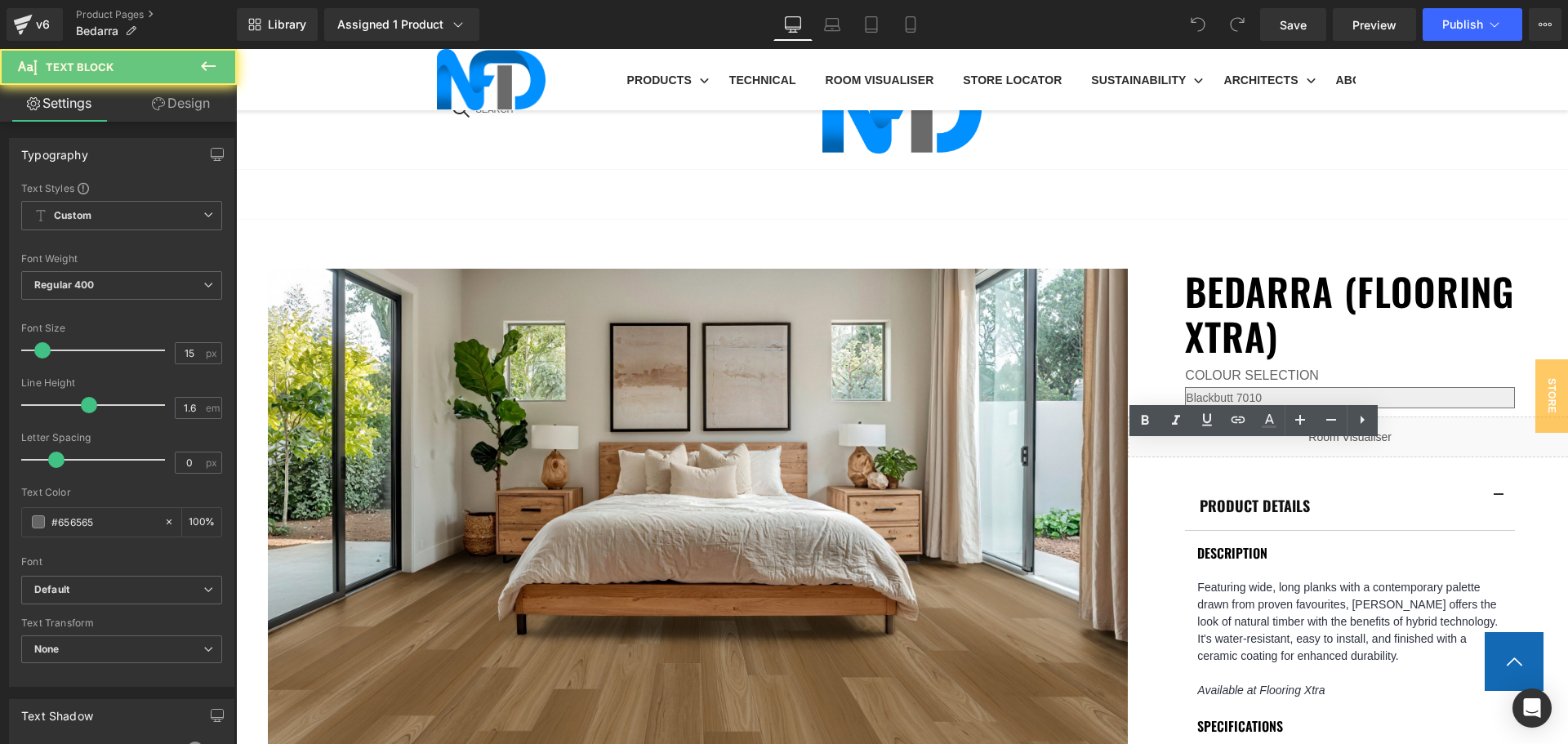
click at [1238, 423] on icon at bounding box center [1238, 420] width 19 height 19
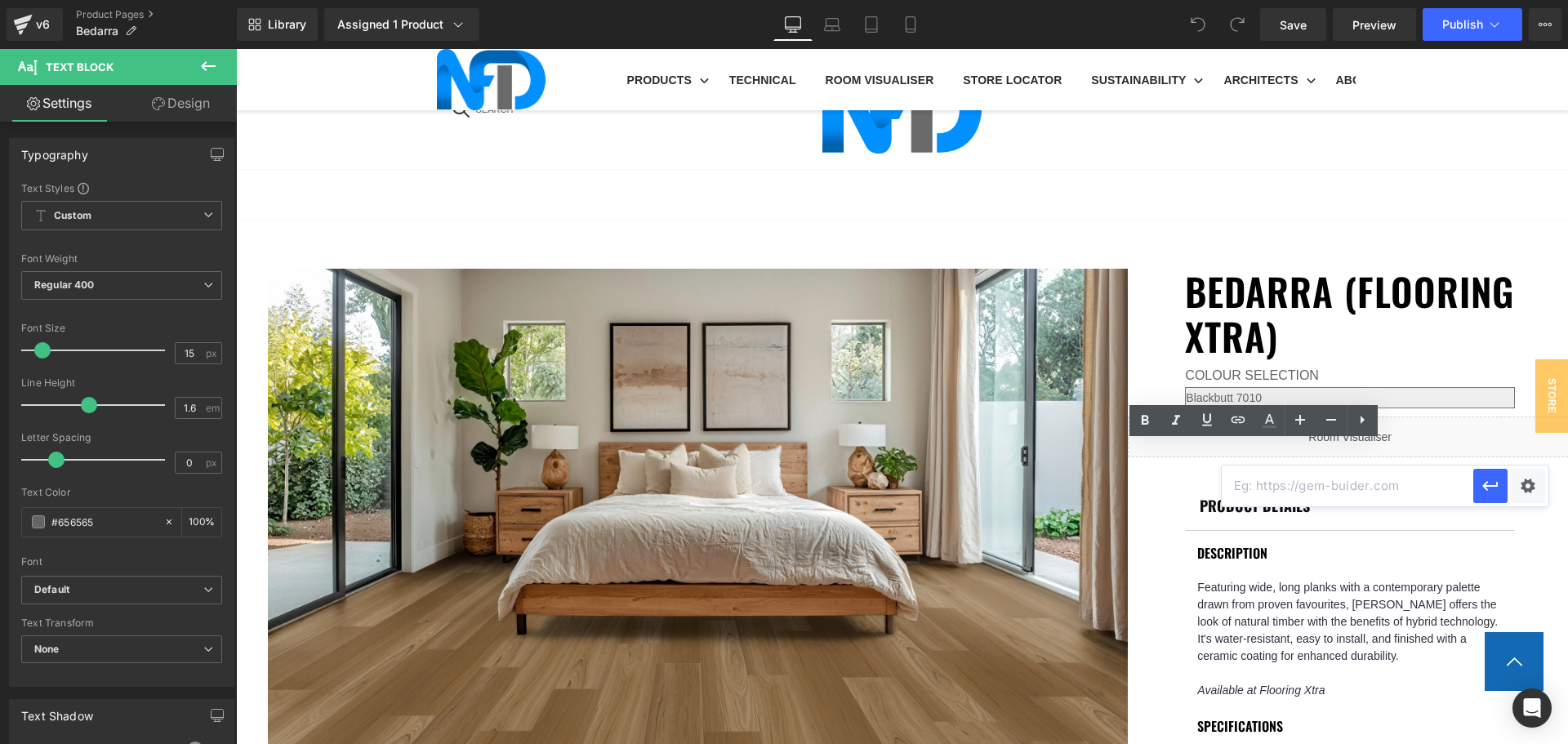
click at [1260, 488] on input "text" at bounding box center [1347, 486] width 251 height 41
paste input "[URL][DOMAIN_NAME]"
type input "[URL][DOMAIN_NAME]"
click at [1512, 0] on div "Text Color Highlight Color #333333 Edit or remove link: Edit - Unlink - Cancel …" at bounding box center [784, 0] width 1568 height 0
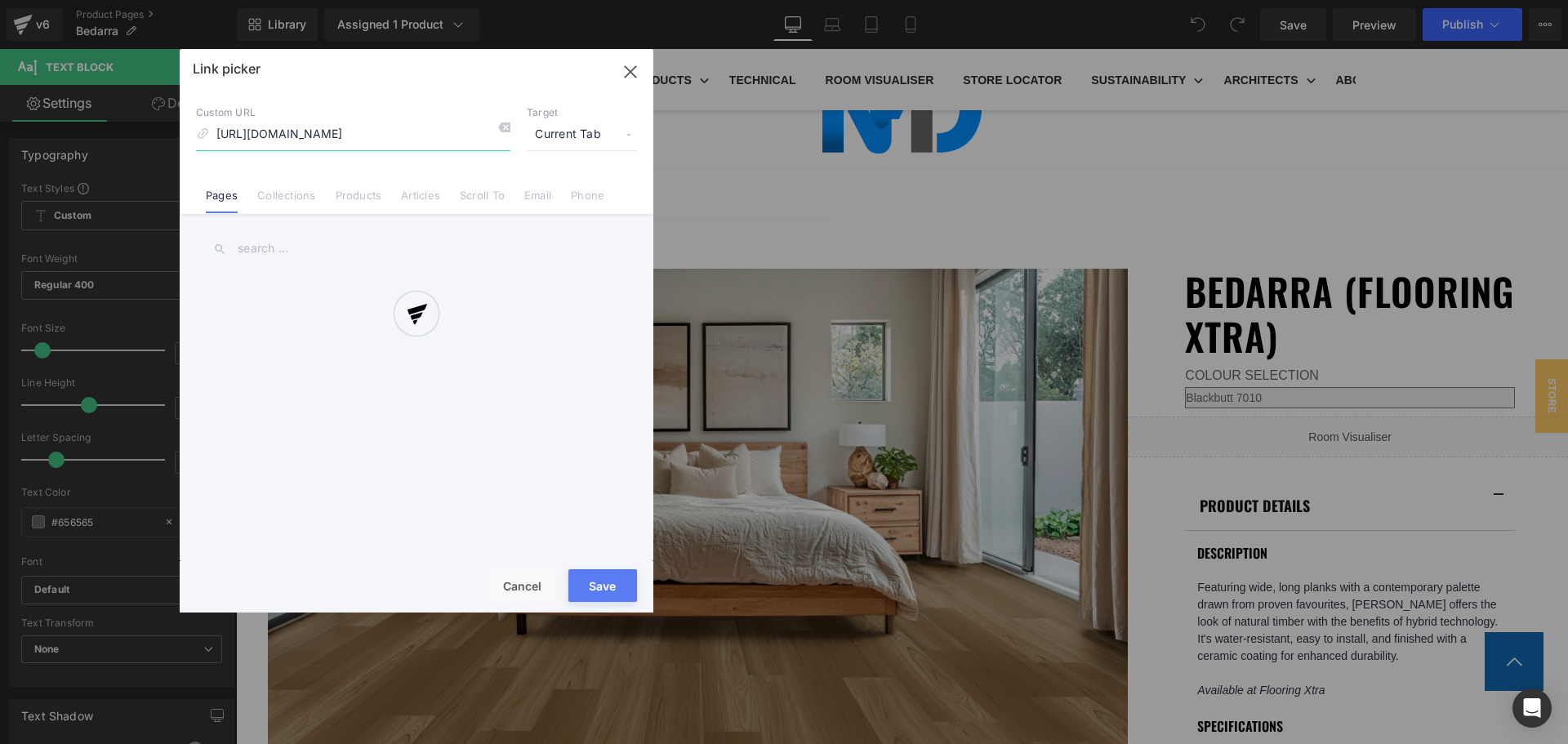
scroll to position [0, 235]
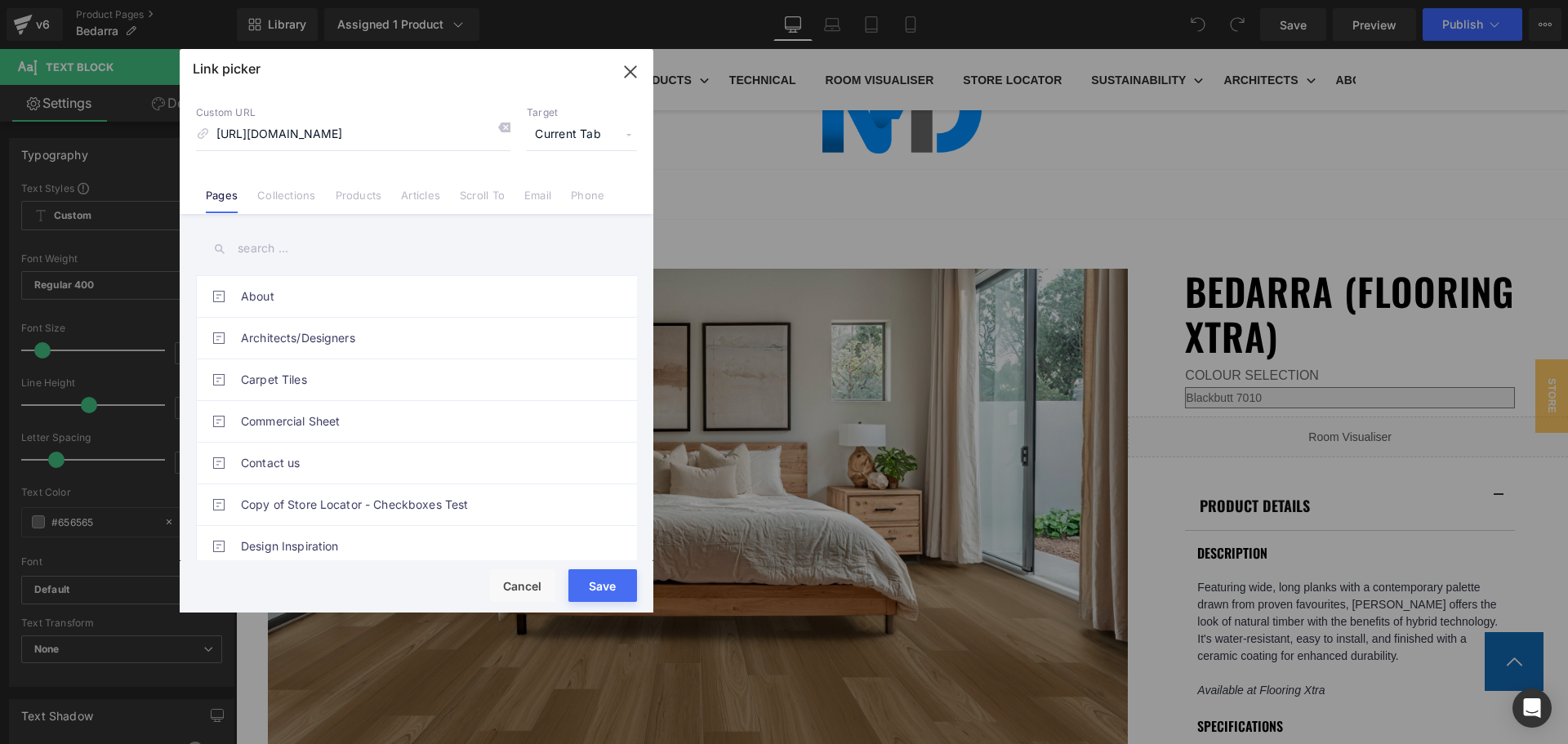
click at [574, 133] on span "Current Tab" at bounding box center [583, 135] width 111 height 31
click at [573, 188] on li "New Tab" at bounding box center [582, 192] width 126 height 28
click at [614, 582] on button "Save" at bounding box center [602, 586] width 69 height 33
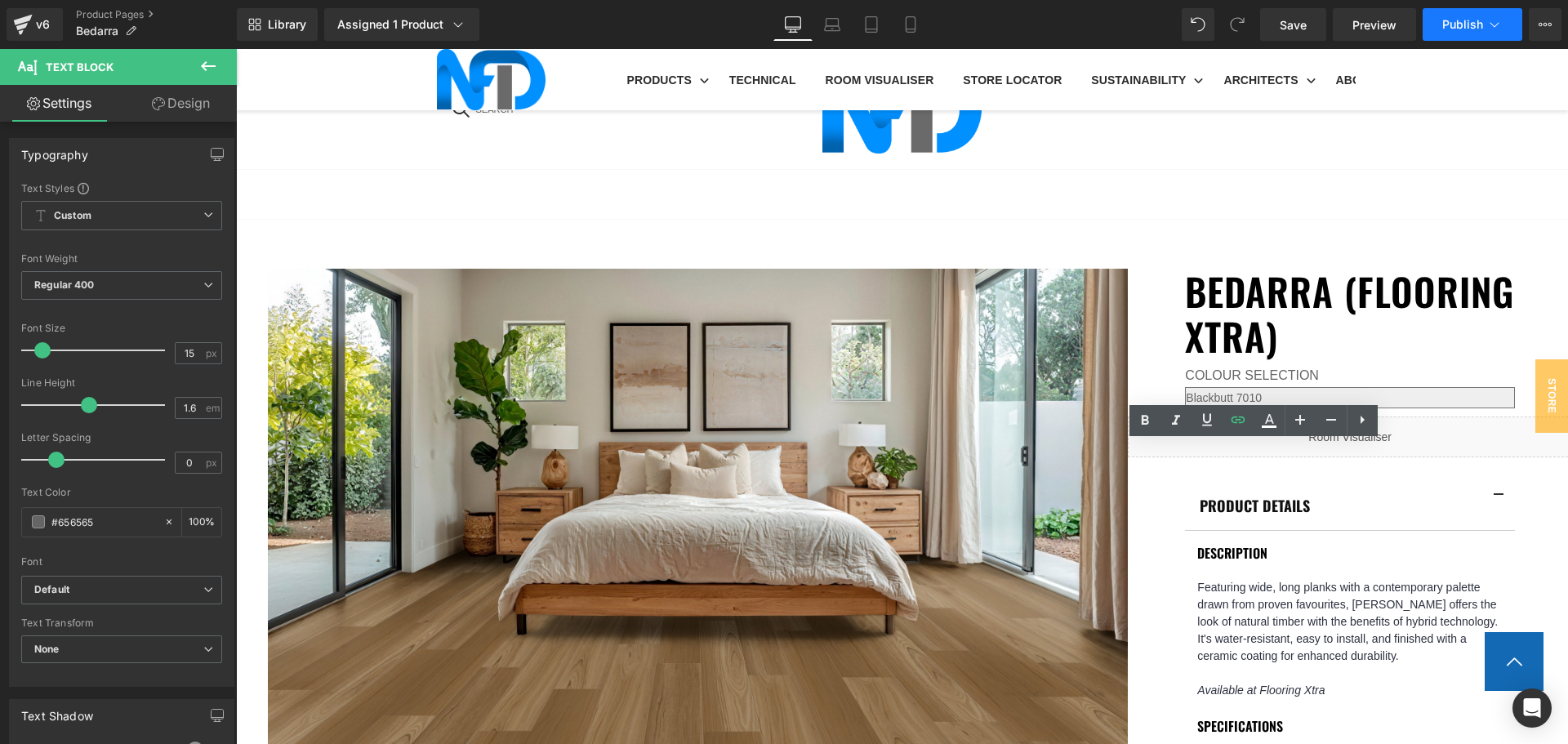
click at [1444, 25] on span "Publish" at bounding box center [1463, 24] width 41 height 13
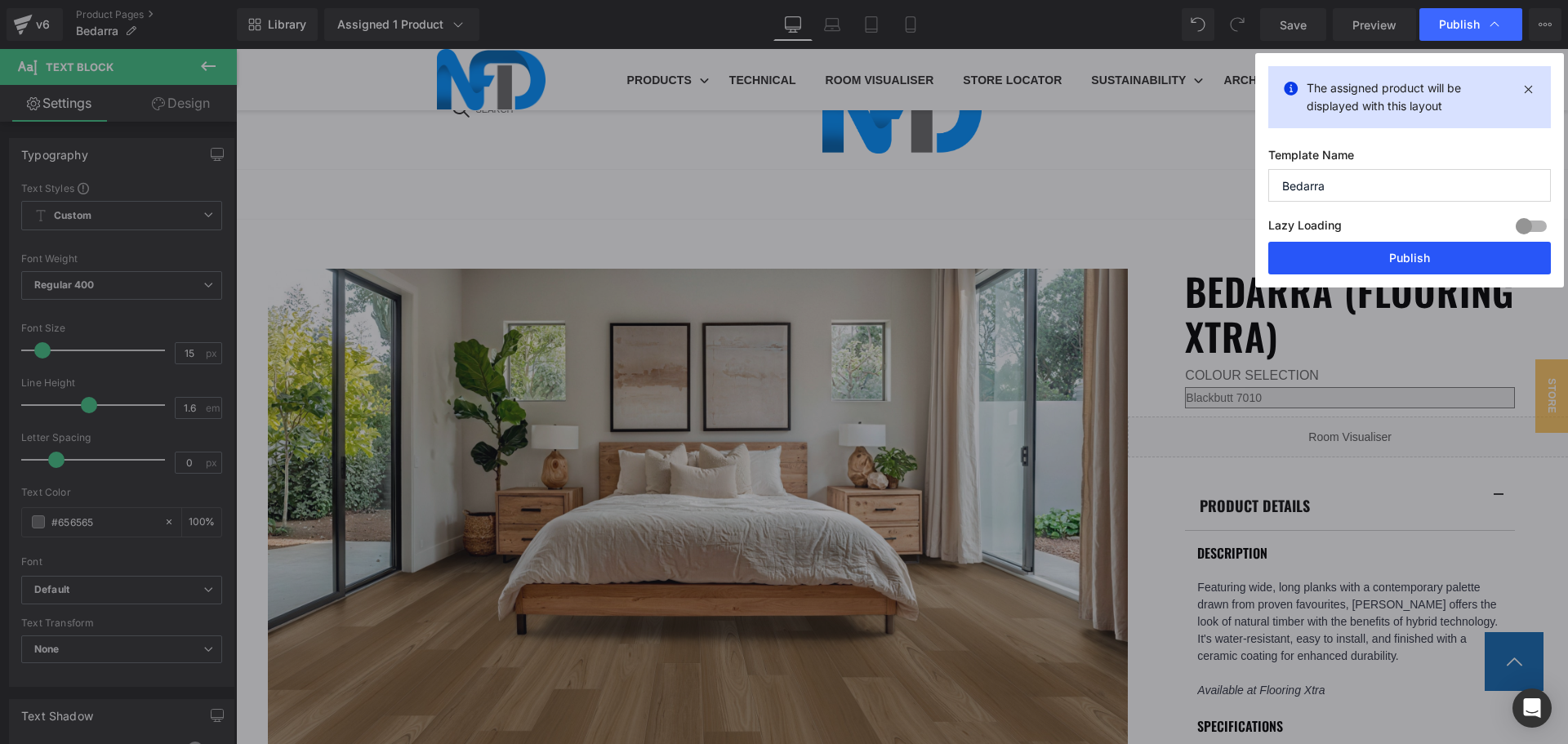
click at [1383, 260] on button "Publish" at bounding box center [1409, 258] width 283 height 33
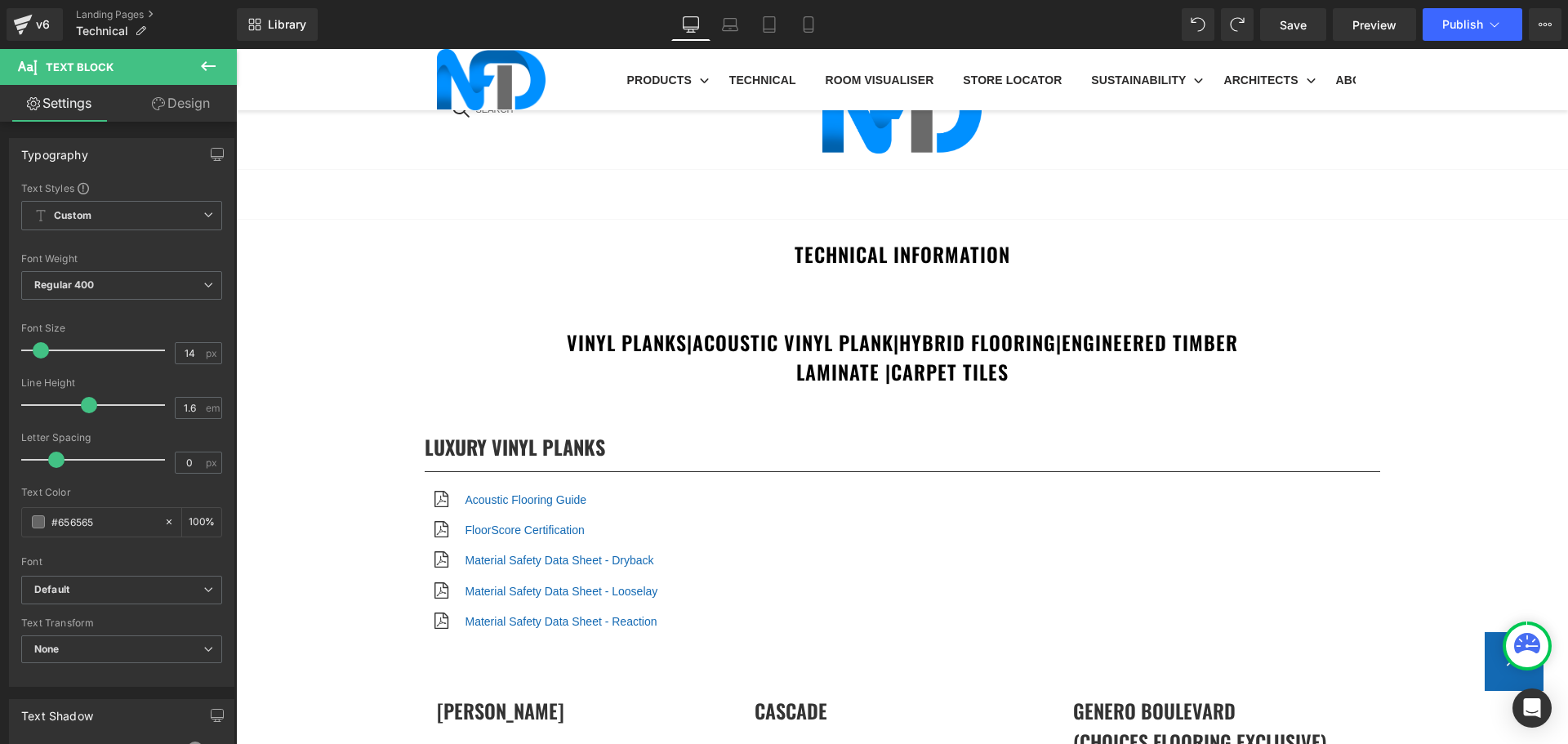
scroll to position [3432, 0]
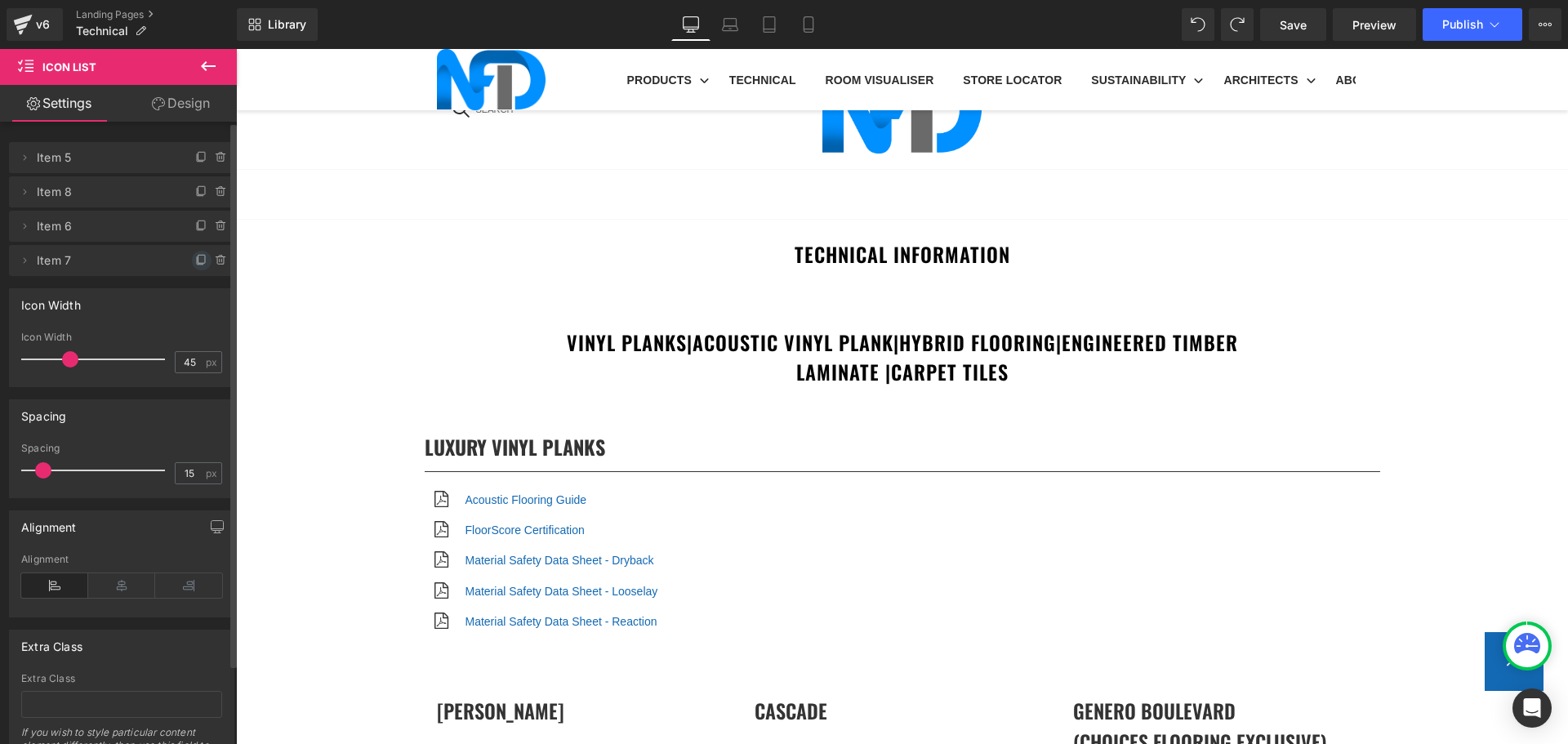
click at [195, 260] on icon at bounding box center [201, 260] width 13 height 13
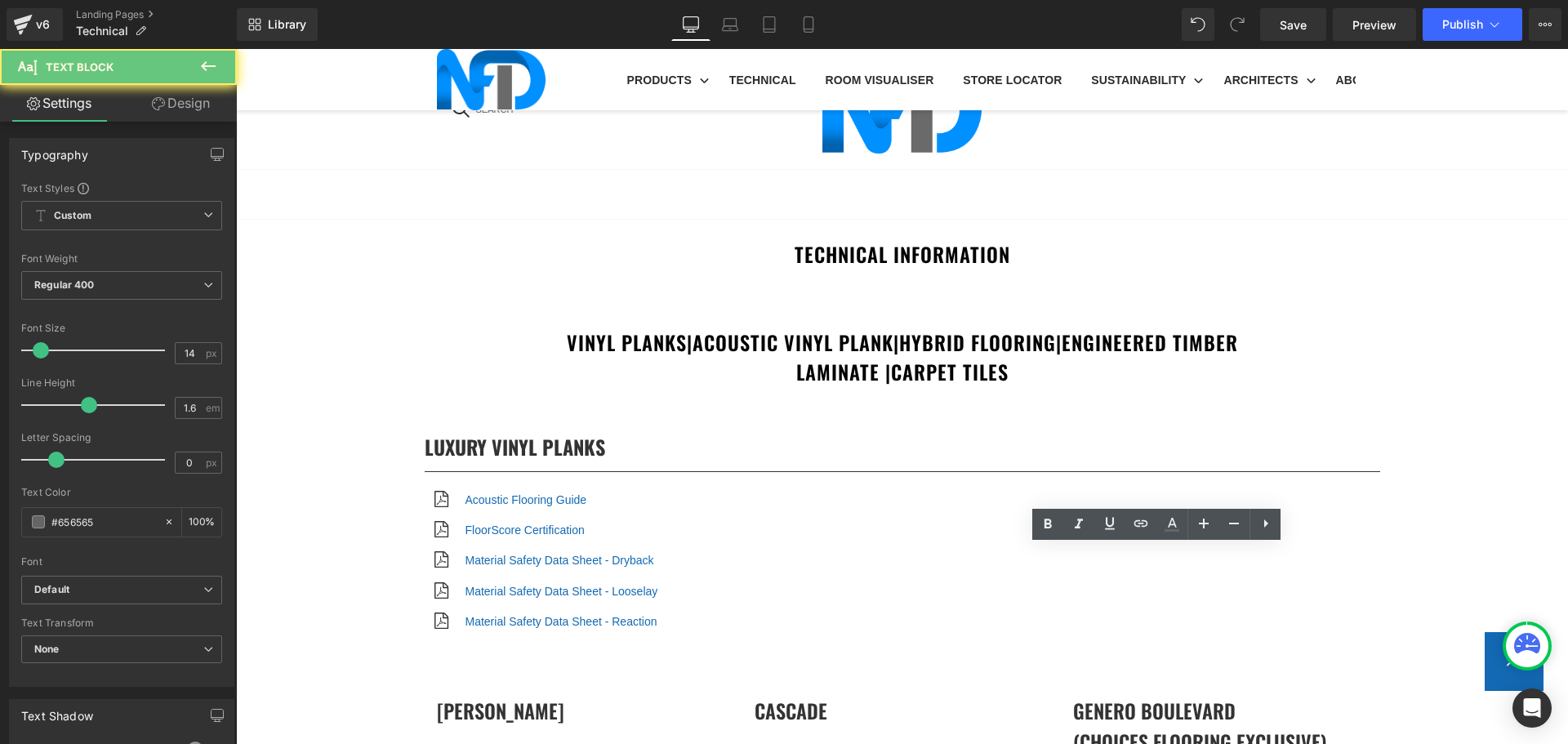
click at [1136, 530] on icon at bounding box center [1141, 524] width 19 height 19
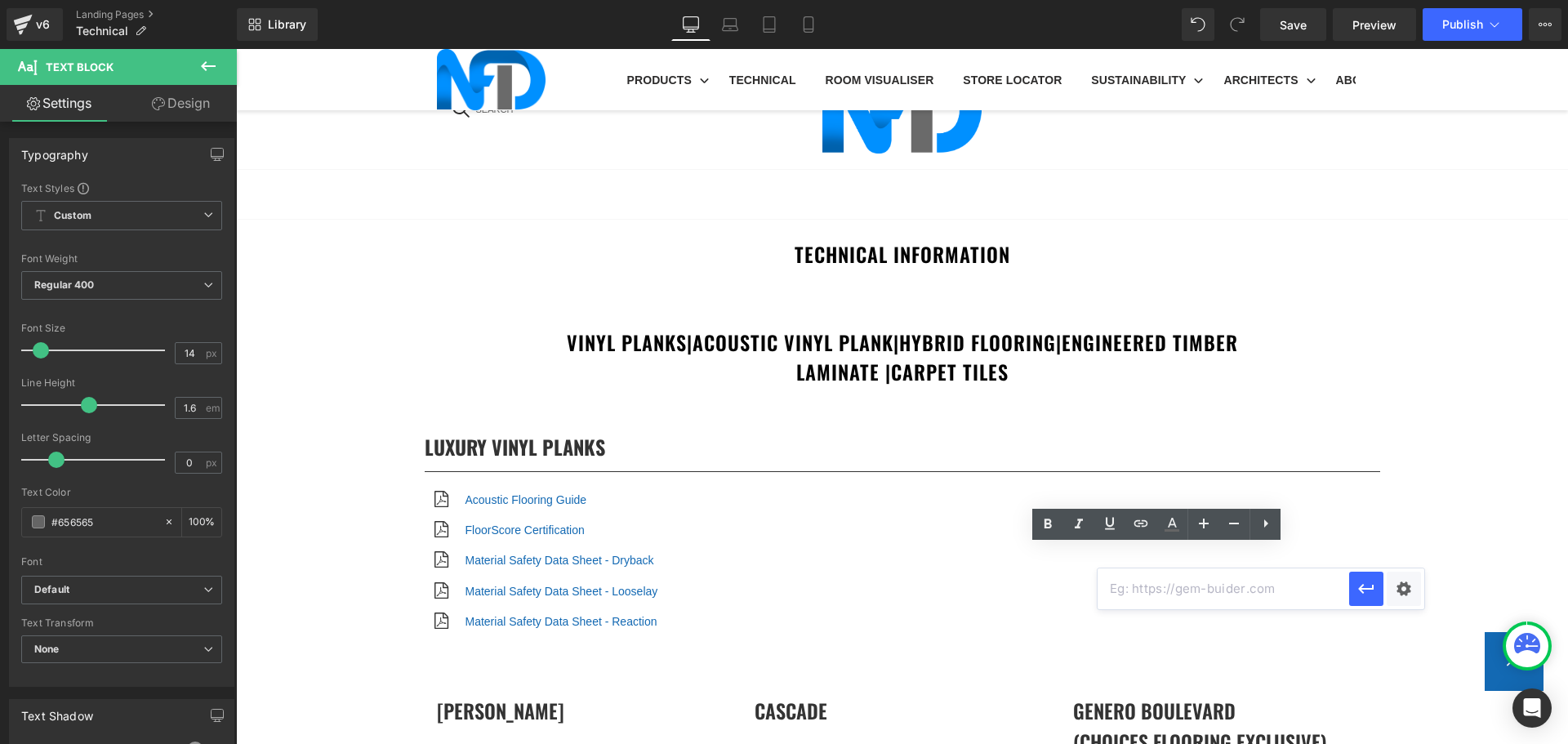
click at [1162, 594] on input "text" at bounding box center [1223, 589] width 251 height 41
paste input "https://cdn.shopify.com/s/files/1/0075/7501/1395/files/NFD_Daybreak_SlipTest.pd…"
type input "https://cdn.shopify.com/s/files/1/0075/7501/1395/files/NFD_Daybreak_SlipTest.pd…"
click at [1392, 0] on div "Text Color Highlight Color #333333 Edit or remove link: Edit - Unlink - Cancel …" at bounding box center [784, 0] width 1568 height 0
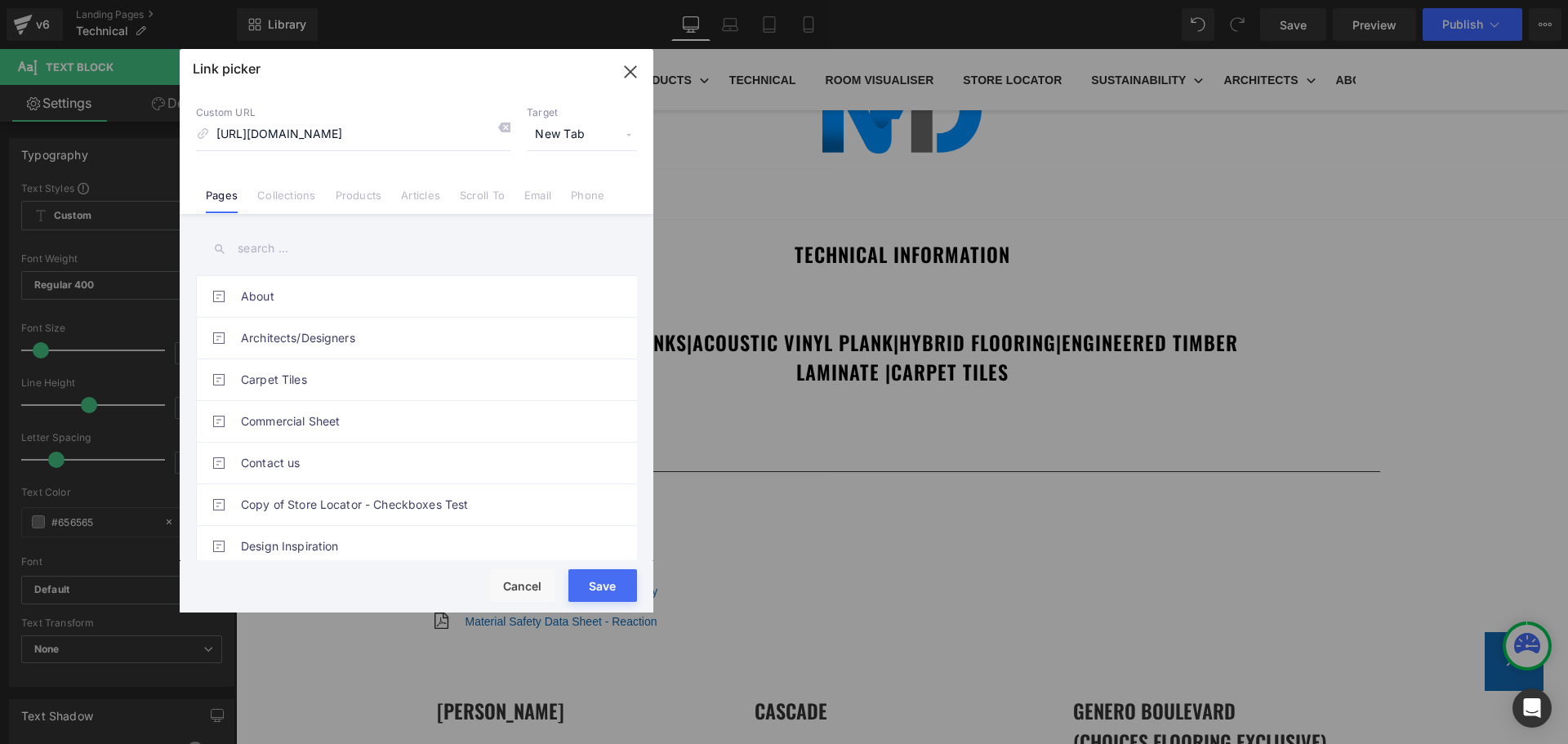
scroll to position [0, 0]
click at [623, 588] on button "Save" at bounding box center [602, 586] width 69 height 33
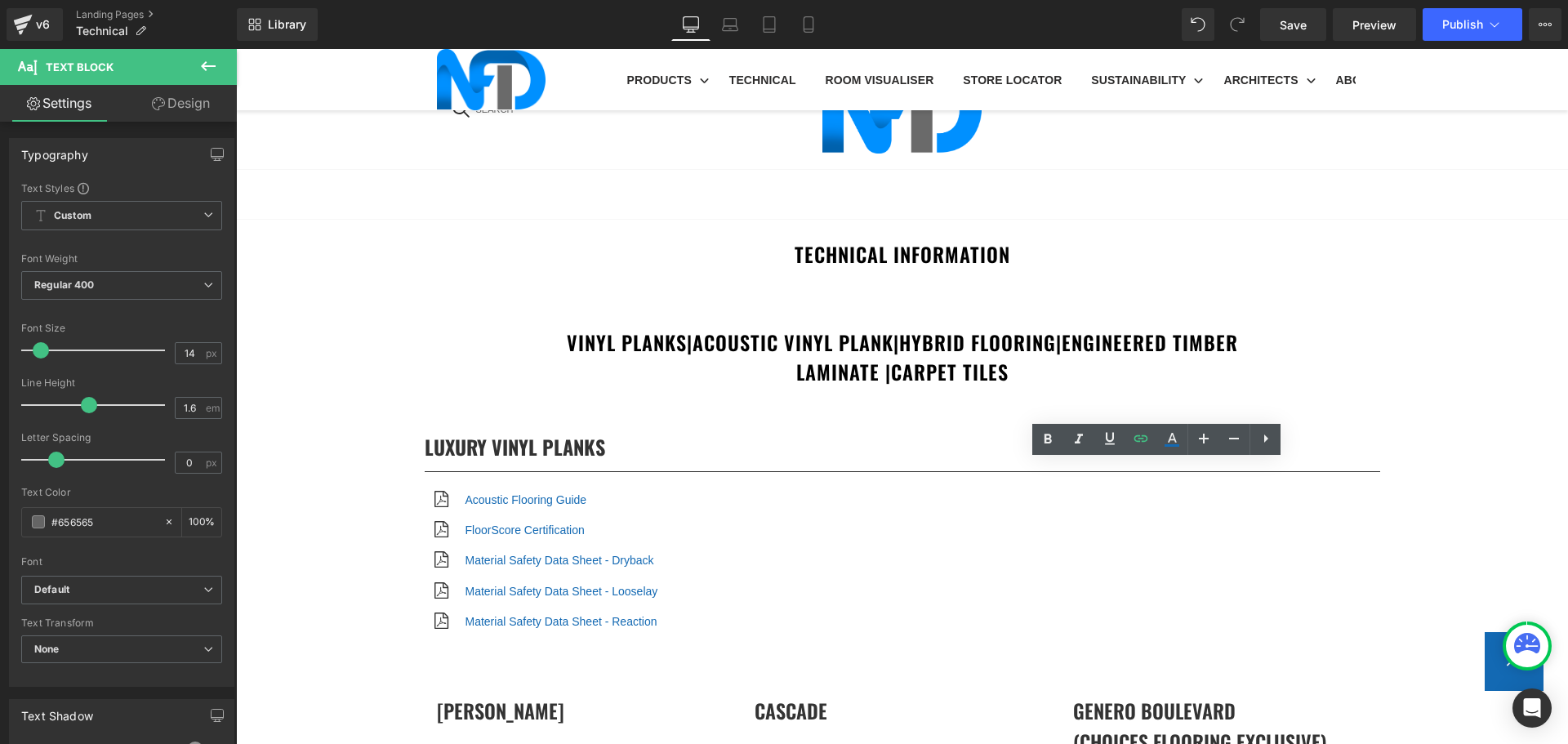
scroll to position [3513, 0]
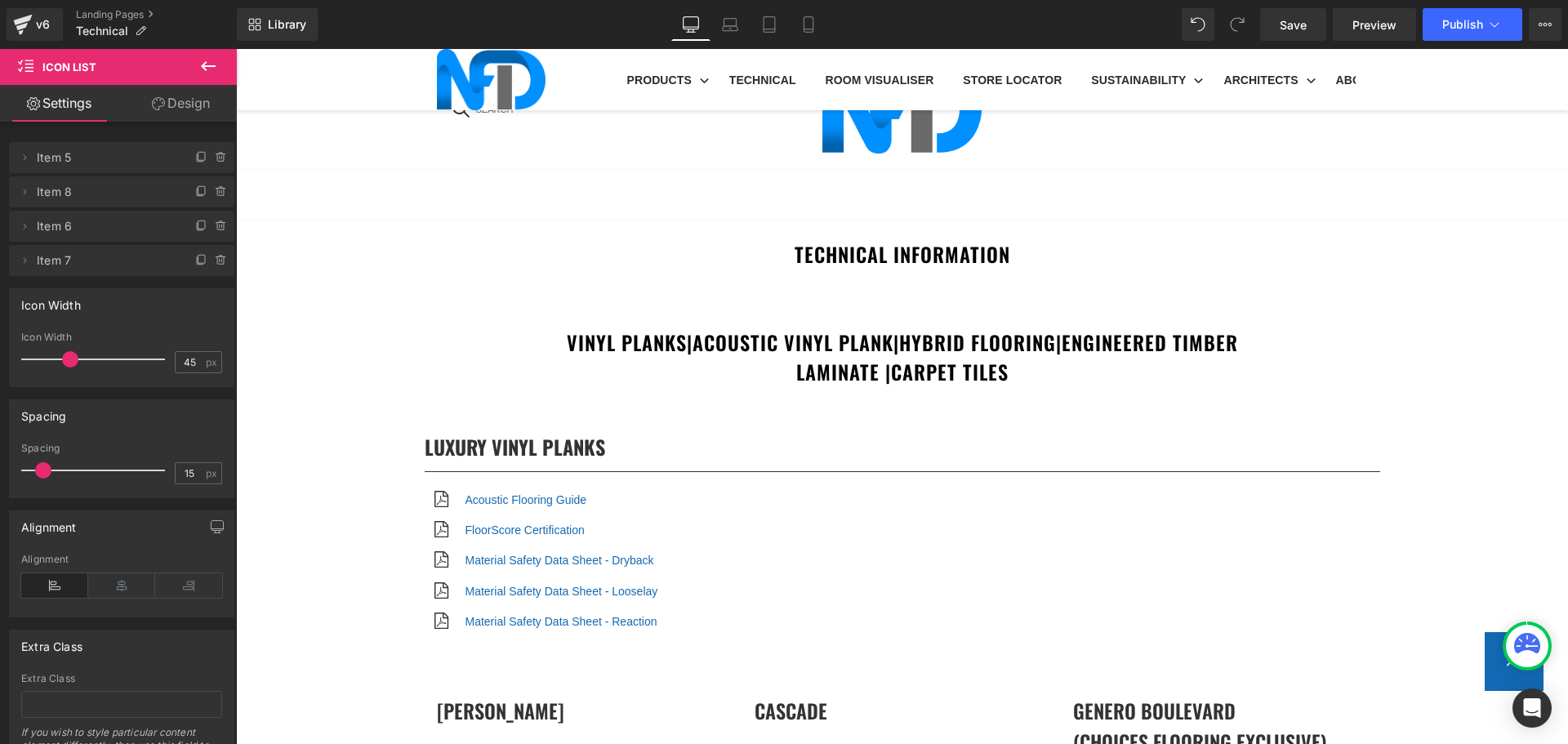
click at [192, 261] on span at bounding box center [202, 260] width 19 height 19
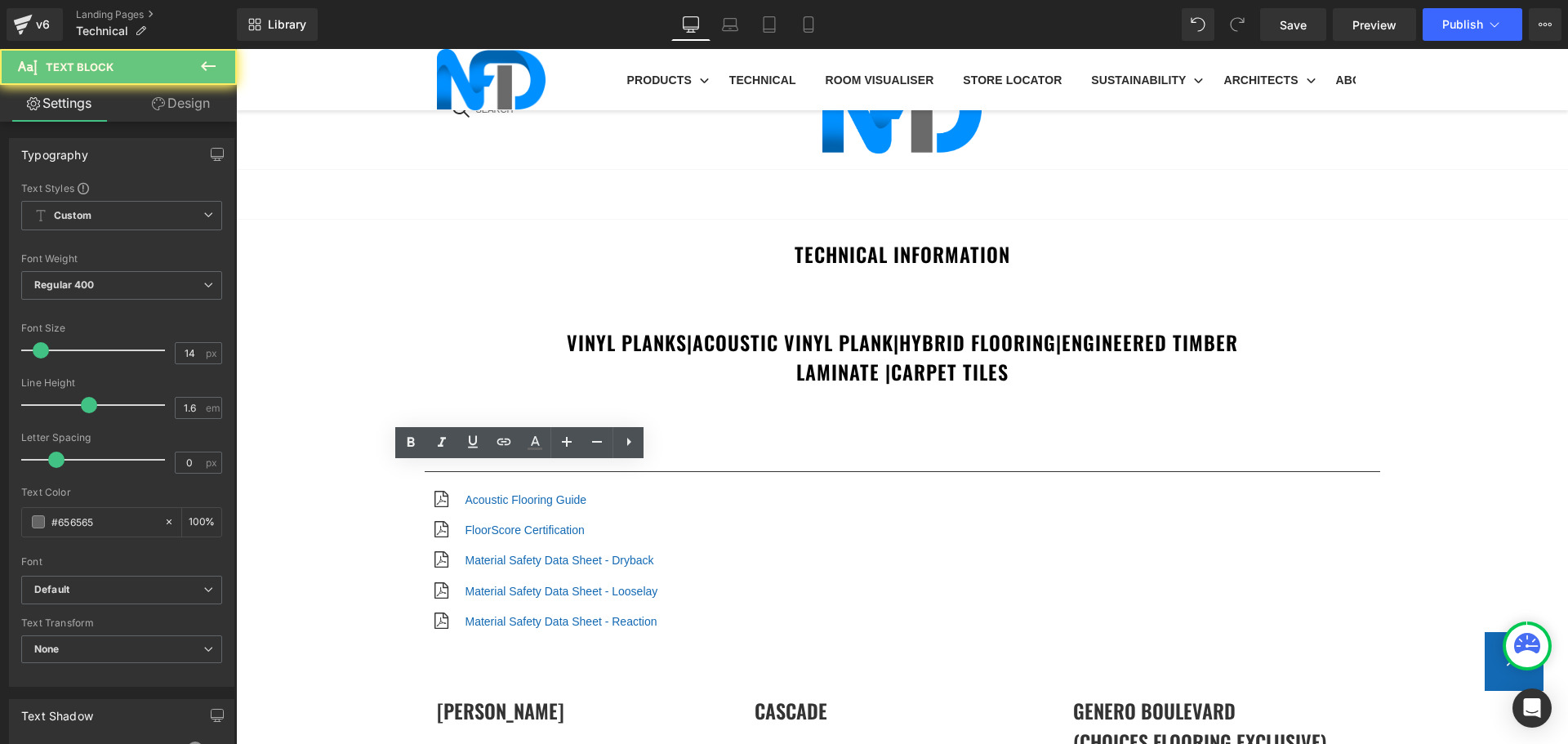
click at [502, 453] on link at bounding box center [504, 443] width 31 height 31
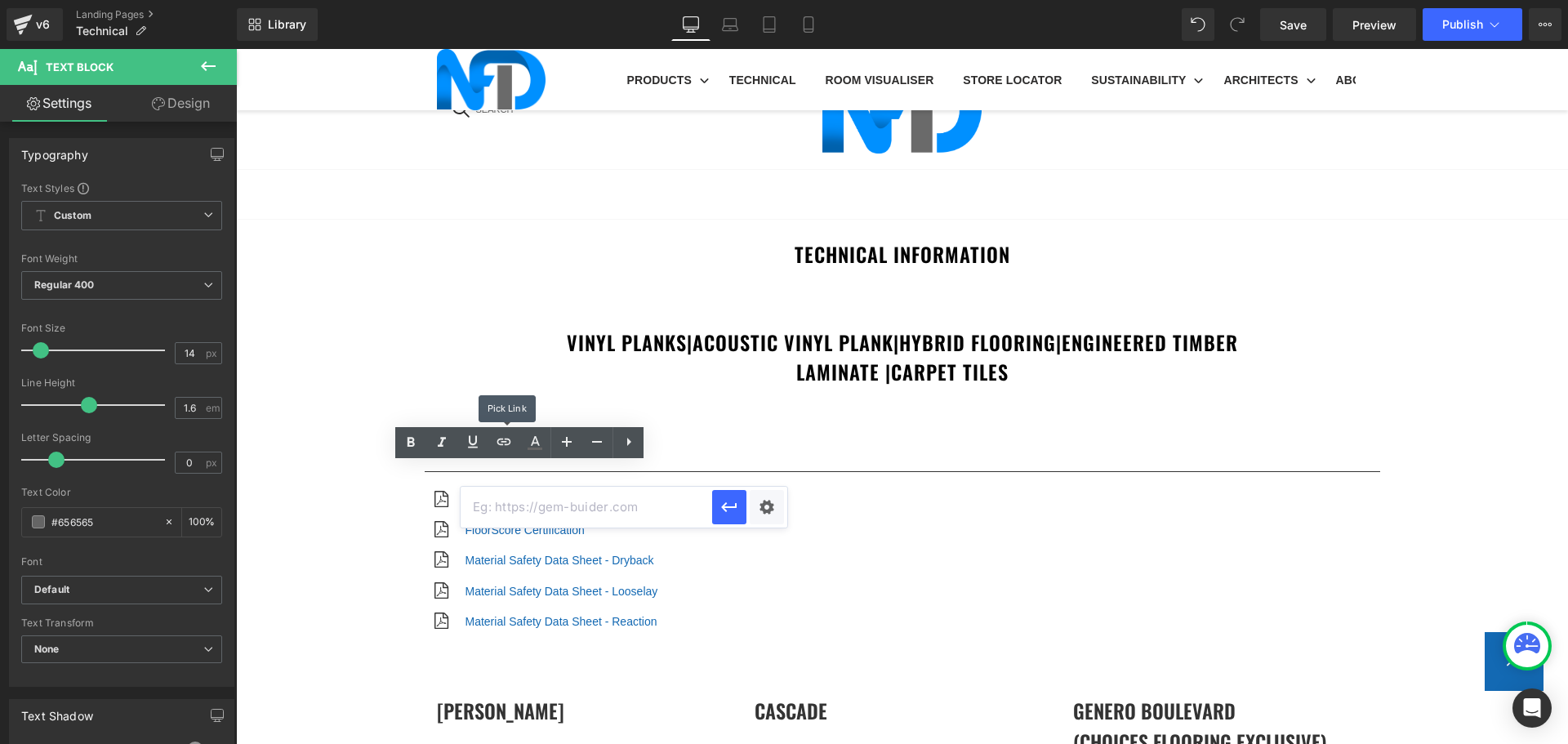
scroll to position [0, 0]
click at [535, 507] on input "text" at bounding box center [585, 507] width 251 height 41
paste input "https://cdn.shopify.com/s/files/1/0075/7501/1395/files/NFD_Bedarra_SlipTest.pdf…"
type input "https://cdn.shopify.com/s/files/1/0075/7501/1395/files/NFD_Bedarra_SlipTest.pdf…"
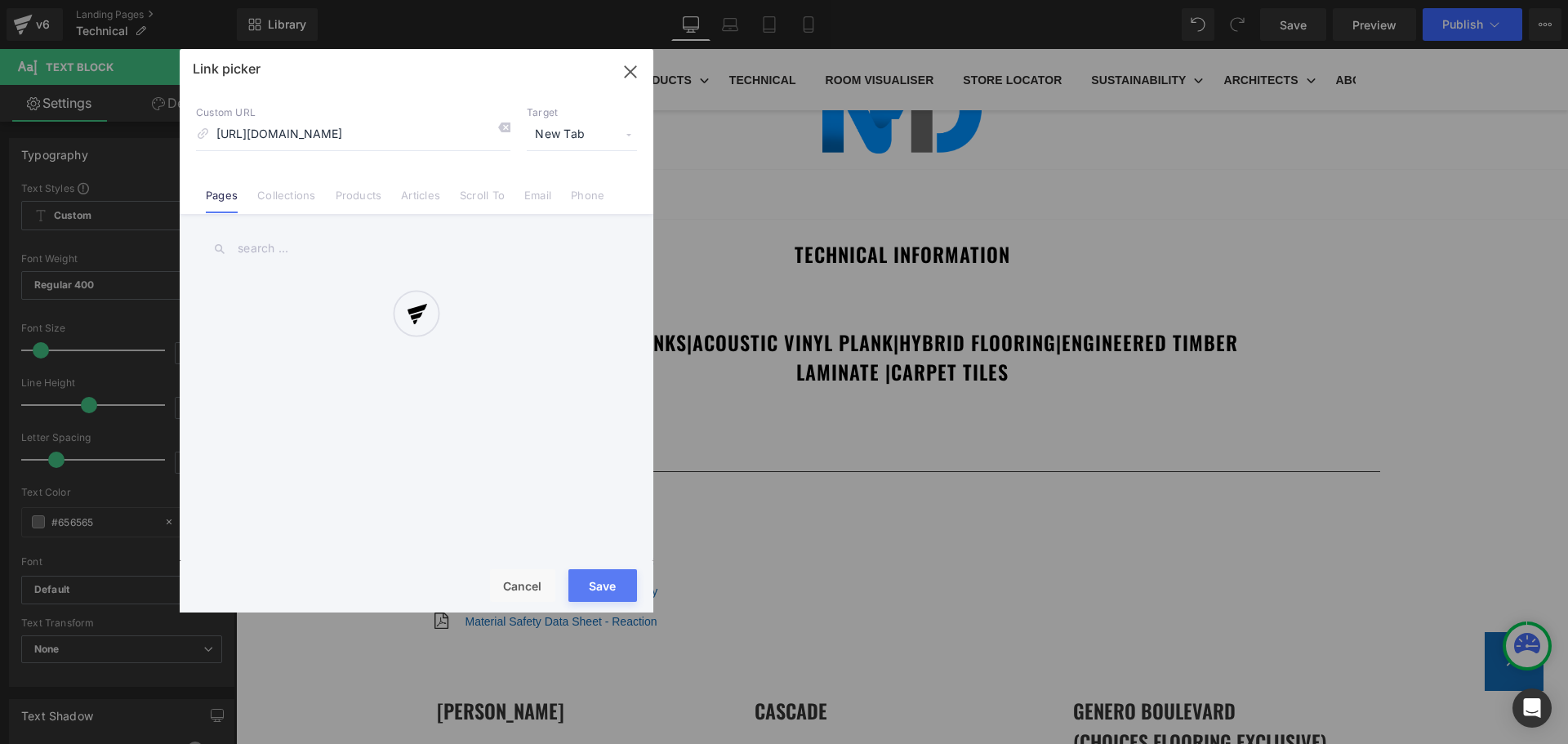
click at [757, 0] on div "Text Color Highlight Color #333333 Edit or remove link: Edit - Unlink - Cancel …" at bounding box center [784, 0] width 1568 height 0
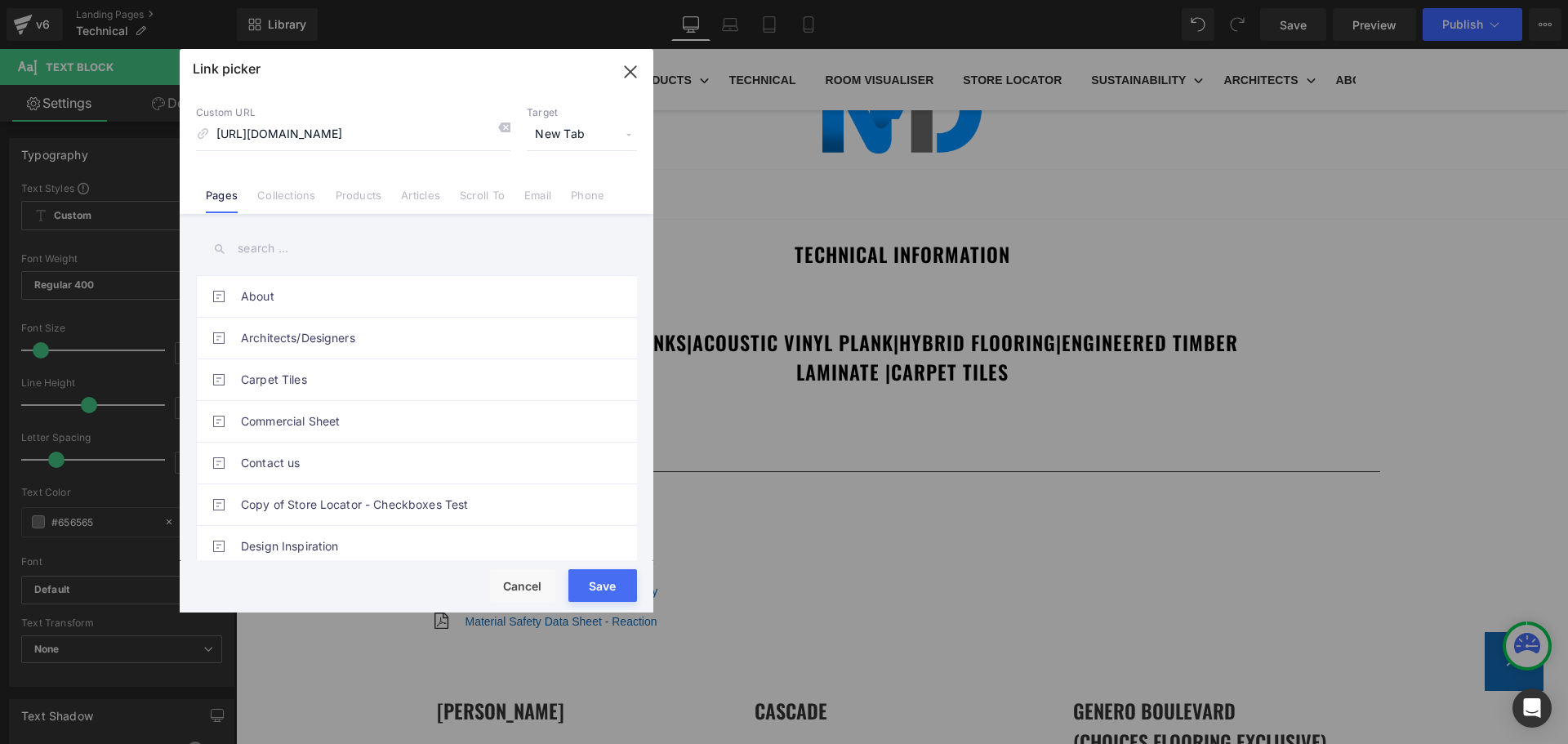
click at [592, 592] on button "Save" at bounding box center [602, 586] width 69 height 33
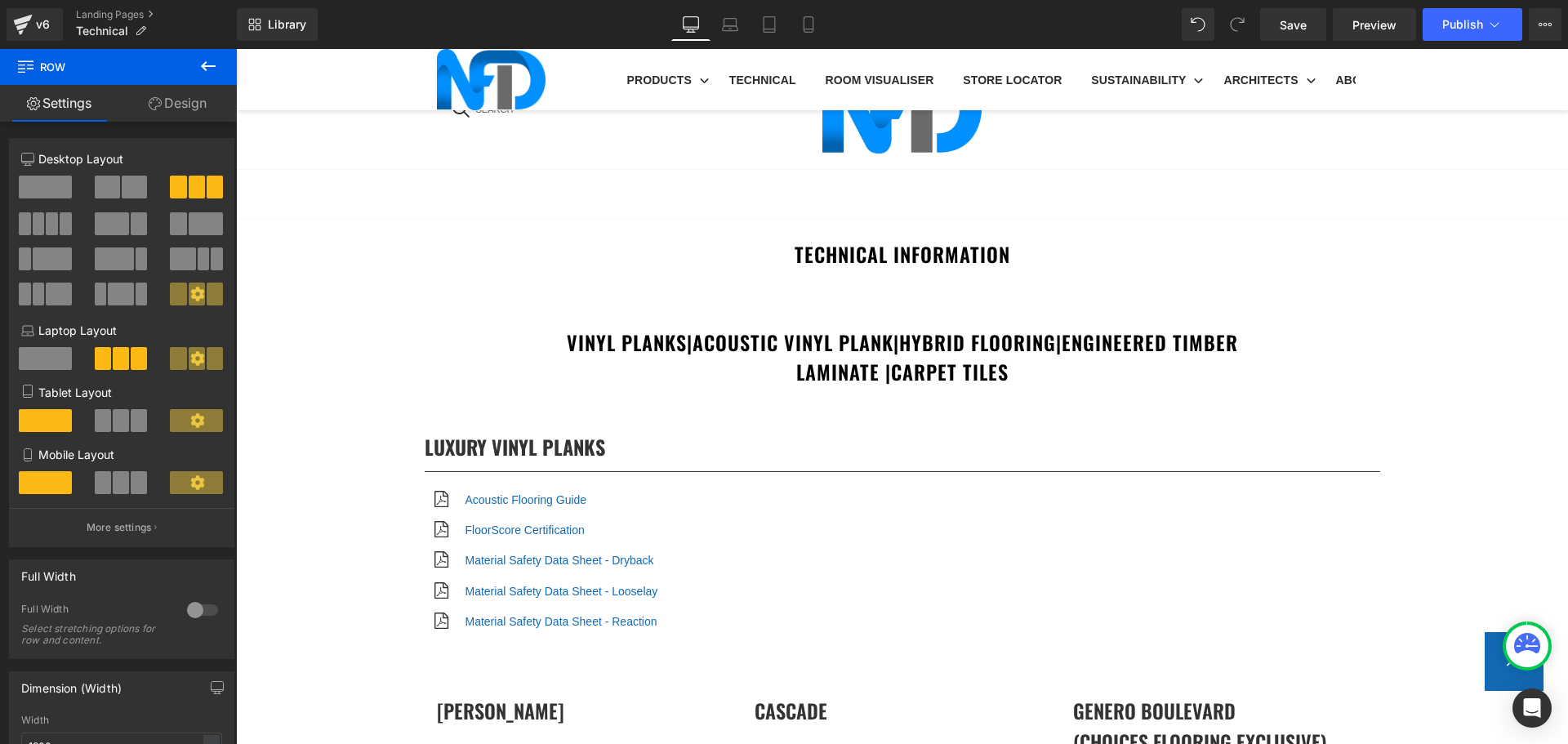
scroll to position [3187, 0]
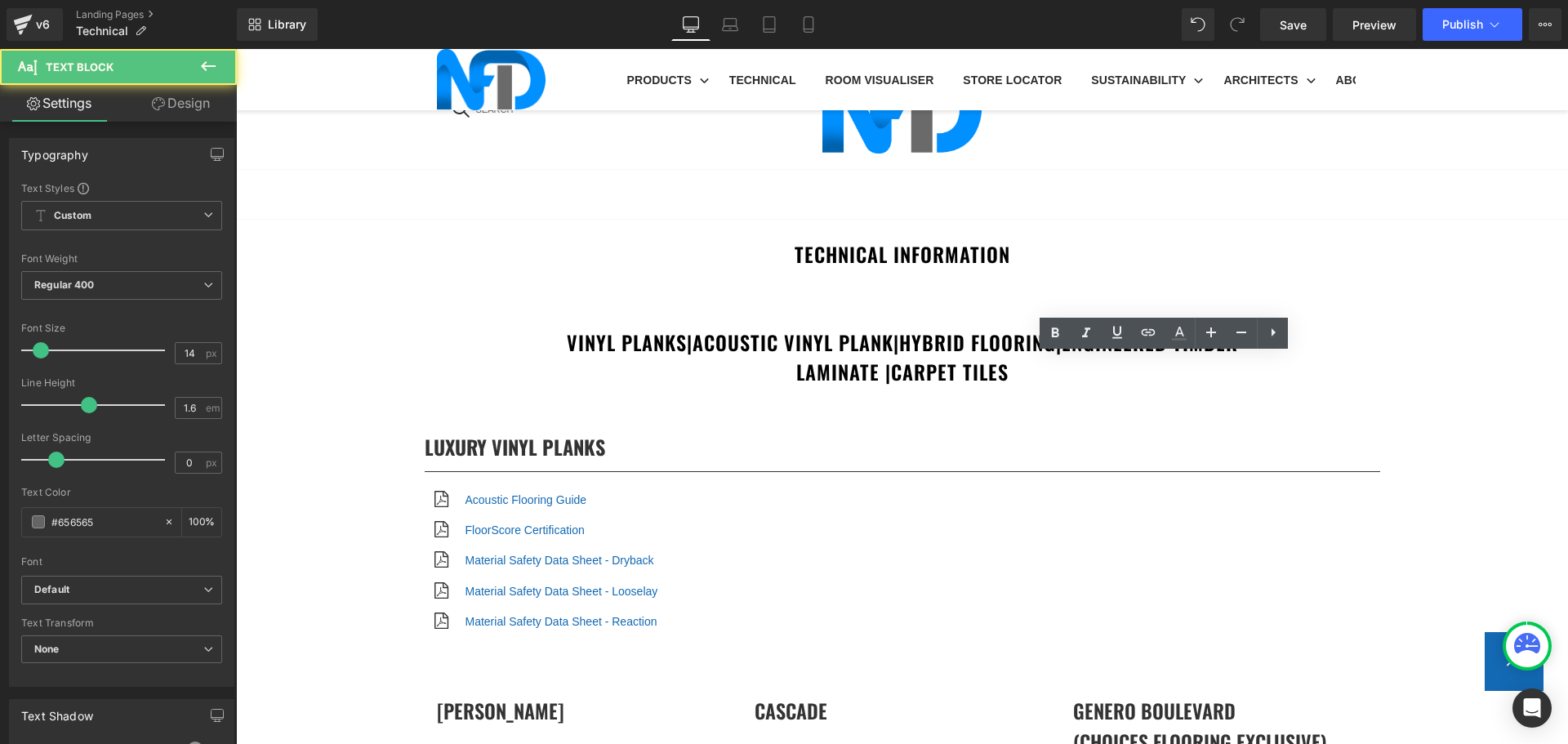
click at [1150, 337] on icon at bounding box center [1149, 332] width 19 height 19
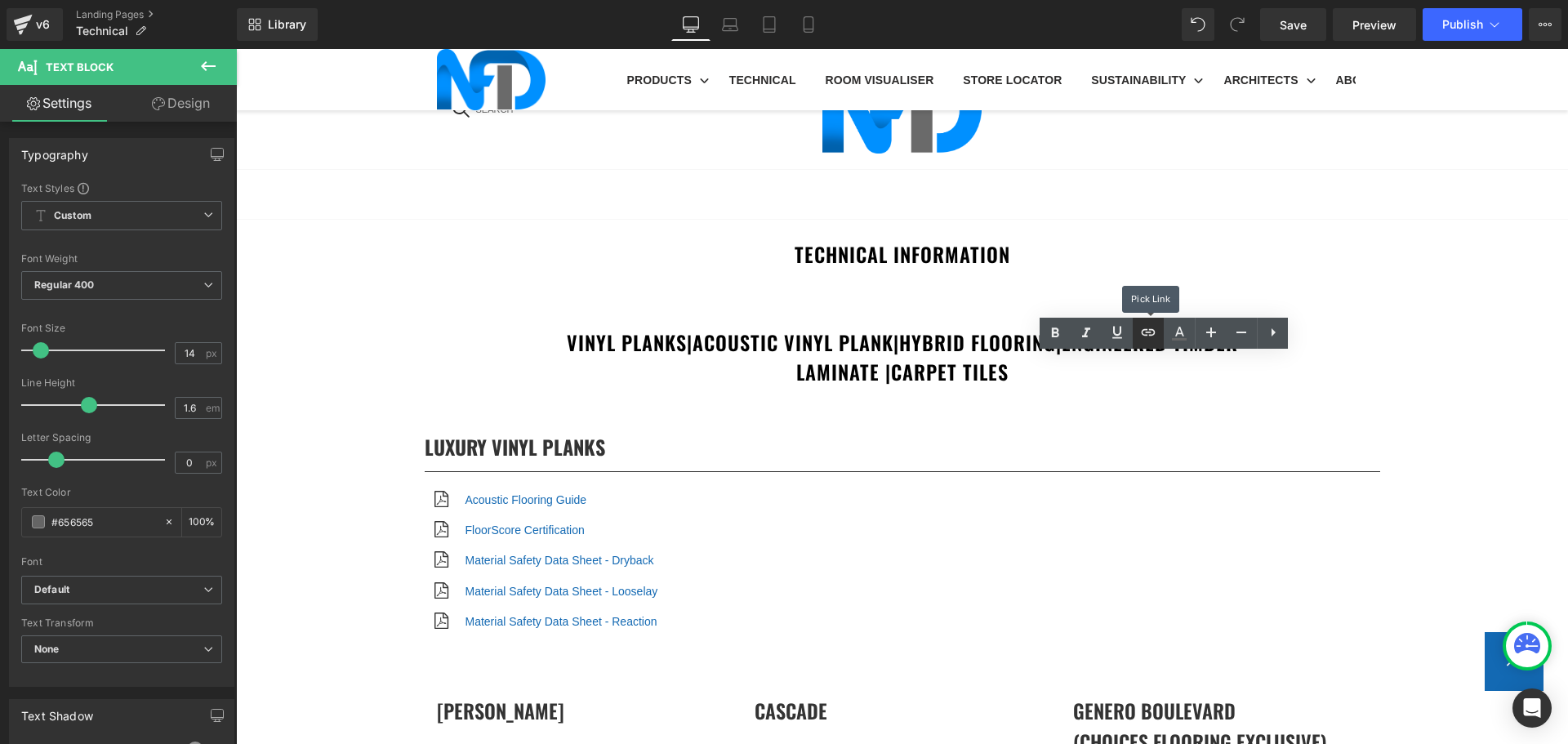
scroll to position [0, 0]
click at [1194, 405] on input "text" at bounding box center [1223, 398] width 251 height 41
paste input "https://cdn.shopify.com/s/files/1/0075/7501/1395/files/NFD_InstallationGuide_SP…"
type input "https://cdn.shopify.com/s/files/1/0075/7501/1395/files/NFD_InstallationGuide_SP…"
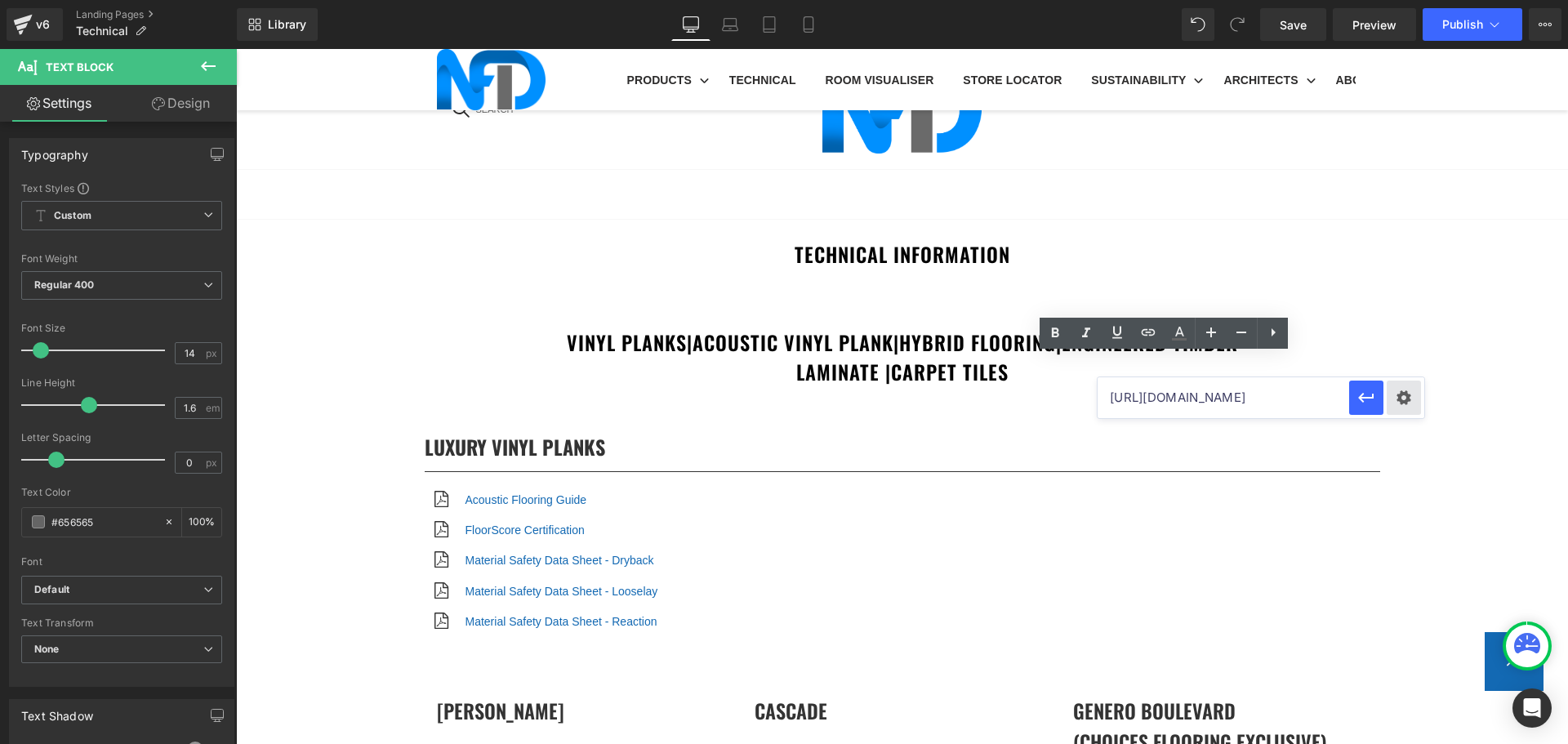
click at [1390, 0] on div "Text Color Highlight Color #333333 Edit or remove link: Edit - Unlink - Cancel …" at bounding box center [784, 0] width 1568 height 0
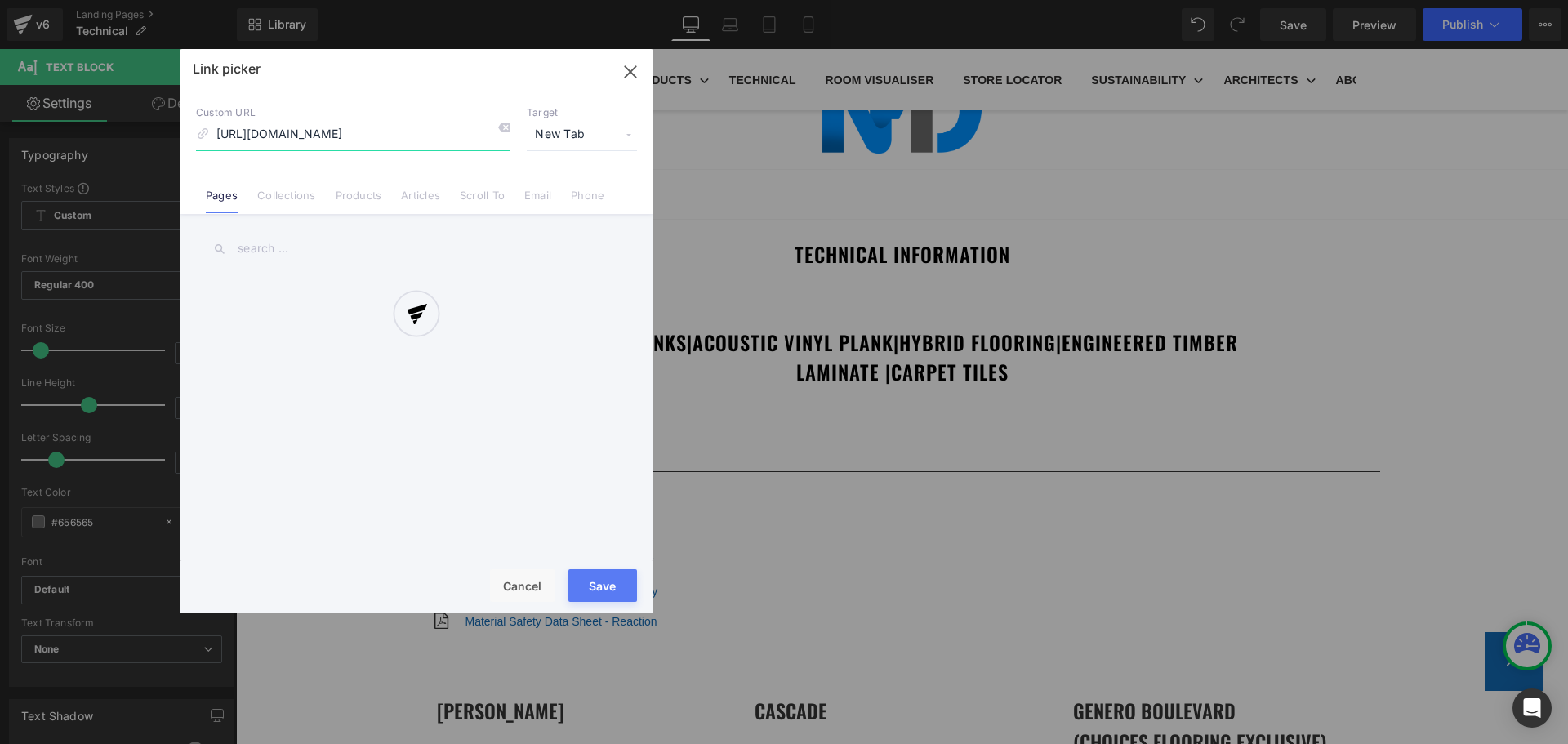
scroll to position [0, 302]
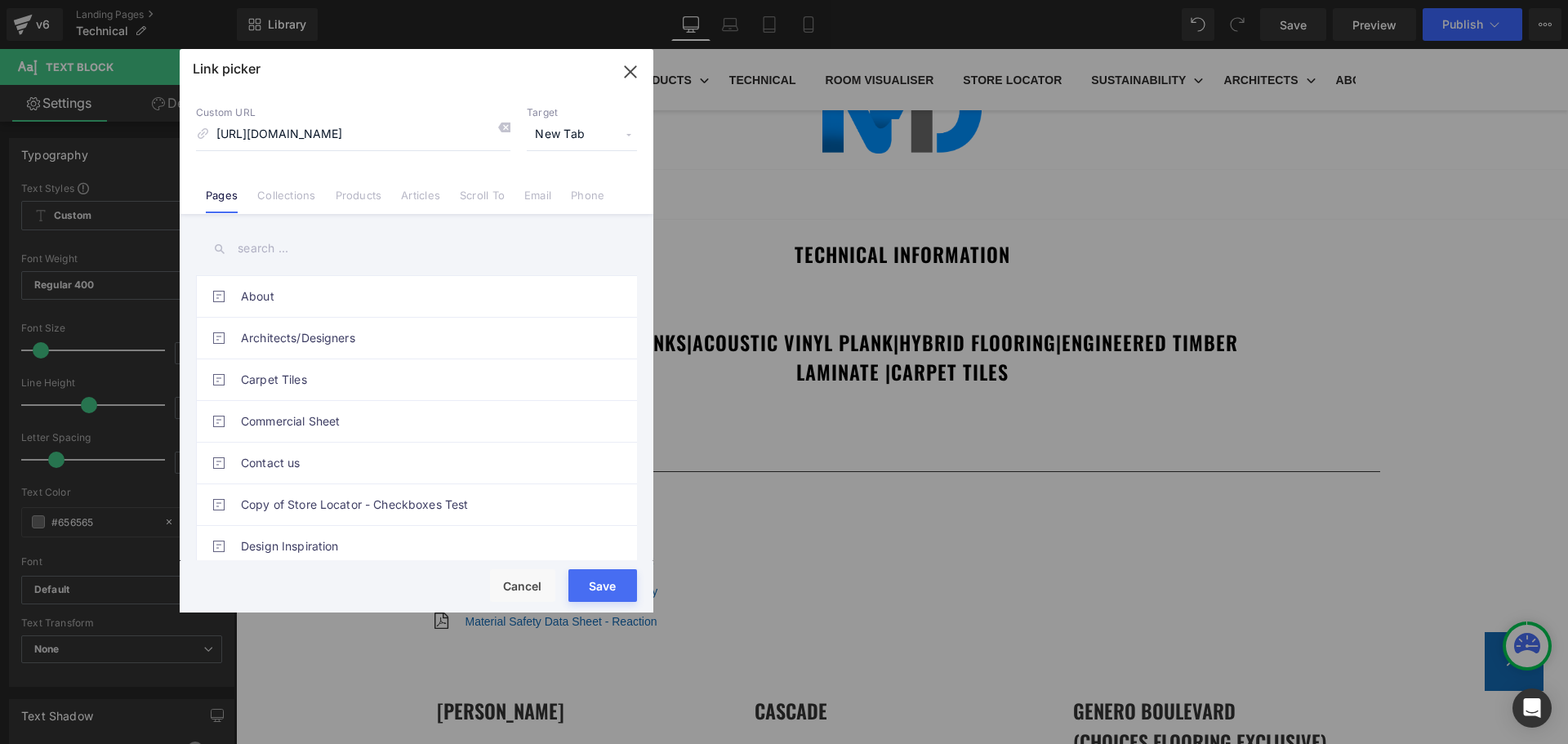
click at [620, 584] on button "Save" at bounding box center [602, 586] width 69 height 33
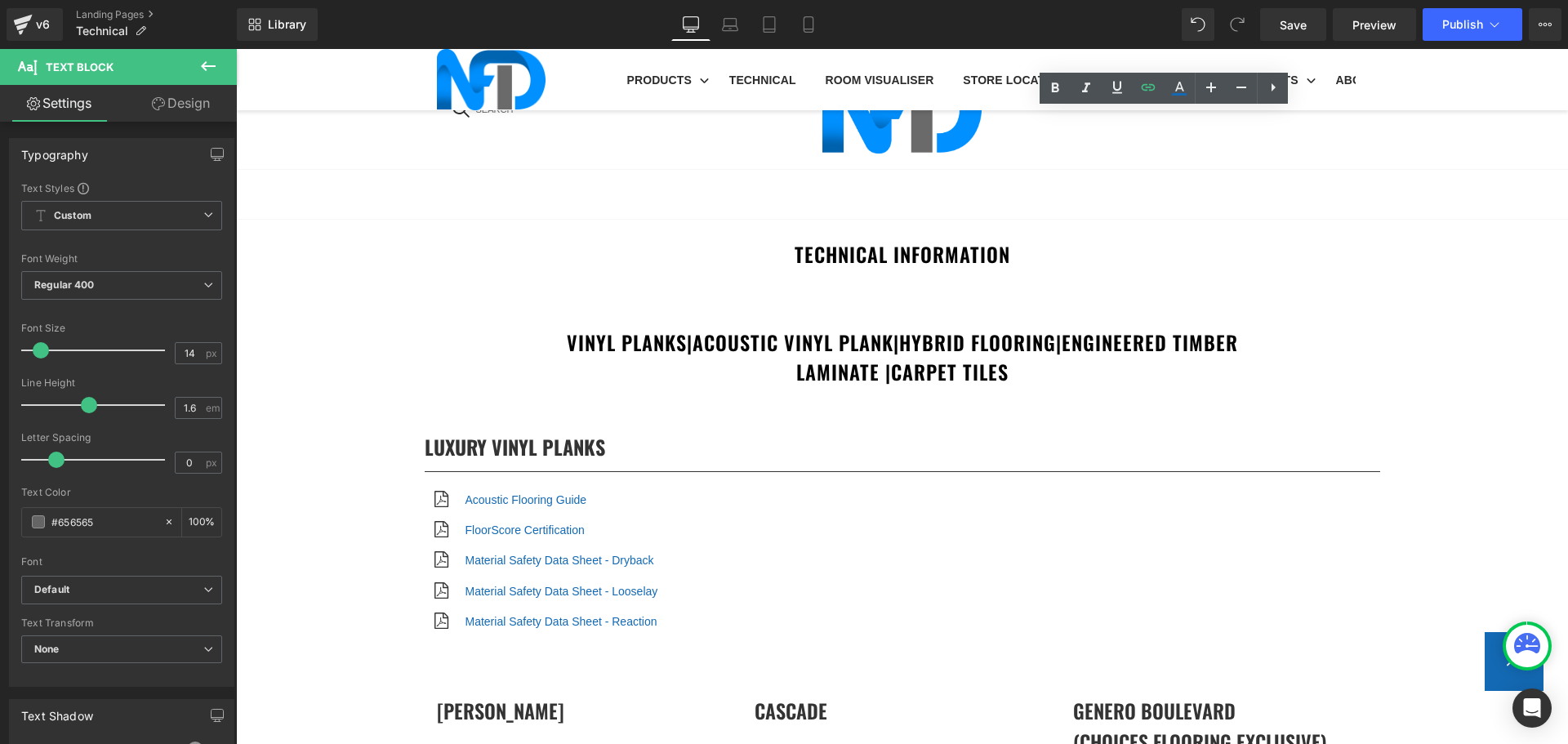
scroll to position [3432, 0]
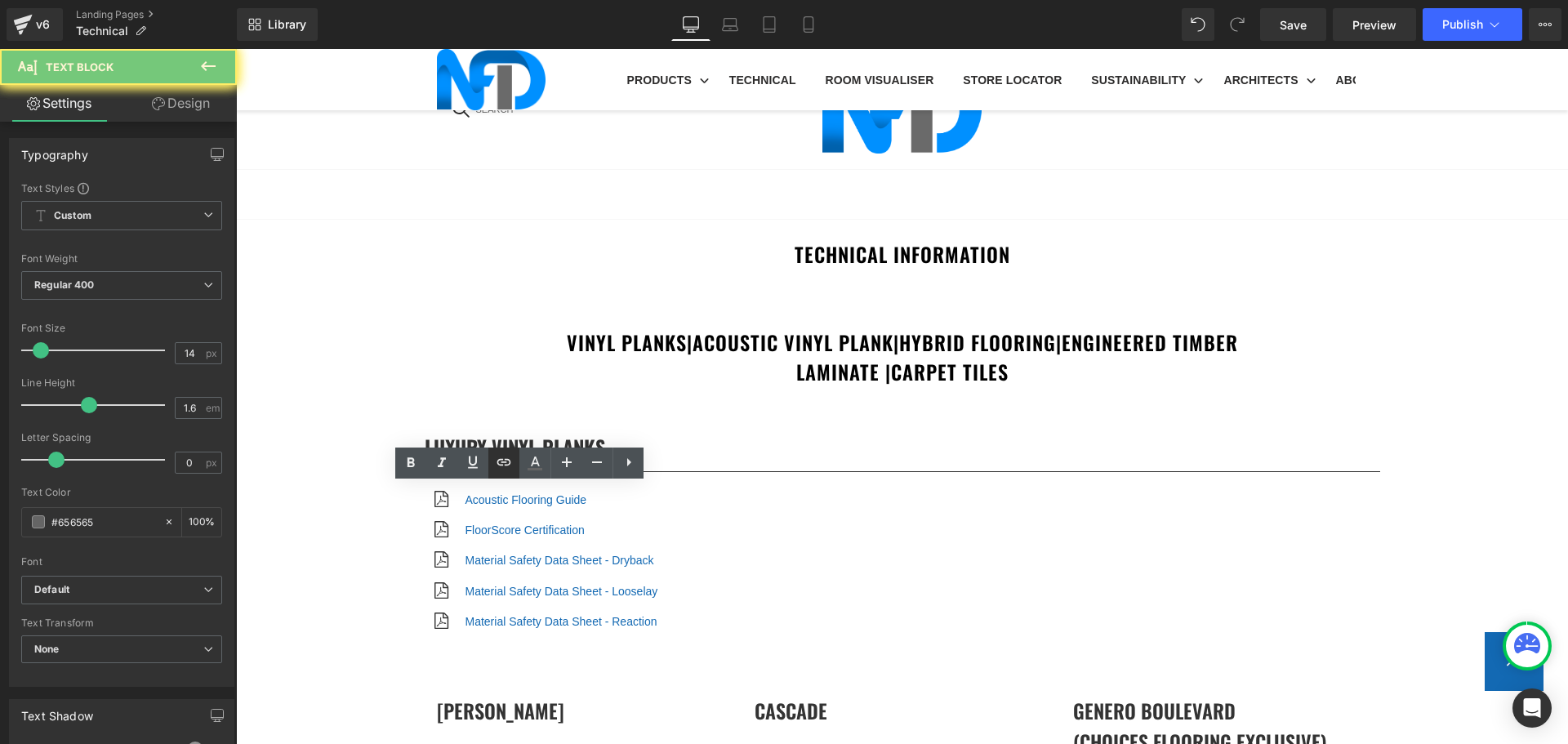
click at [506, 465] on icon at bounding box center [504, 462] width 14 height 7
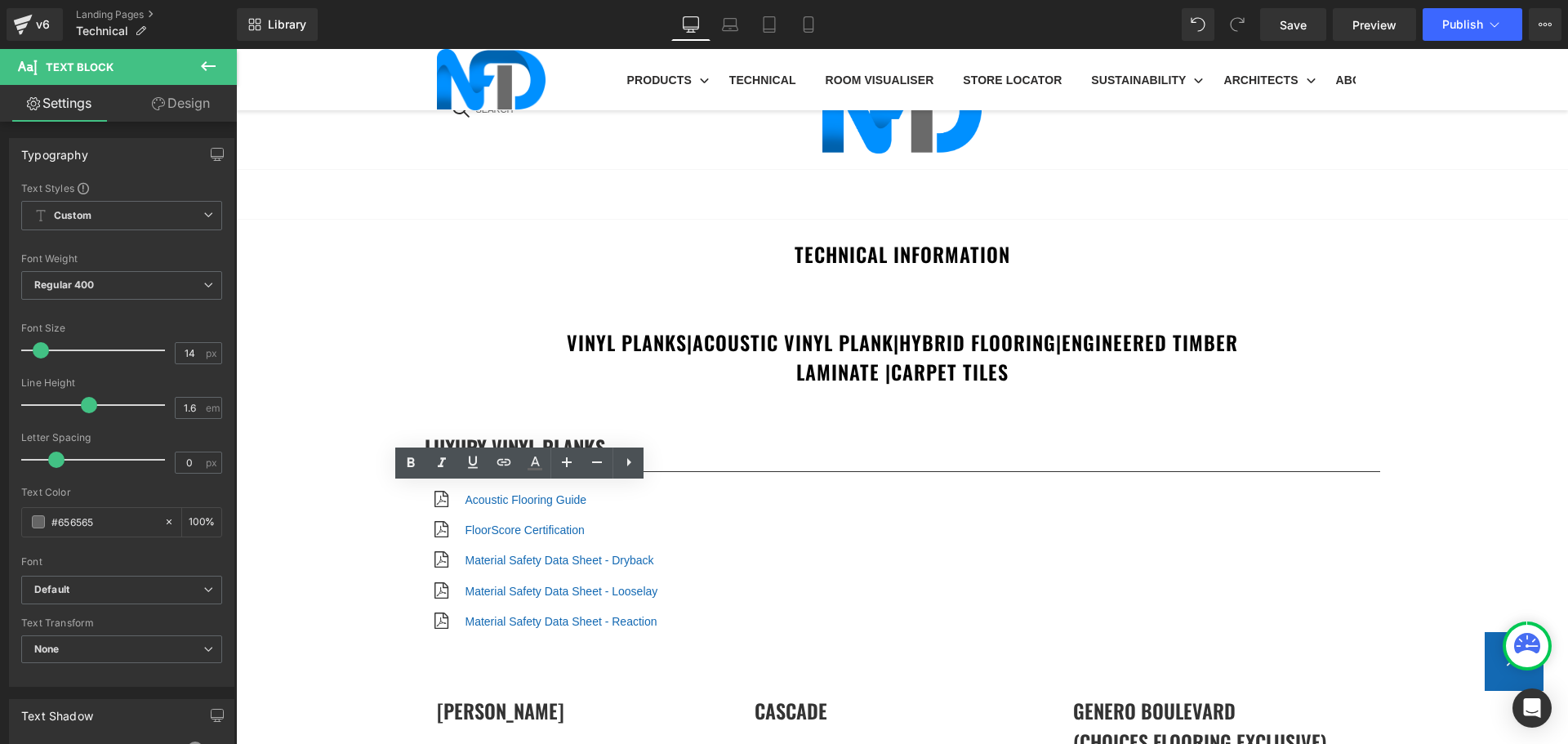
scroll to position [0, 0]
click at [565, 542] on input "text" at bounding box center [585, 527] width 251 height 41
paste input "https://cdn.shopify.com/s/files/1/0075/7501/1395/files/NFD_InstallationGuide_SP…"
type input "https://cdn.shopify.com/s/files/1/0075/7501/1395/files/NFD_InstallationGuide_SP…"
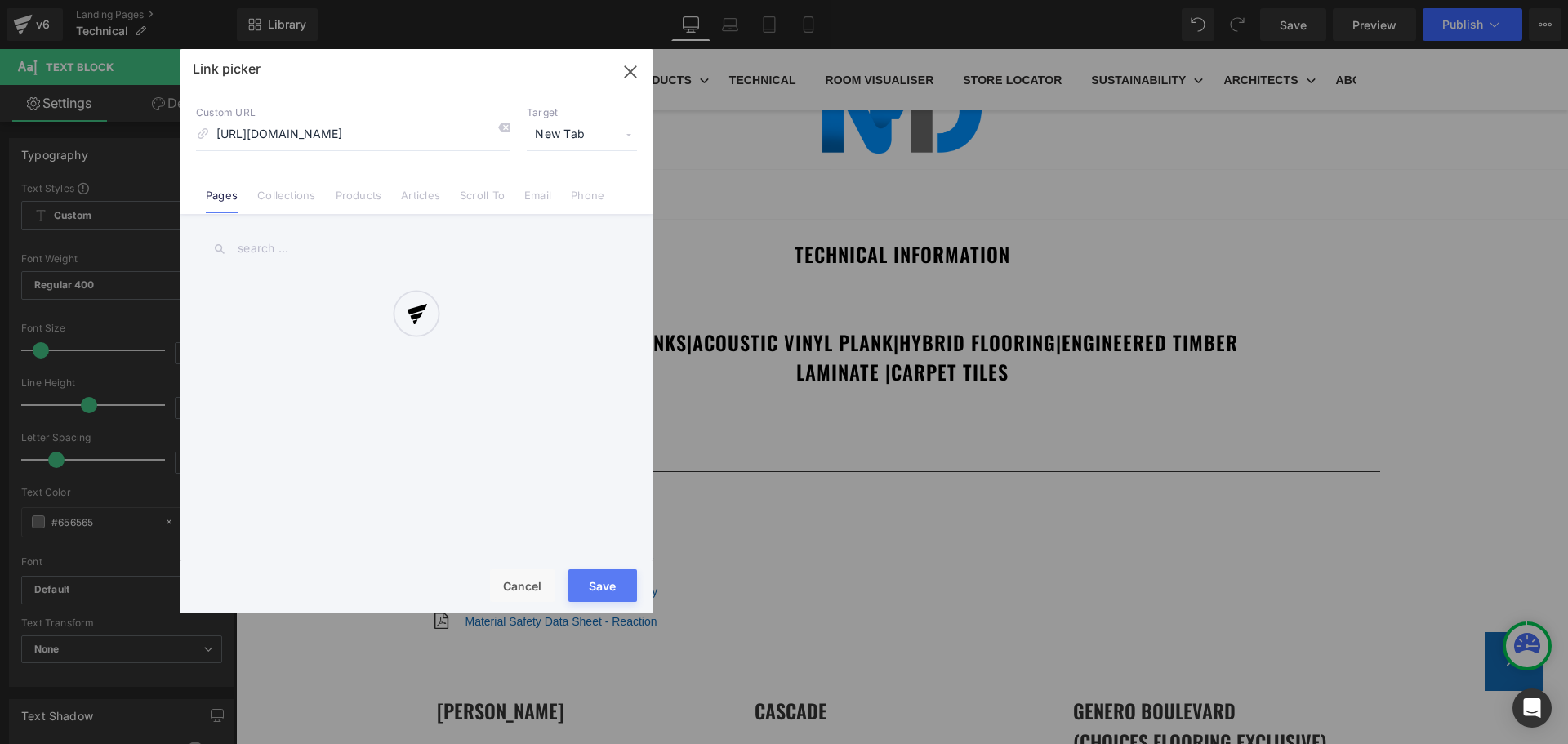
click at [756, 0] on div "Text Color Highlight Color #333333 Edit or remove link: Edit - Unlink - Cancel …" at bounding box center [784, 0] width 1568 height 0
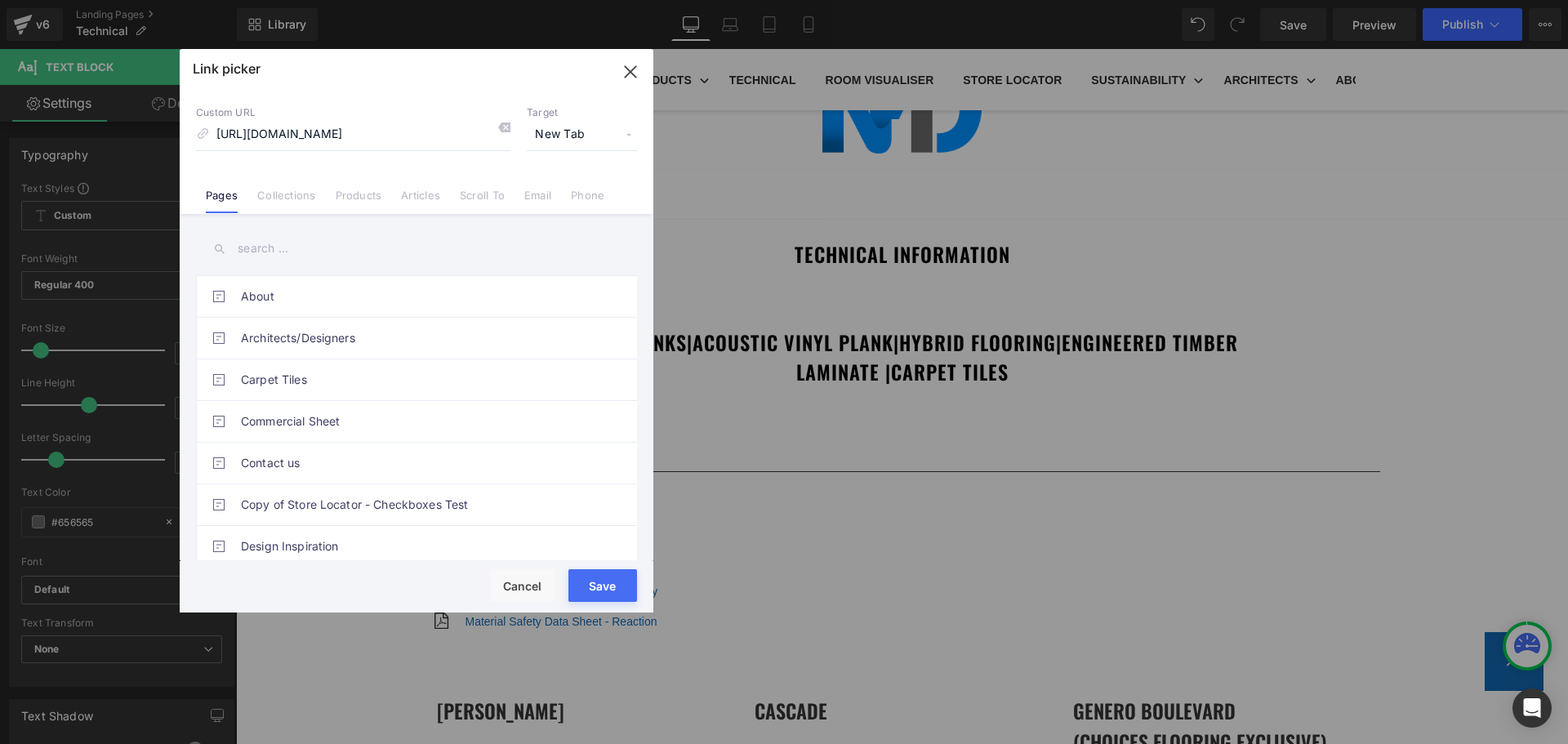
scroll to position [0, 0]
click at [614, 582] on button "Save" at bounding box center [602, 586] width 69 height 33
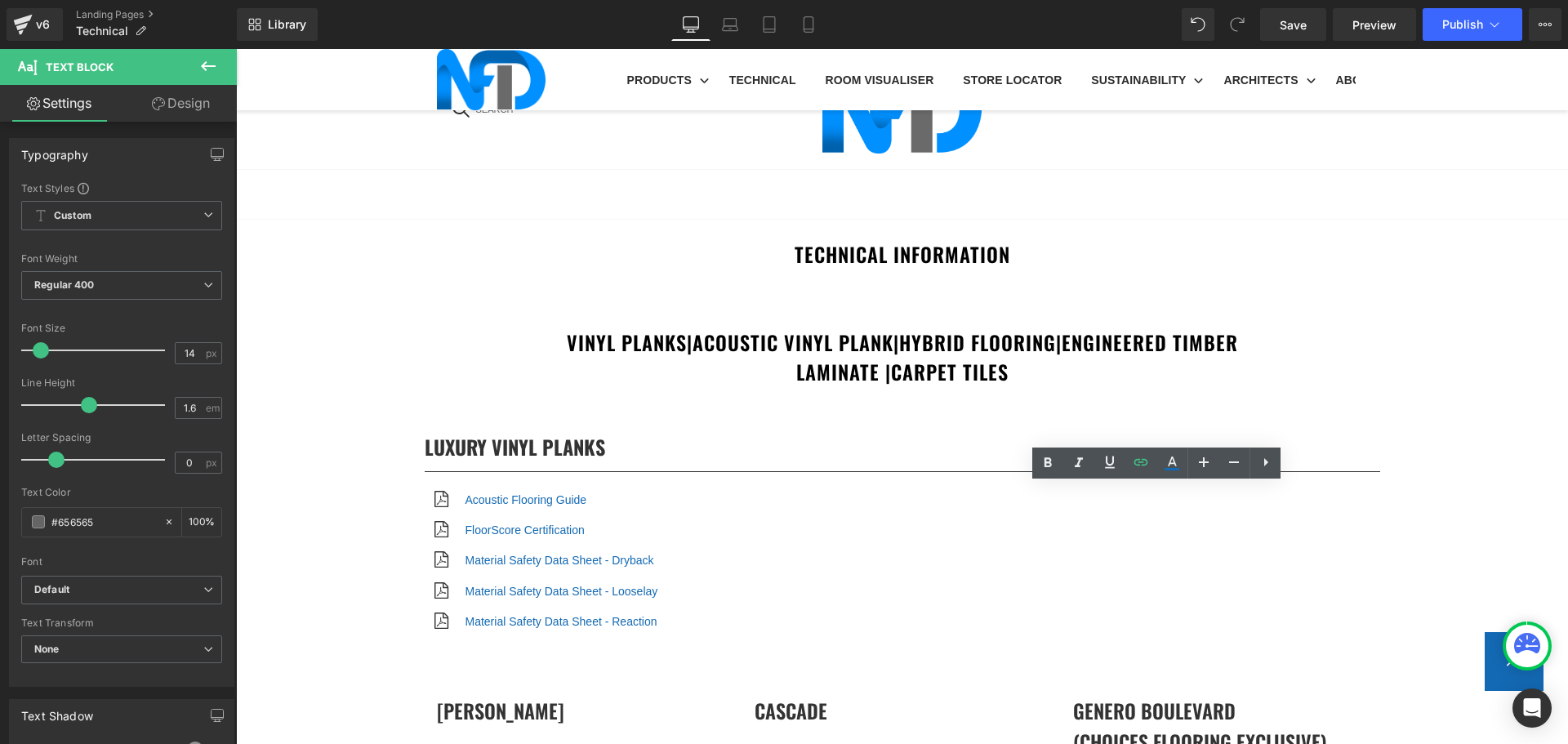
click at [1142, 465] on icon at bounding box center [1141, 462] width 19 height 19
click at [1170, 528] on input "text" at bounding box center [1223, 527] width 251 height 41
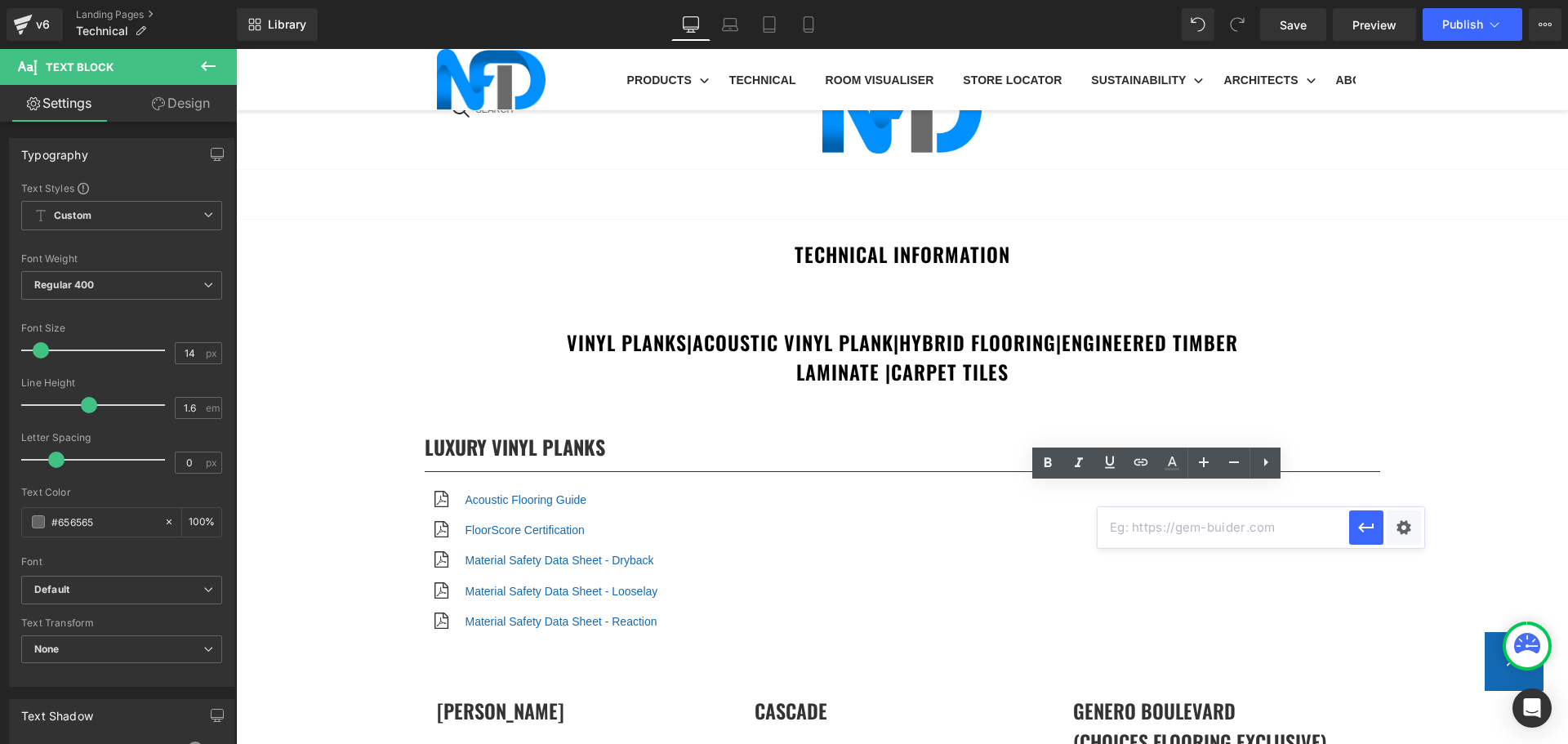
paste input "https://cdn.shopify.com/s/files/1/0075/7501/1395/files/NFD_InstallationGuide_SP…"
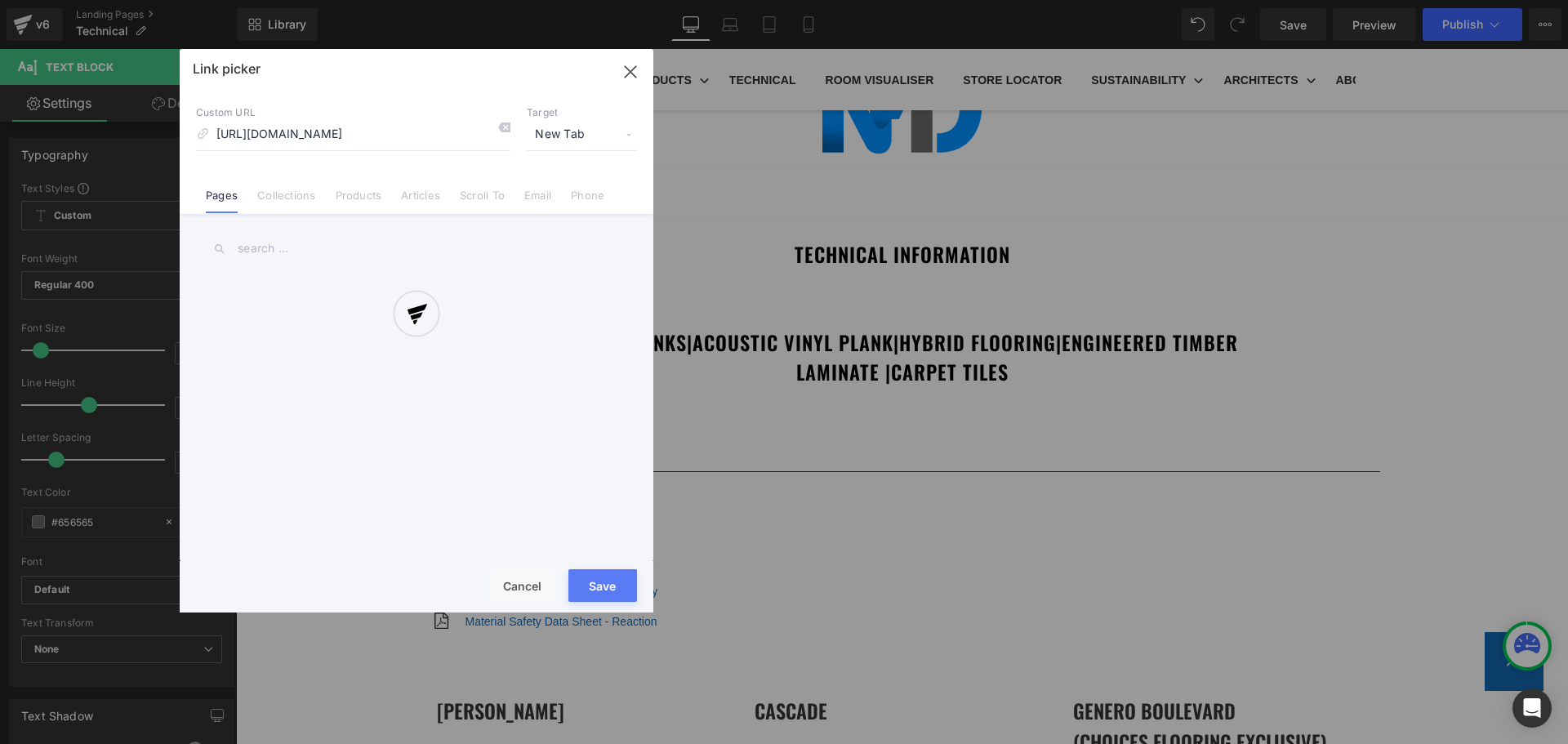
click at [1417, 0] on div "Text Color Highlight Color #333333 Edit or remove link: Edit - Unlink - Cancel …" at bounding box center [784, 0] width 1568 height 0
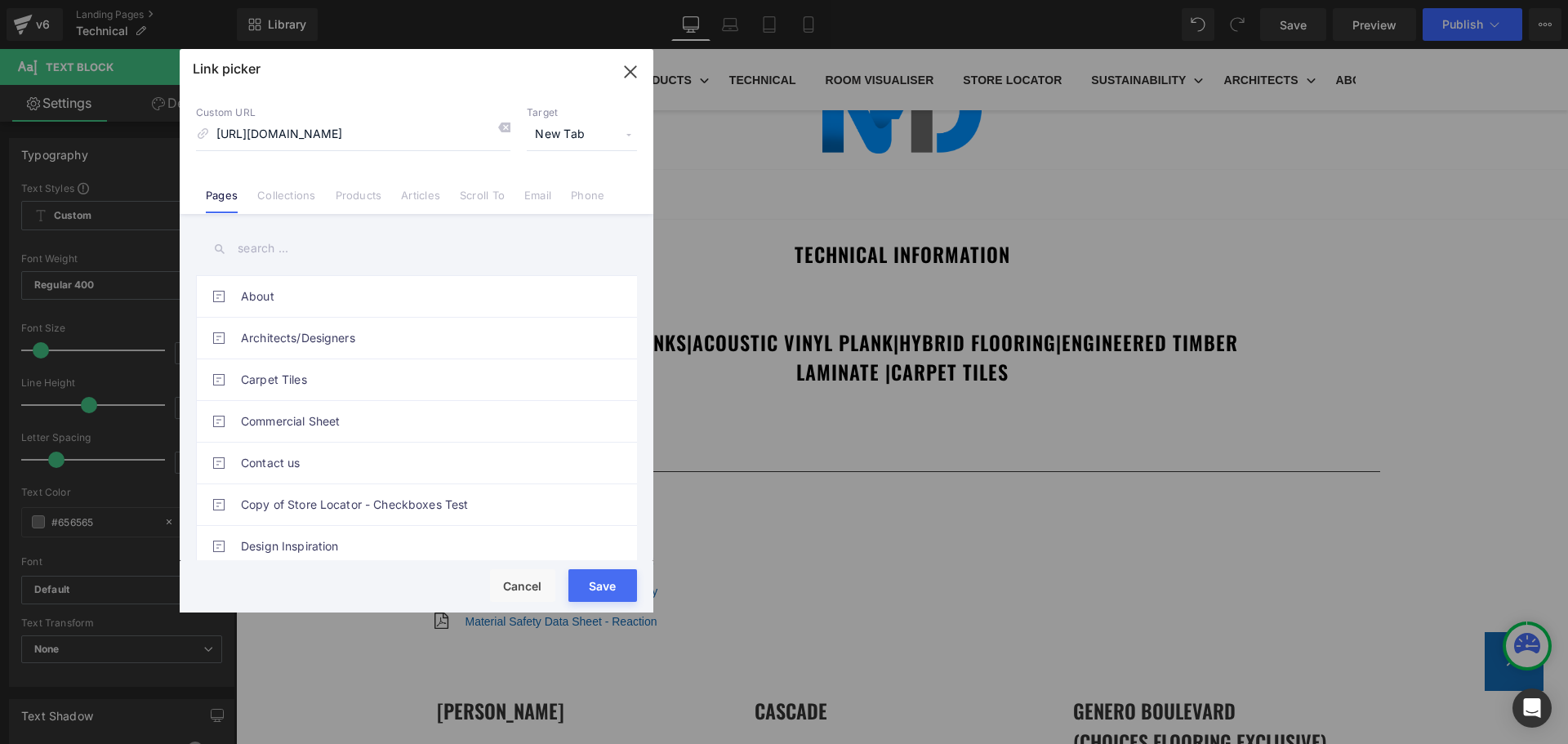
click at [609, 587] on button "Save" at bounding box center [602, 586] width 69 height 33
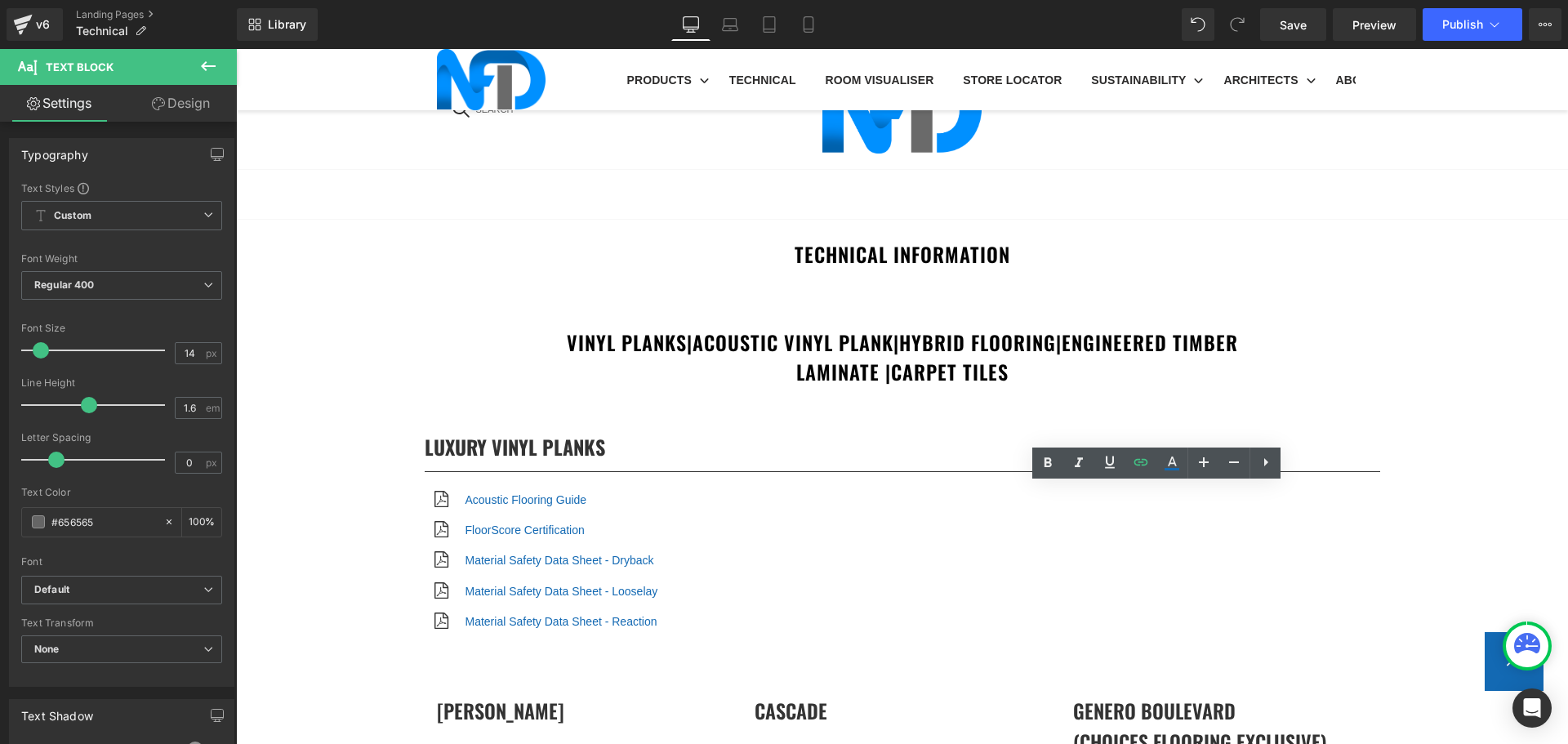
scroll to position [3840, 0]
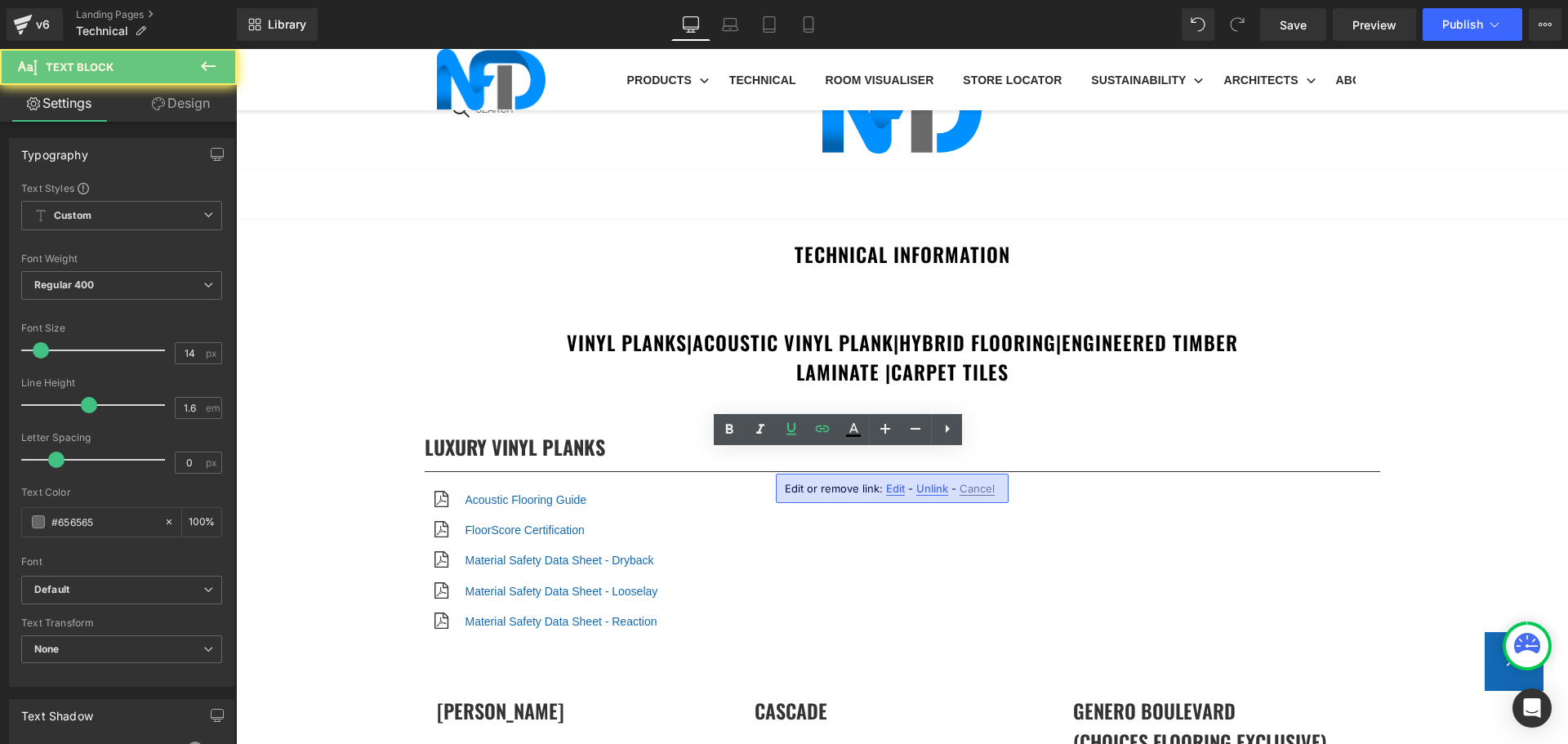
click at [894, 487] on span "Edit" at bounding box center [895, 489] width 18 height 14
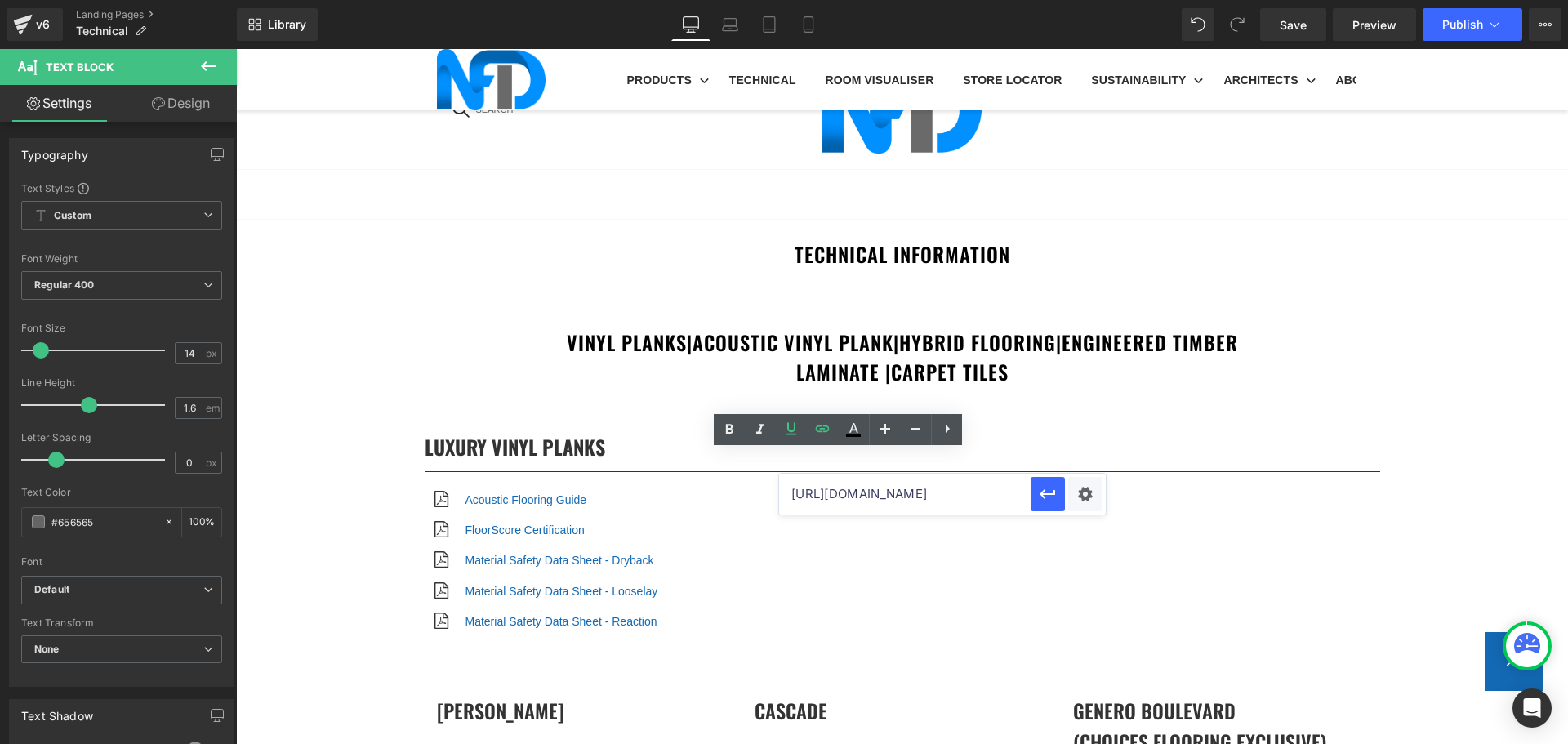
click at [884, 492] on input "https://cdn.shopify.com/s/files/1/0075/7501/1395/files/NFD_InstallationGuide_SP…" at bounding box center [905, 494] width 251 height 41
paste input ".pdf?v=1758067112"
type input "https://cdn.shopify.com/s/files/1/0075/7501/1395/files/NFD_InstallationGuide_SP…"
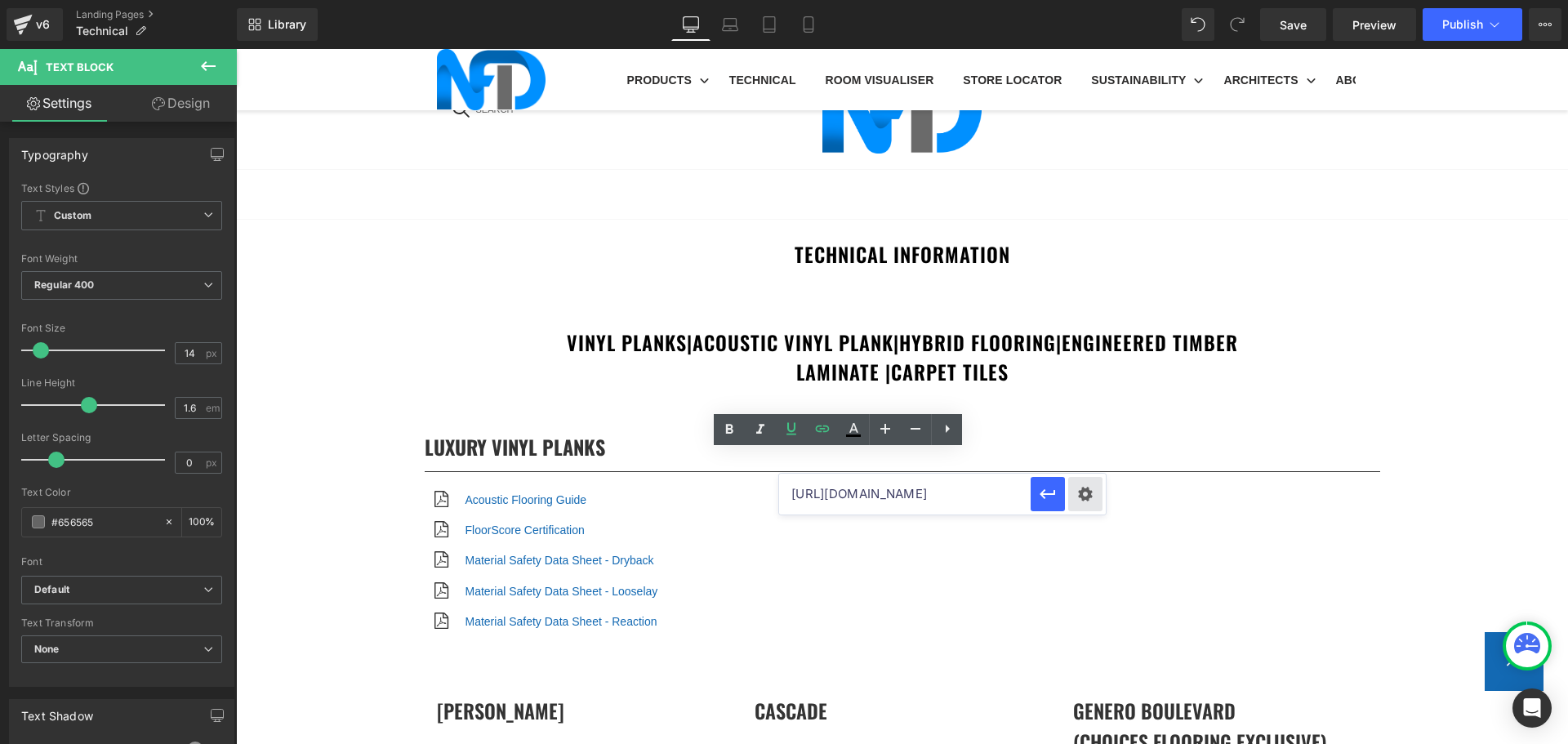
click at [1081, 0] on div "Text Color Highlight Color #333333 Edit or remove link: Edit - Unlink - Cancel …" at bounding box center [784, 0] width 1568 height 0
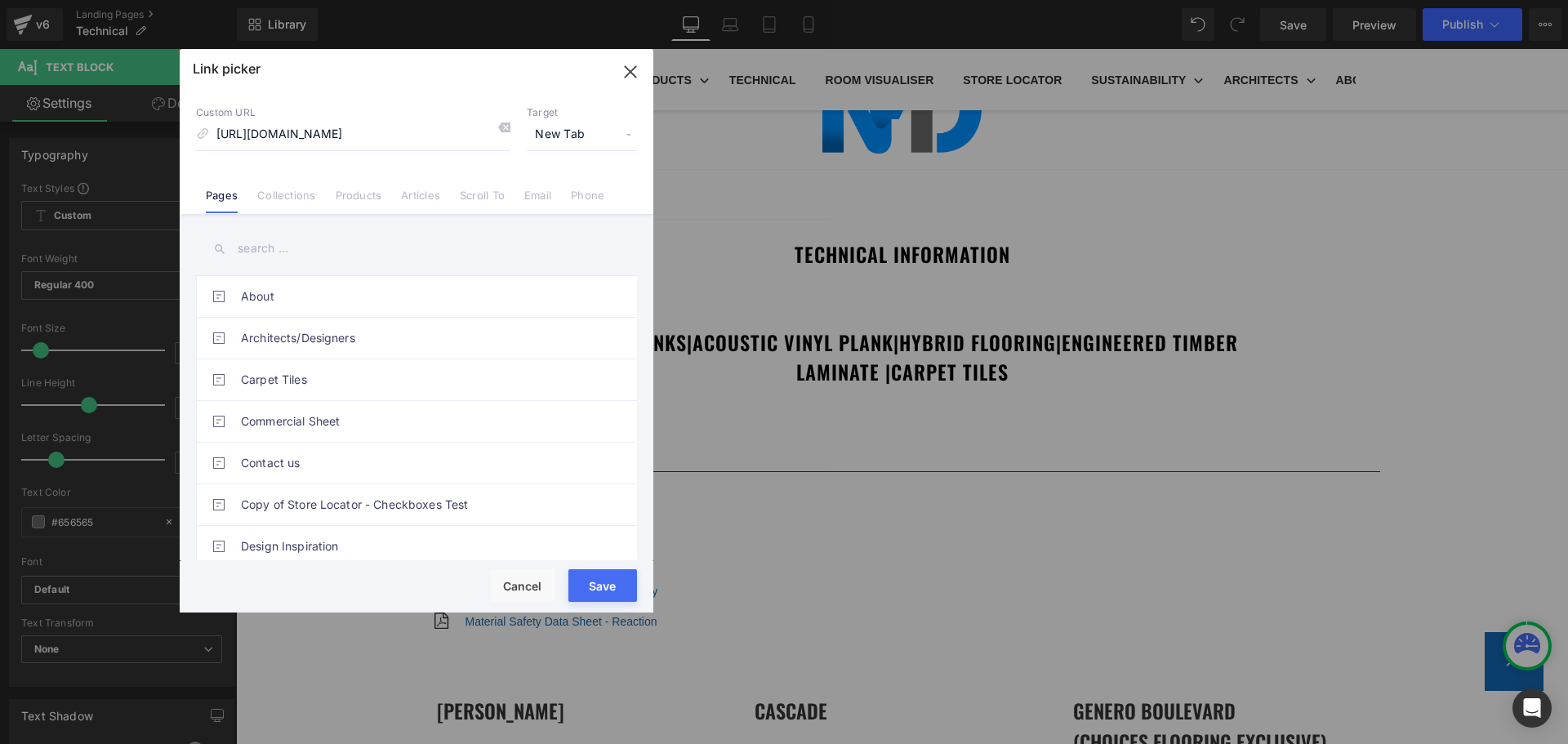
scroll to position [0, 0]
click at [606, 588] on button "Save" at bounding box center [602, 586] width 69 height 33
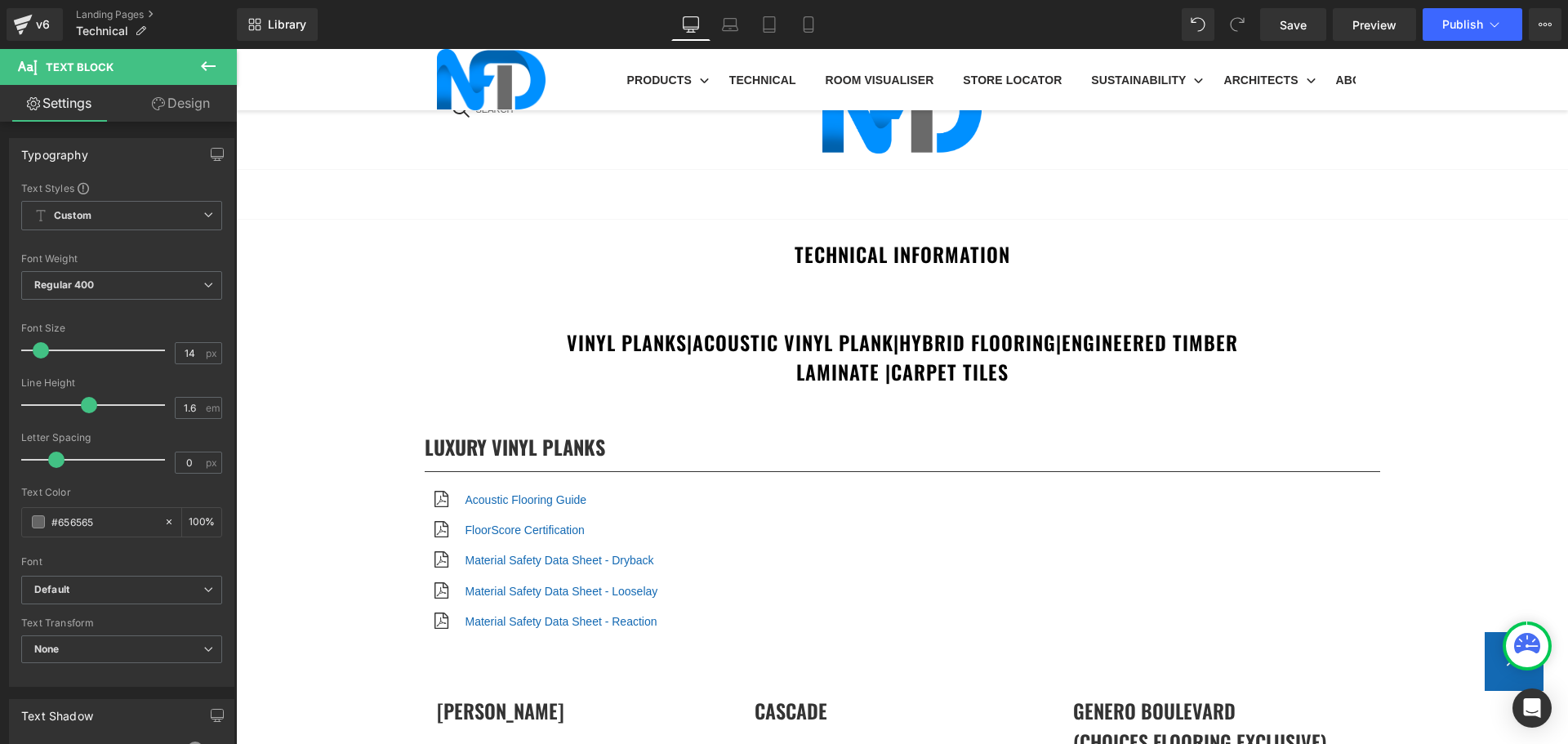
scroll to position [3105, 0]
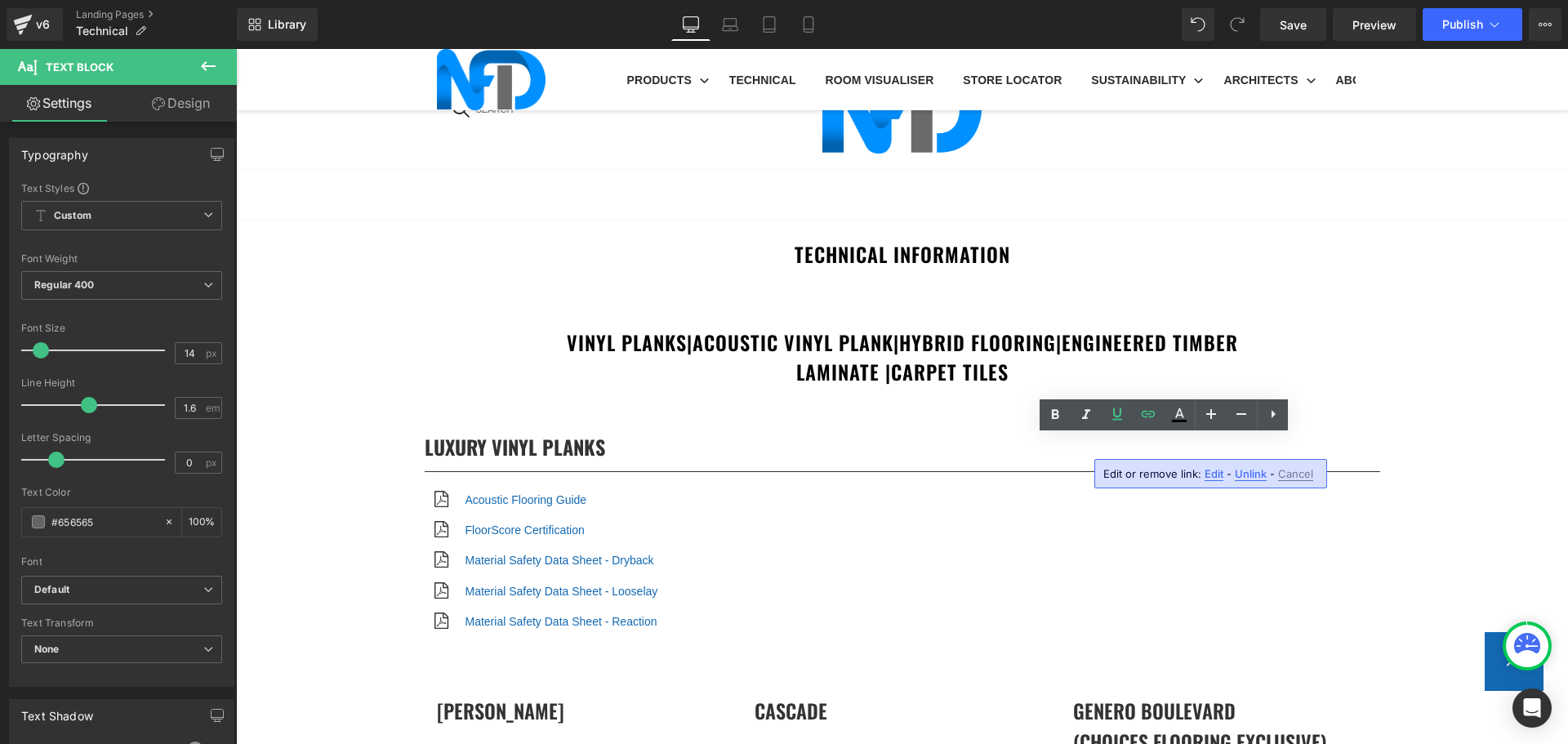
click at [1210, 474] on span "Edit" at bounding box center [1214, 474] width 18 height 14
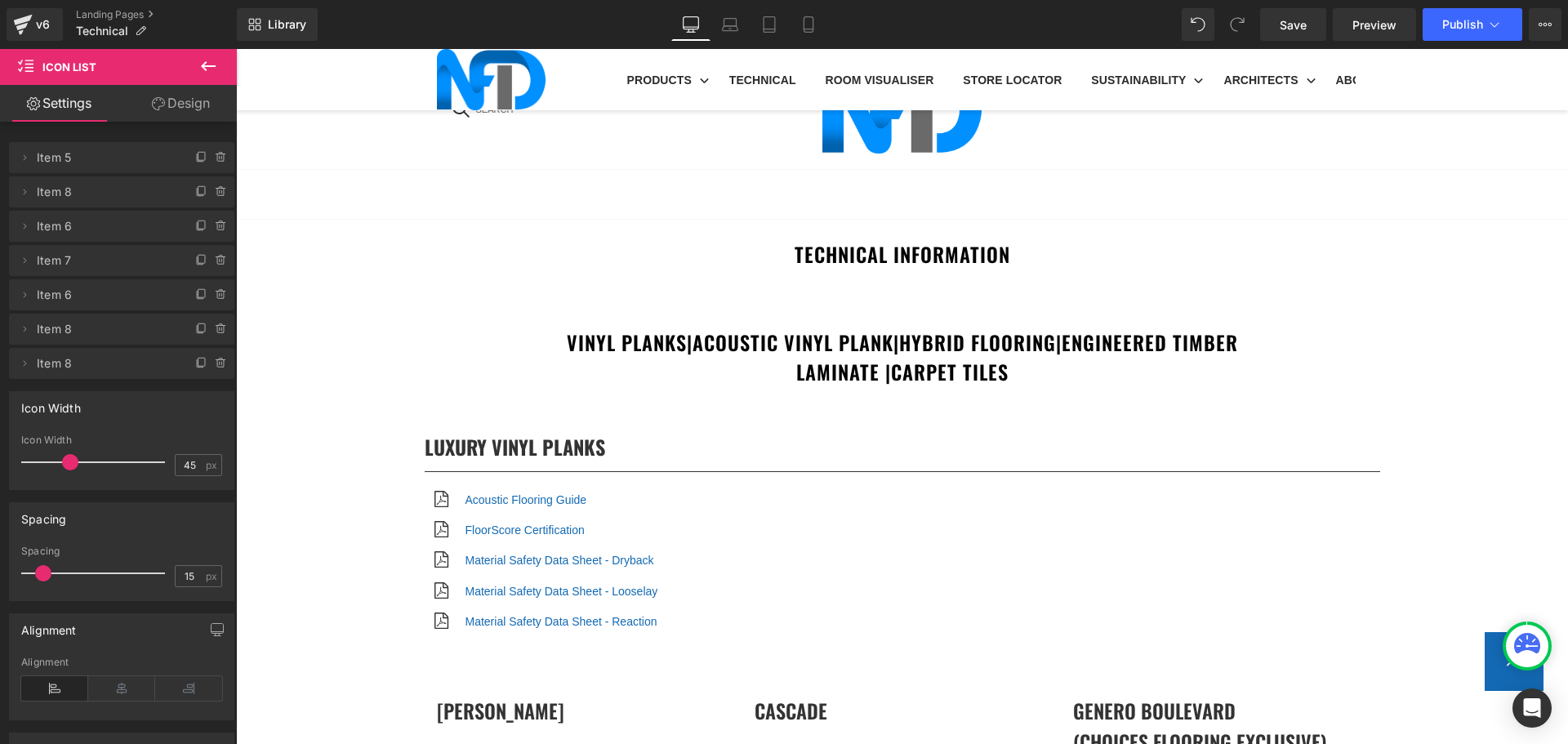
scroll to position [4248, 0]
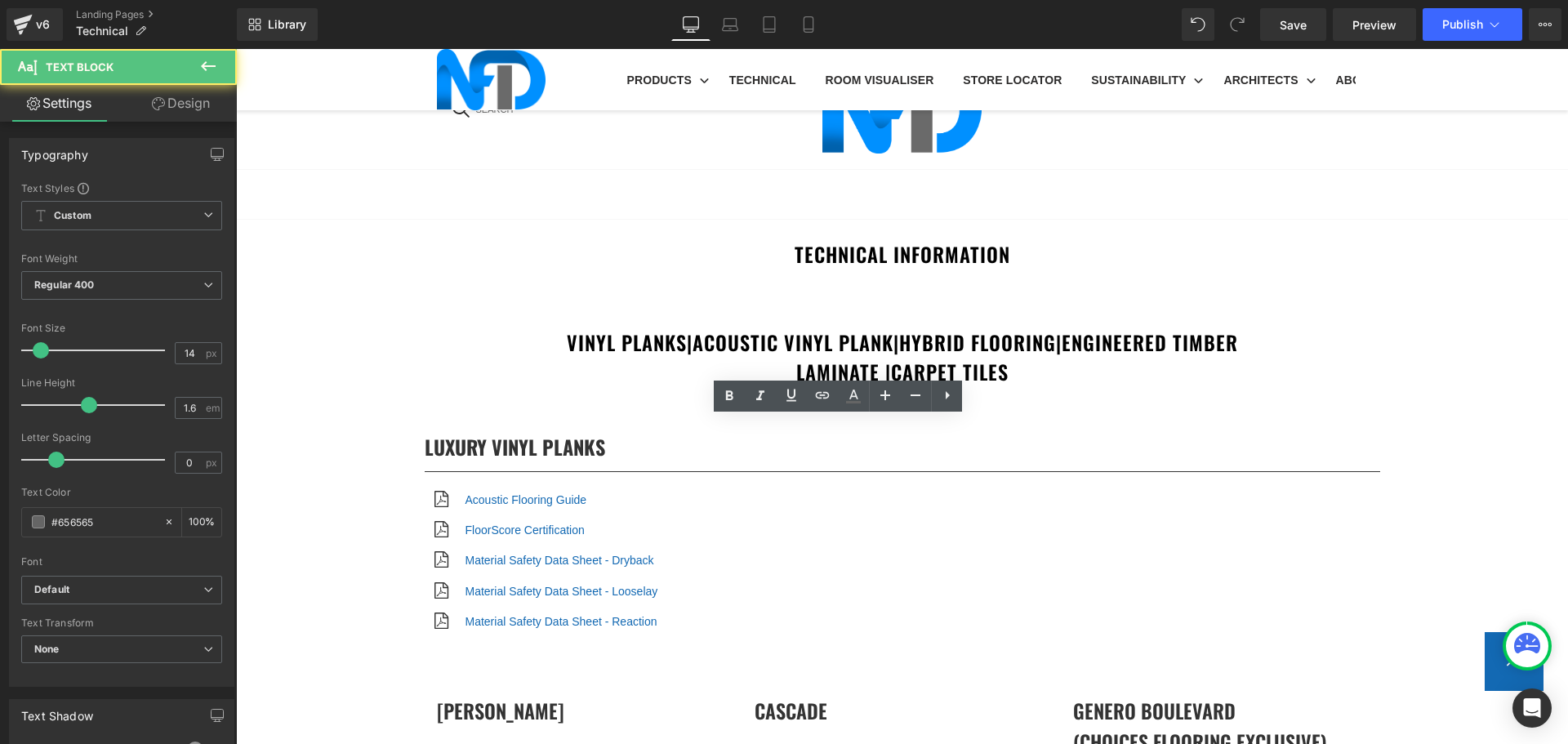
click at [823, 403] on icon at bounding box center [822, 395] width 19 height 19
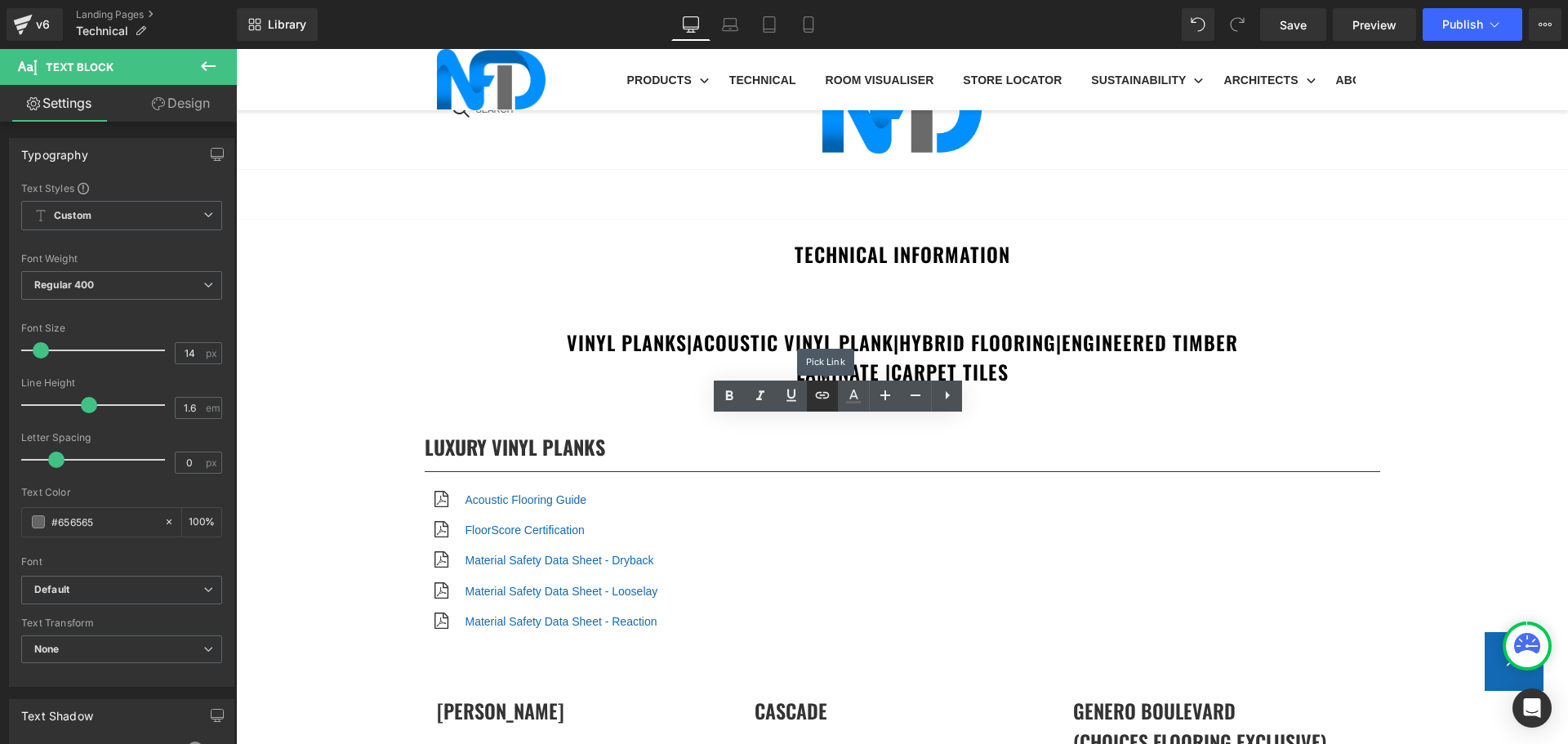
scroll to position [0, 0]
click at [851, 465] on input "text" at bounding box center [905, 460] width 251 height 41
paste input "https://cdn.shopify.com/s/files/1/0075/7501/1395/files/NFD_InstallationGuide_SP…"
type input "https://cdn.shopify.com/s/files/1/0075/7501/1395/files/NFD_InstallationGuide_SP…"
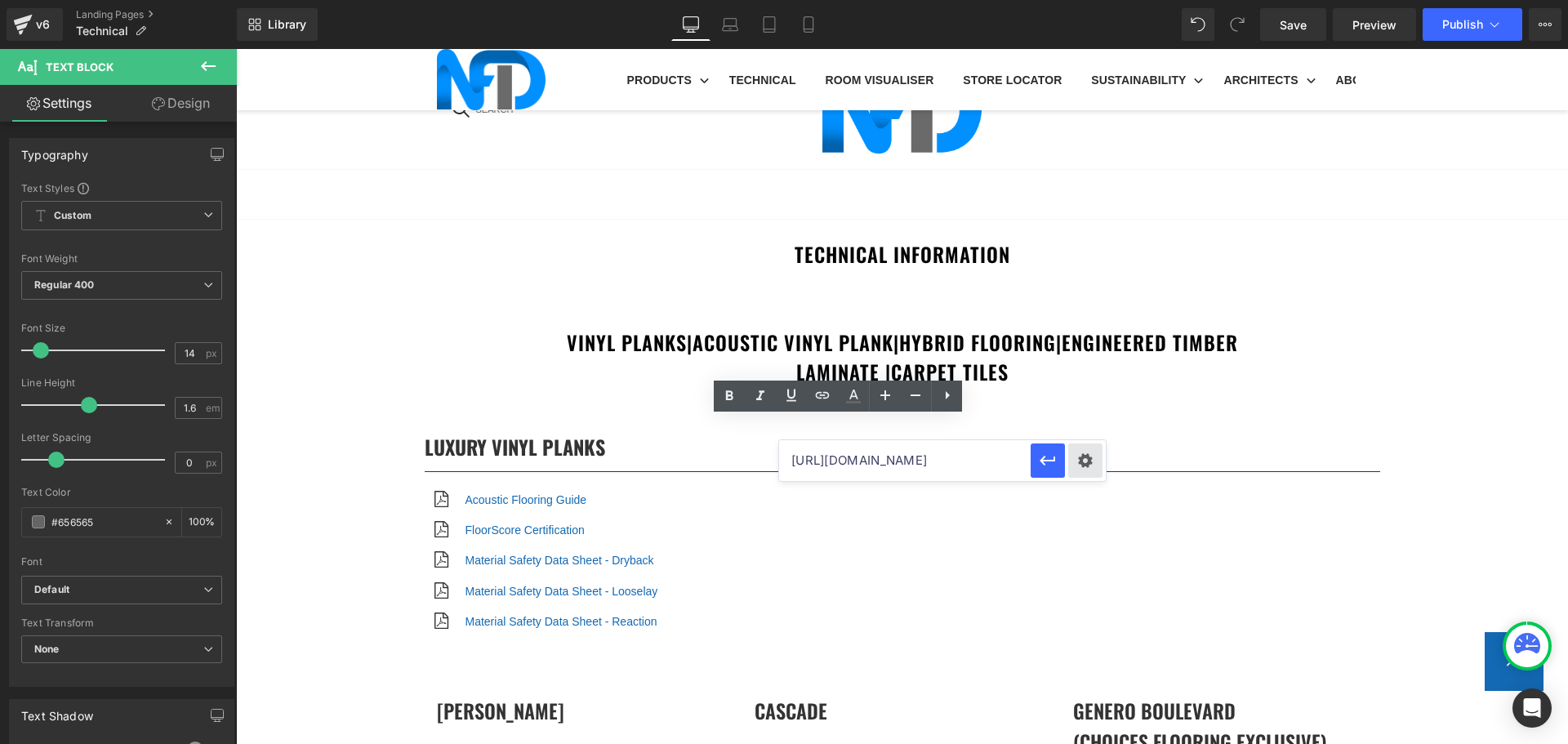
click at [1076, 0] on div "Text Color Highlight Color #333333 Edit or remove link: Edit - Unlink - Cancel …" at bounding box center [784, 0] width 1568 height 0
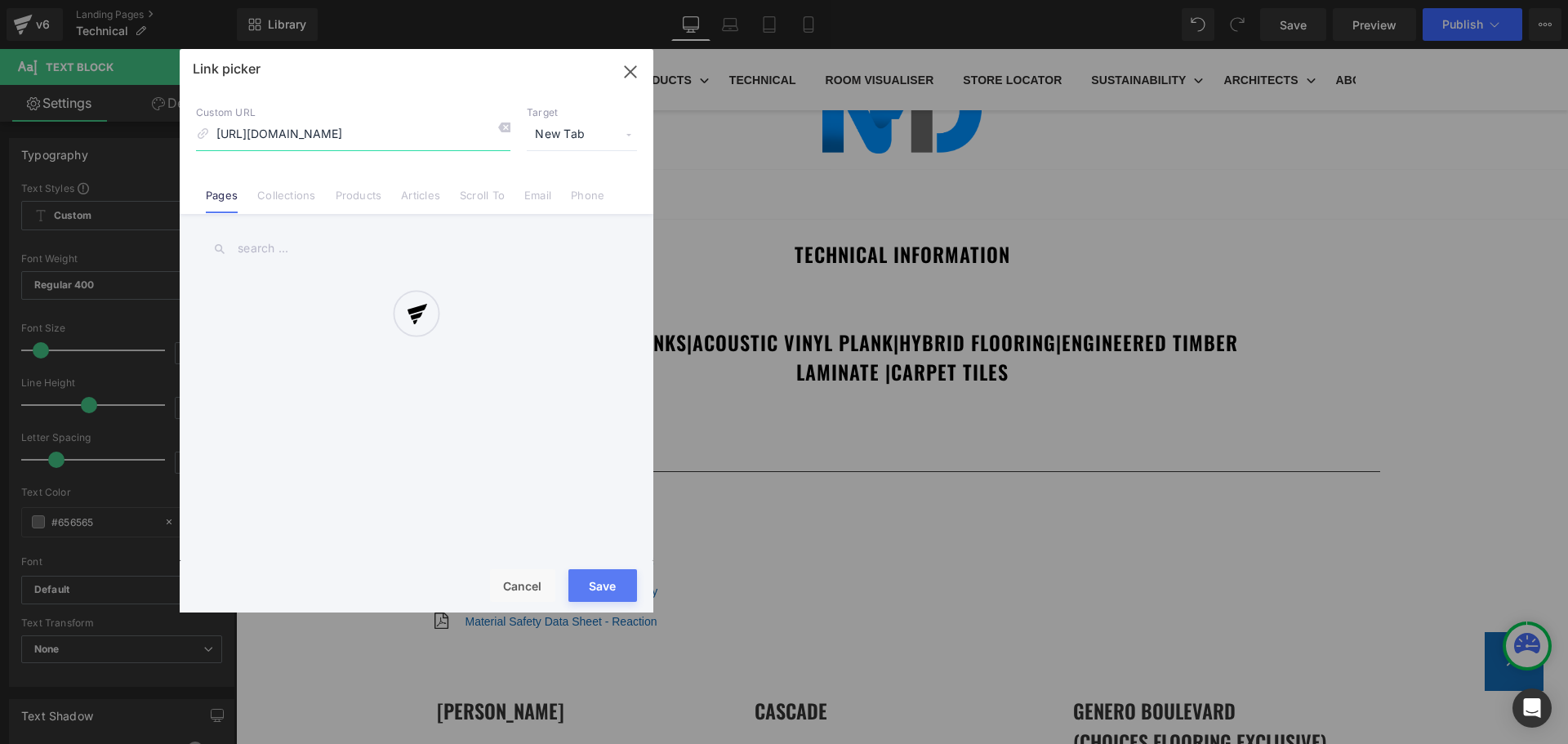
scroll to position [0, 302]
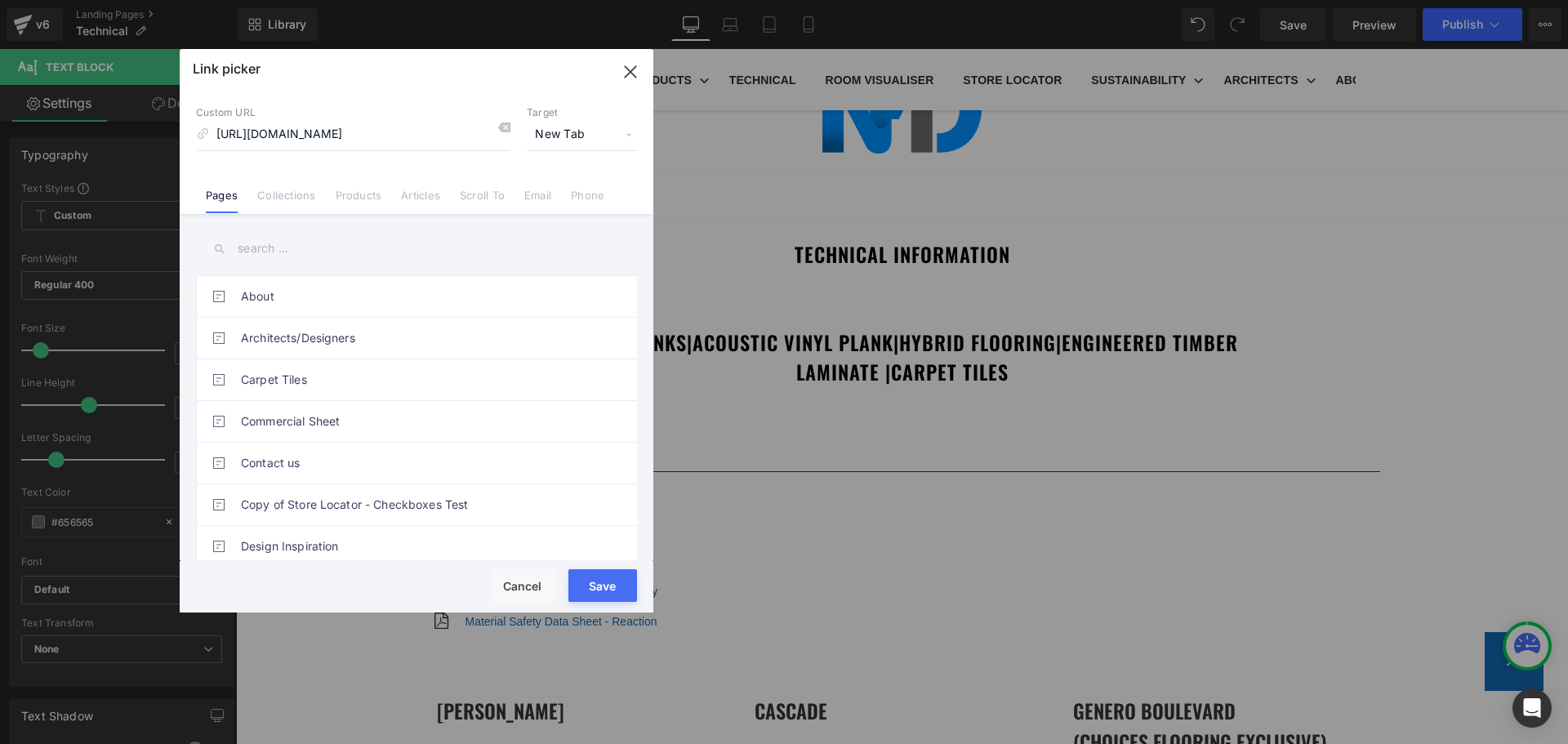
click at [611, 590] on button "Save" at bounding box center [602, 586] width 69 height 33
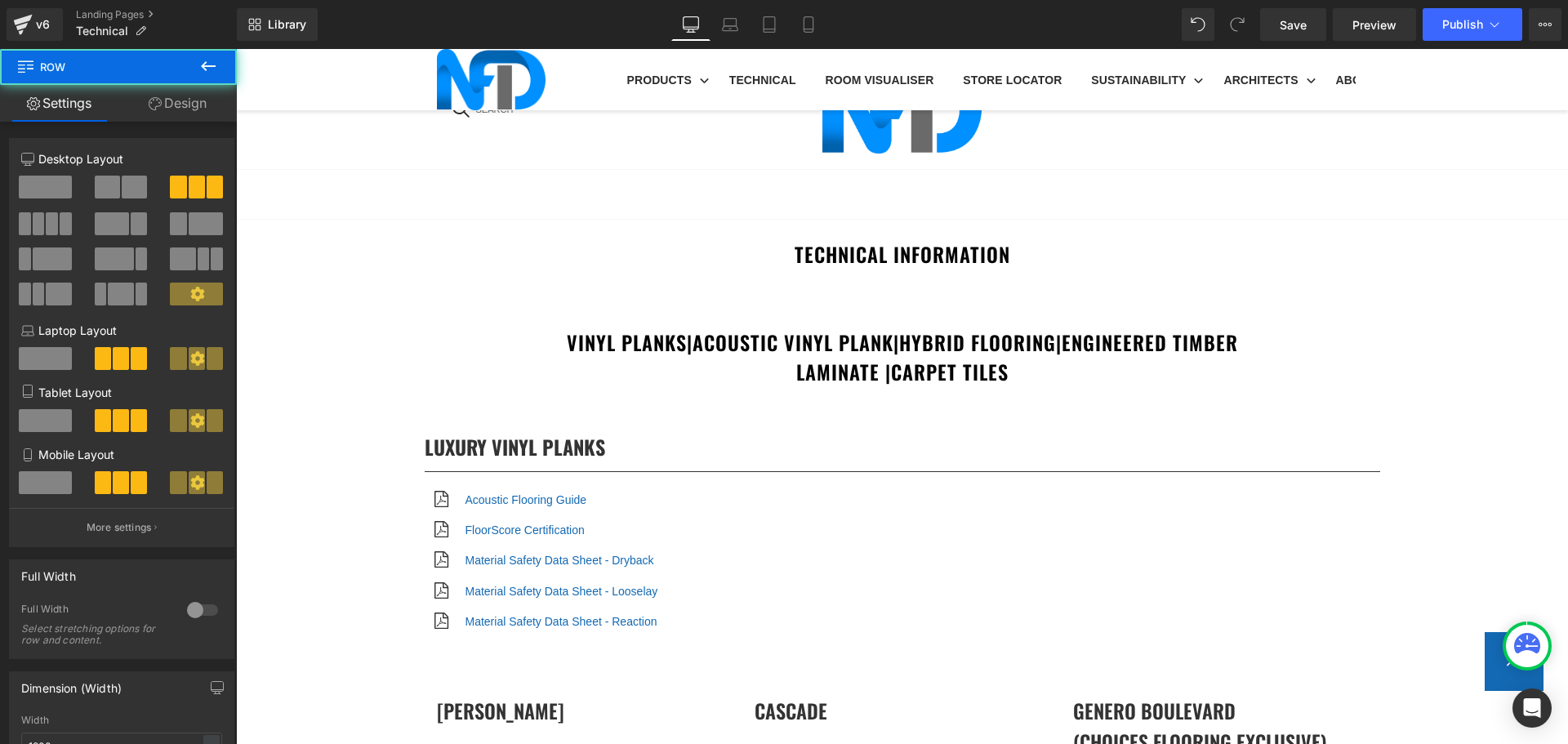
scroll to position [4576, 0]
click at [1440, 30] on button "Publish" at bounding box center [1472, 24] width 100 height 33
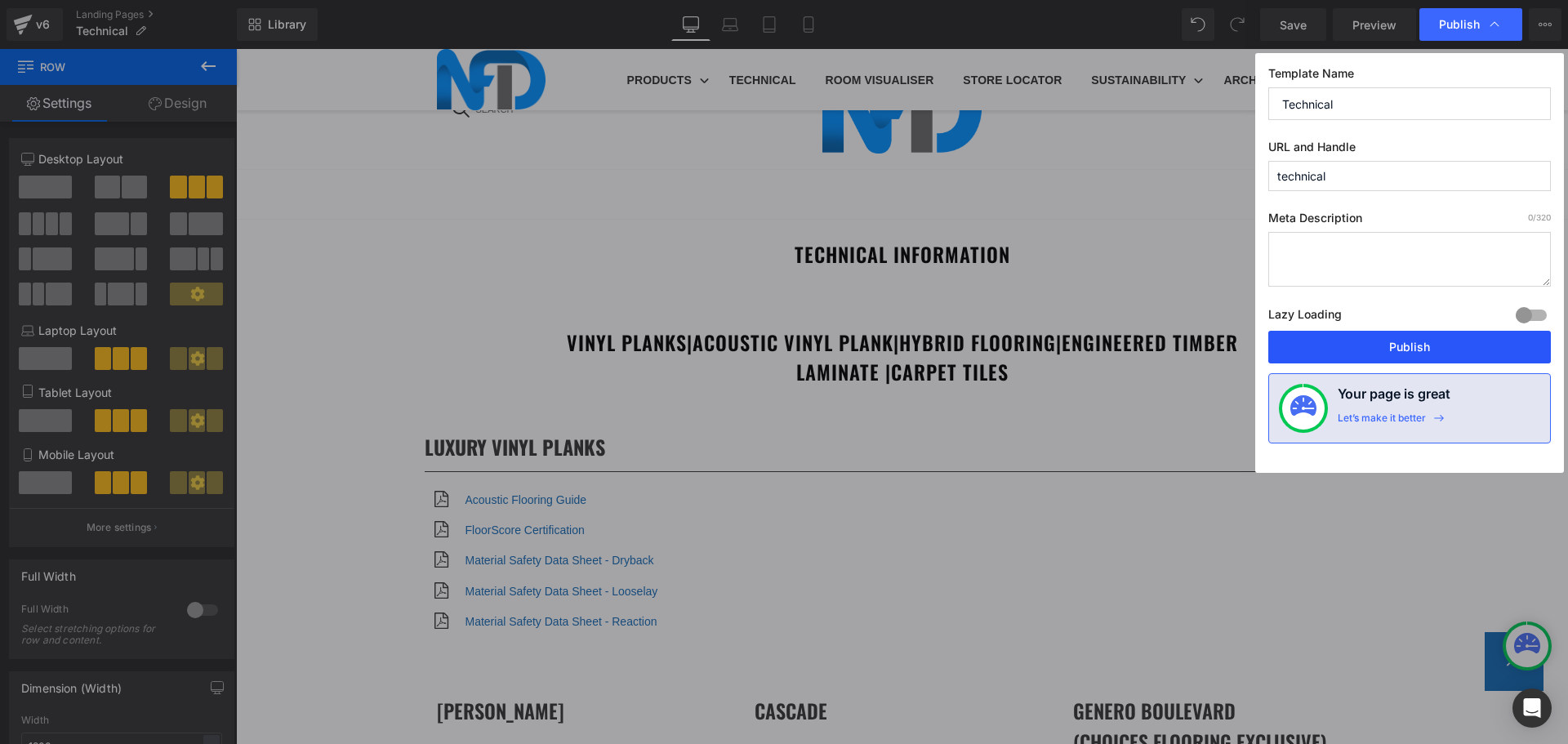
click at [1414, 350] on button "Publish" at bounding box center [1409, 348] width 283 height 33
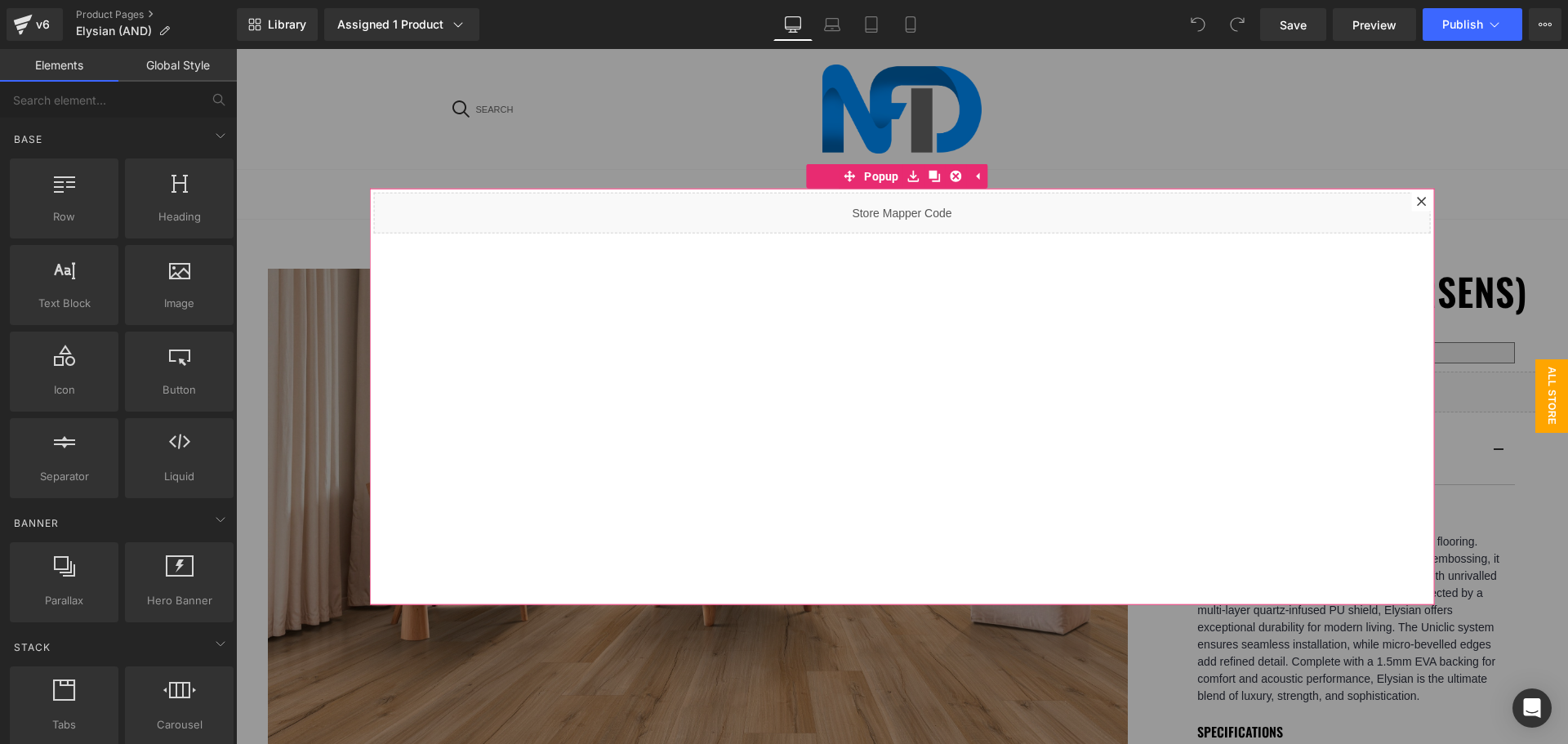
click at [1412, 195] on div at bounding box center [1421, 201] width 19 height 19
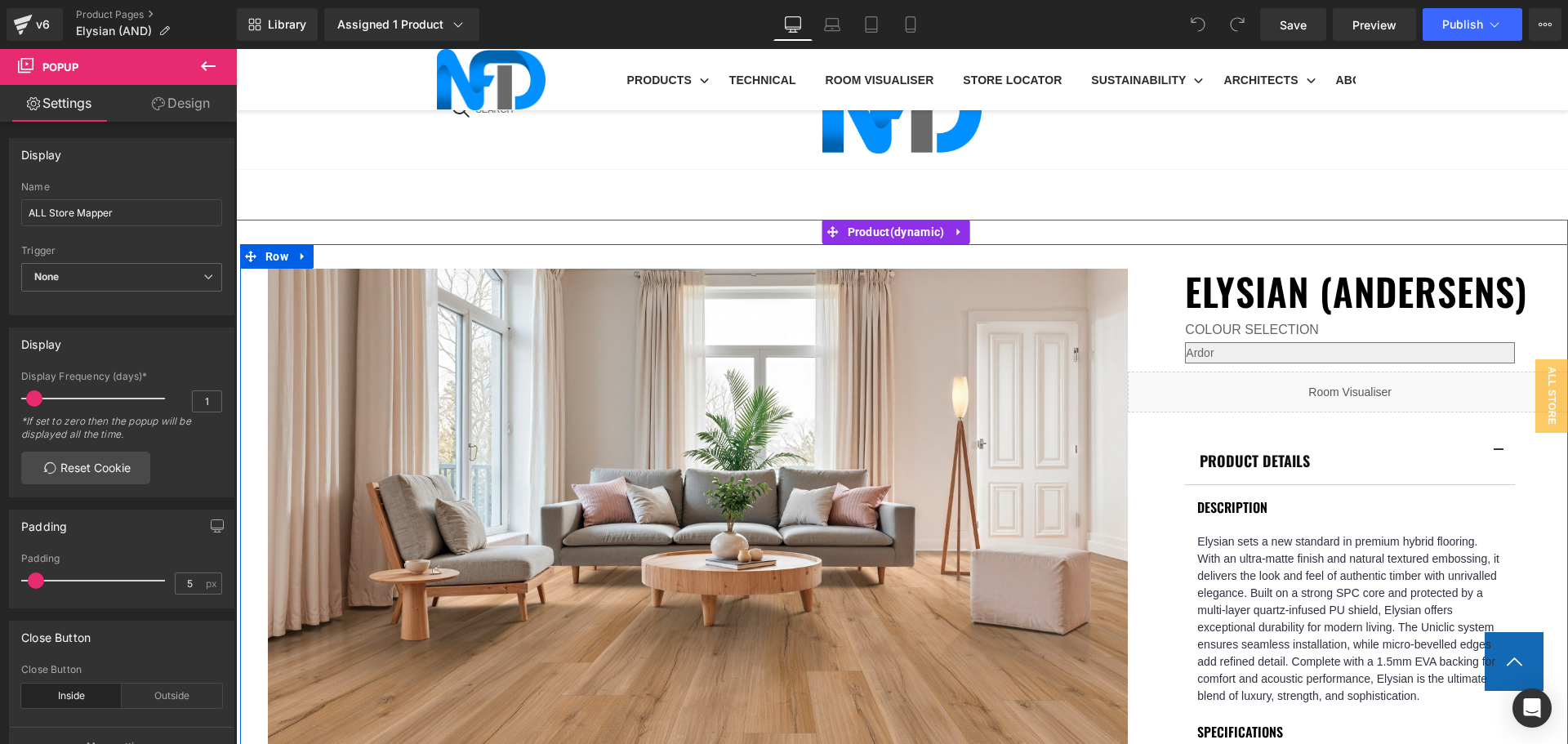
scroll to position [980, 0]
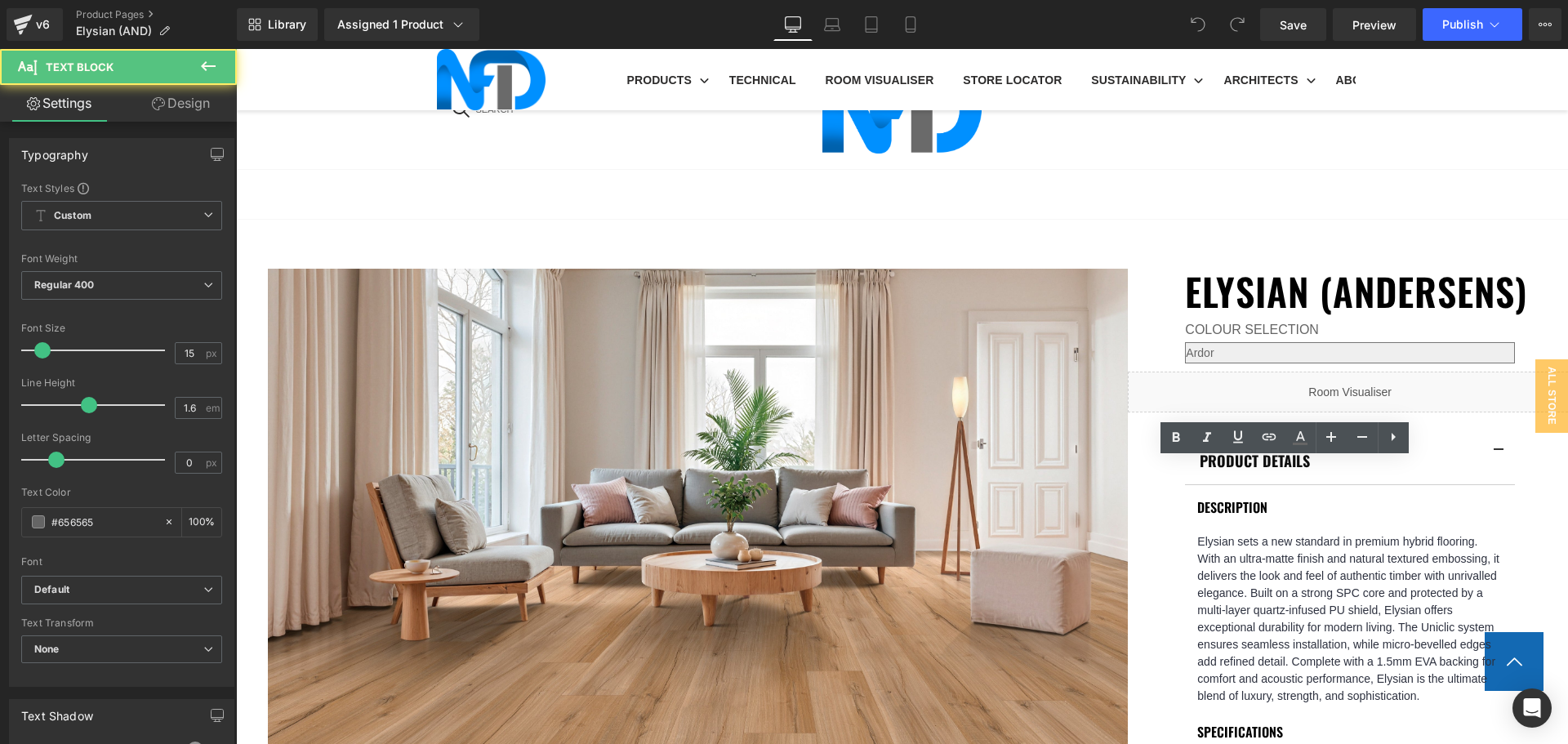
click at [1271, 445] on icon at bounding box center [1269, 437] width 19 height 19
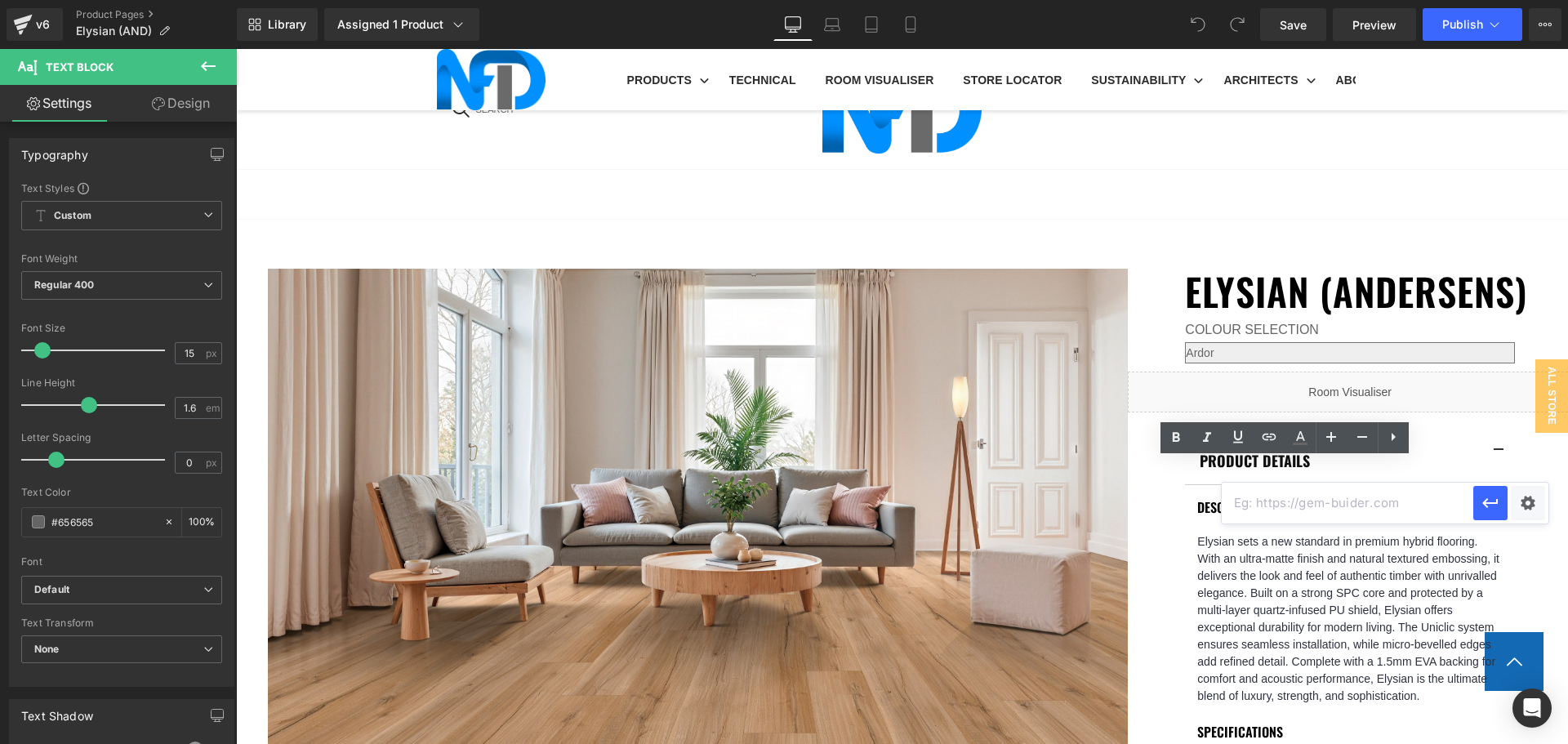
click at [1317, 502] on input "text" at bounding box center [1347, 503] width 251 height 41
paste input "[URL][DOMAIN_NAME]"
type input "[URL][DOMAIN_NAME]"
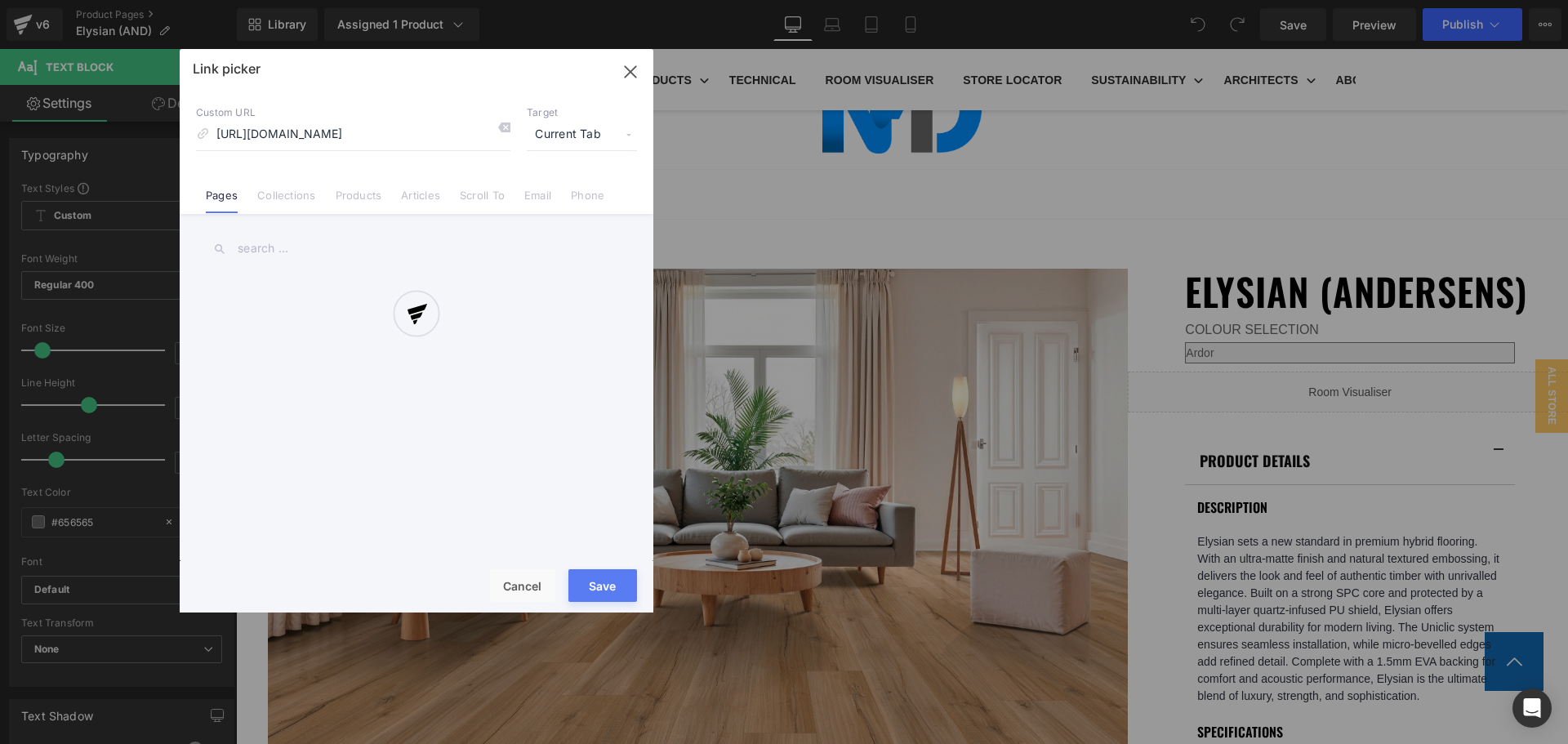
click at [1515, 0] on div "Text Color Highlight Color #333333 Edit or remove link: Edit - Unlink - Cancel …" at bounding box center [784, 0] width 1568 height 0
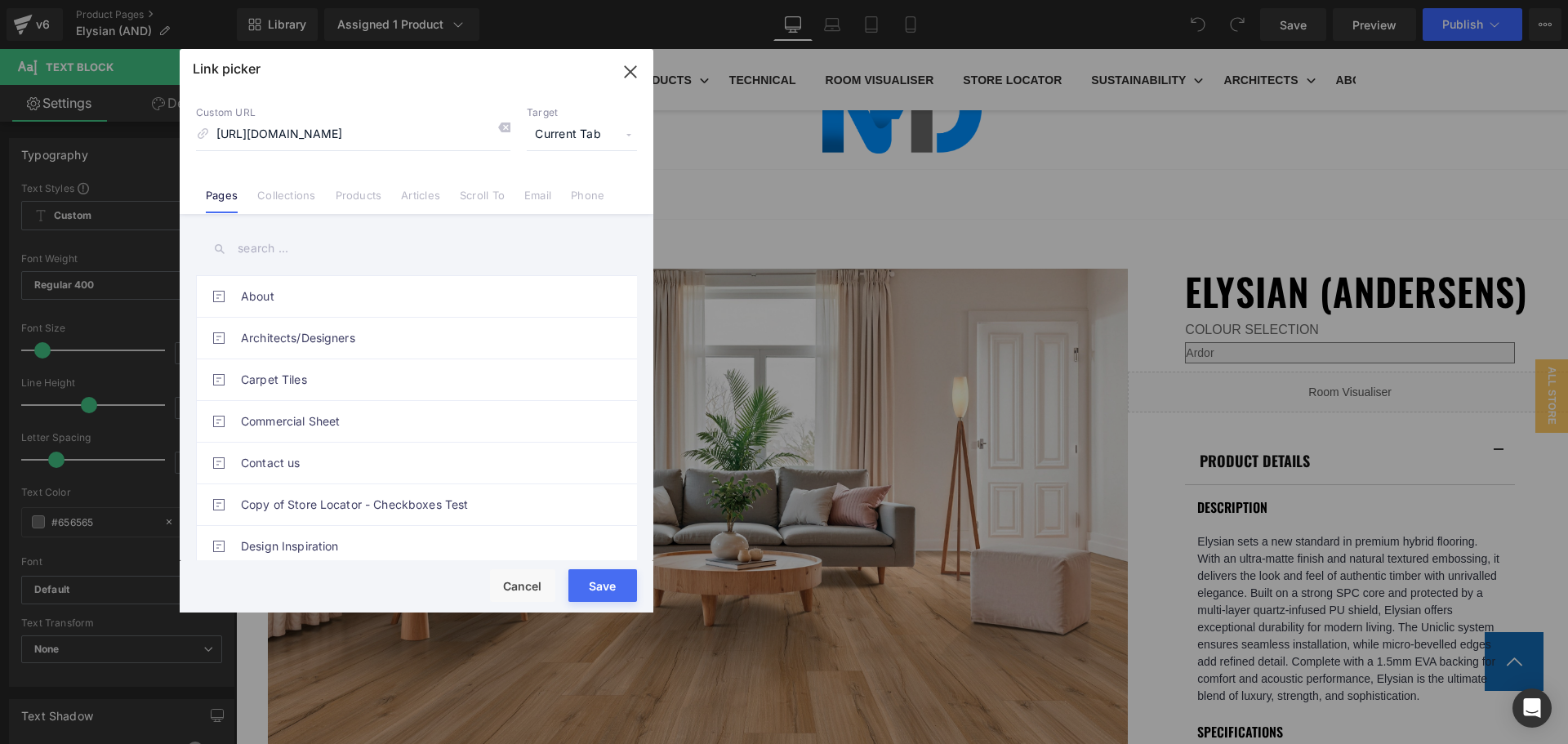
scroll to position [0, 0]
click at [570, 131] on span "Current Tab" at bounding box center [583, 135] width 111 height 31
click at [569, 199] on li "New Tab" at bounding box center [582, 192] width 126 height 28
drag, startPoint x: 625, startPoint y: 584, endPoint x: 408, endPoint y: 518, distance: 226.8
click at [625, 584] on button "Save" at bounding box center [602, 586] width 69 height 33
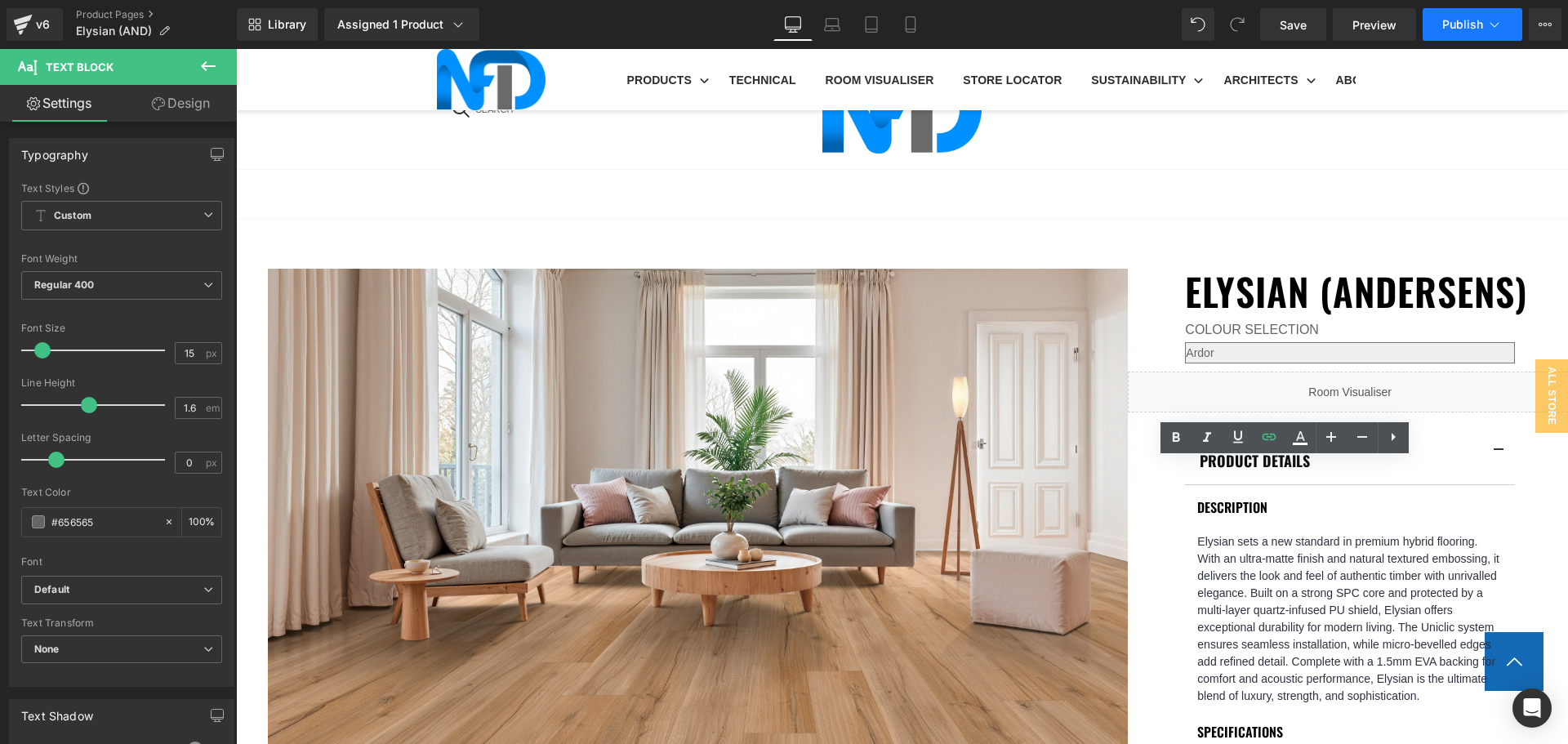
click at [1473, 25] on span "Publish" at bounding box center [1463, 24] width 41 height 13
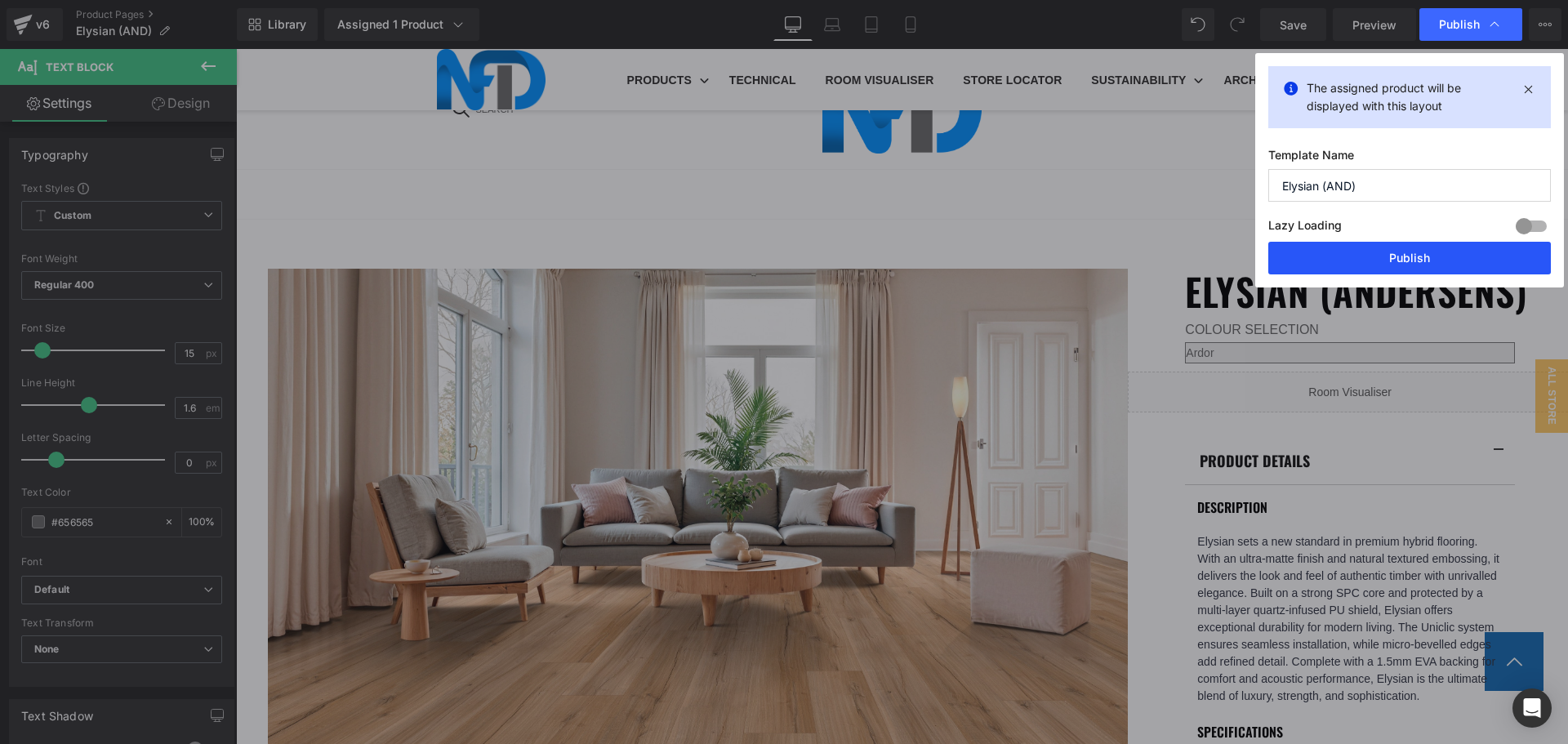
click at [1360, 251] on button "Publish" at bounding box center [1409, 258] width 283 height 33
